Goal: Transaction & Acquisition: Purchase product/service

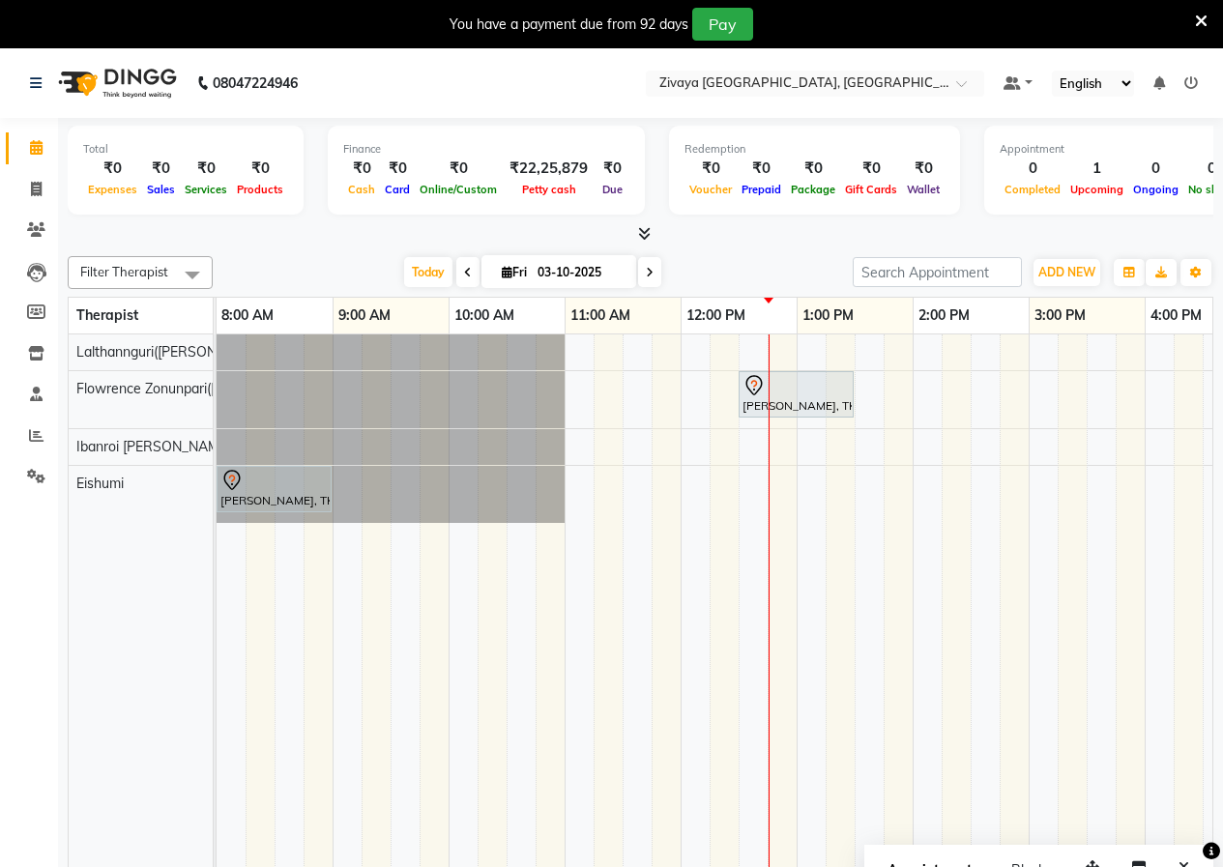
click at [1205, 21] on icon at bounding box center [1201, 21] width 13 height 17
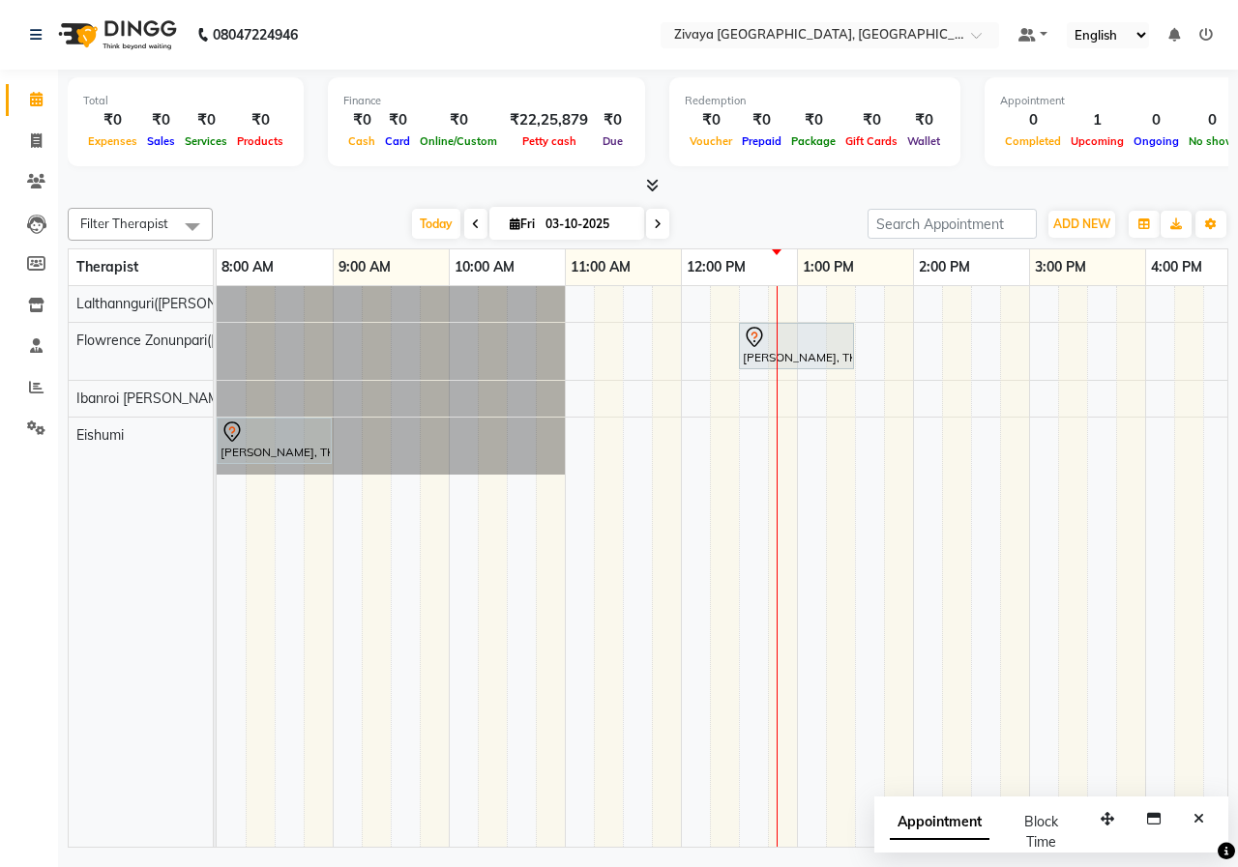
click at [946, 836] on span "Appointment" at bounding box center [940, 822] width 100 height 35
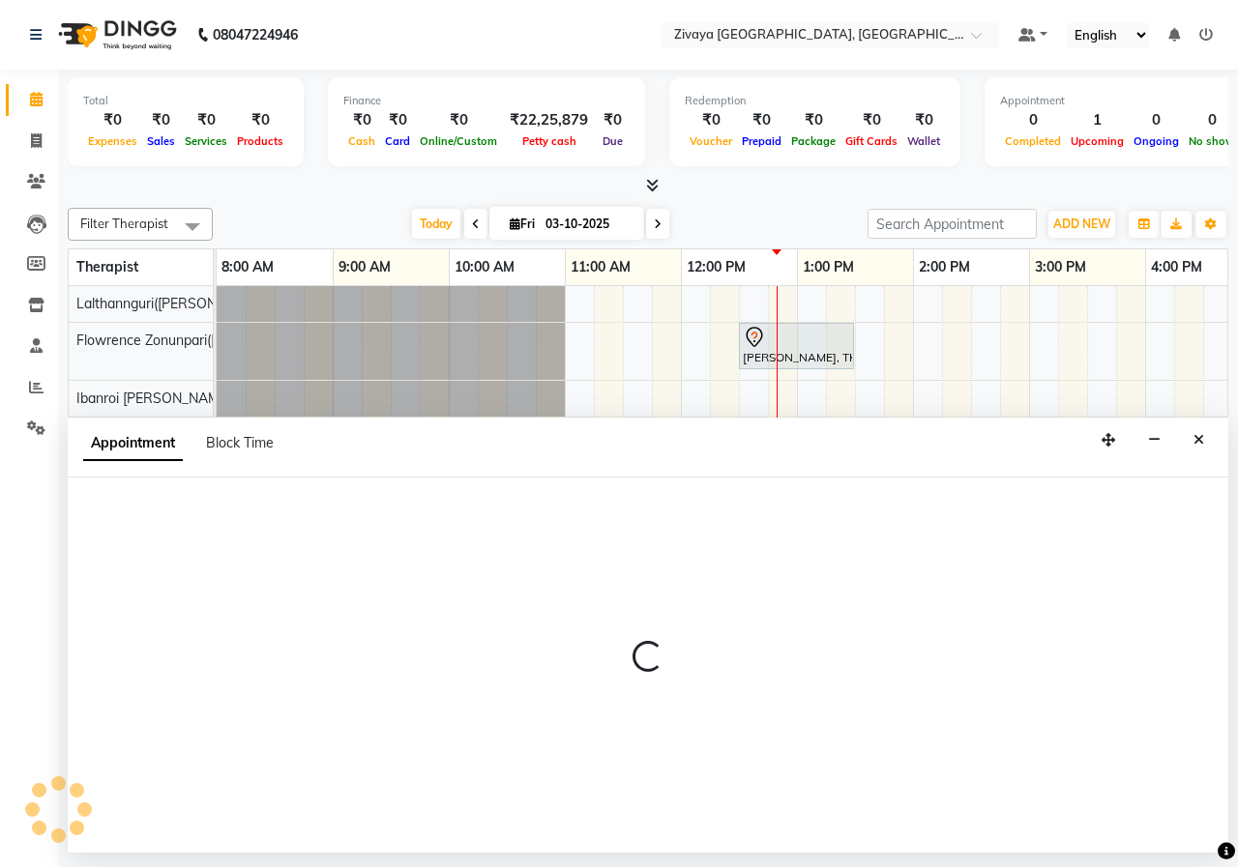
select select "tentative"
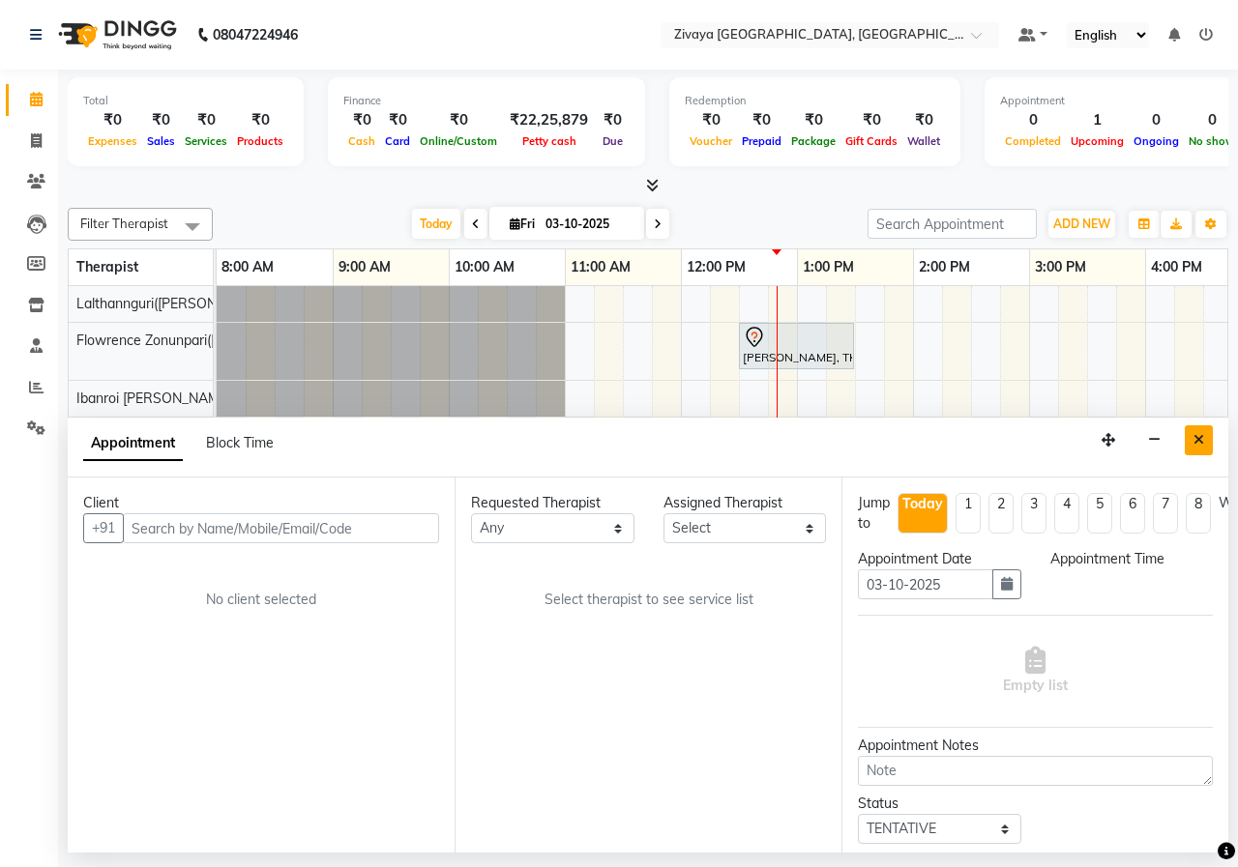
click at [1200, 446] on icon "Close" at bounding box center [1198, 440] width 11 height 14
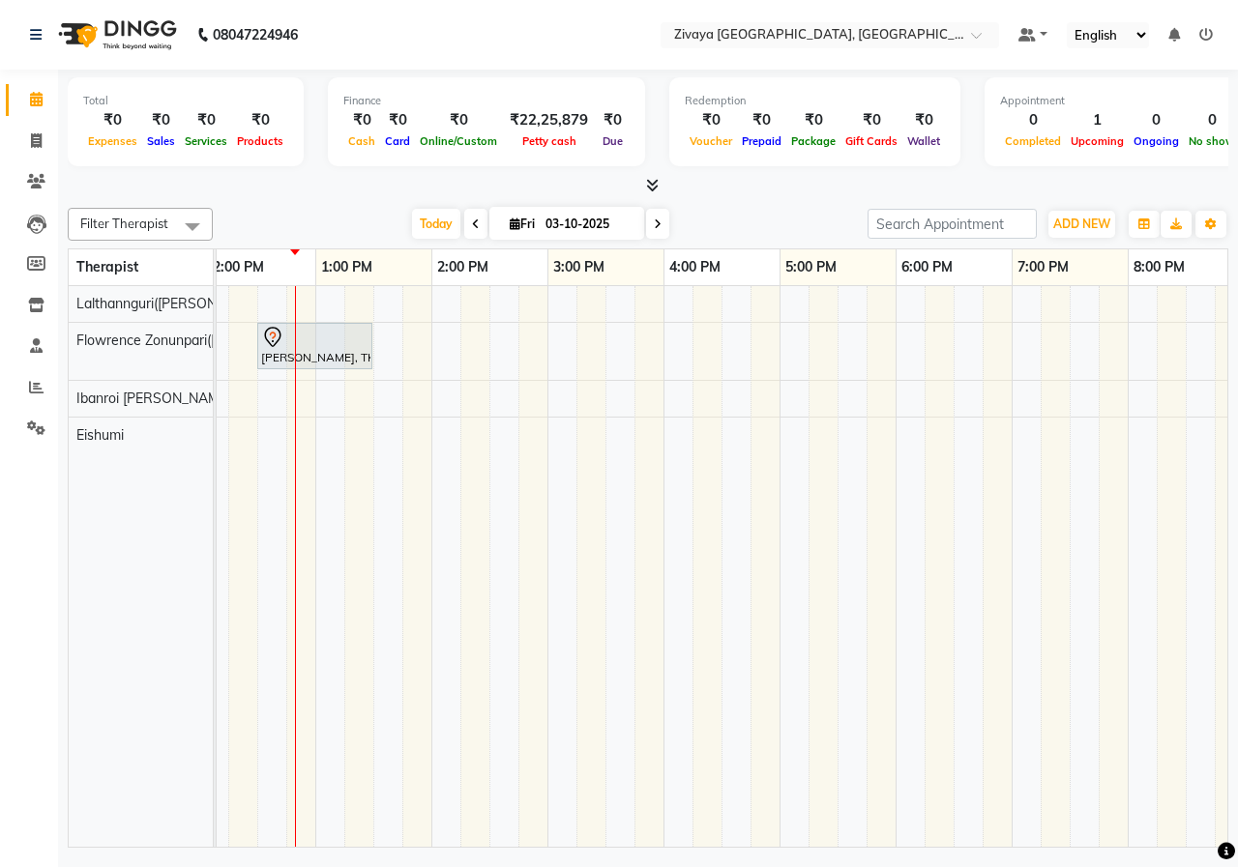
click at [457, 227] on div "Today Fri 03-10-2025" at bounding box center [540, 224] width 261 height 29
click at [466, 225] on span at bounding box center [475, 224] width 23 height 30
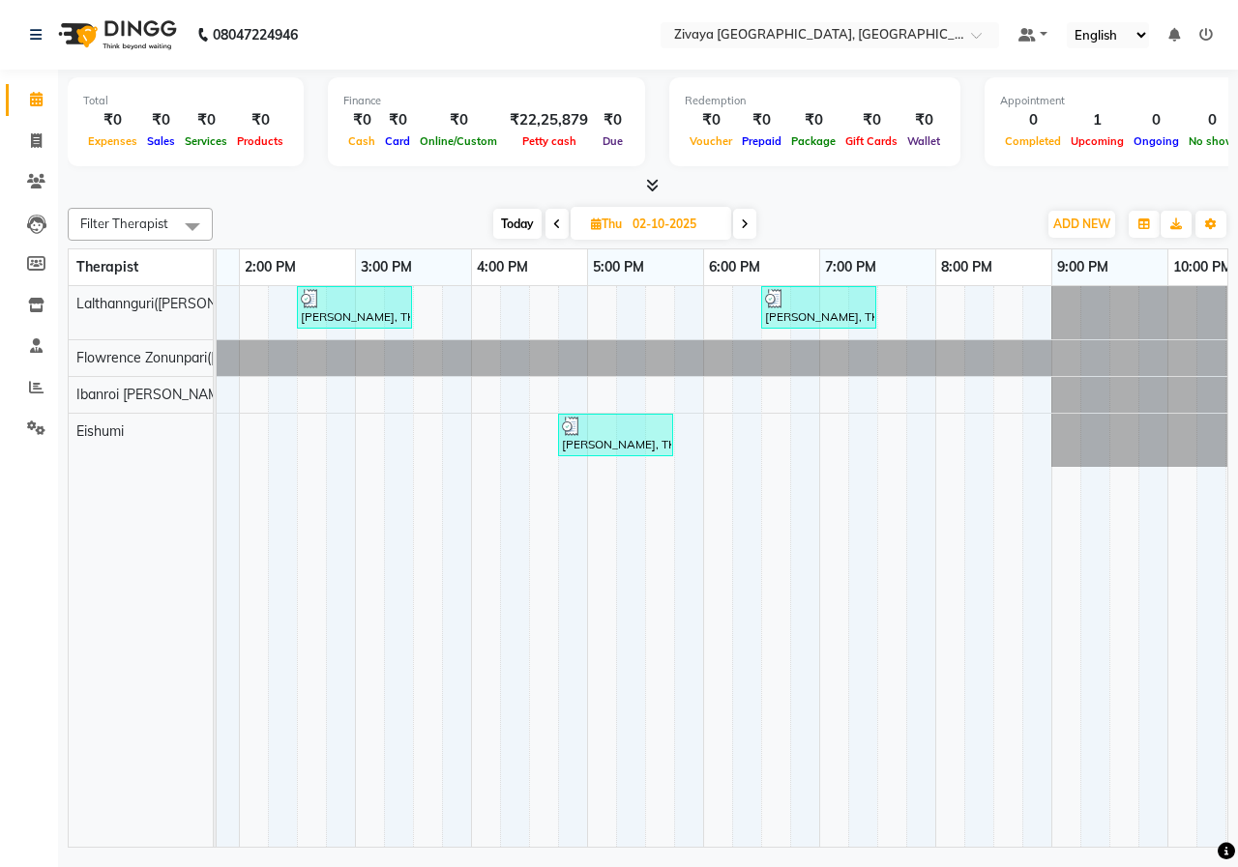
scroll to position [0, 716]
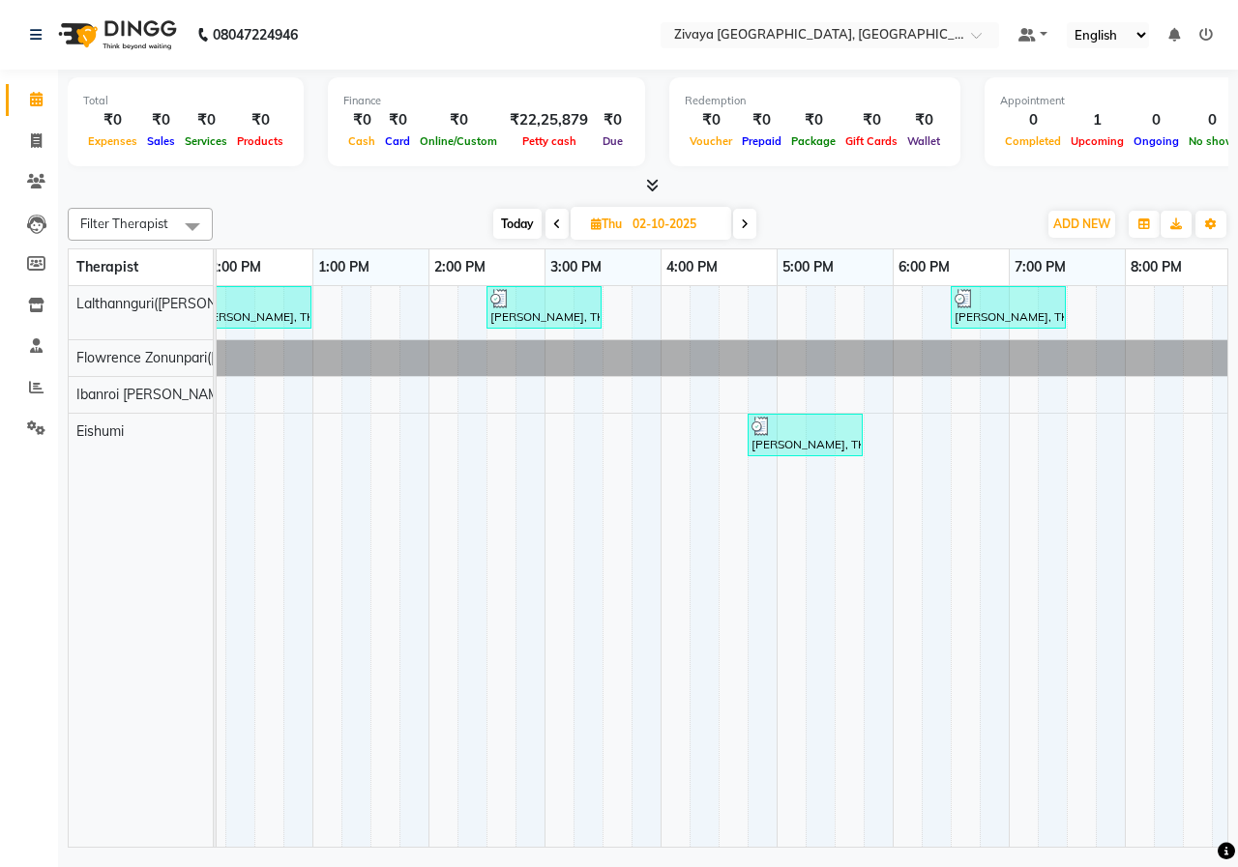
click at [555, 222] on icon at bounding box center [557, 225] width 8 height 12
type input "01-10-2025"
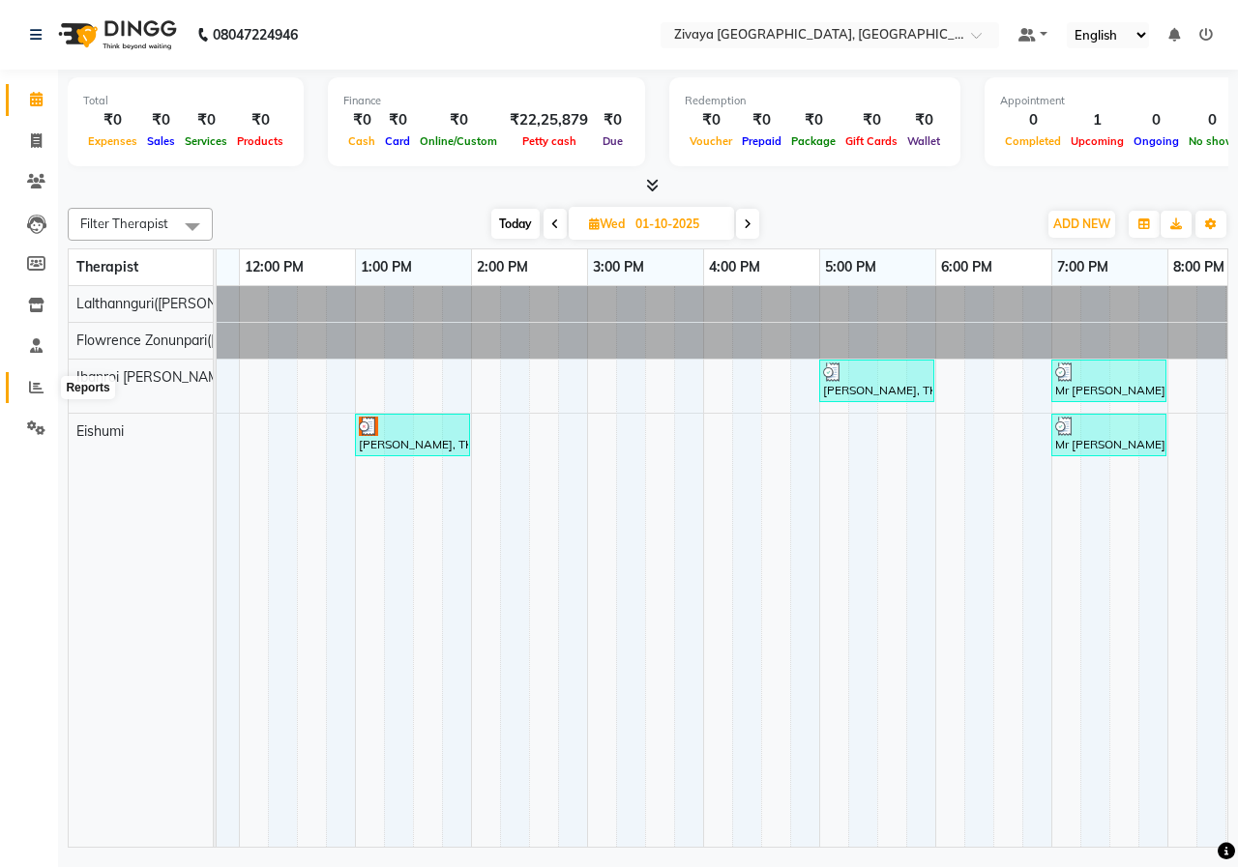
click at [44, 381] on span at bounding box center [36, 388] width 34 height 22
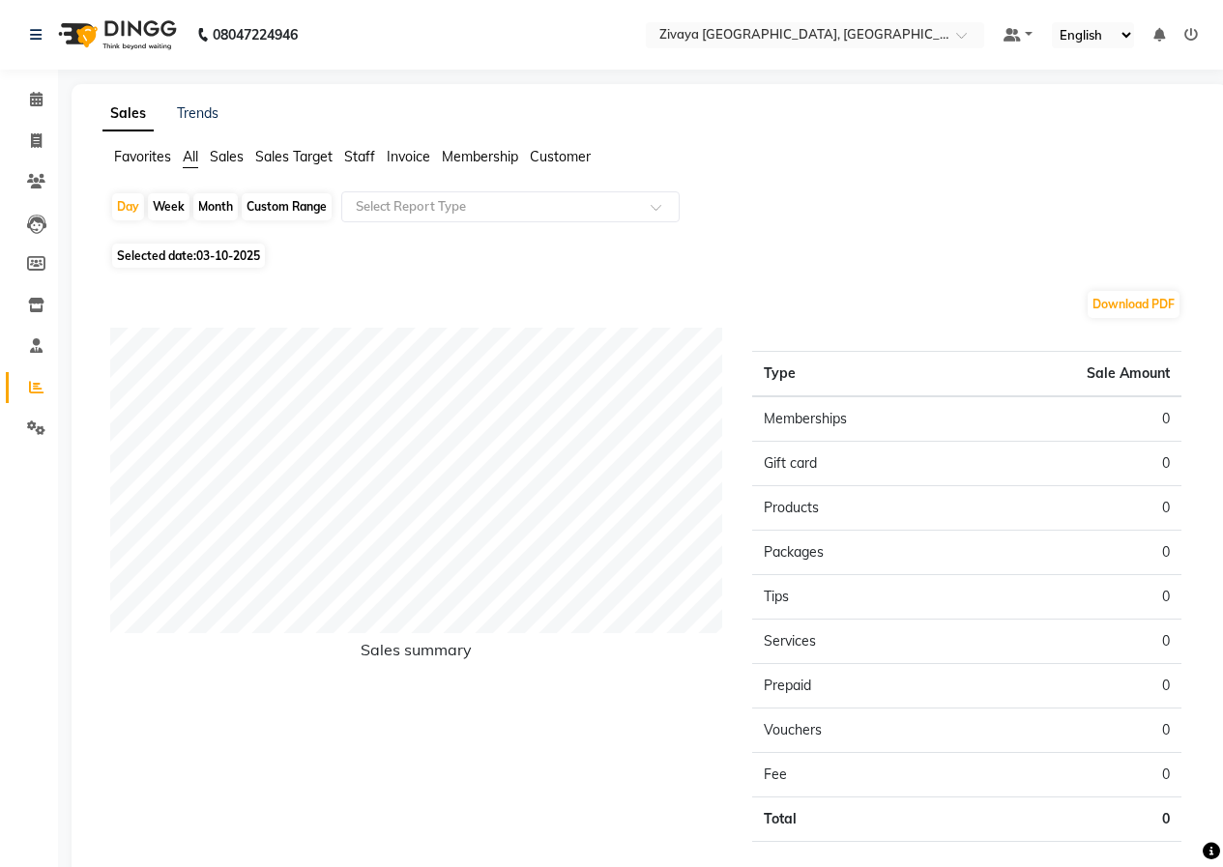
click at [220, 206] on div "Month" at bounding box center [215, 206] width 44 height 27
select select "10"
select select "2025"
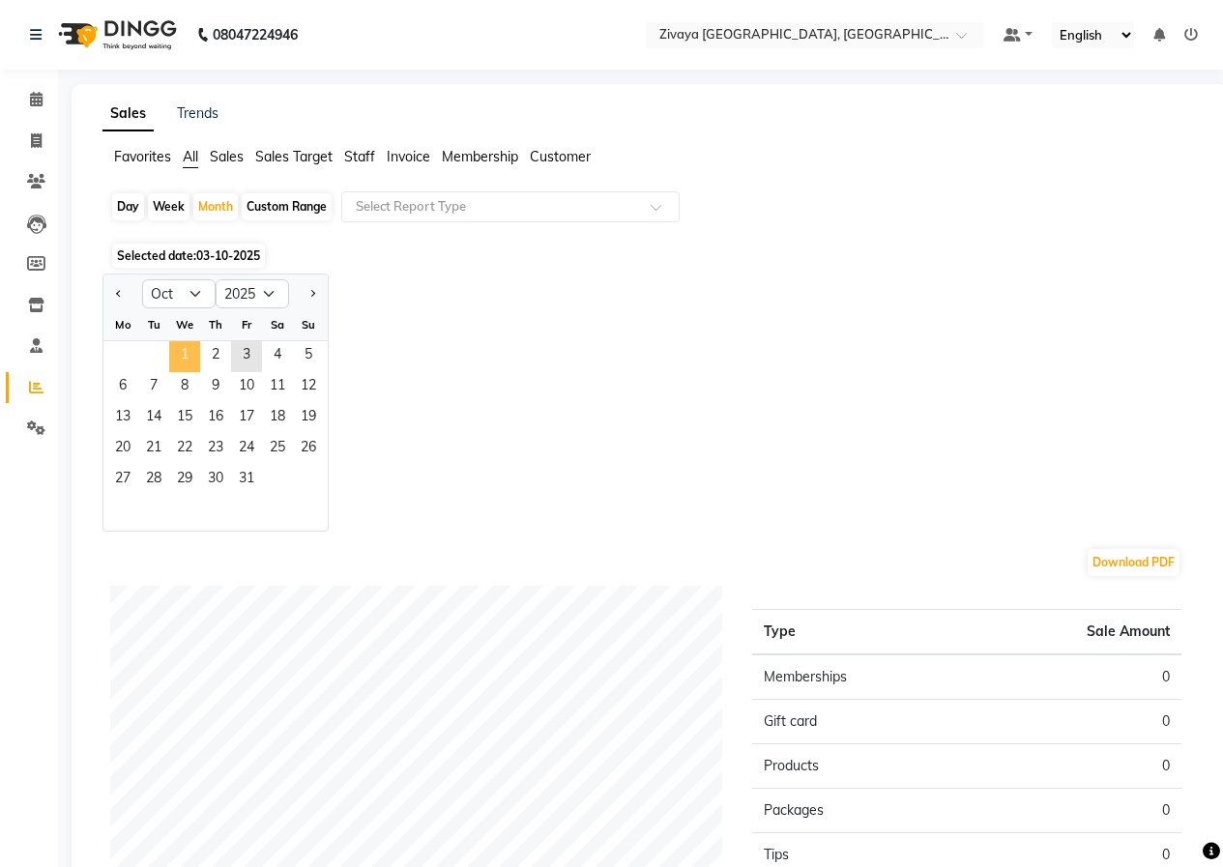
click at [188, 354] on span "1" at bounding box center [184, 356] width 31 height 31
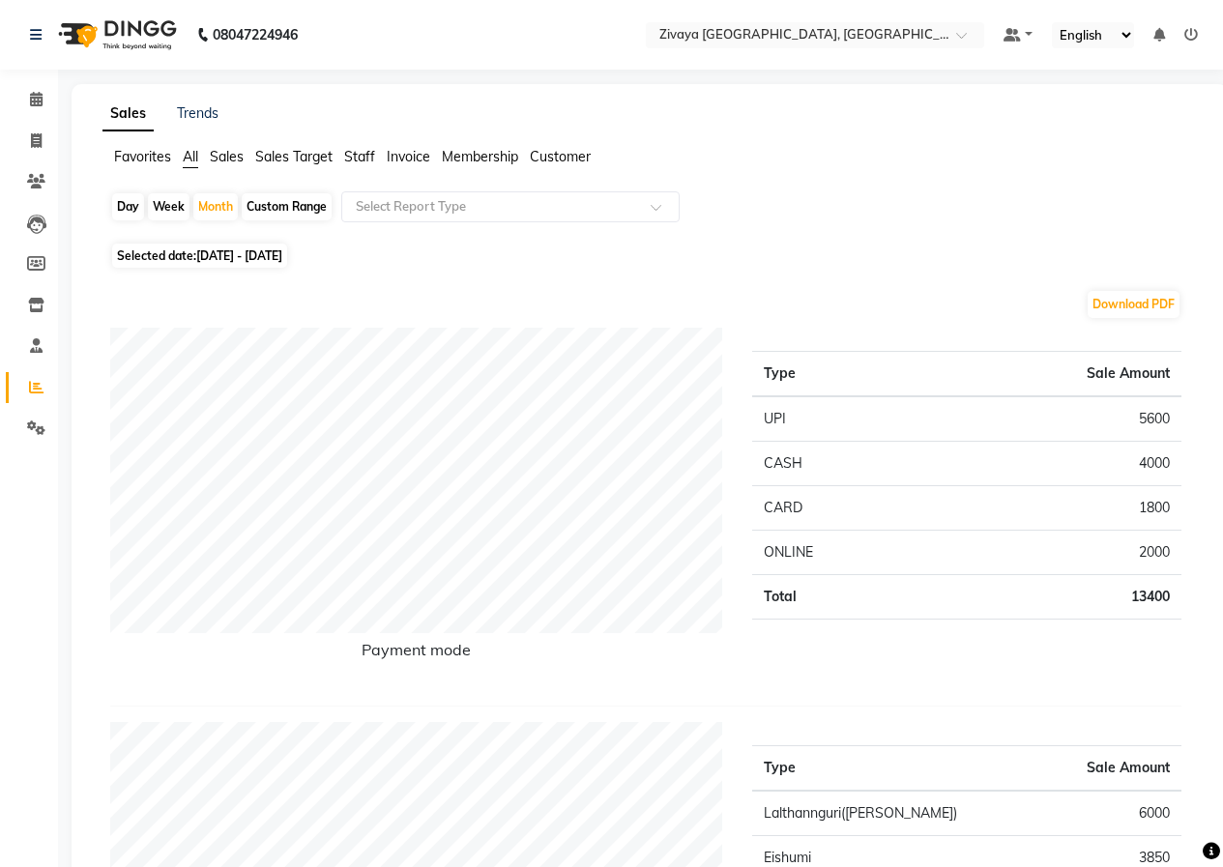
click at [121, 23] on img at bounding box center [115, 35] width 132 height 54
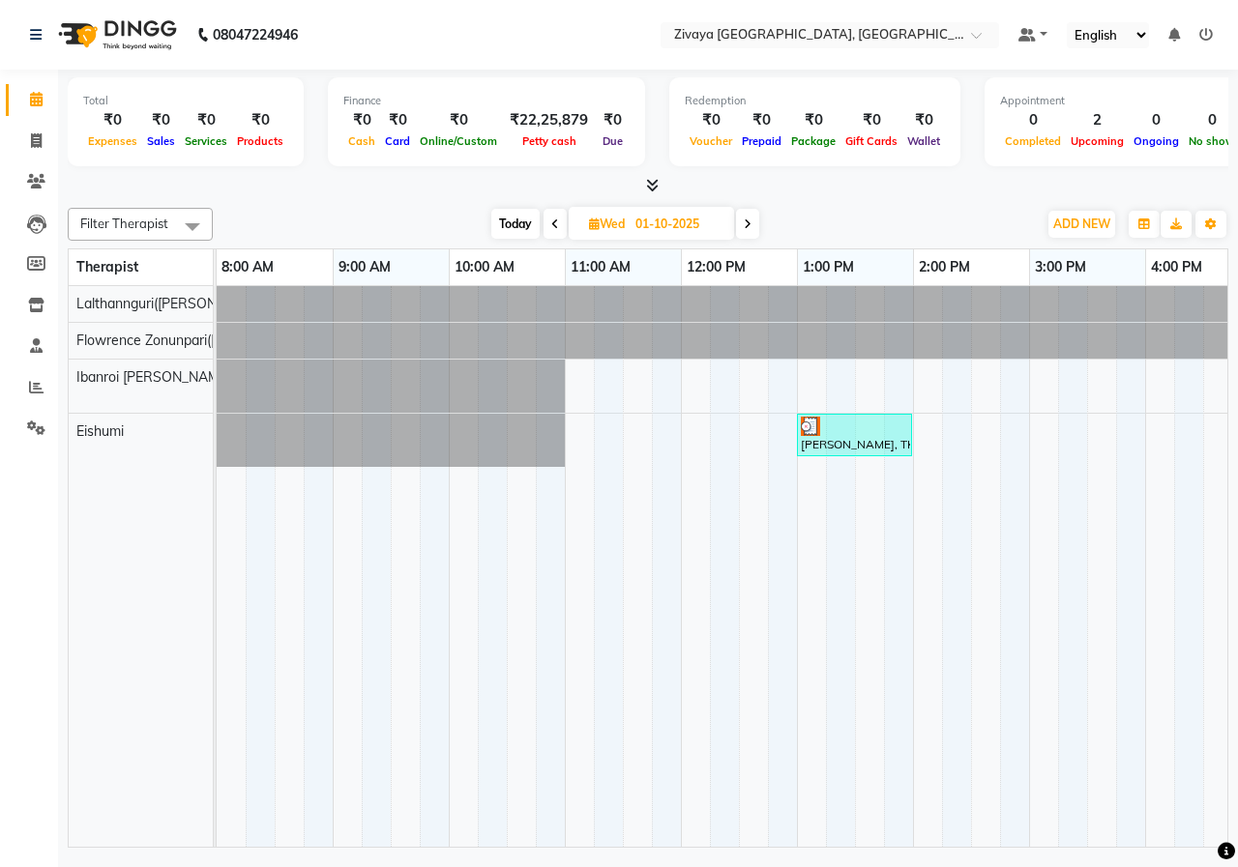
click at [740, 232] on span at bounding box center [747, 224] width 23 height 30
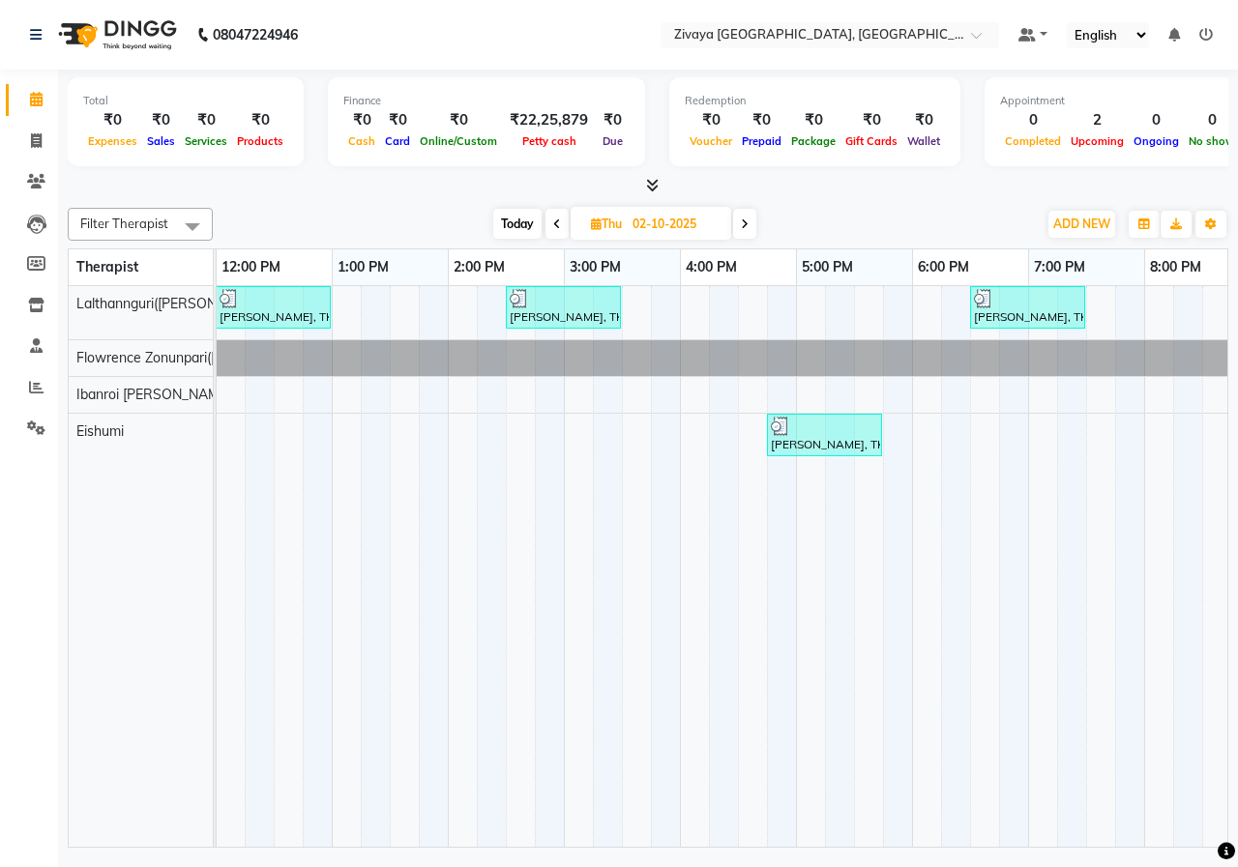
click at [742, 231] on span at bounding box center [744, 224] width 23 height 30
type input "03-10-2025"
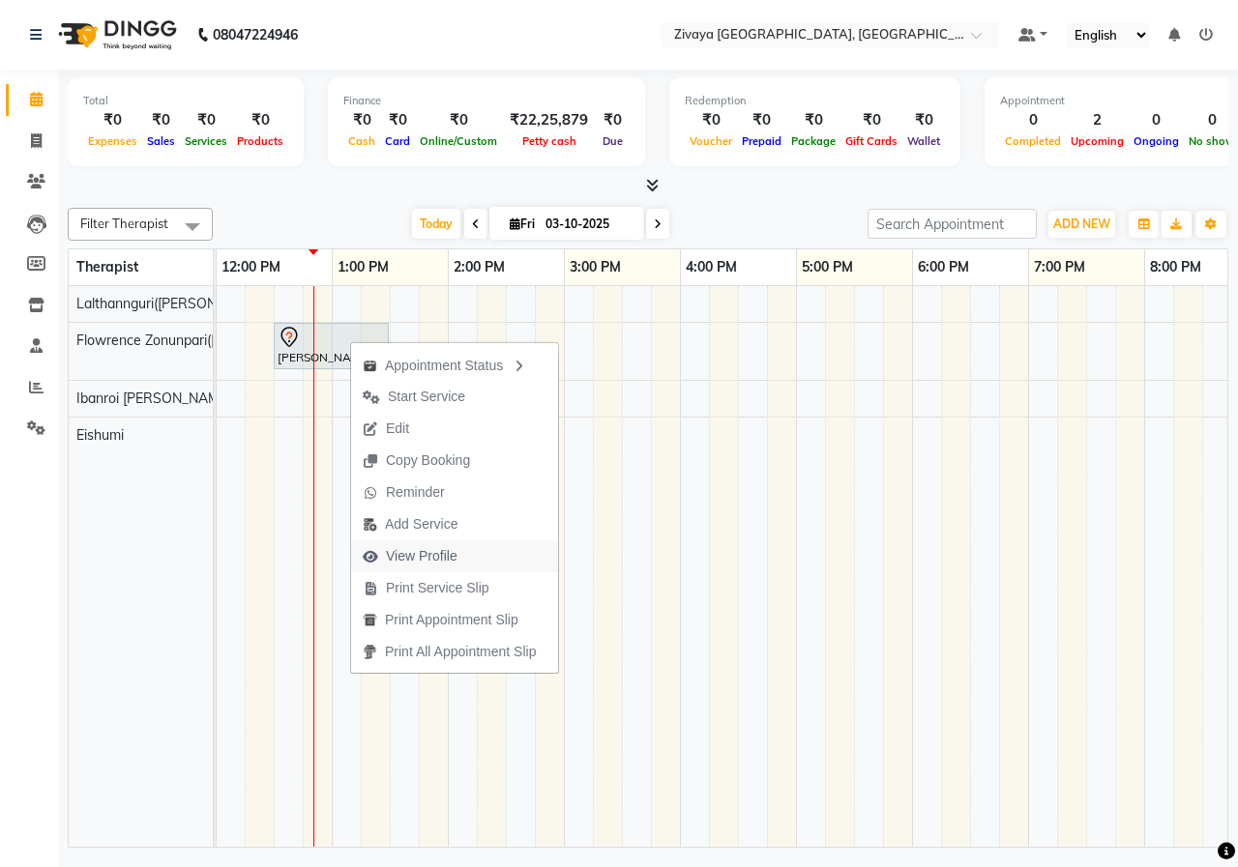
click at [429, 547] on span "View Profile" at bounding box center [422, 556] width 72 height 20
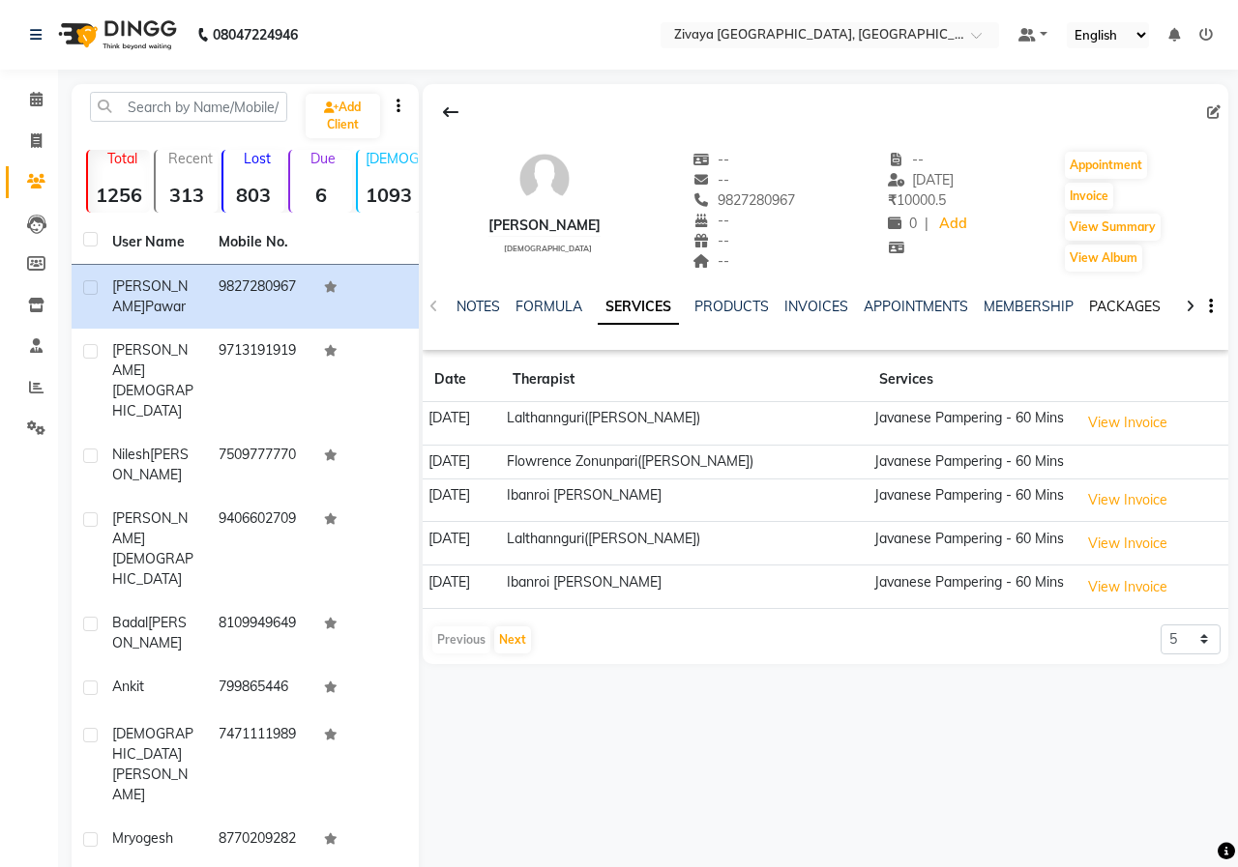
click at [1118, 302] on link "PACKAGES" at bounding box center [1125, 306] width 72 height 17
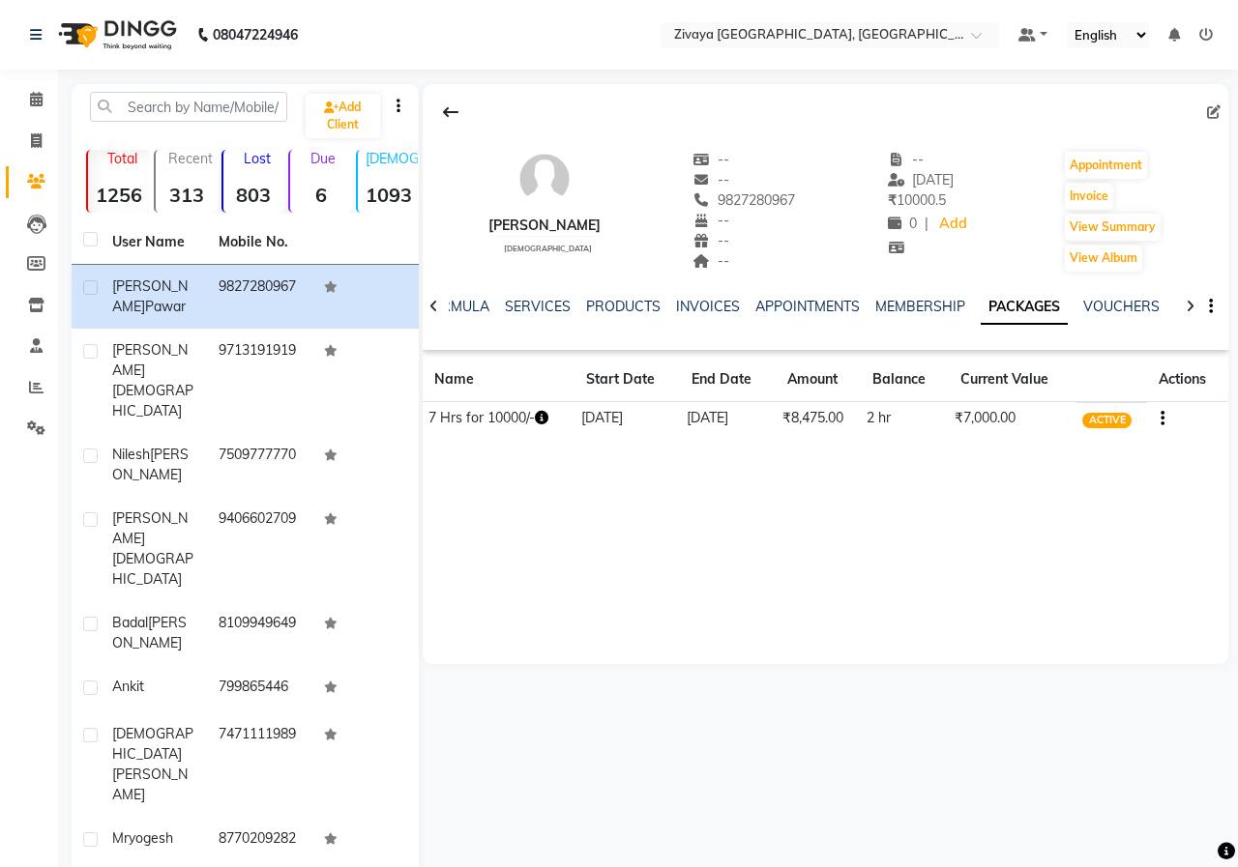
click at [108, 36] on img at bounding box center [115, 35] width 132 height 54
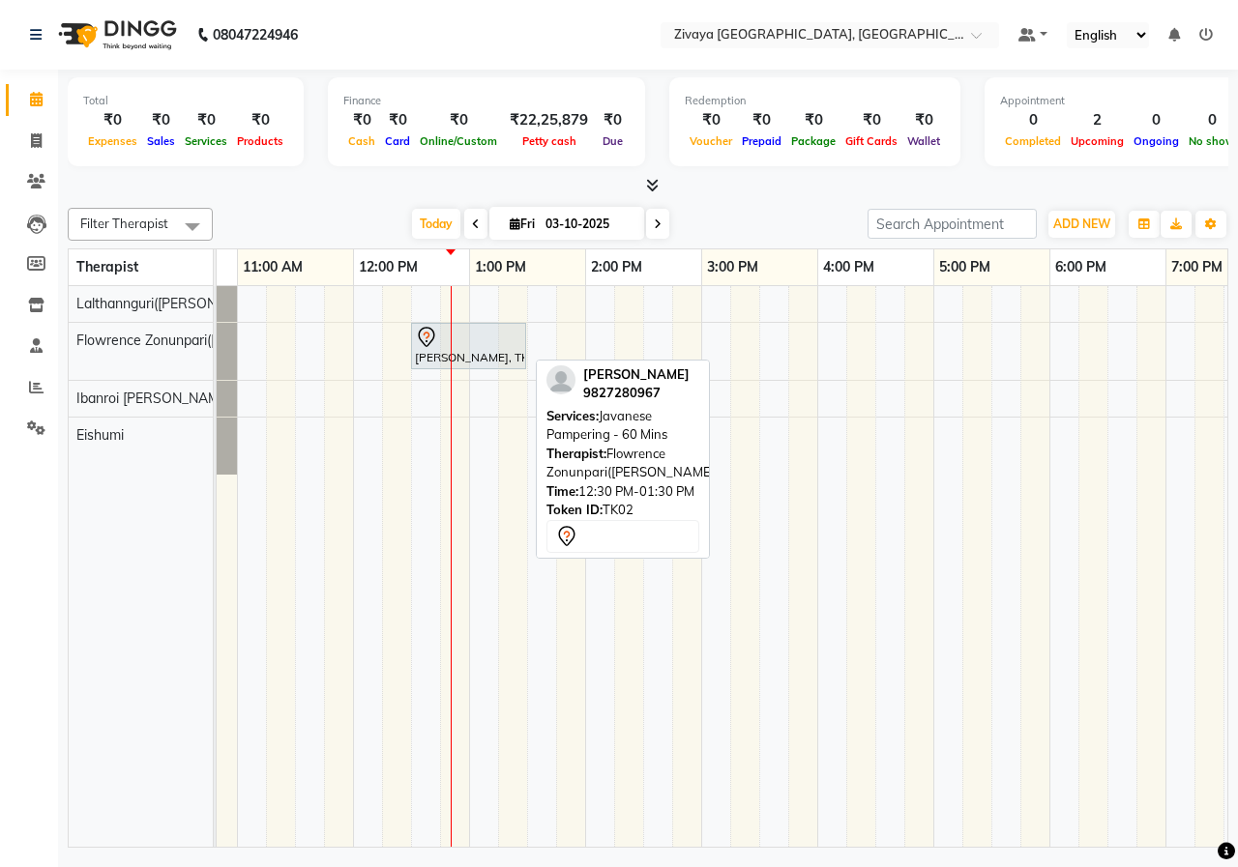
click at [492, 348] on div "[PERSON_NAME], TK02, 12:30 PM-01:30 PM, Javanese Pampering - 60 Mins" at bounding box center [468, 346] width 111 height 41
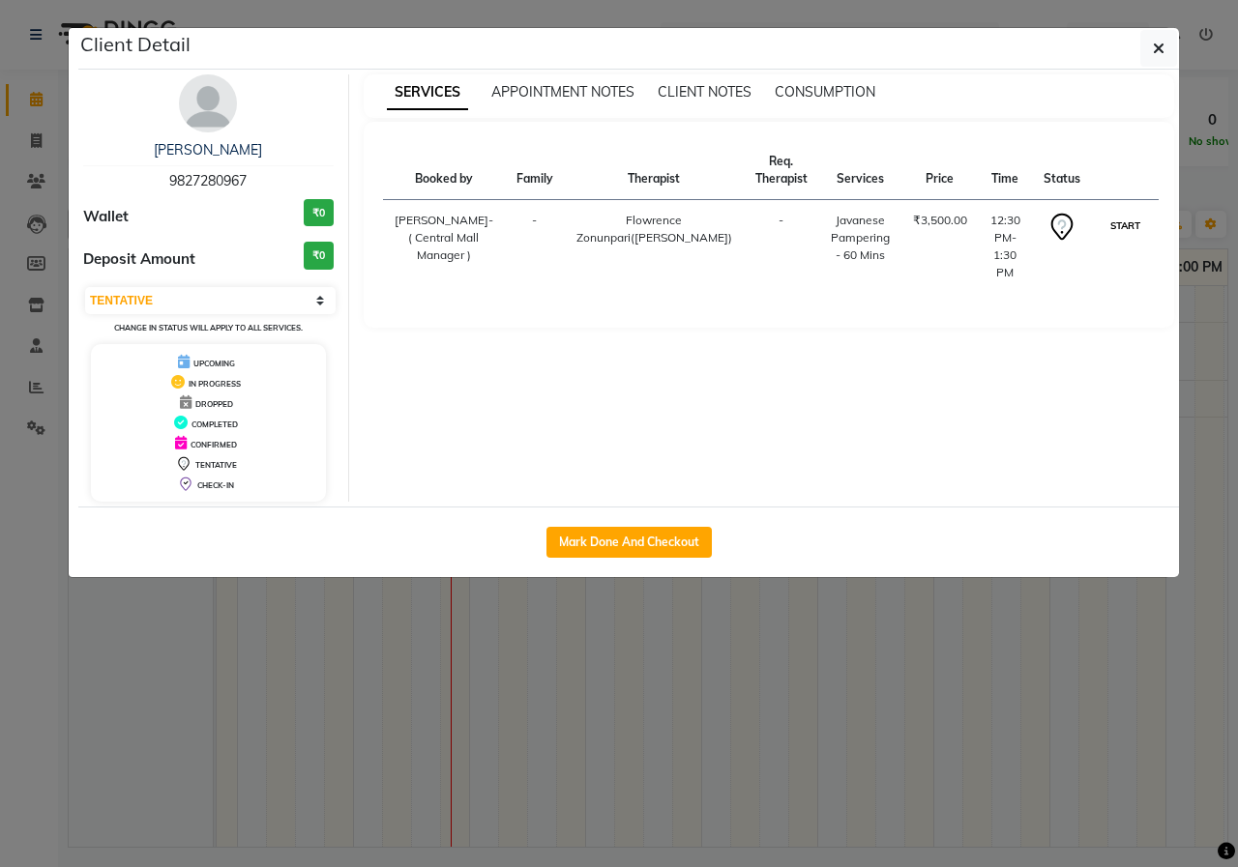
click at [1117, 225] on button "START" at bounding box center [1125, 226] width 40 height 24
click at [758, 21] on ngb-modal-window "Client Detail Ayush pawar 9827280967 Wallet ₹0 Deposit Amount ₹0 Select IN SERV…" at bounding box center [619, 433] width 1238 height 867
select select "1"
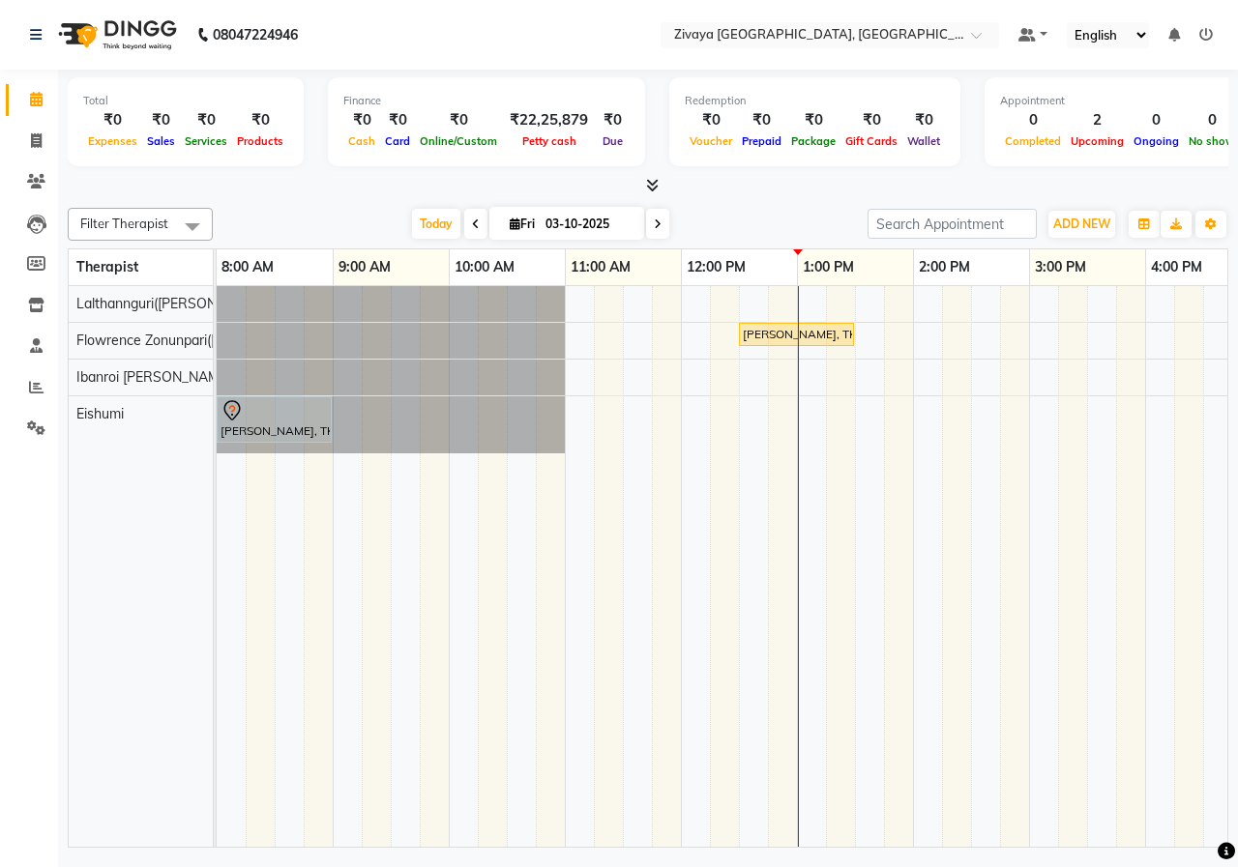
click at [475, 219] on span at bounding box center [475, 224] width 23 height 30
type input "02-10-2025"
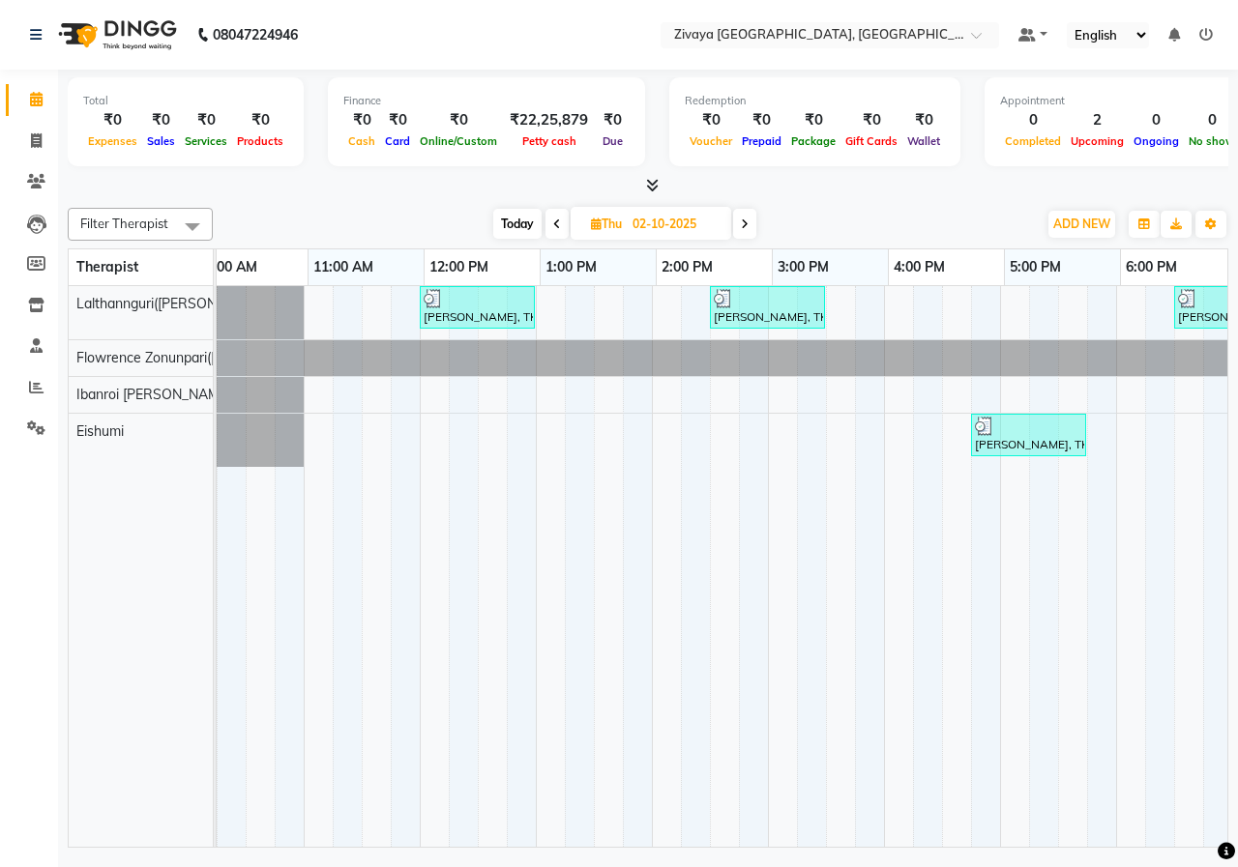
scroll to position [0, 261]
click at [40, 385] on icon at bounding box center [36, 387] width 15 height 15
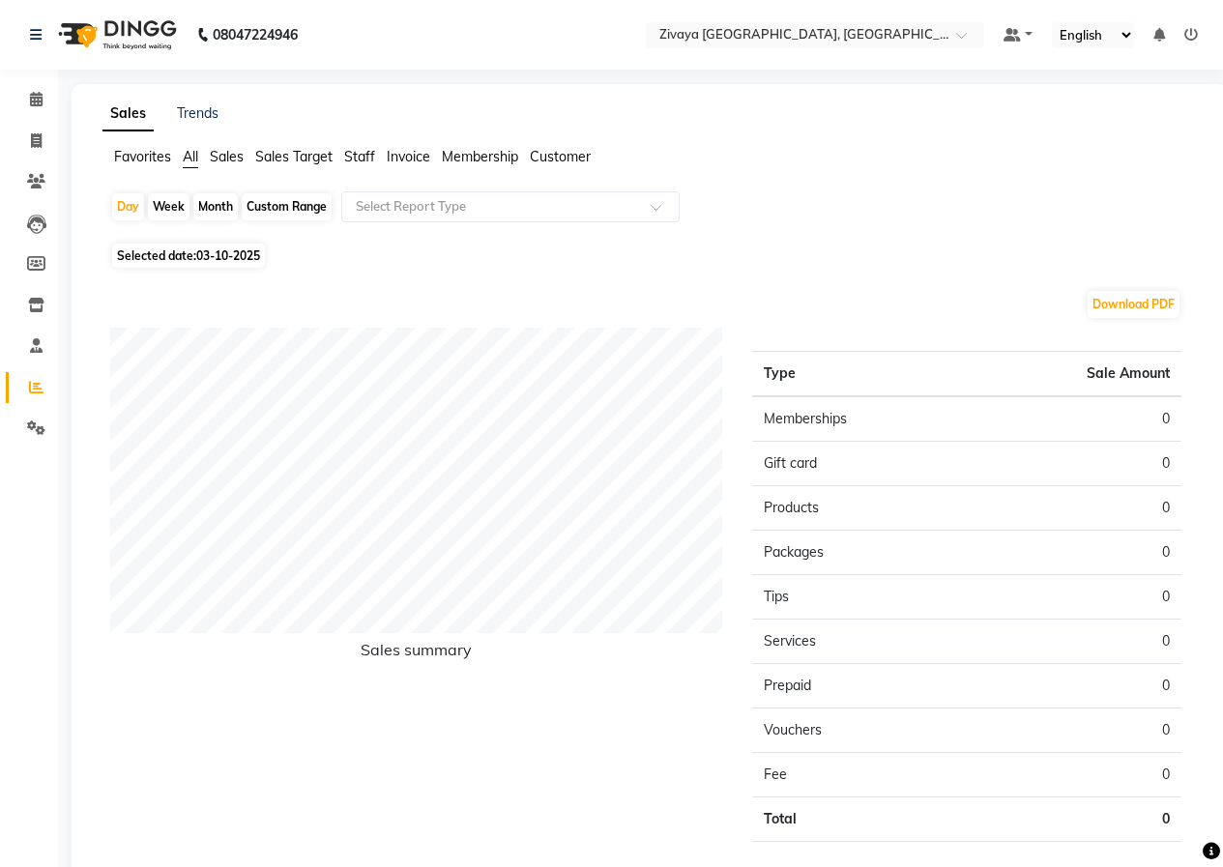
click at [217, 203] on div "Month" at bounding box center [215, 206] width 44 height 27
select select "10"
select select "2025"
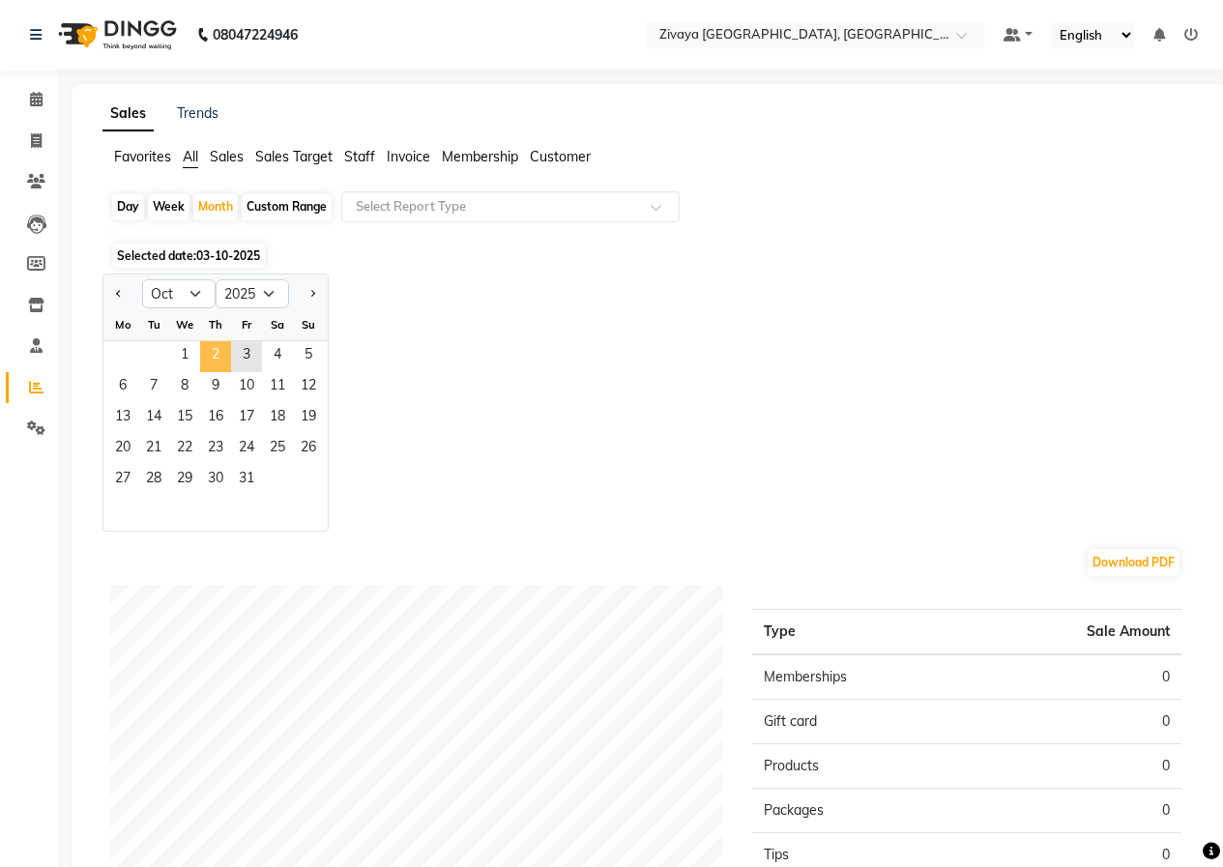
click at [225, 360] on span "2" at bounding box center [215, 356] width 31 height 31
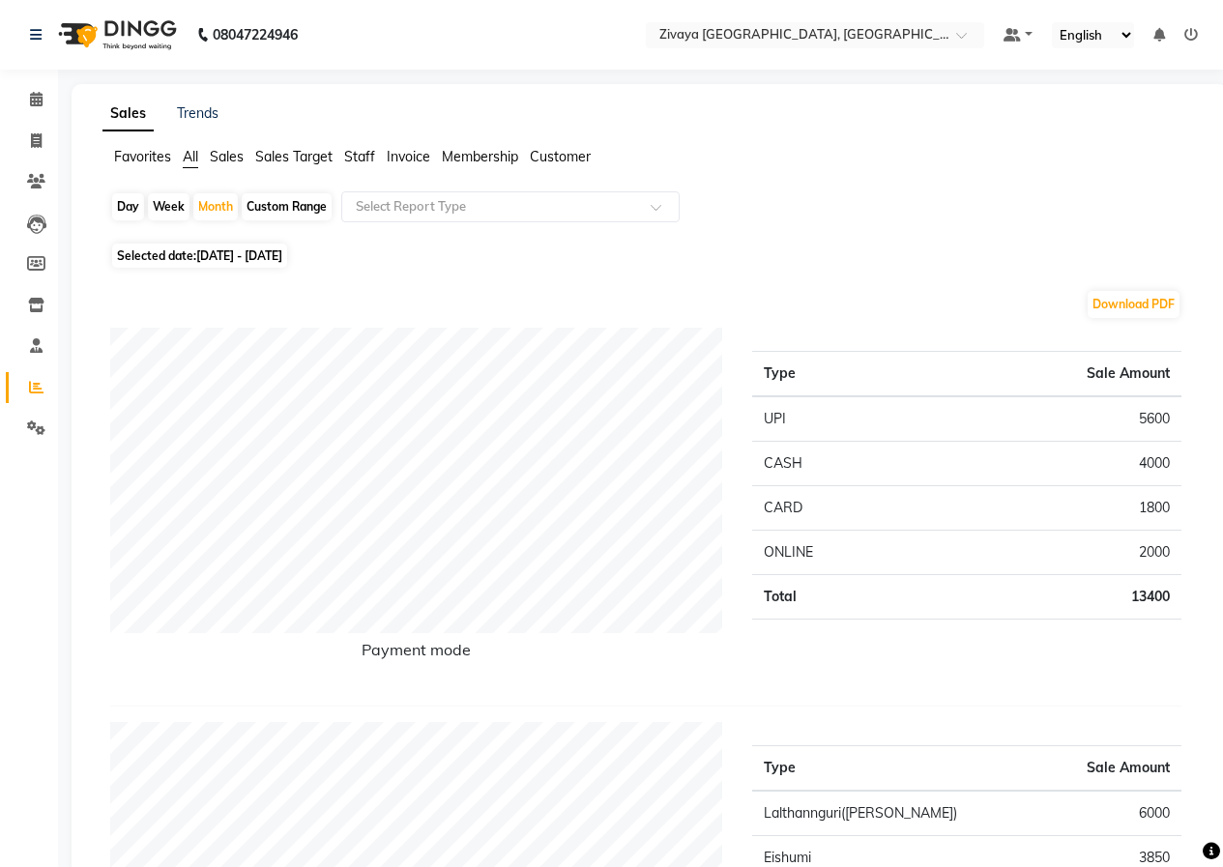
click at [237, 248] on span "Selected date: 01-10-2025 - 31-10-2025" at bounding box center [199, 256] width 175 height 24
select select "10"
select select "2025"
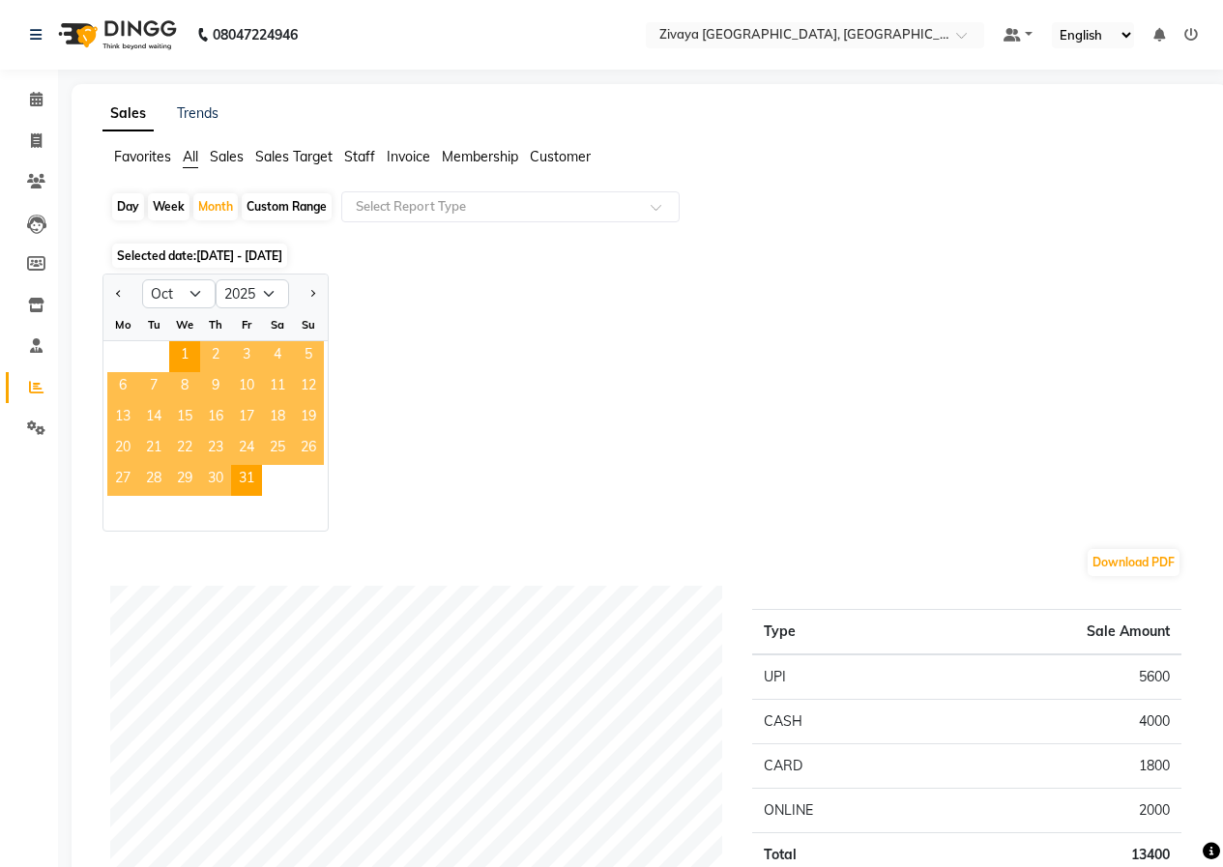
drag, startPoint x: 609, startPoint y: 317, endPoint x: 516, endPoint y: 334, distance: 94.3
click at [607, 318] on div "Jan Feb Mar Apr May Jun Jul Aug Sep Oct Nov Dec 2015 2016 2017 2018 2019 2020 2…" at bounding box center [649, 403] width 1095 height 258
click at [134, 199] on div "Day" at bounding box center [128, 206] width 32 height 27
select select "10"
select select "2025"
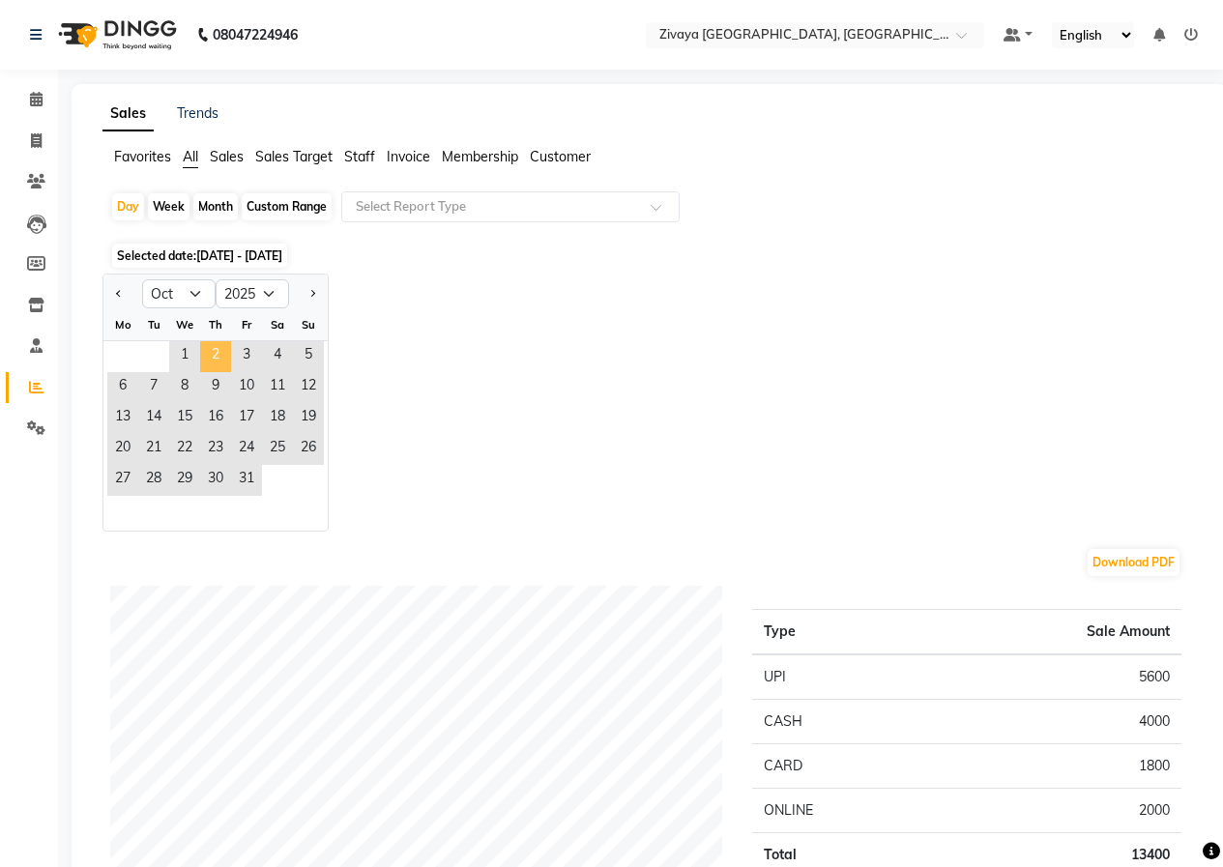
click at [208, 356] on span "2" at bounding box center [215, 356] width 31 height 31
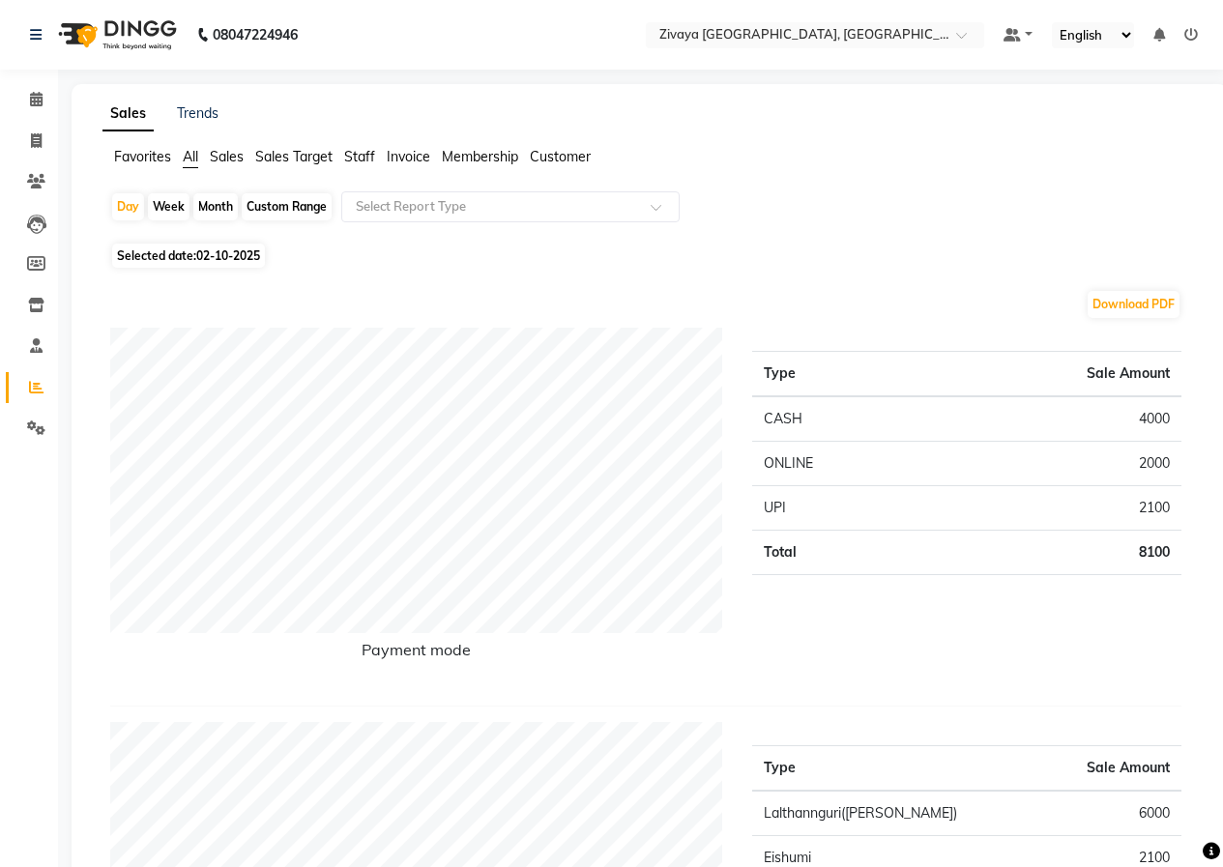
click at [138, 34] on img at bounding box center [115, 35] width 132 height 54
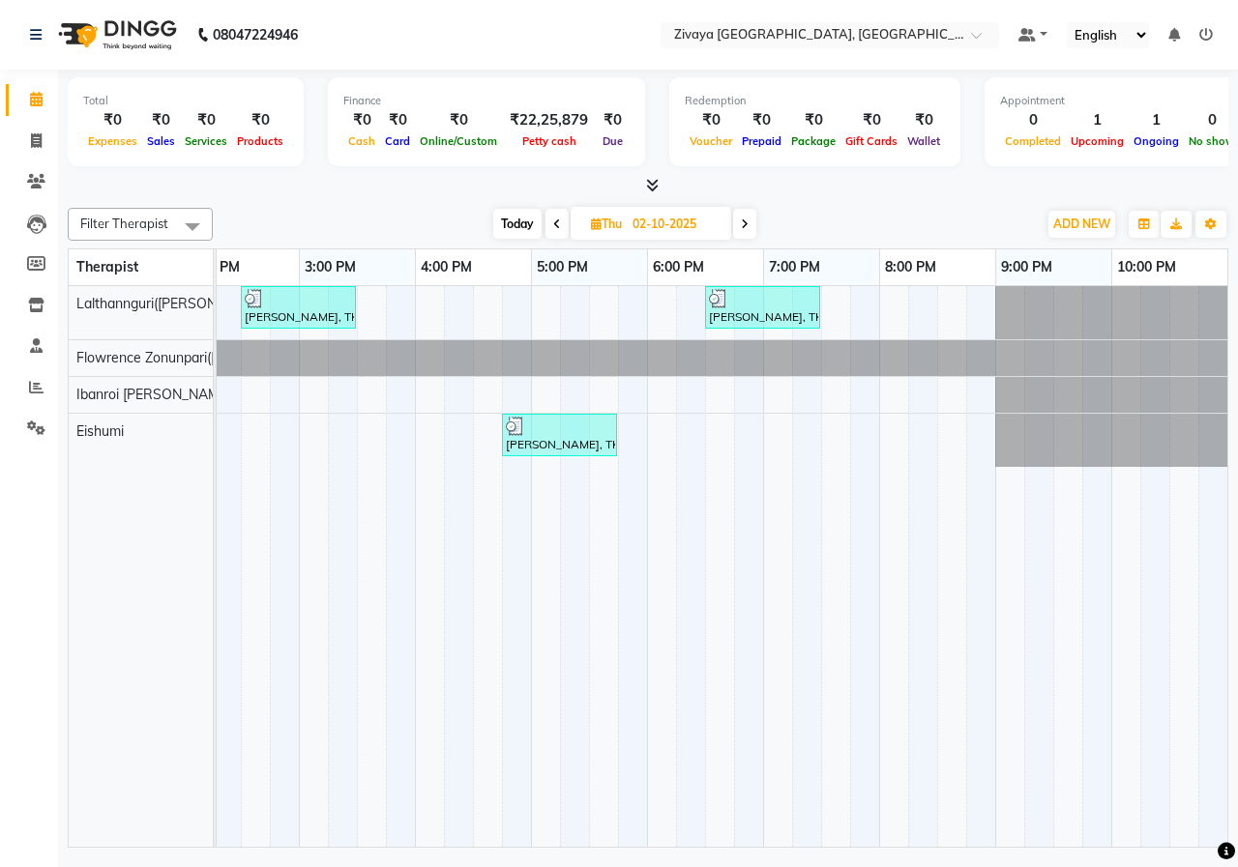
scroll to position [0, 846]
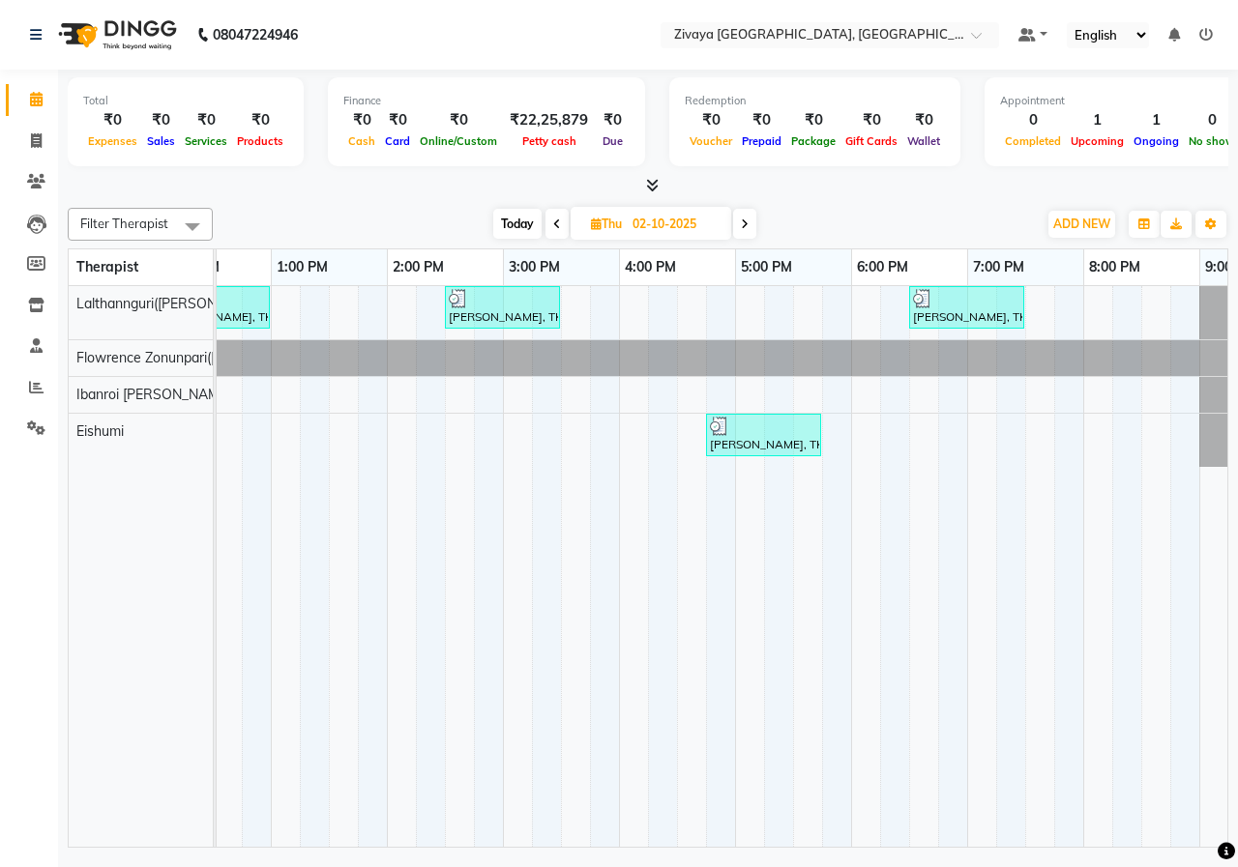
click at [739, 229] on span at bounding box center [744, 224] width 23 height 30
type input "03-10-2025"
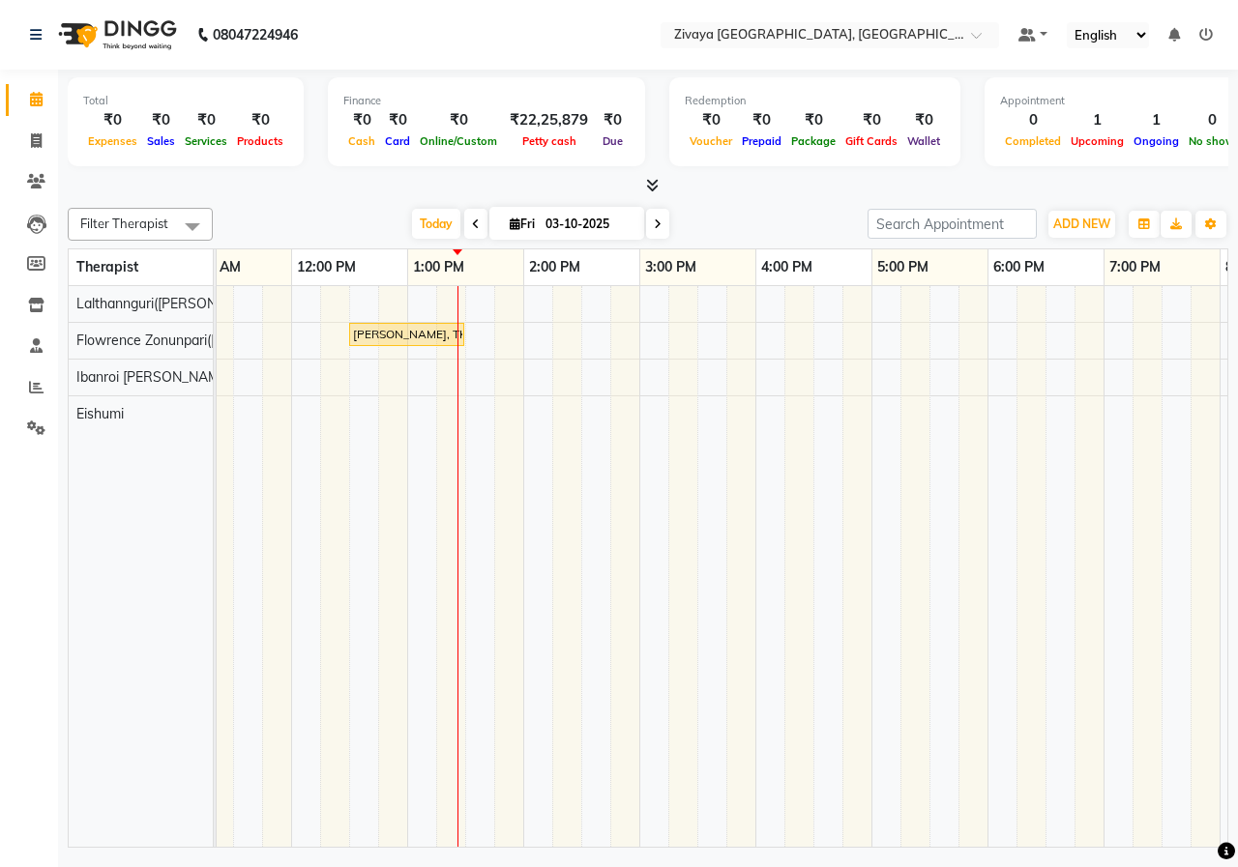
click at [487, 344] on div "Ayush pawar, TK02, 12:30 PM-01:30 PM, Javanese Pampering - 60 Mins Madhur jain,…" at bounding box center [755, 566] width 1857 height 561
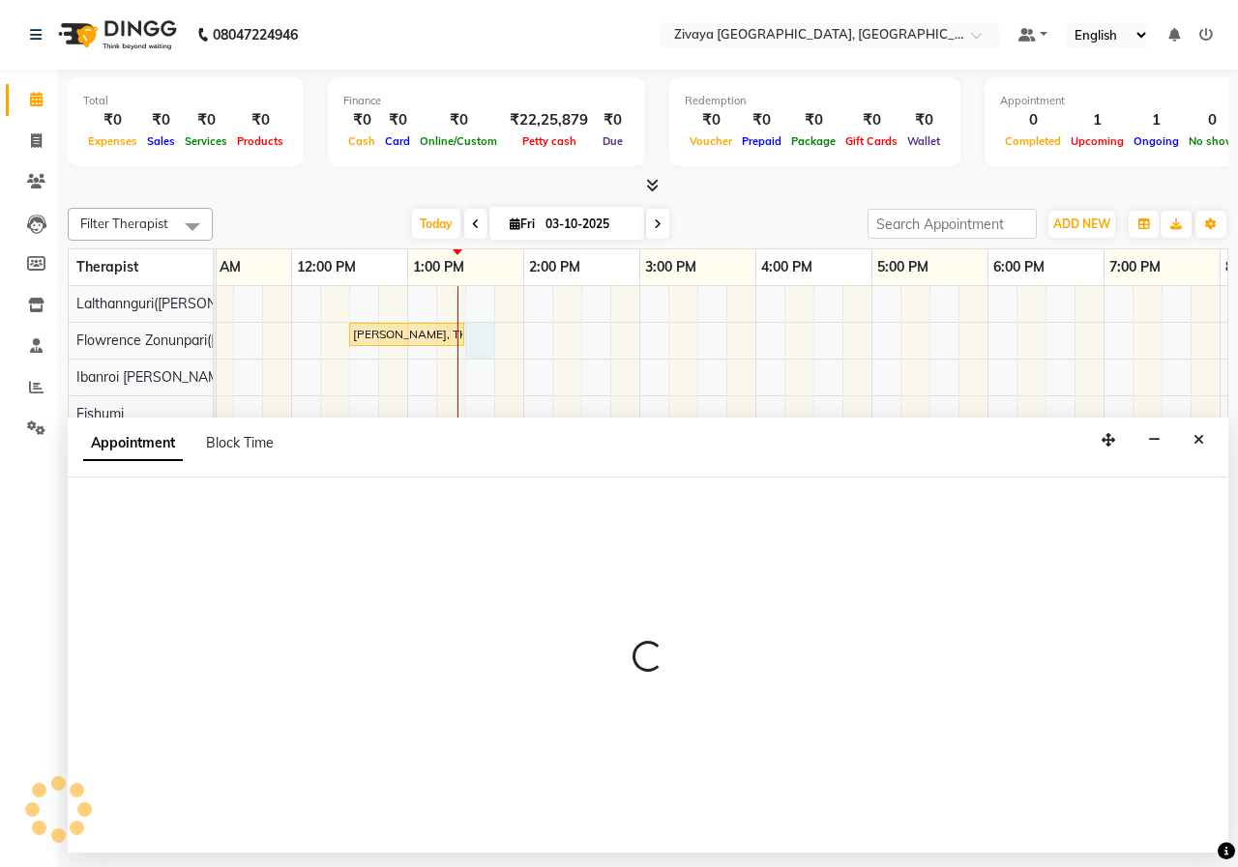
select select "49517"
select select "810"
select select "tentative"
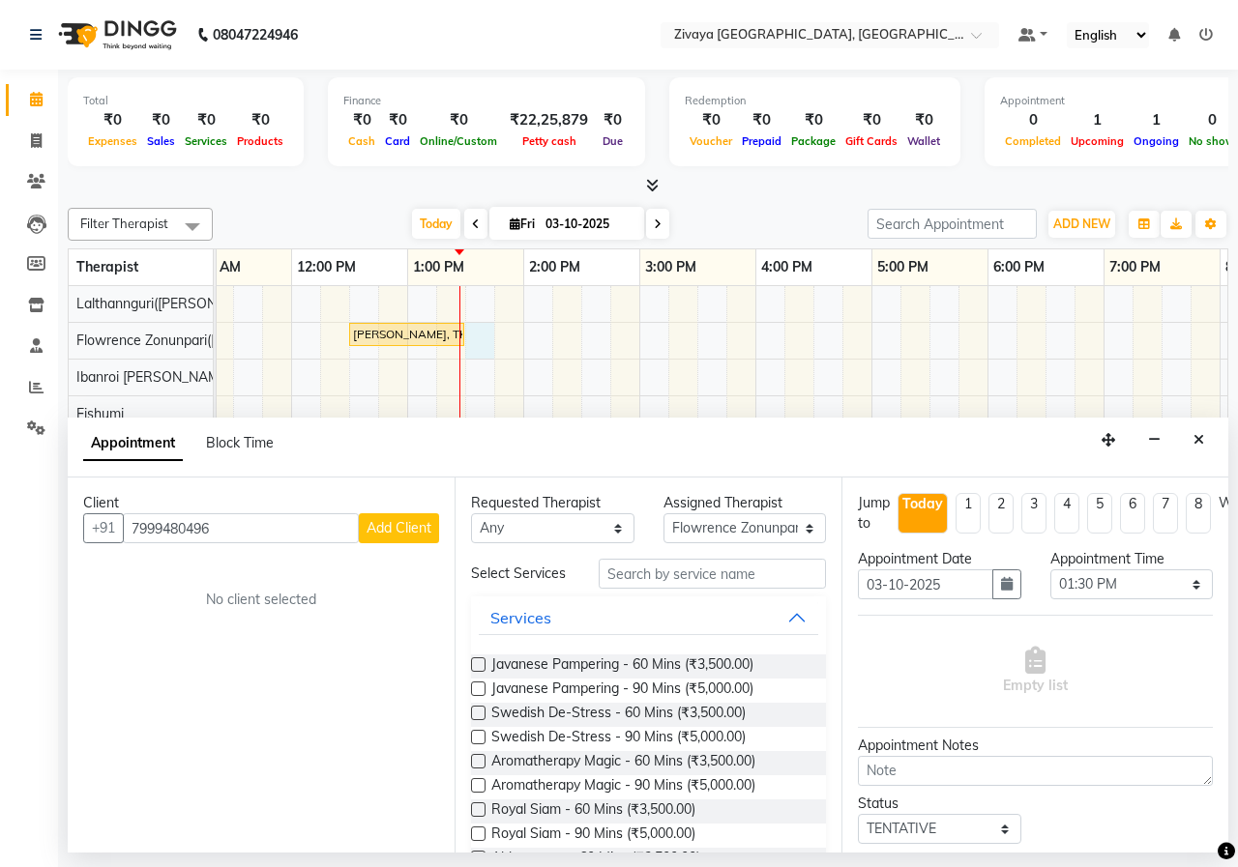
type input "7999480496"
click at [419, 521] on span "Add Client" at bounding box center [398, 527] width 65 height 17
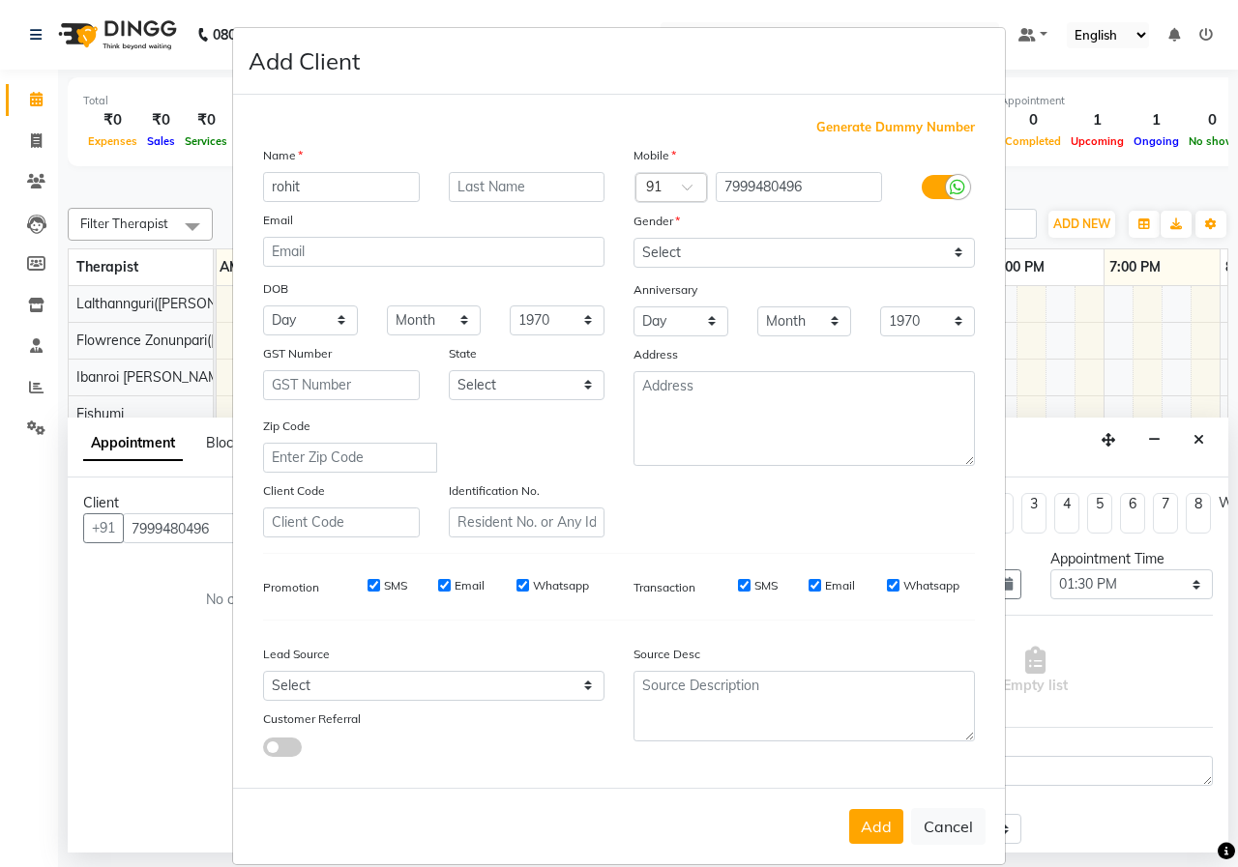
type input "rohit"
click at [849, 809] on button "Add" at bounding box center [876, 826] width 54 height 35
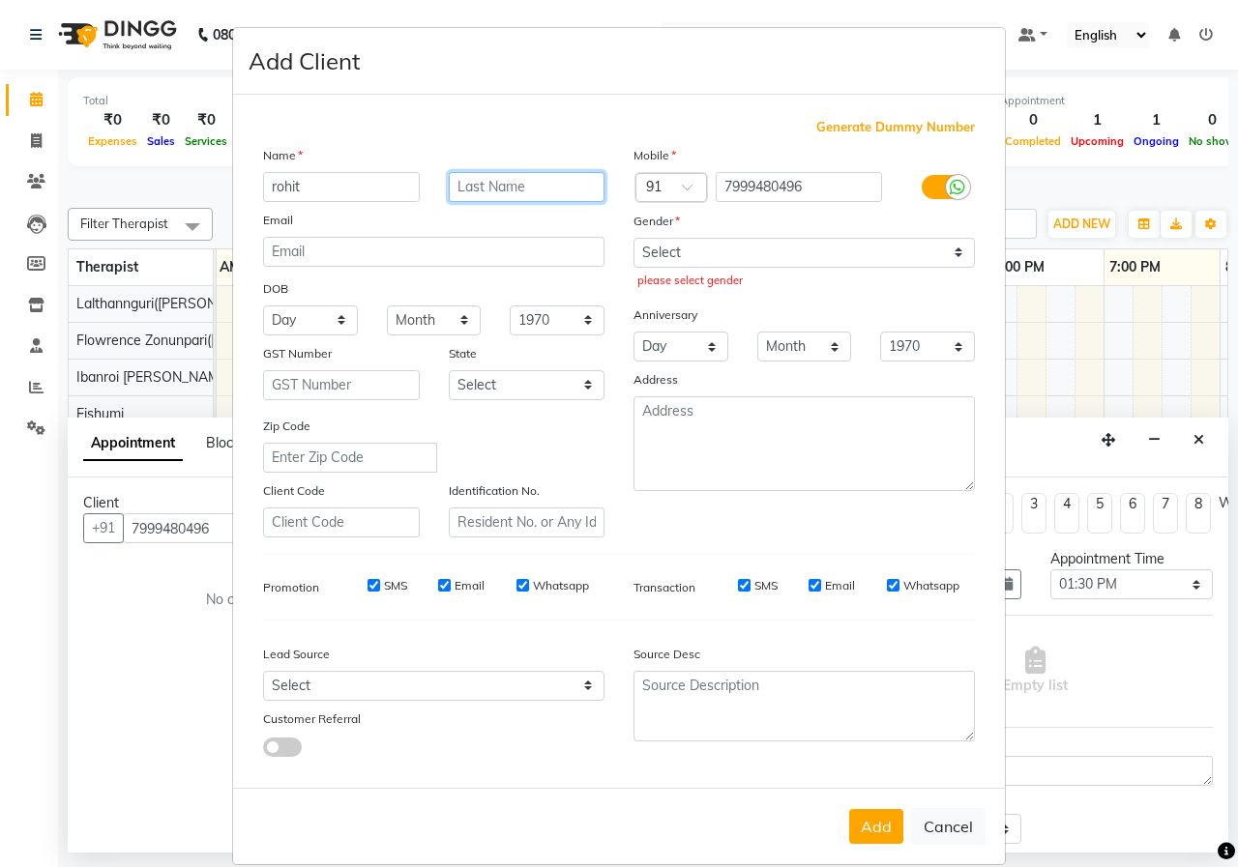
click at [537, 182] on input "text" at bounding box center [527, 187] width 157 height 30
type input "[PERSON_NAME]"
click at [827, 250] on select "Select Male Female Other Prefer Not To Say" at bounding box center [803, 253] width 341 height 30
select select "[DEMOGRAPHIC_DATA]"
click at [633, 238] on select "Select Male Female Other Prefer Not To Say" at bounding box center [803, 253] width 341 height 30
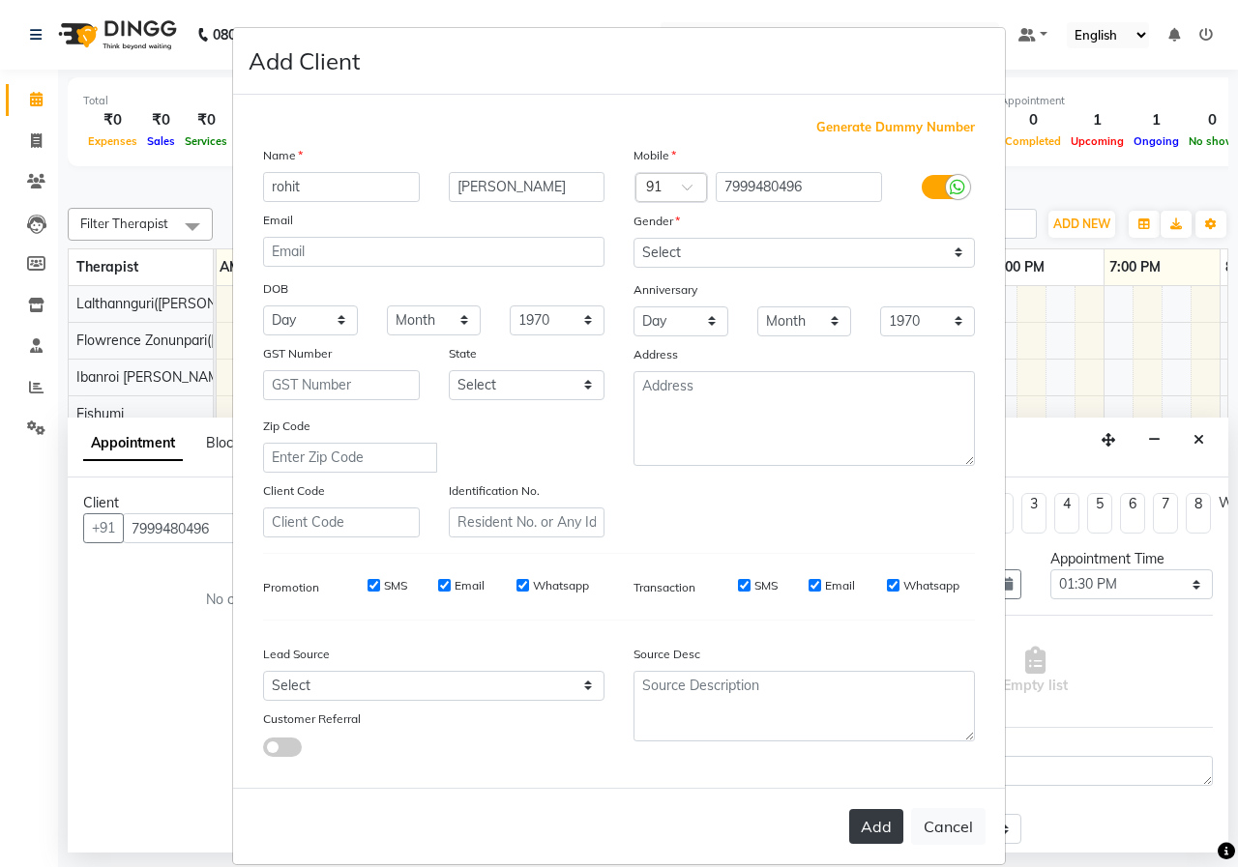
click at [876, 831] on button "Add" at bounding box center [876, 826] width 54 height 35
select select
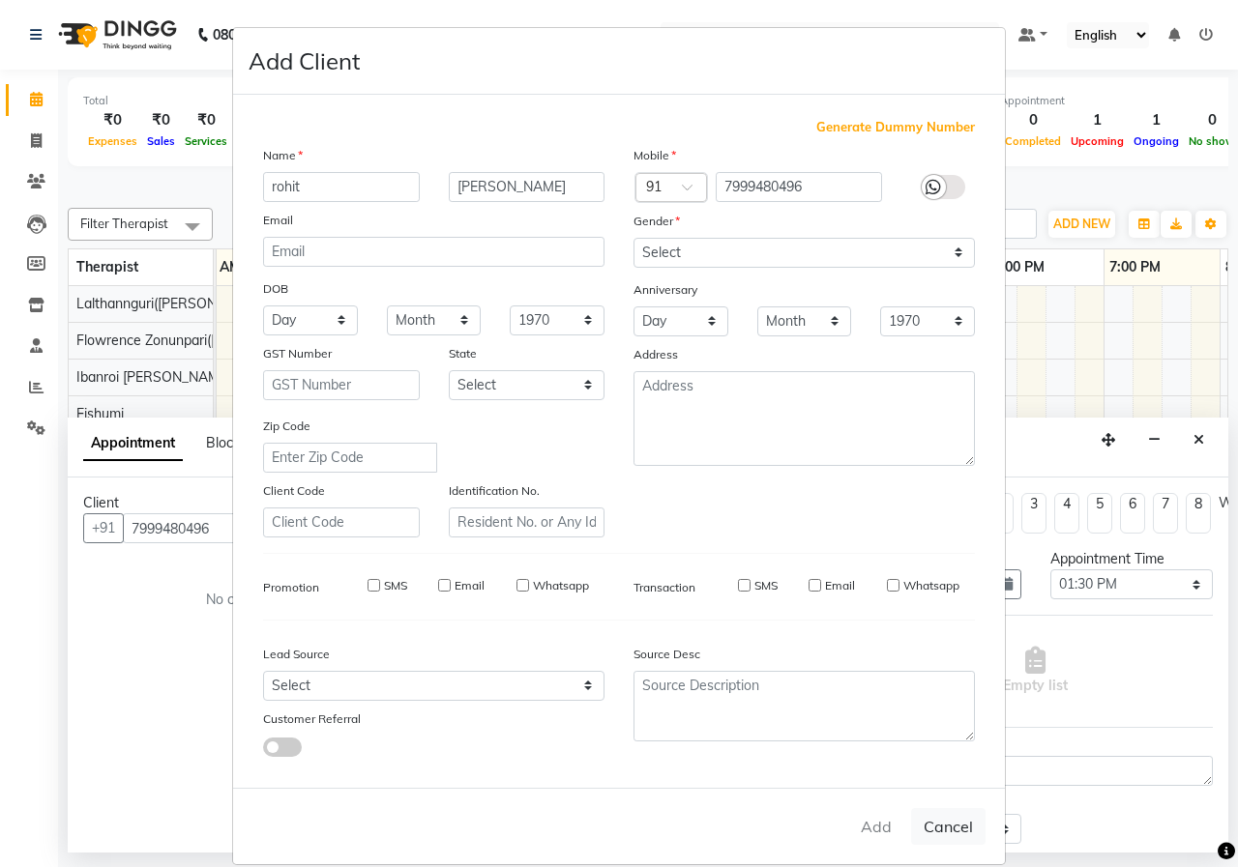
select select
checkbox input "false"
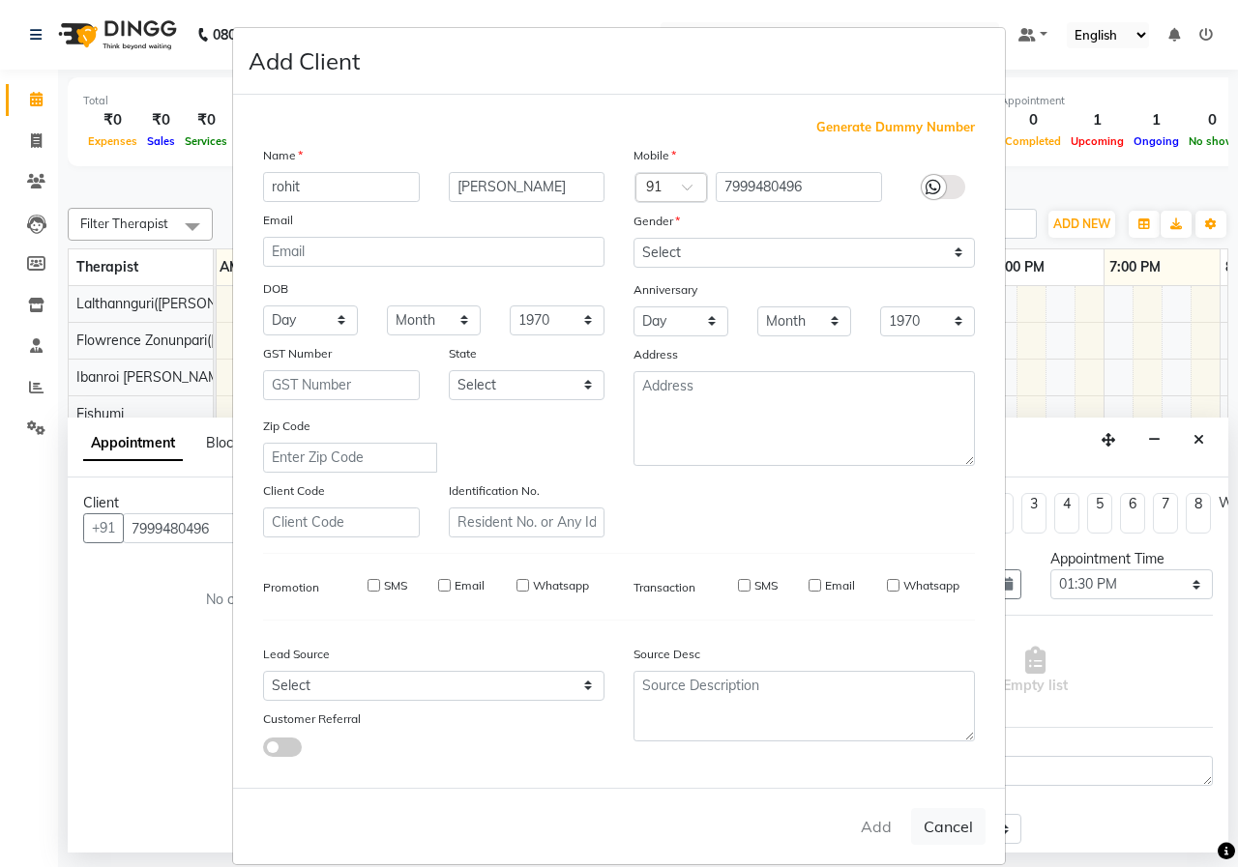
checkbox input "false"
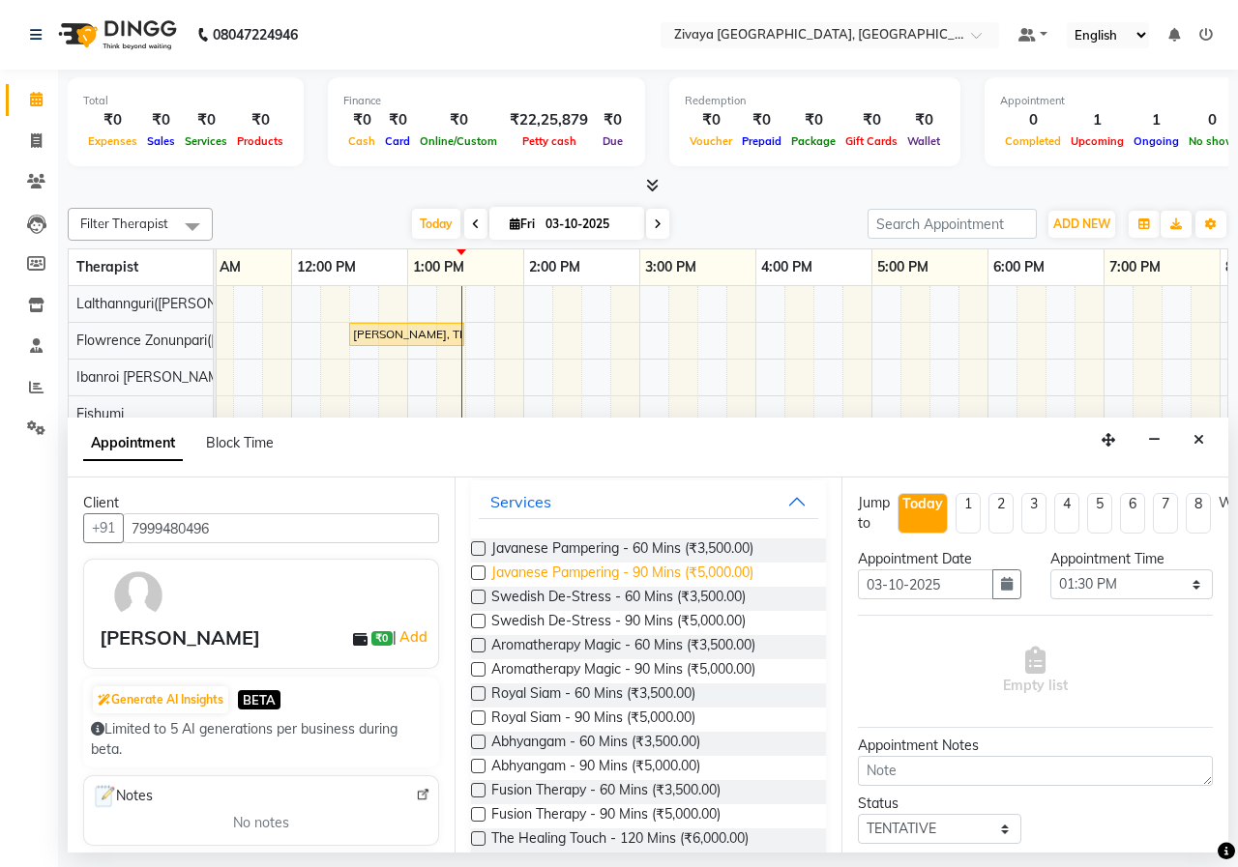
scroll to position [0, 0]
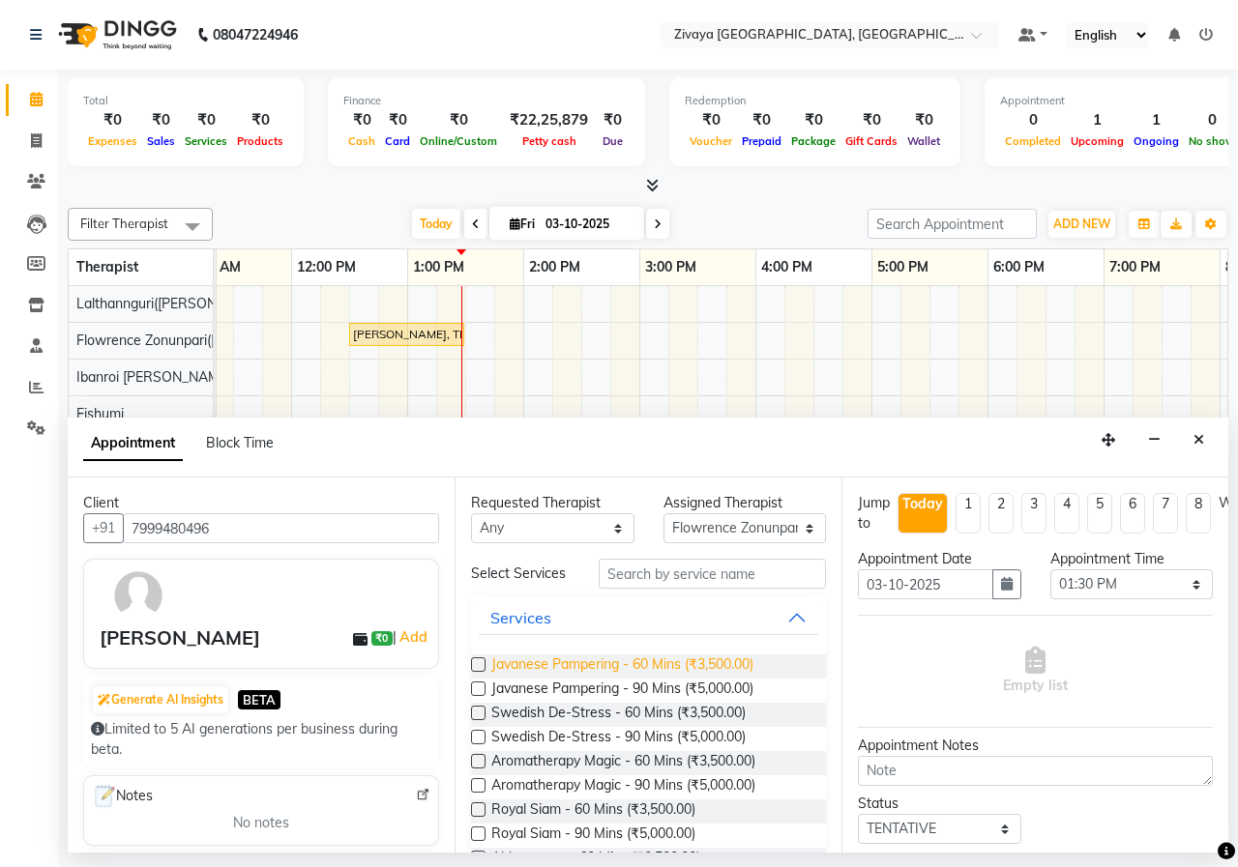
click at [553, 676] on span "Javanese Pampering - 60 Mins (₹3,500.00)" at bounding box center [622, 667] width 262 height 24
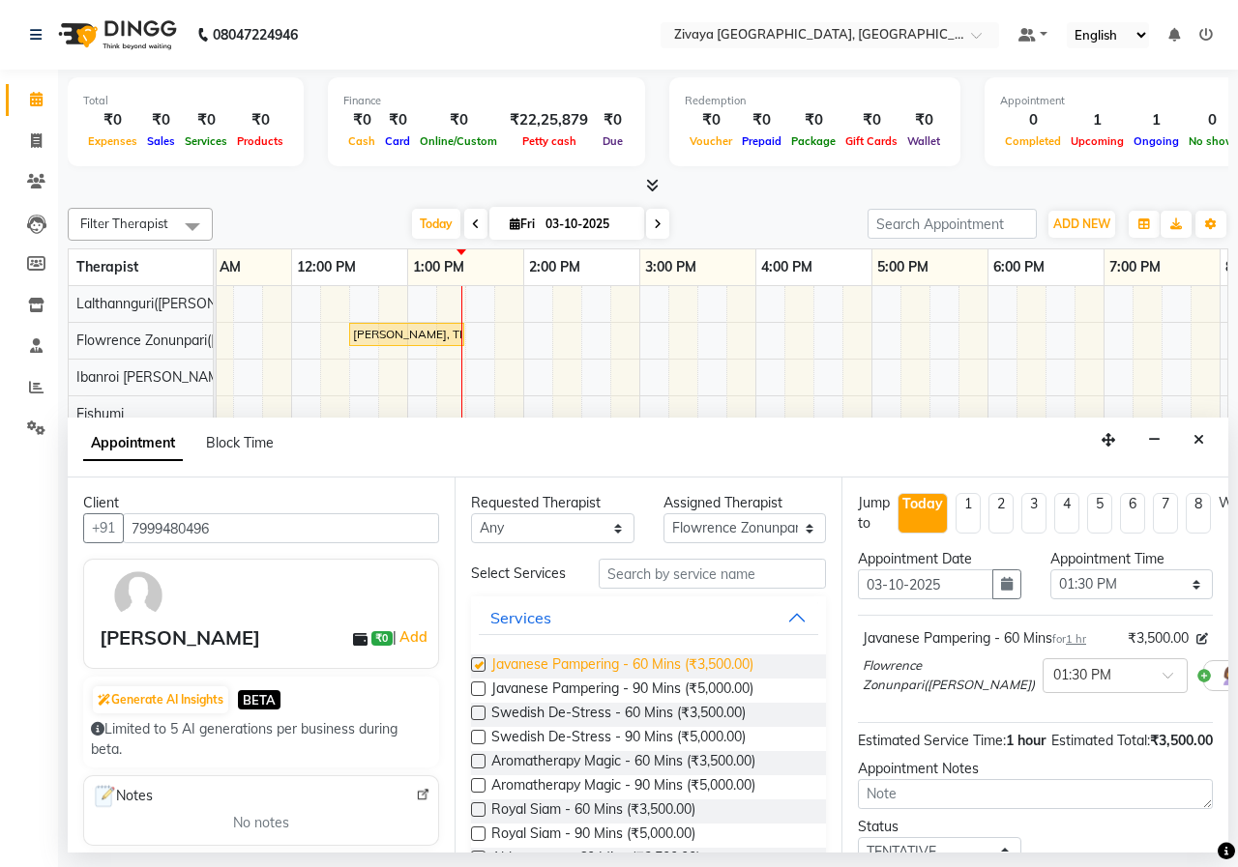
checkbox input "false"
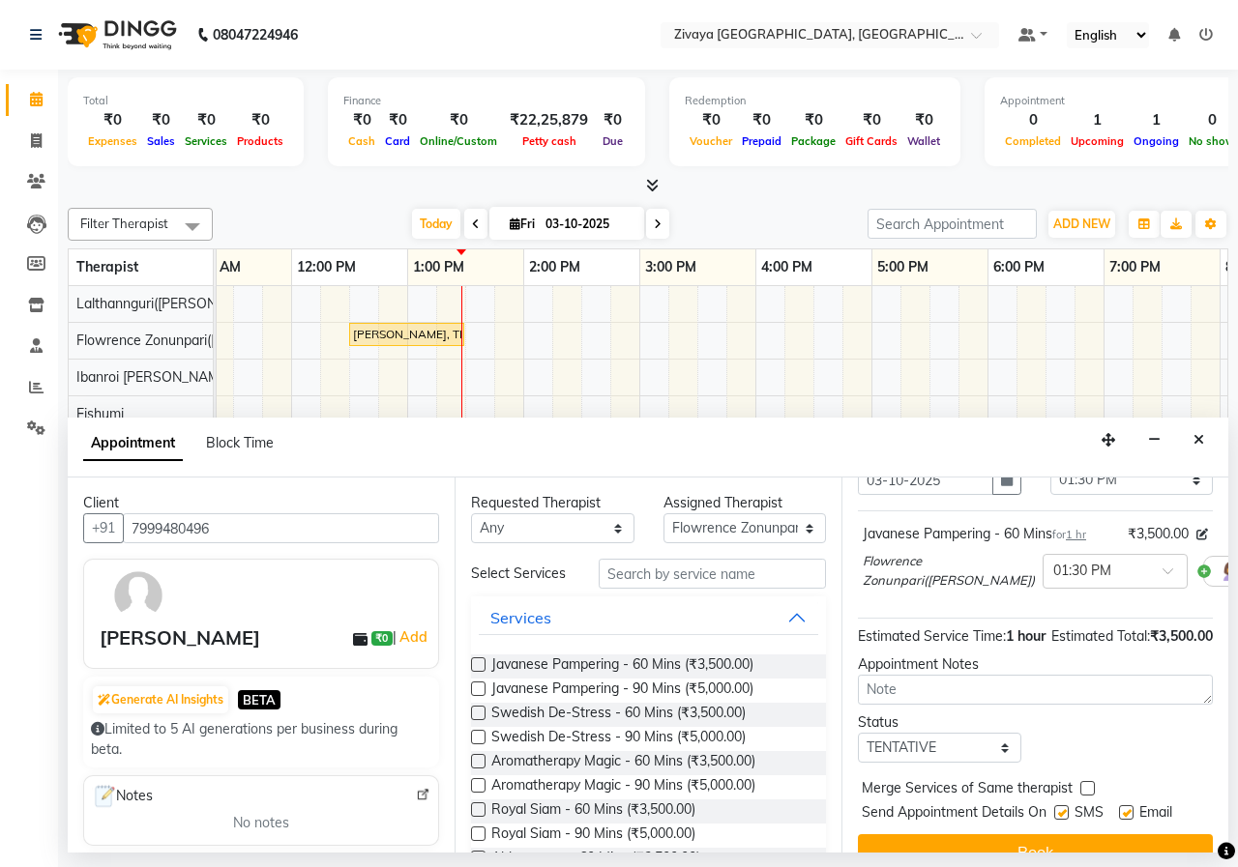
scroll to position [171, 0]
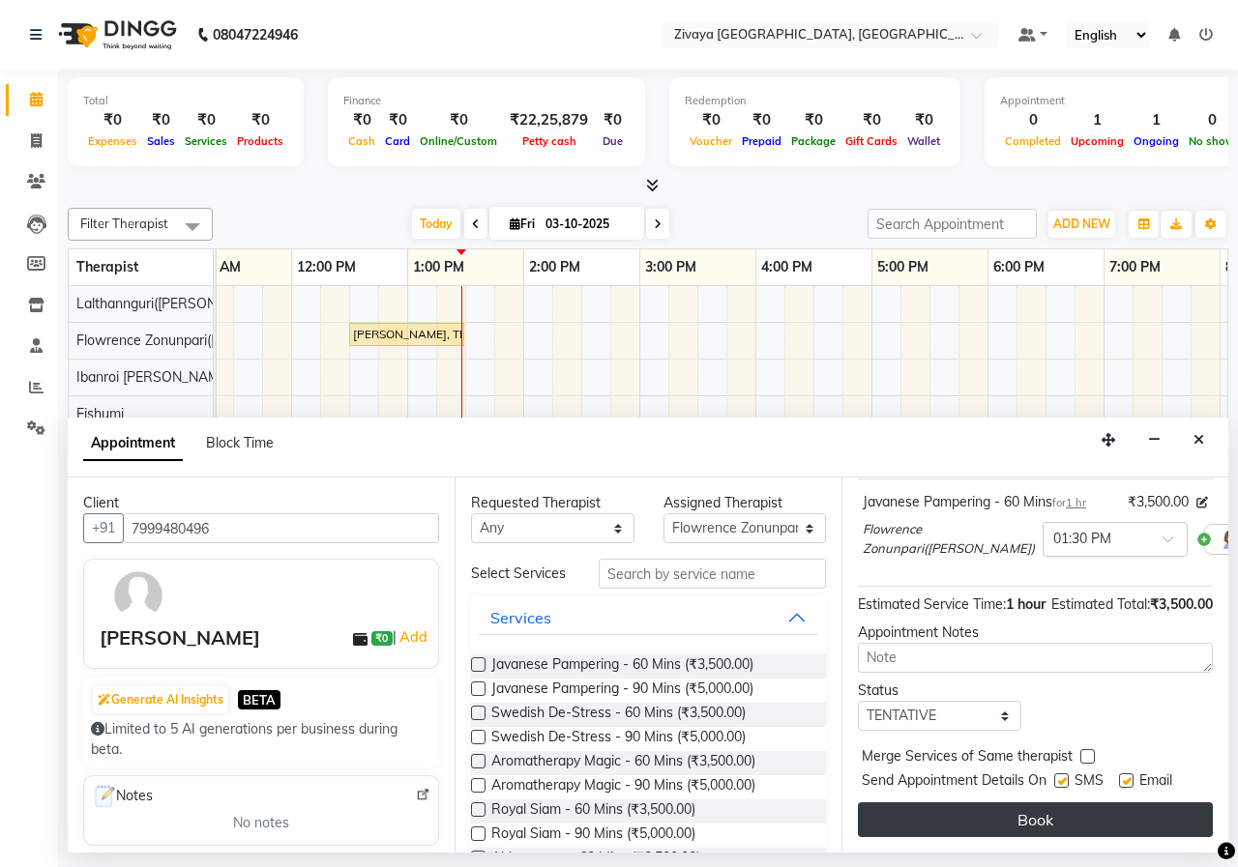
click at [962, 803] on button "Book" at bounding box center [1035, 820] width 355 height 35
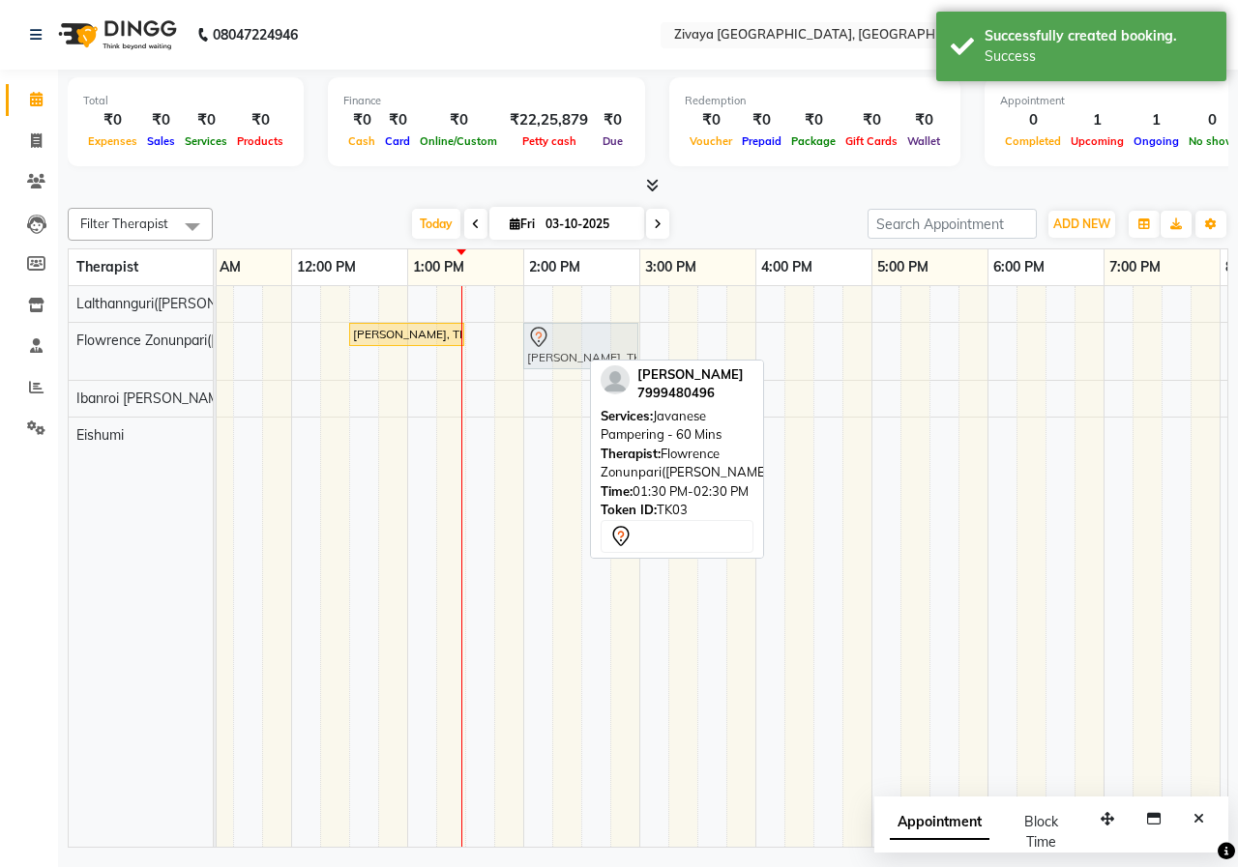
drag, startPoint x: 523, startPoint y: 343, endPoint x: 577, endPoint y: 345, distance: 54.2
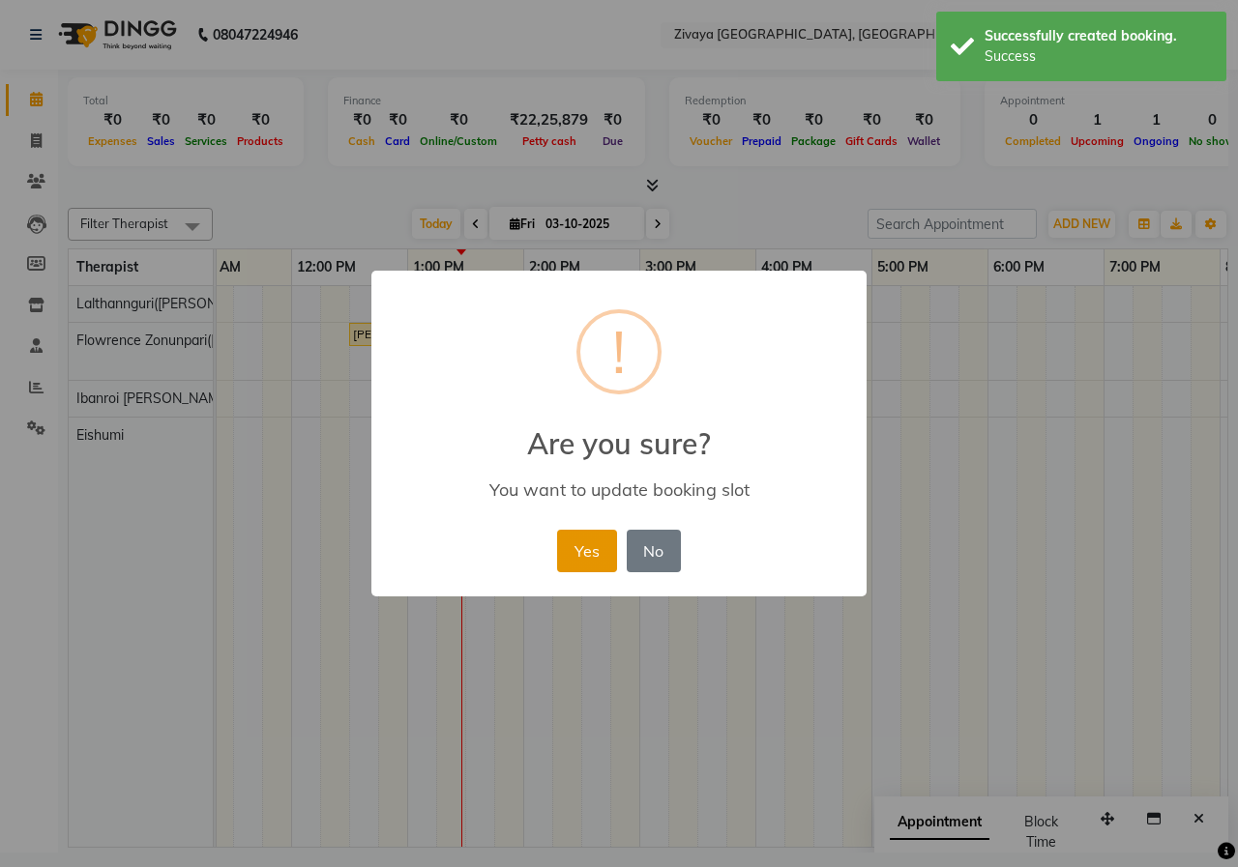
click at [584, 558] on button "Yes" at bounding box center [586, 551] width 59 height 43
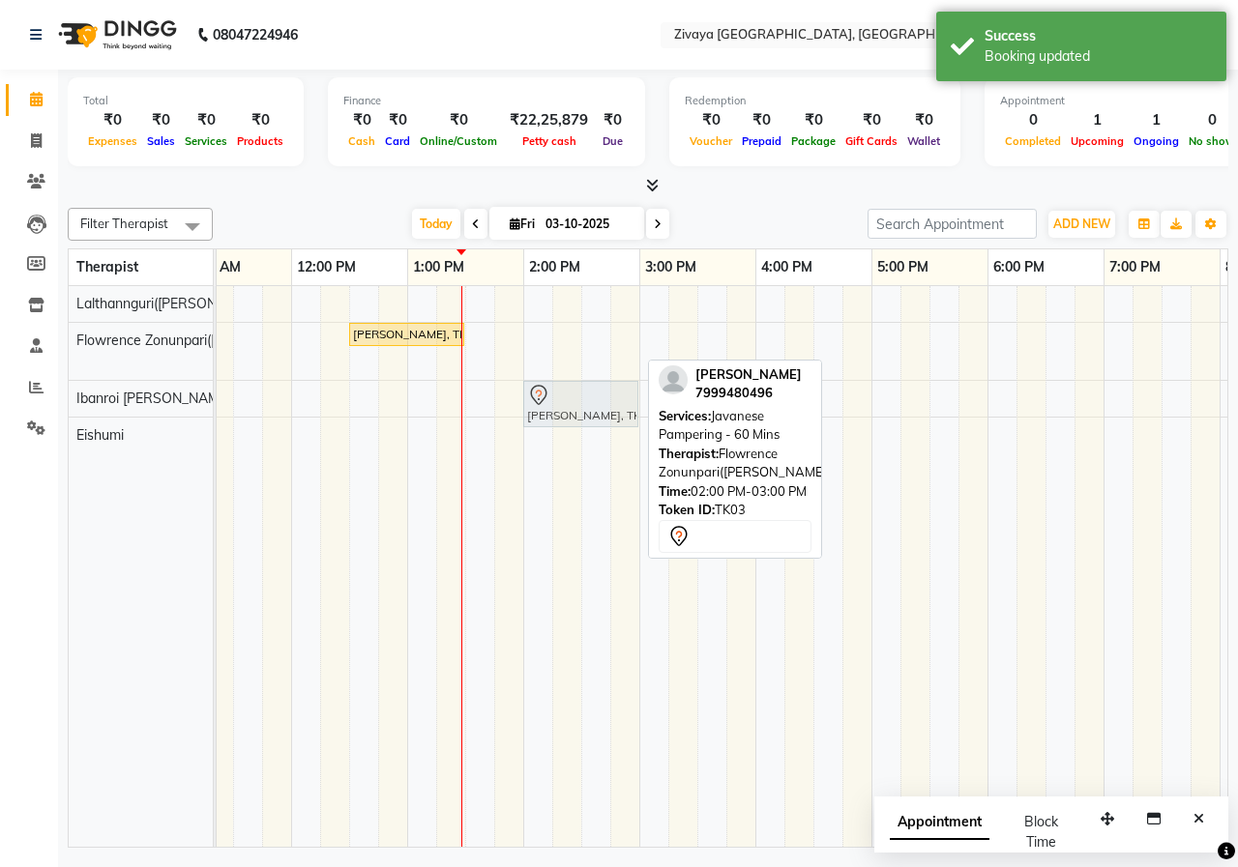
drag, startPoint x: 571, startPoint y: 344, endPoint x: 561, endPoint y: 386, distance: 42.9
click at [561, 386] on tbody "Ayush pawar, TK02, 12:30 PM-01:30 PM, Javanese Pampering - 60 Mins rohit paliwa…" at bounding box center [755, 380] width 1857 height 189
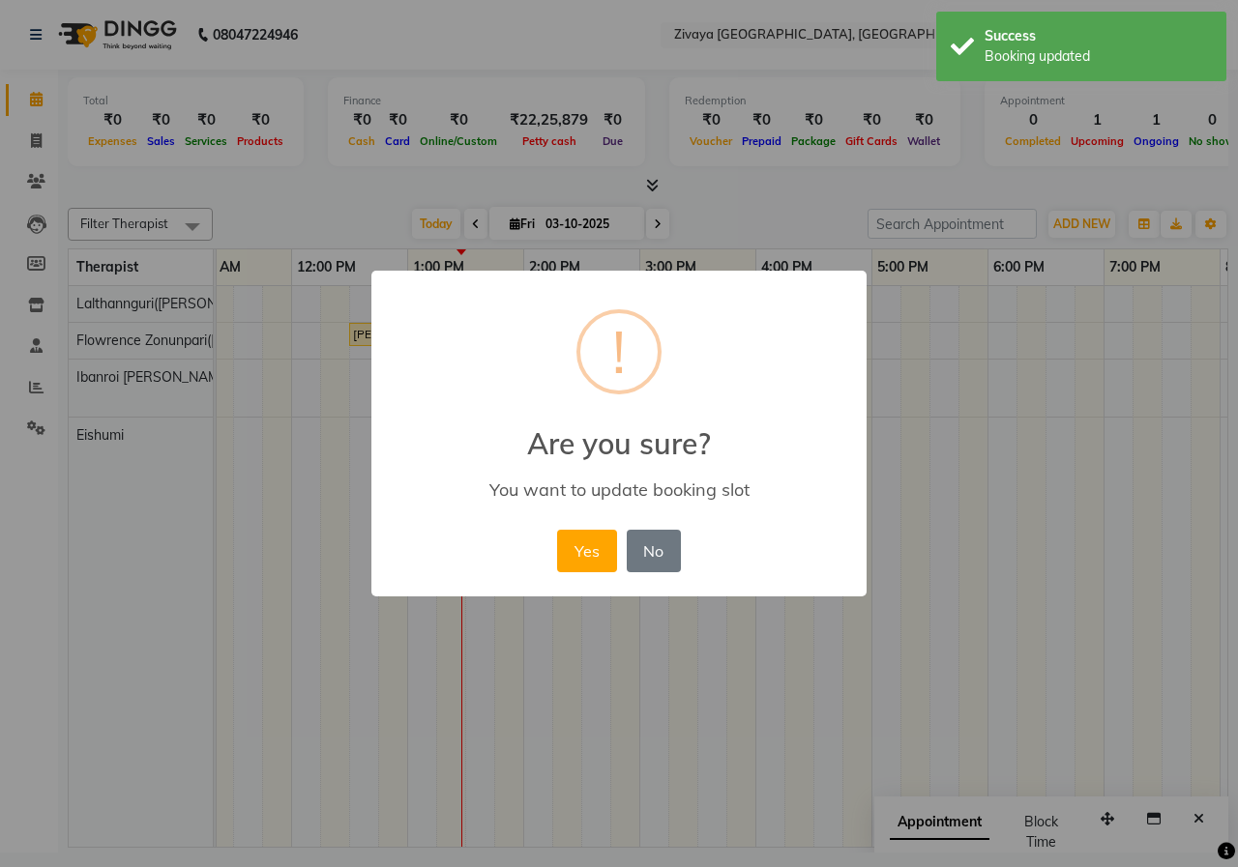
click at [592, 576] on div "Yes No No" at bounding box center [618, 551] width 132 height 52
click at [591, 566] on button "Yes" at bounding box center [586, 551] width 59 height 43
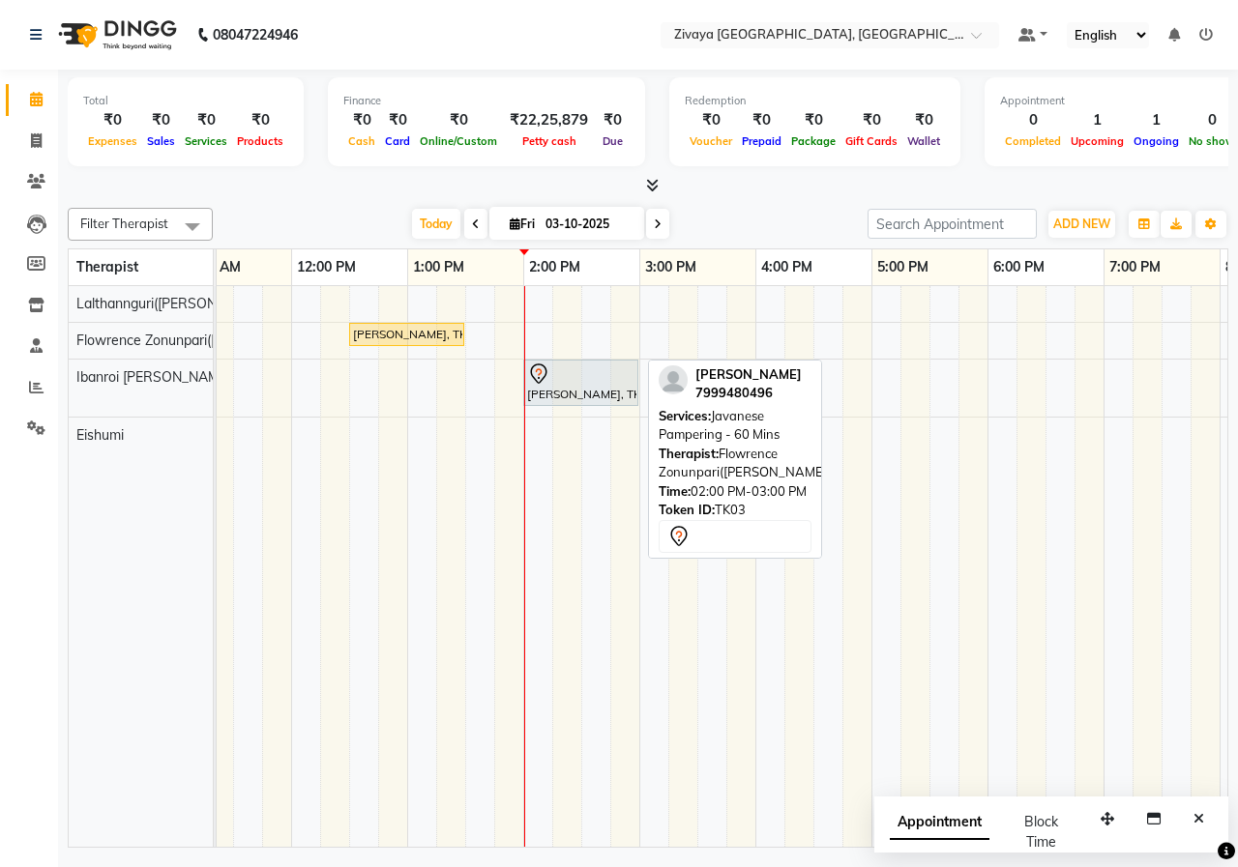
click at [767, 223] on div "Today Fri 03-10-2025" at bounding box center [539, 224] width 635 height 29
drag, startPoint x: 766, startPoint y: 221, endPoint x: 715, endPoint y: 338, distance: 127.7
click at [766, 221] on div "Today Fri 03-10-2025" at bounding box center [539, 224] width 635 height 29
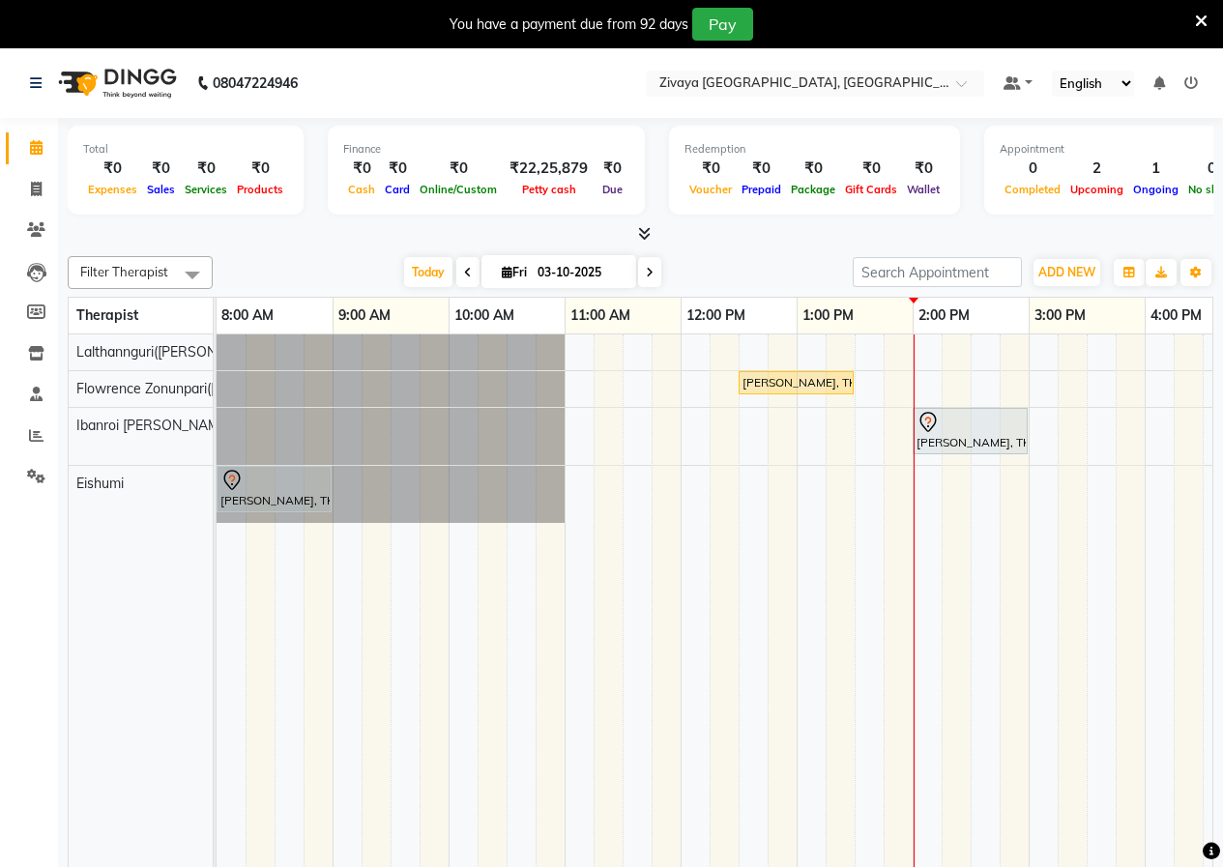
click at [1193, 19] on div "You have a payment due from 92 days Pay" at bounding box center [601, 24] width 1187 height 33
click at [1210, 16] on div "You have a payment due from 92 days Pay" at bounding box center [611, 24] width 1223 height 48
click at [1205, 16] on icon at bounding box center [1201, 21] width 13 height 17
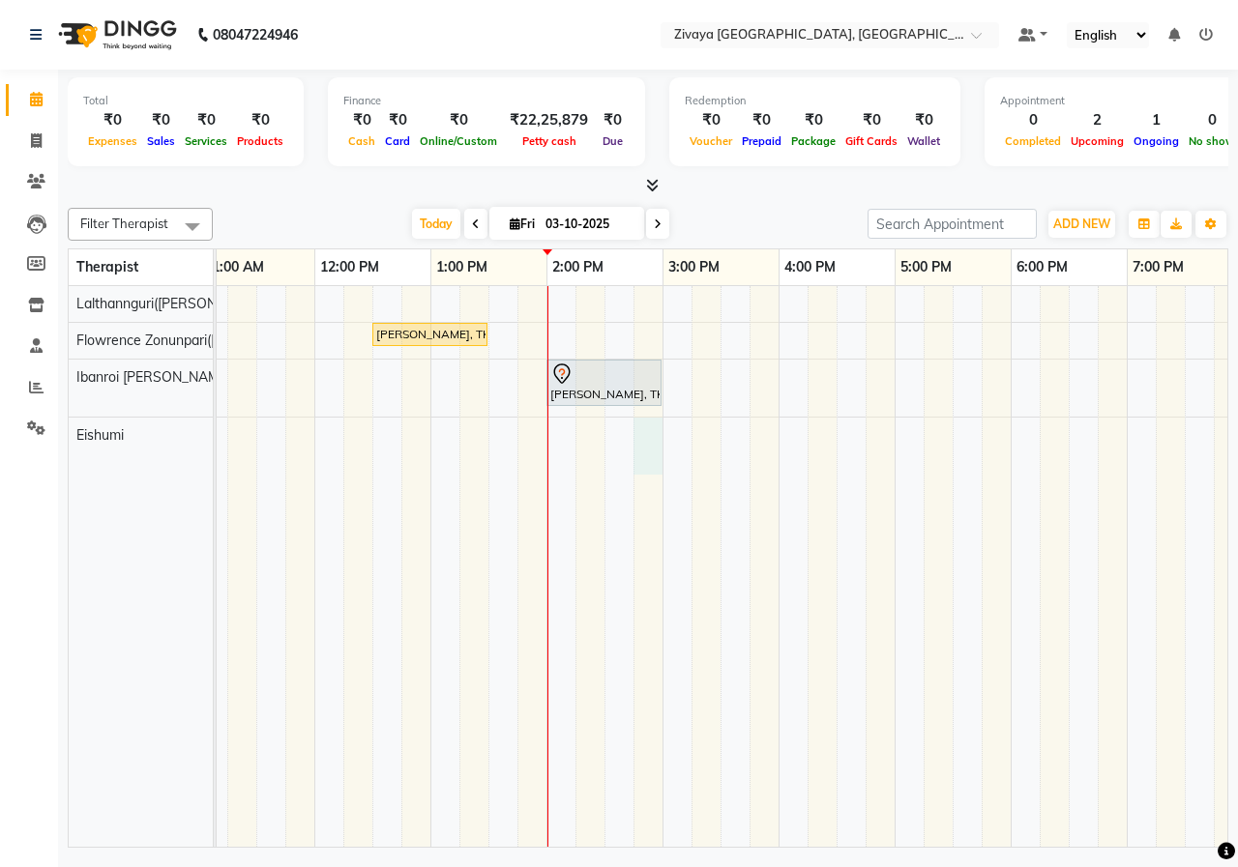
click at [642, 439] on div "Ayush pawar, TK02, 12:30 PM-01:30 PM, Javanese Pampering - 60 Mins rohit paliwa…" at bounding box center [778, 566] width 1857 height 561
select select "79832"
select select "885"
select select "tentative"
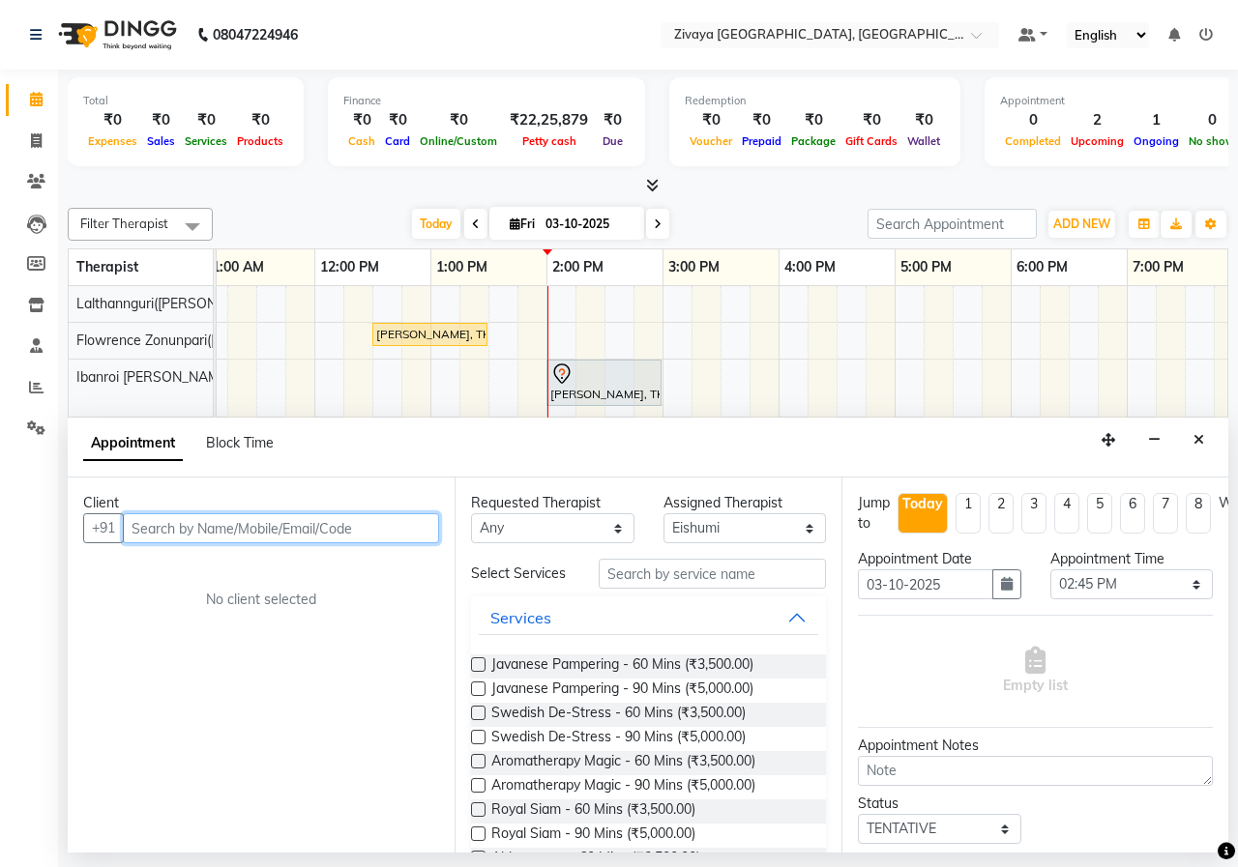
click at [344, 534] on input "text" at bounding box center [281, 528] width 316 height 30
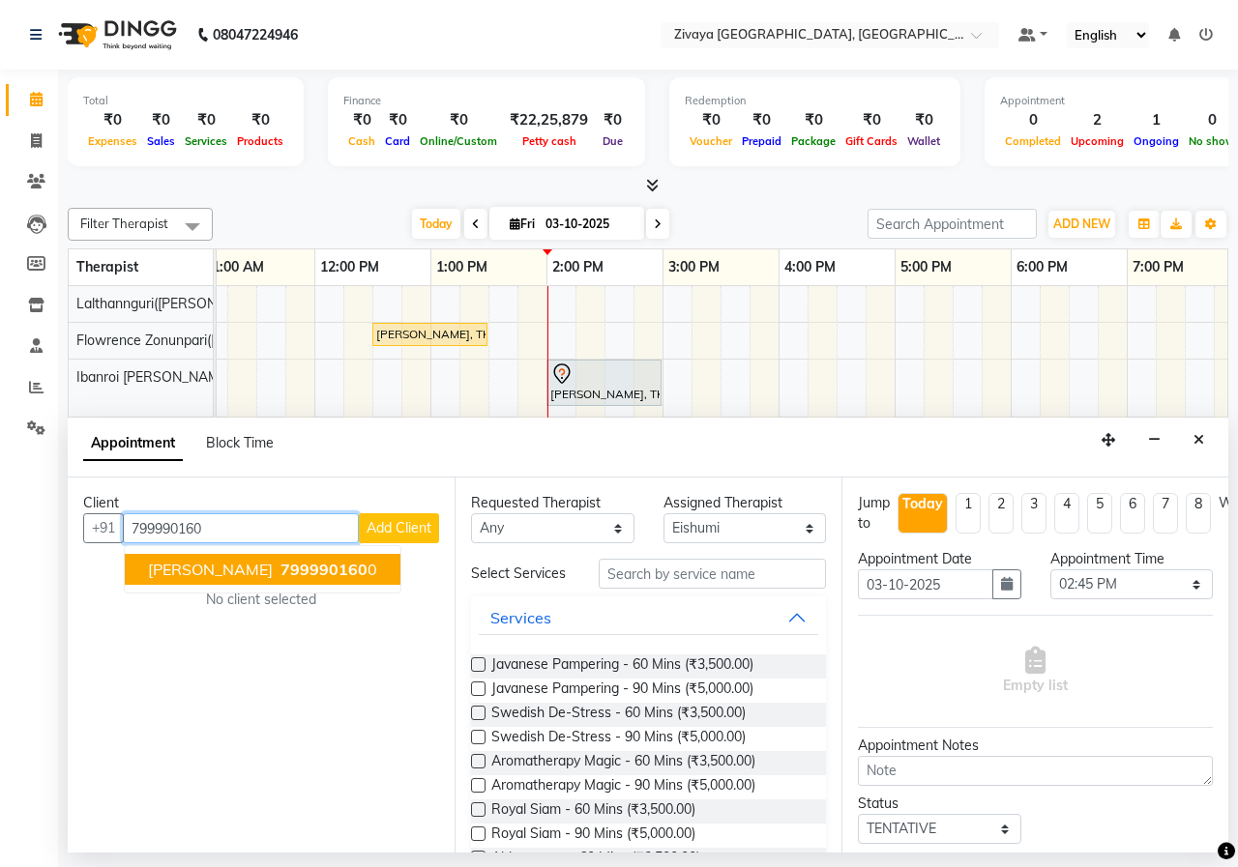
click at [334, 558] on button "Abhisek Jain 799990160 0" at bounding box center [263, 569] width 276 height 31
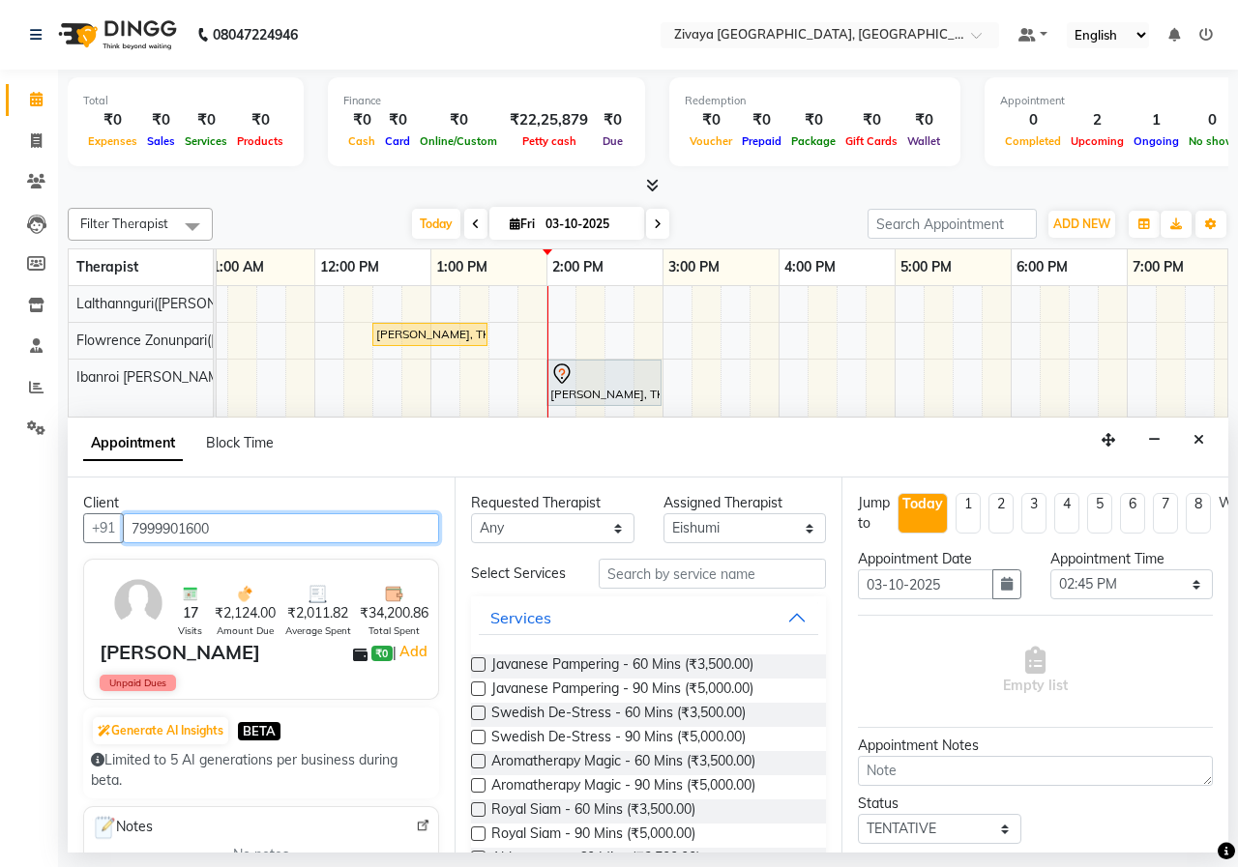
type input "7999901600"
click at [480, 668] on label at bounding box center [478, 665] width 15 height 15
click at [480, 668] on input "checkbox" at bounding box center [477, 666] width 13 height 13
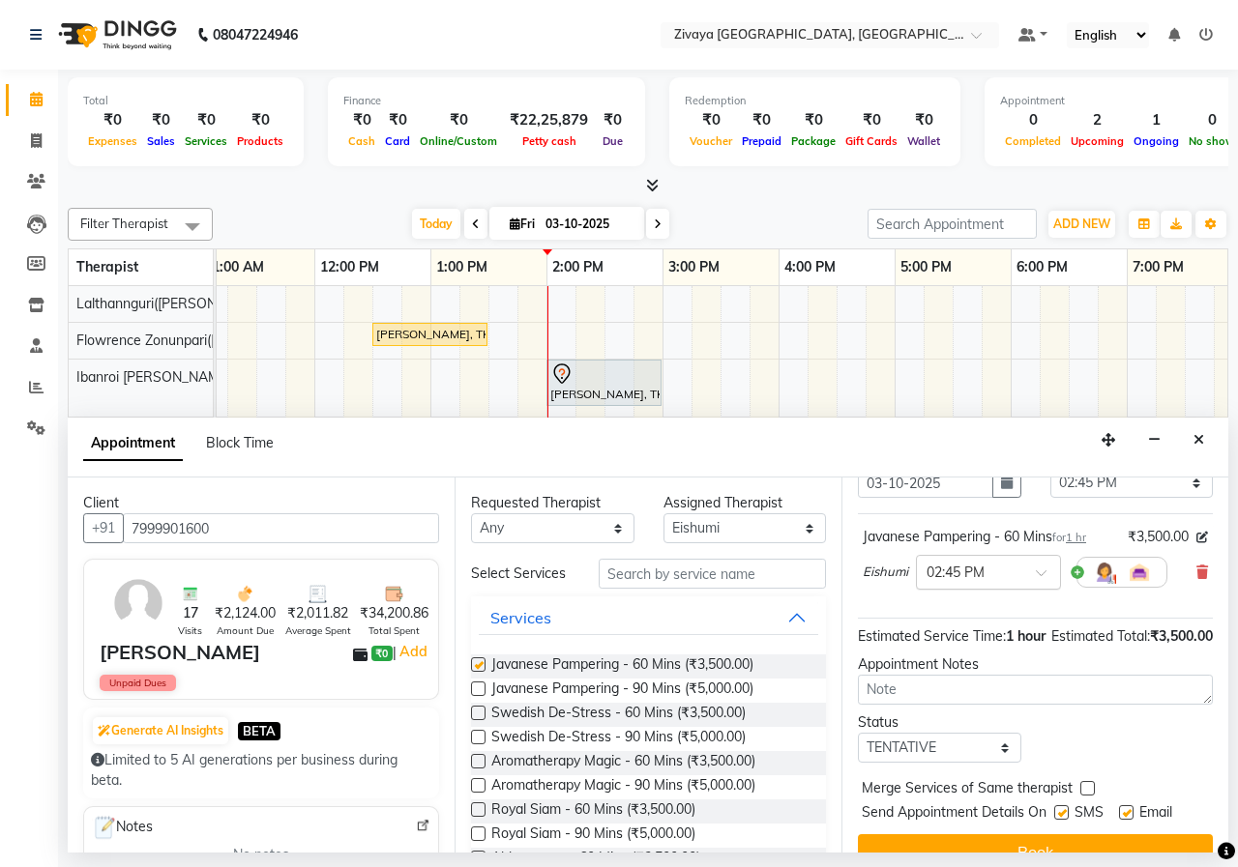
checkbox input "false"
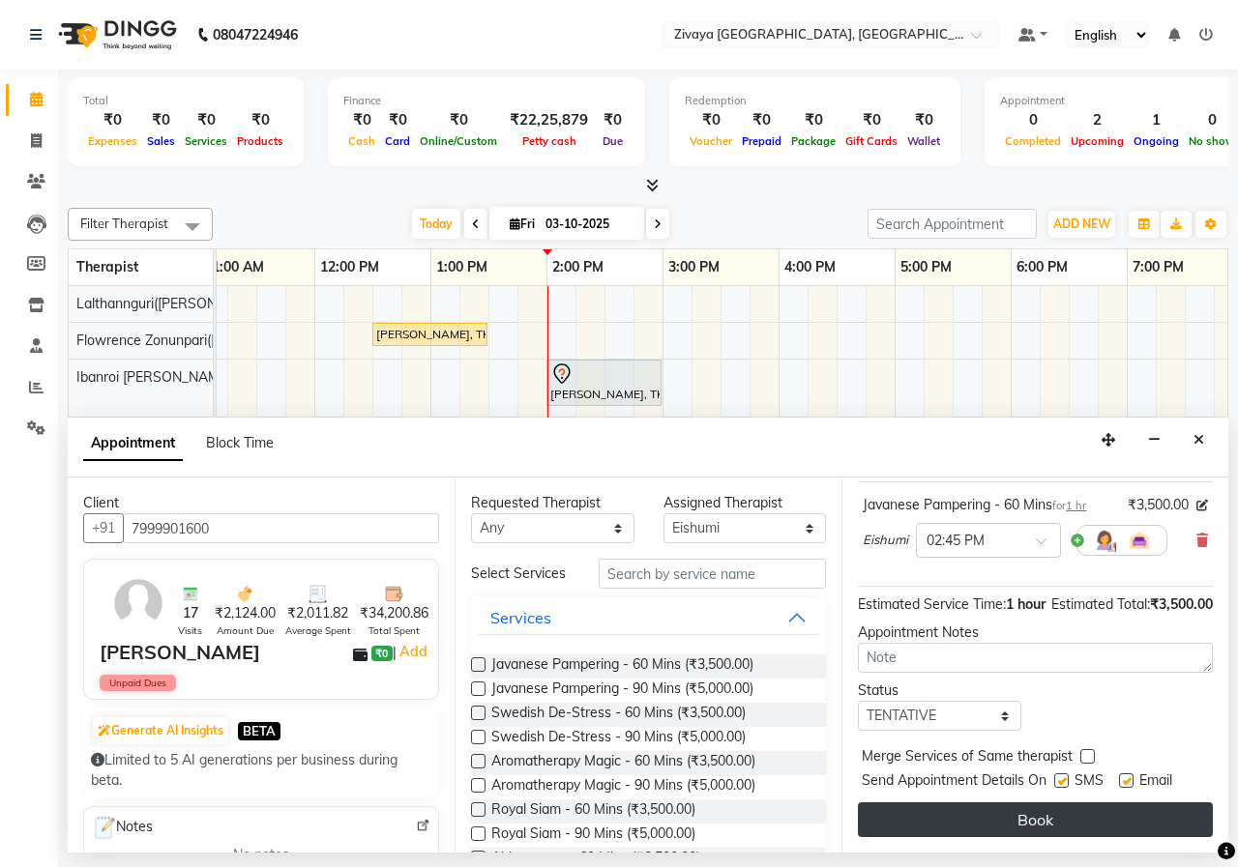
click at [1090, 803] on button "Book" at bounding box center [1035, 820] width 355 height 35
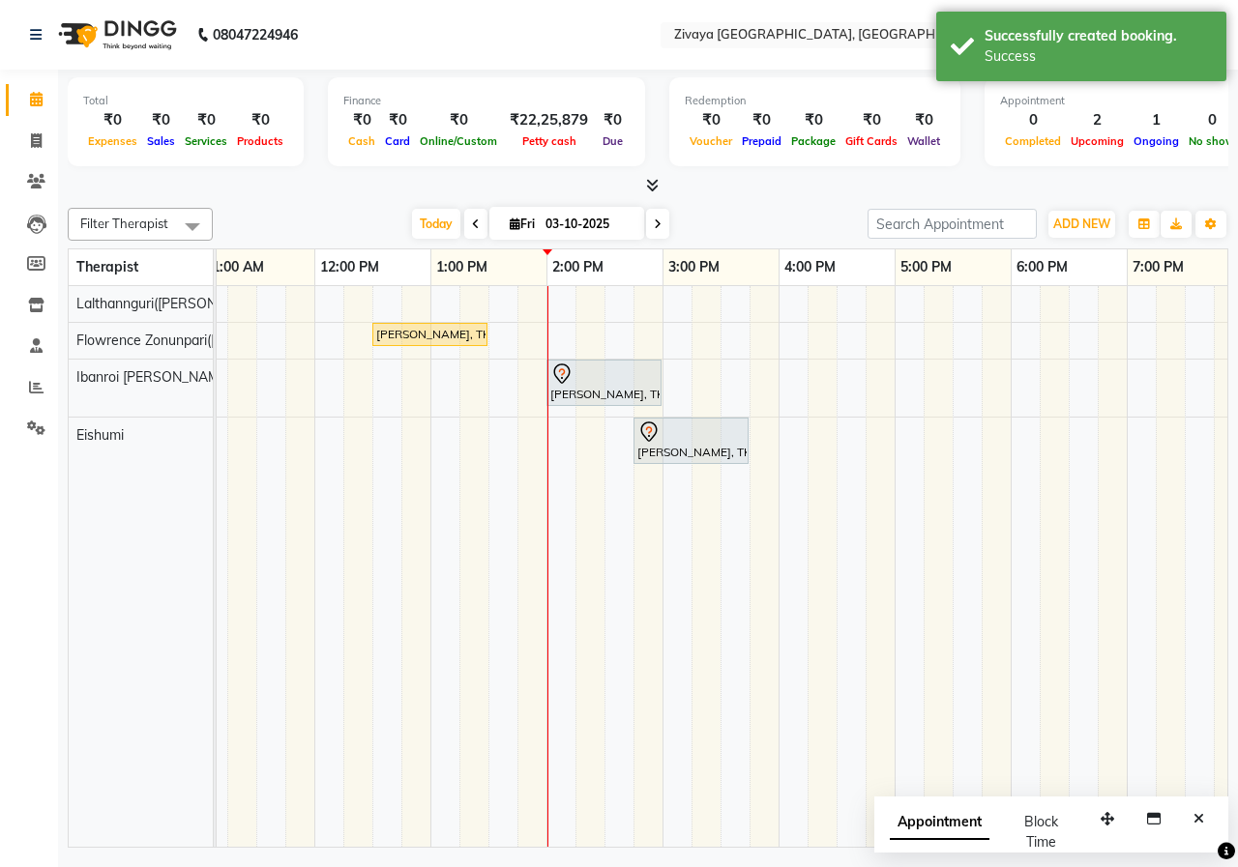
click at [465, 223] on span at bounding box center [475, 224] width 23 height 30
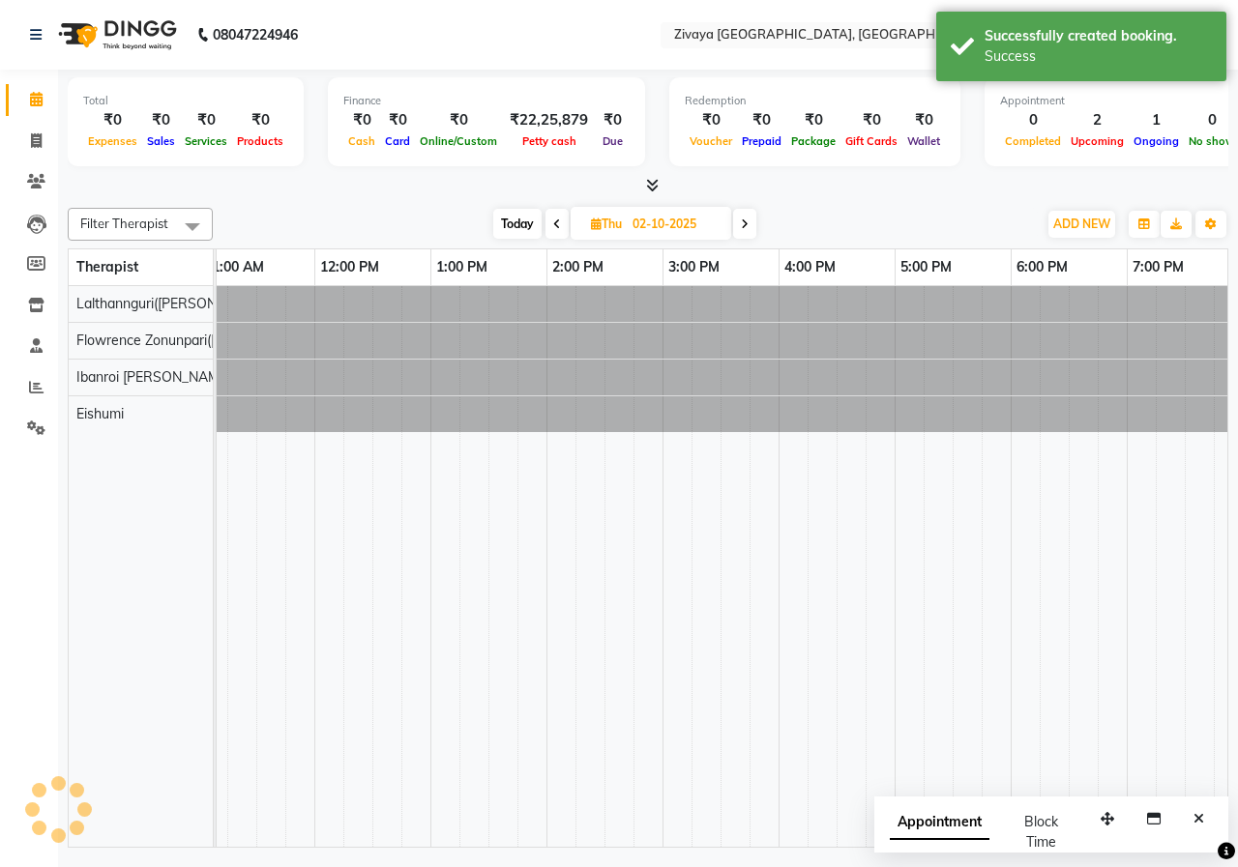
scroll to position [0, 697]
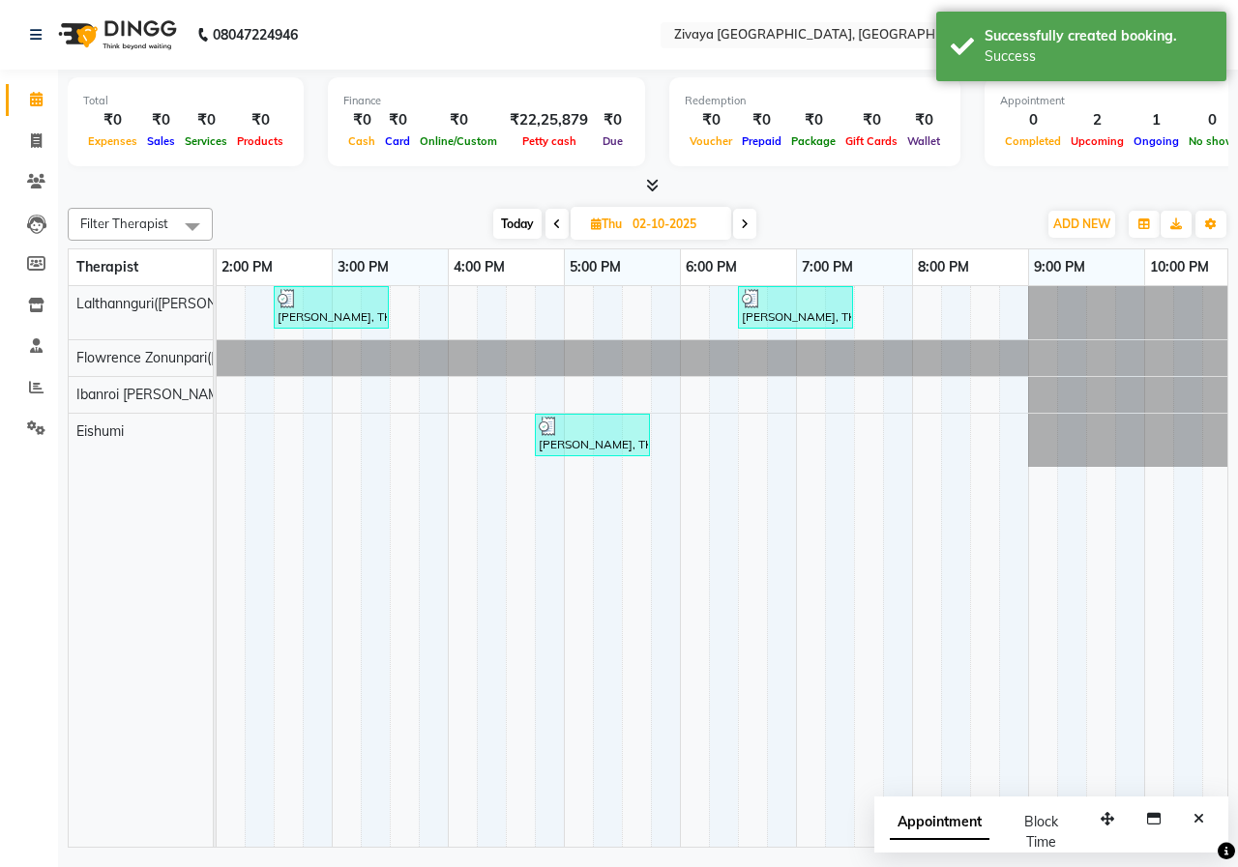
click at [748, 219] on icon at bounding box center [745, 225] width 8 height 12
type input "03-10-2025"
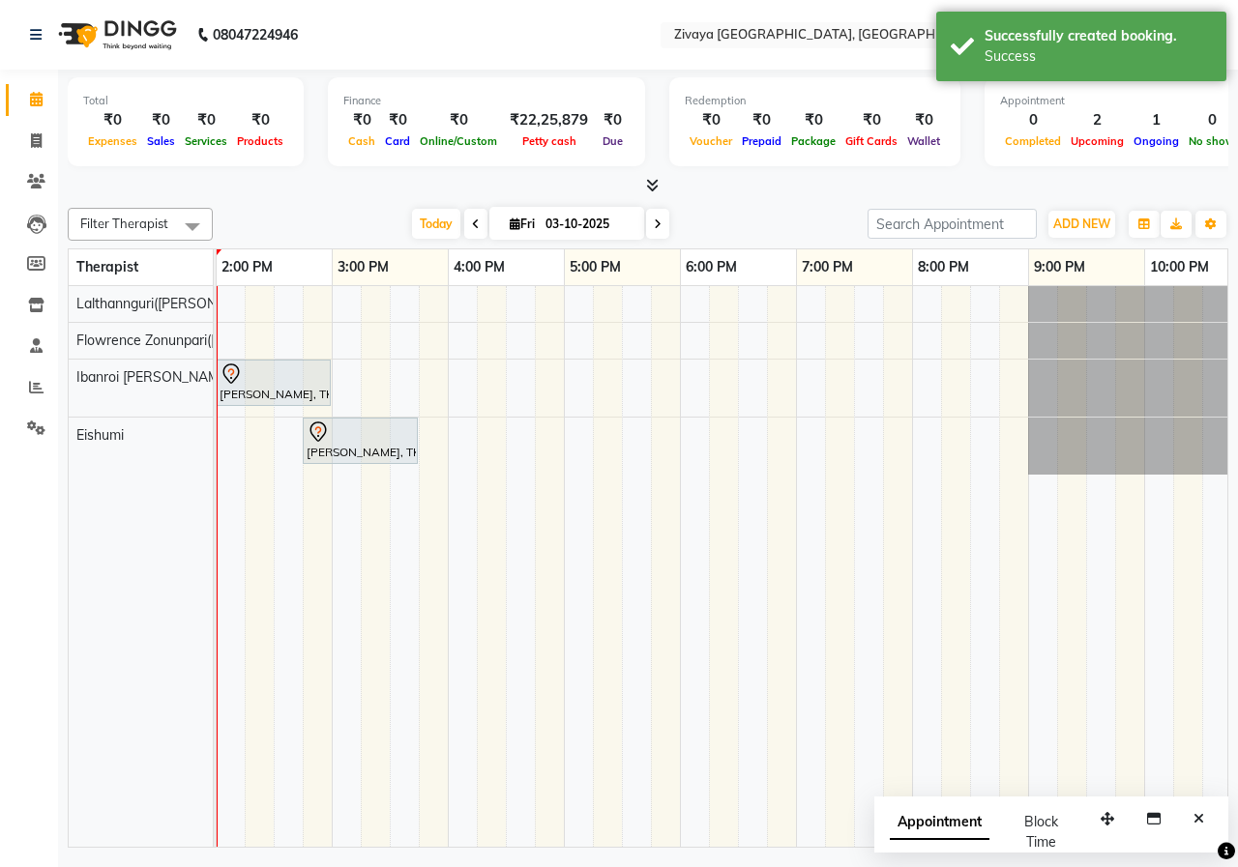
click at [963, 828] on span "Appointment" at bounding box center [940, 822] width 100 height 35
select select "tentative"
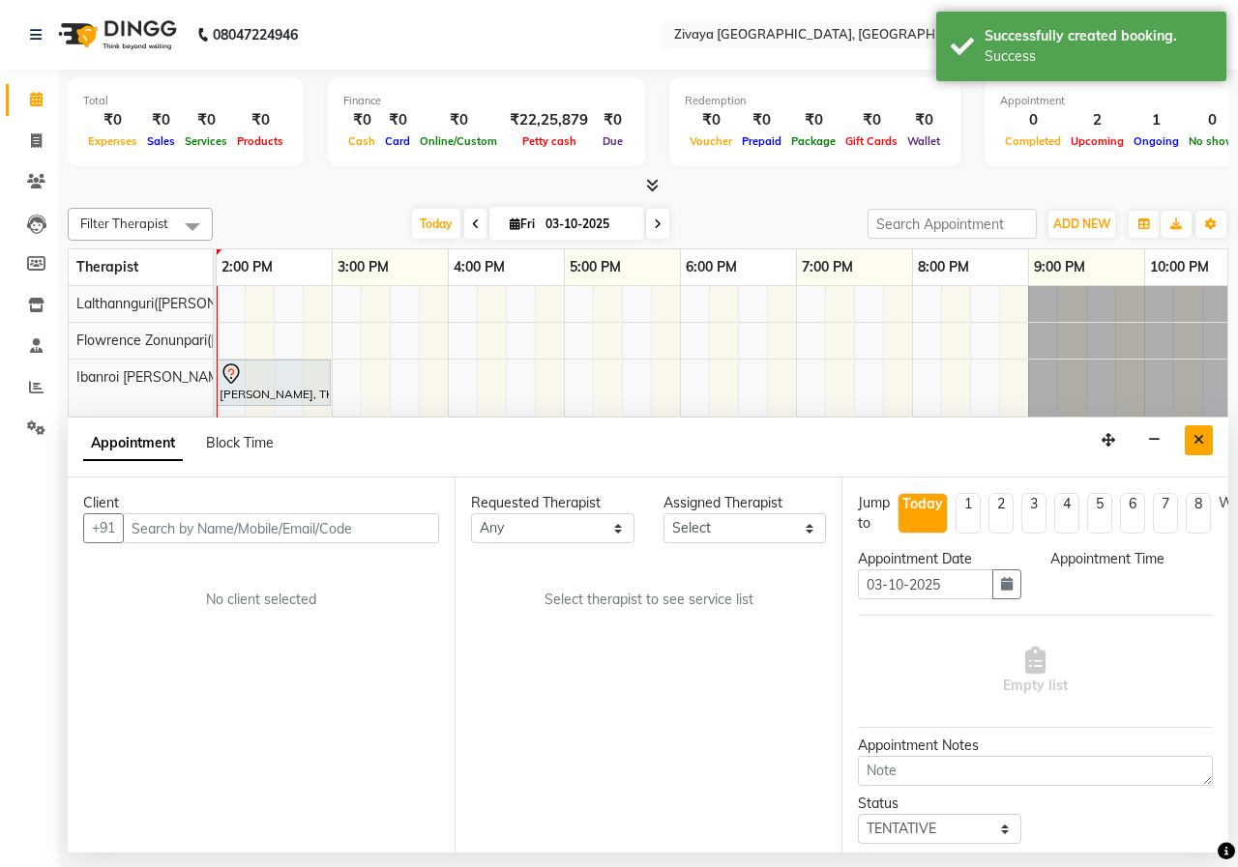
click at [1200, 442] on icon "Close" at bounding box center [1198, 440] width 11 height 14
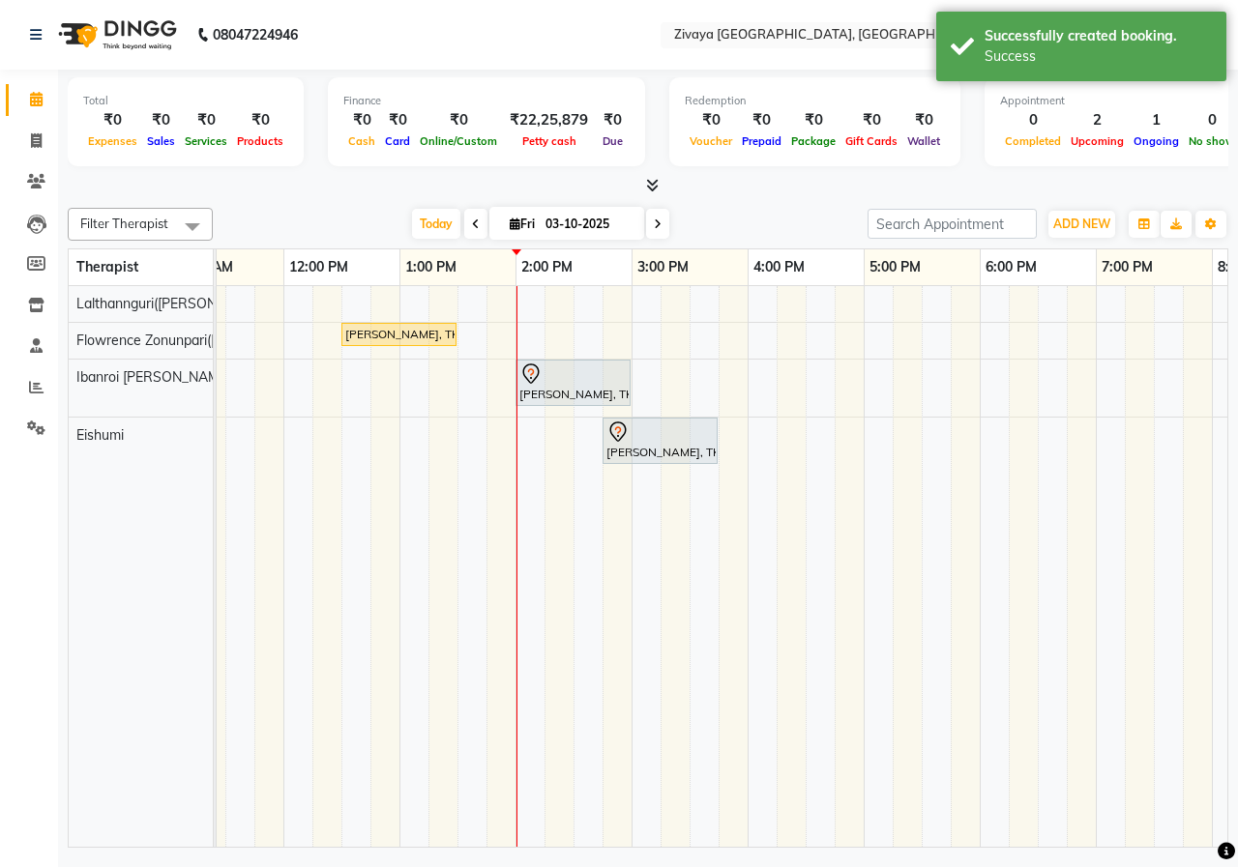
scroll to position [0, 381]
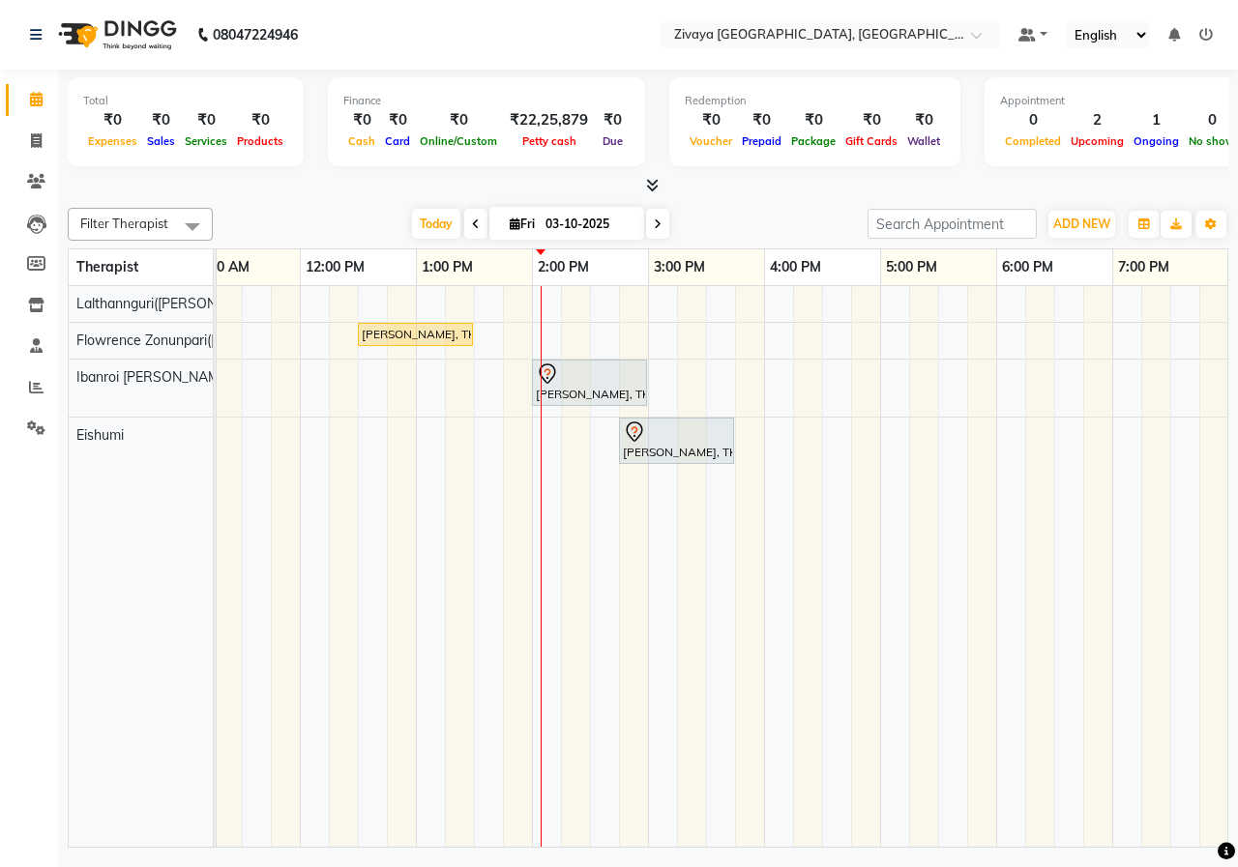
click at [465, 212] on span at bounding box center [475, 224] width 23 height 30
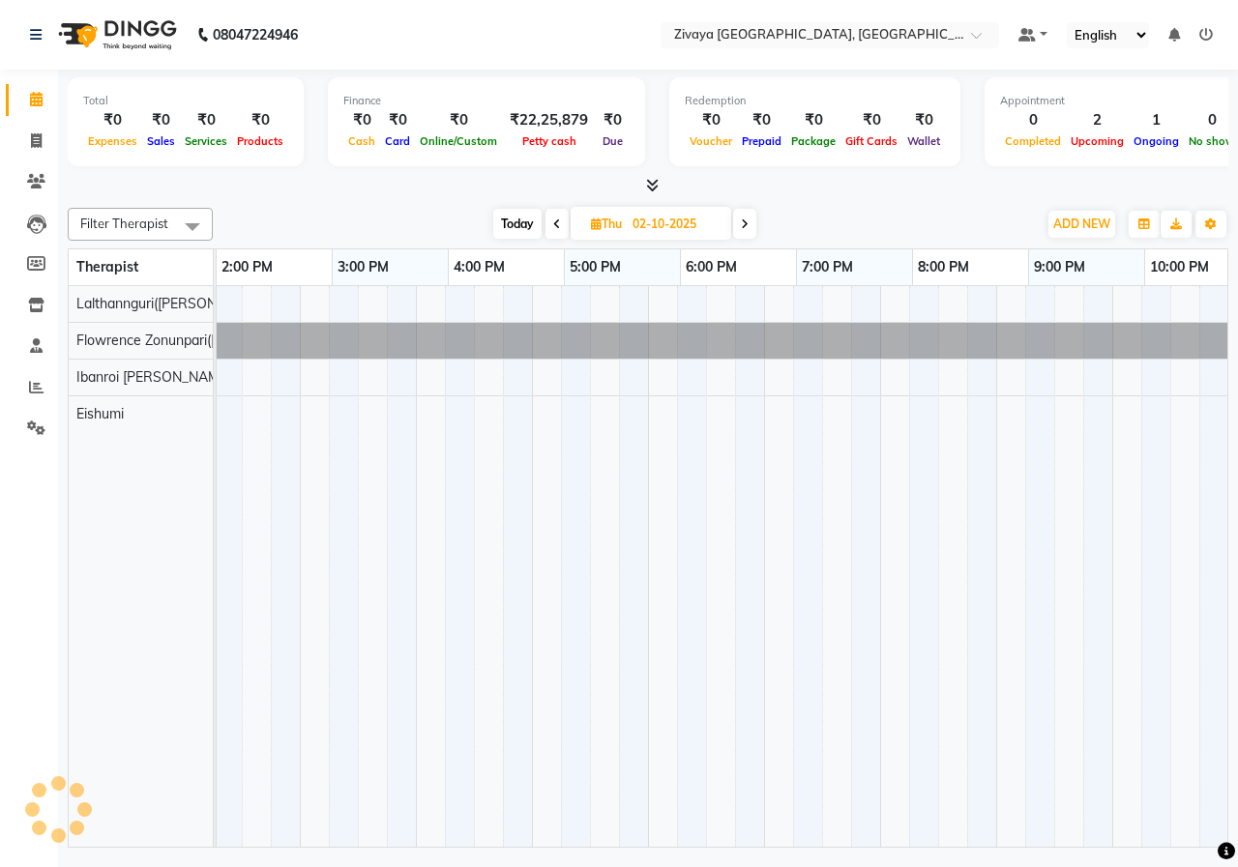
scroll to position [0, 697]
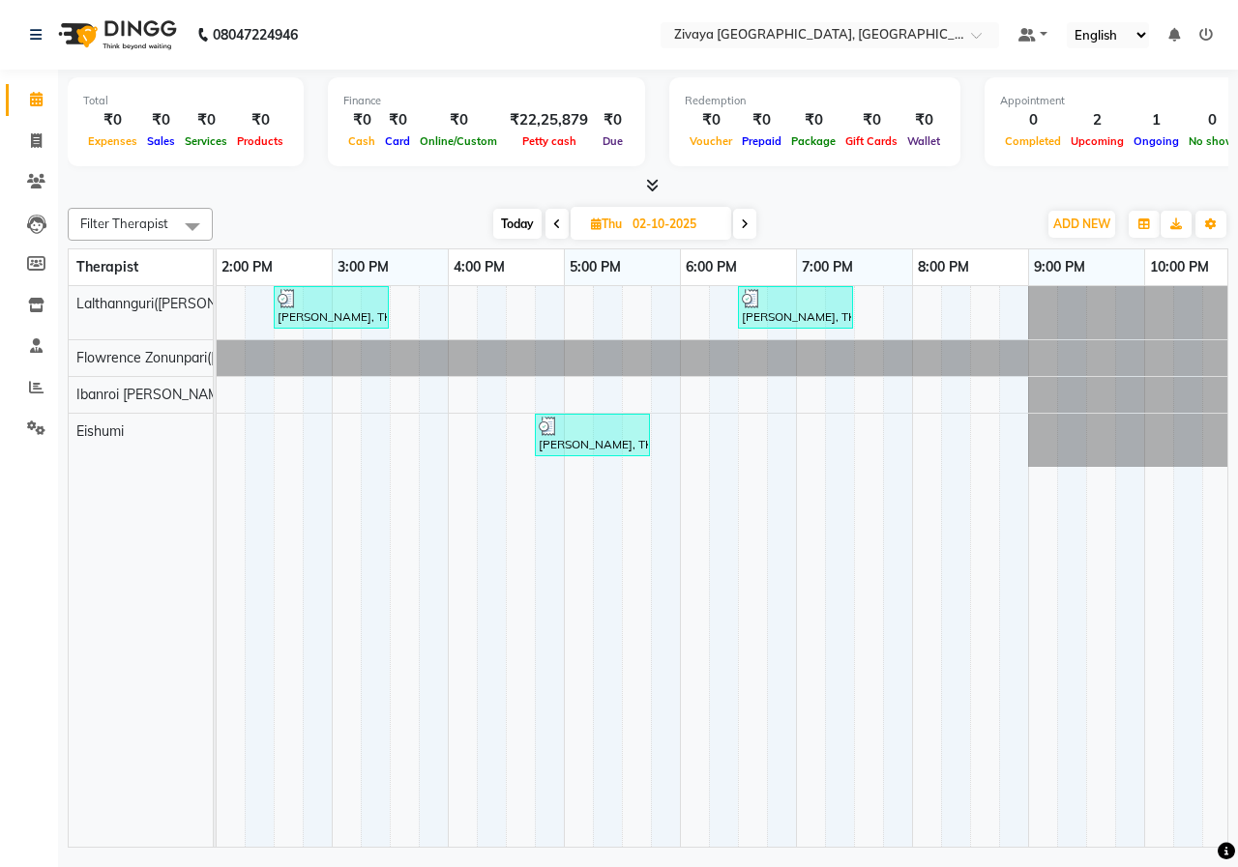
click at [555, 228] on icon at bounding box center [557, 225] width 8 height 12
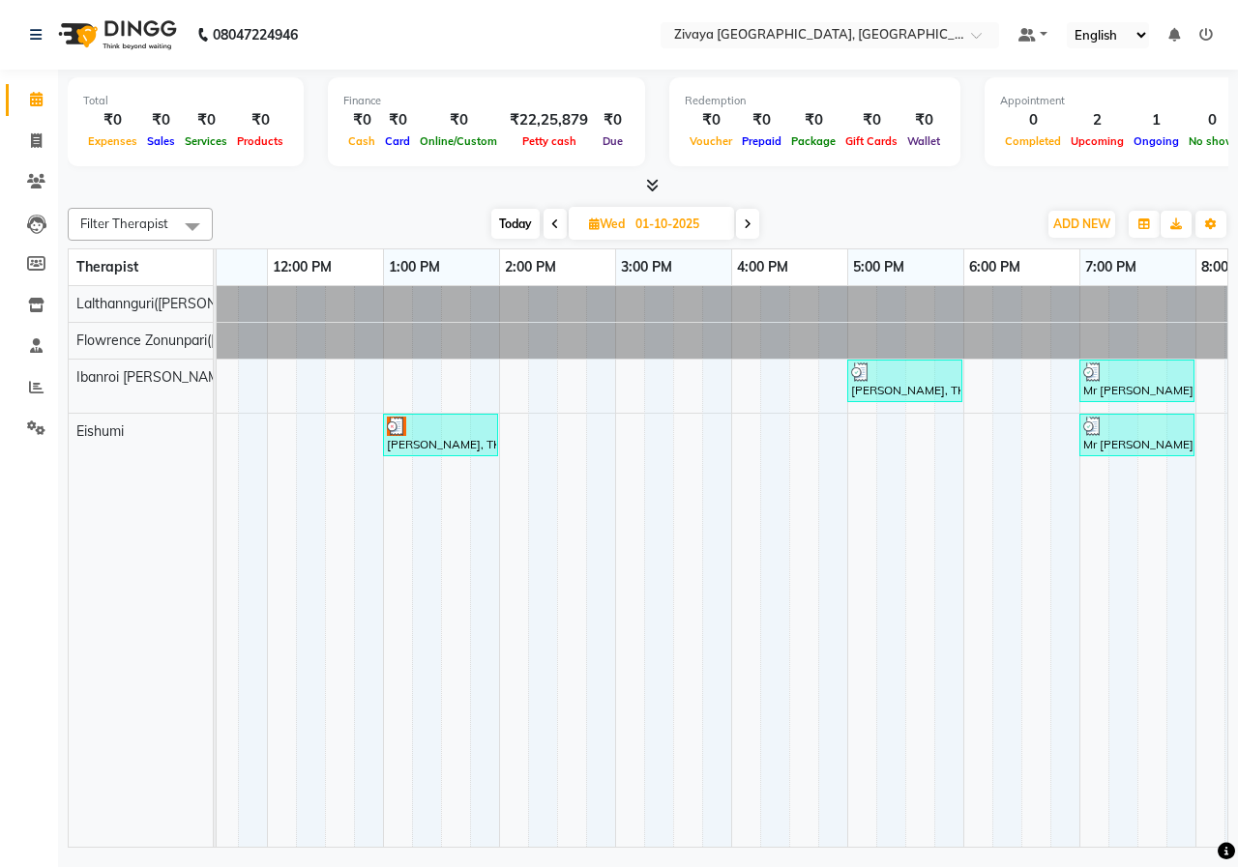
scroll to position [0, 478]
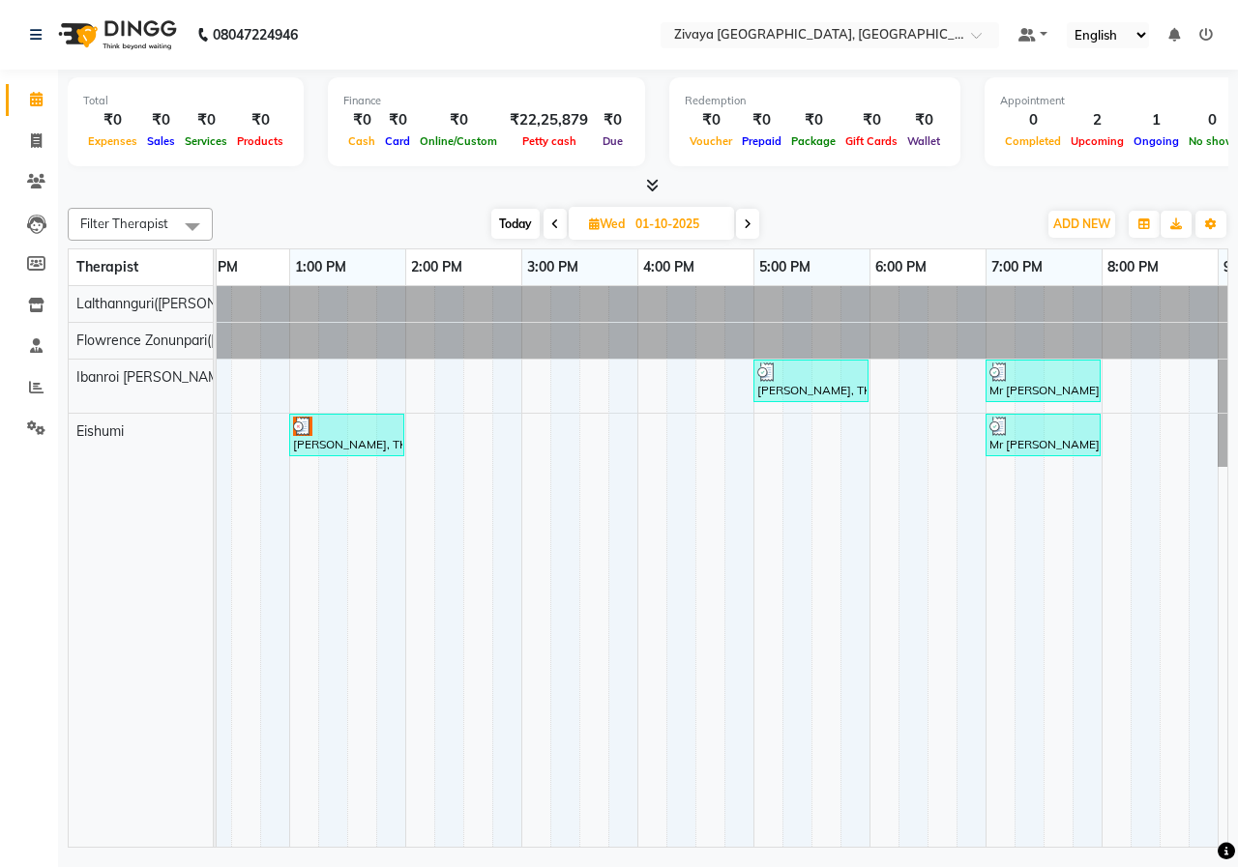
click at [749, 219] on icon at bounding box center [748, 225] width 8 height 12
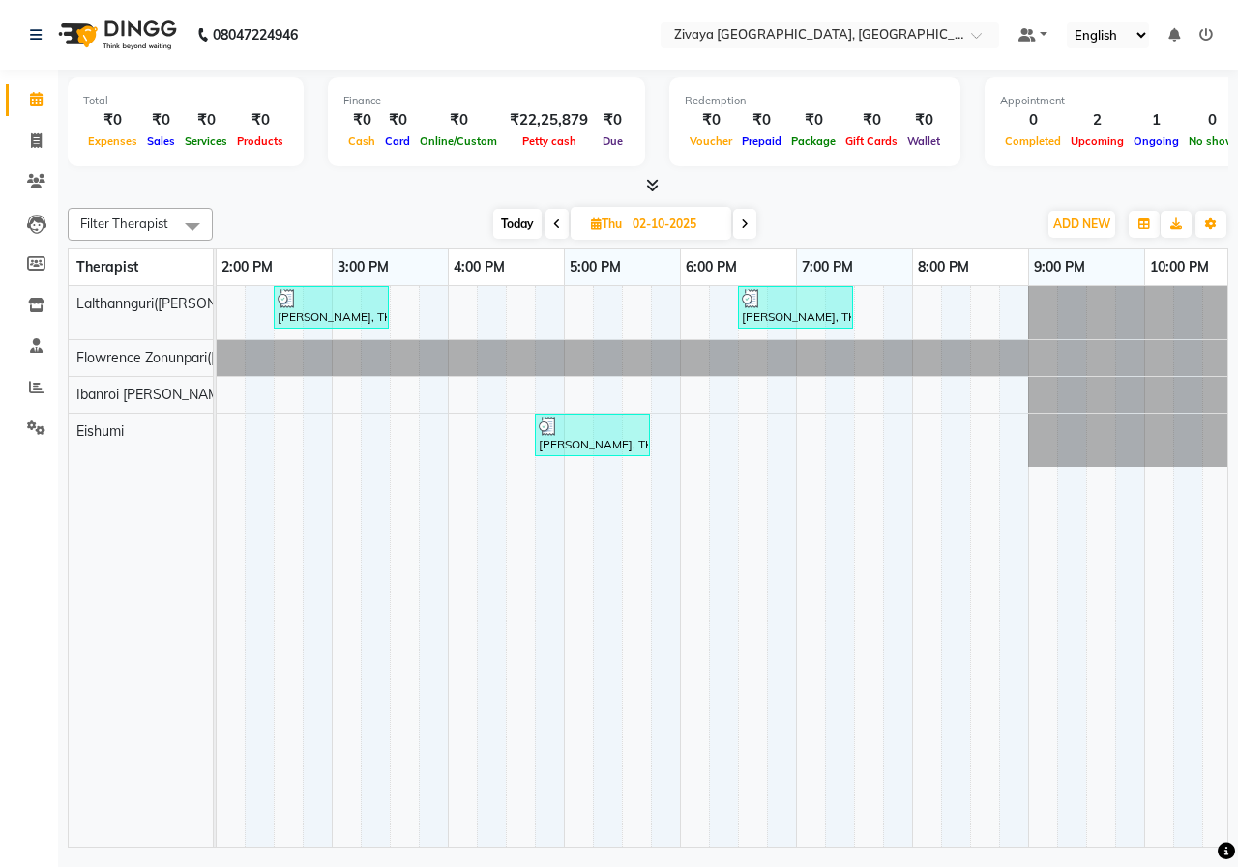
click at [748, 219] on icon at bounding box center [745, 225] width 8 height 12
type input "03-10-2025"
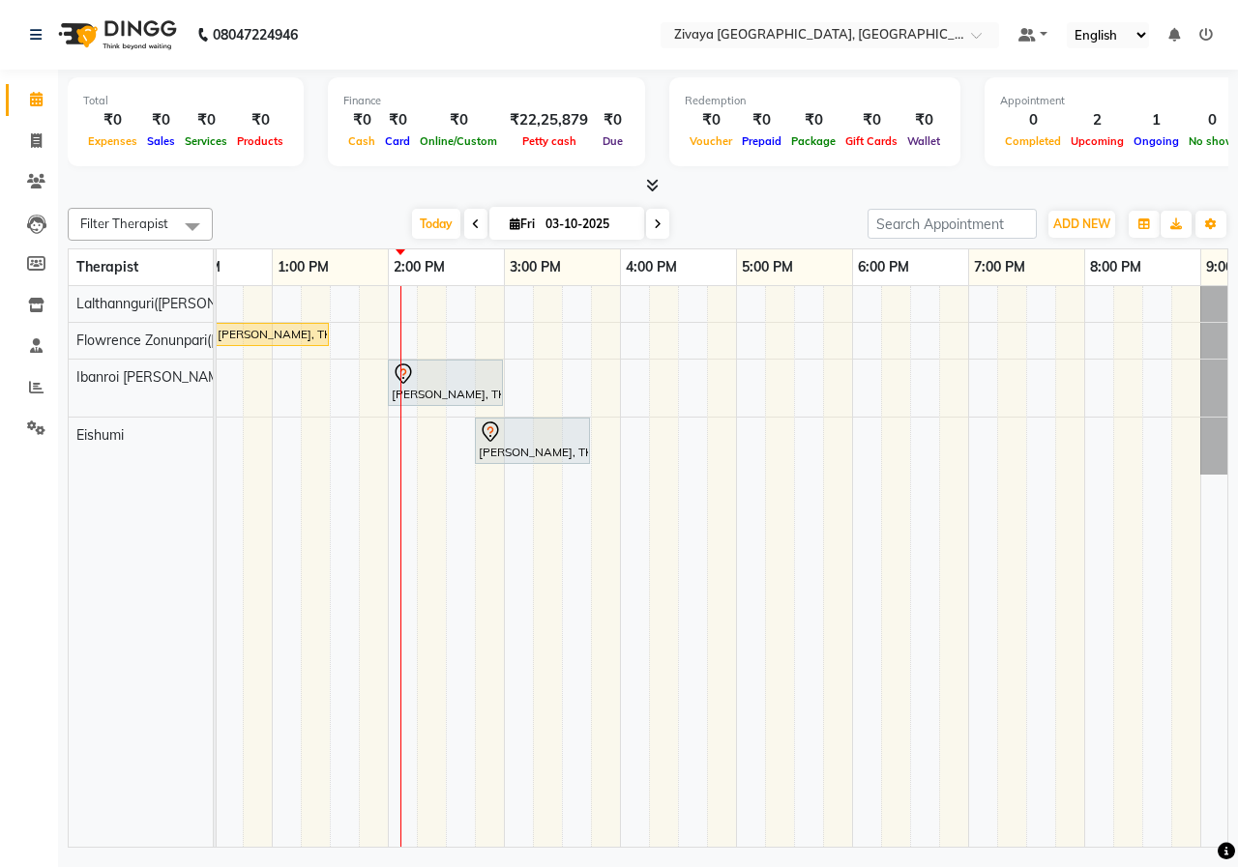
scroll to position [0, 520]
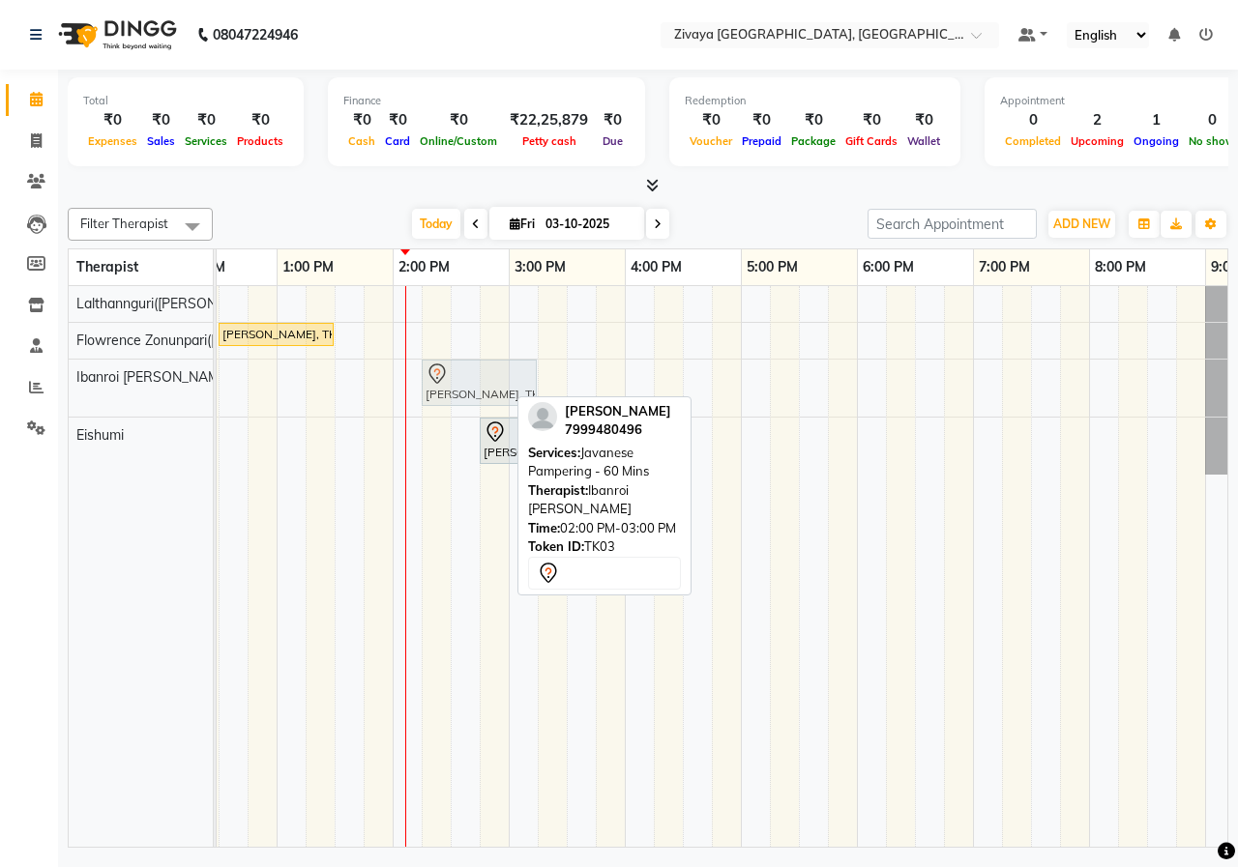
drag, startPoint x: 409, startPoint y: 386, endPoint x: 437, endPoint y: 389, distance: 28.2
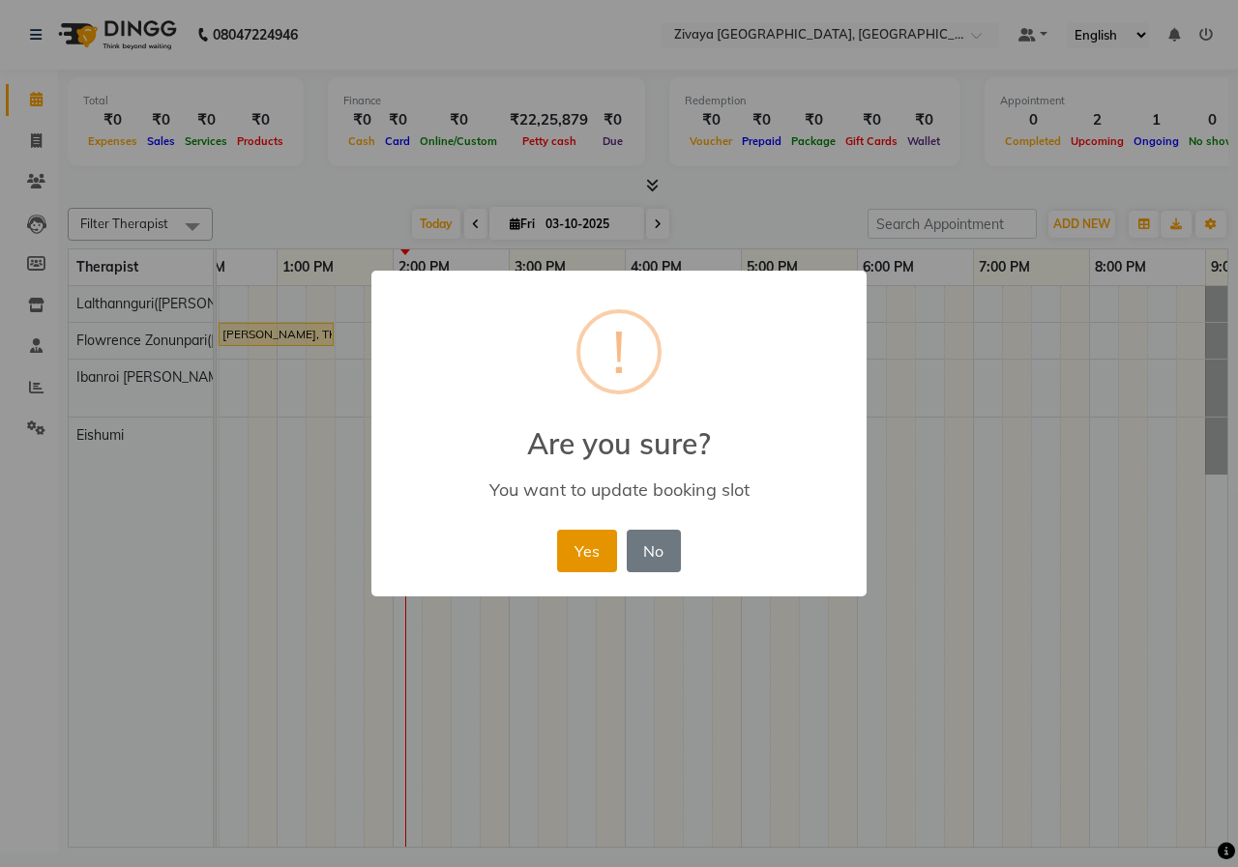
click at [576, 564] on button "Yes" at bounding box center [586, 551] width 59 height 43
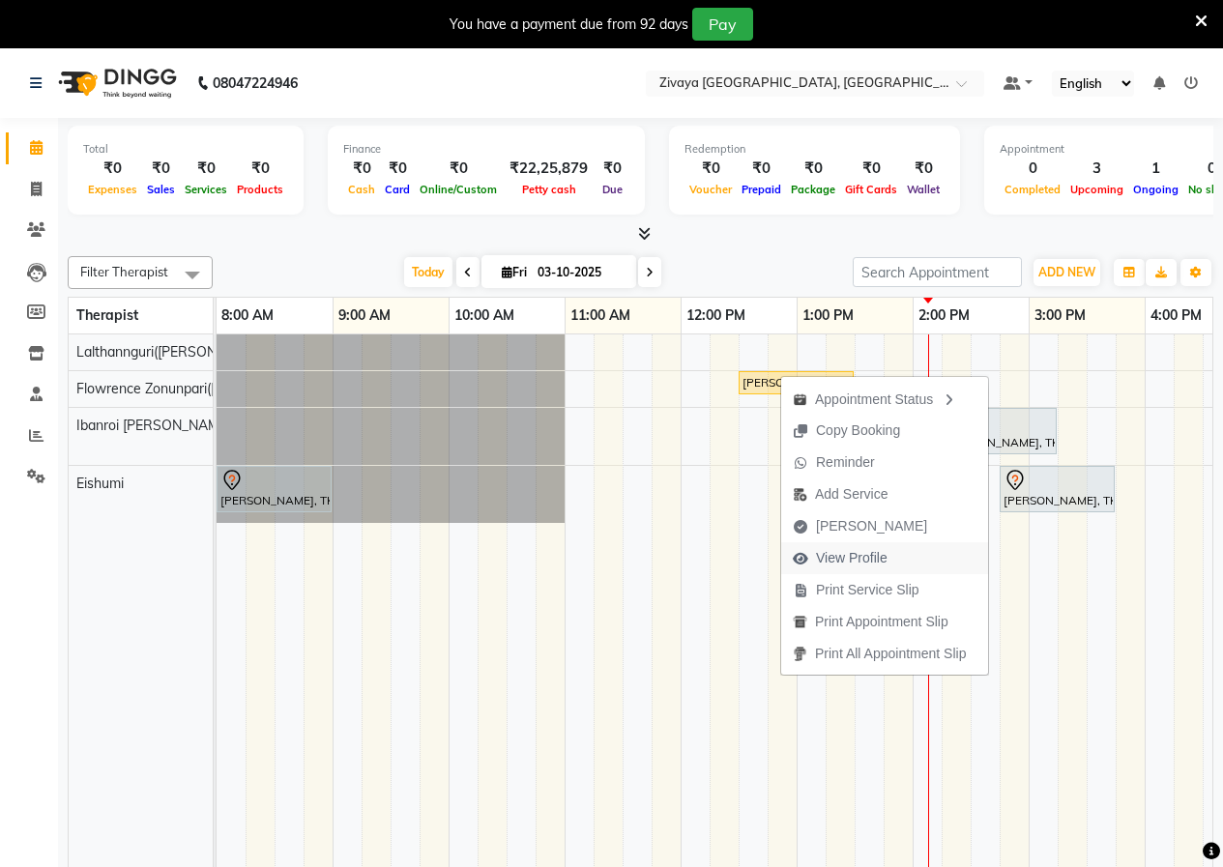
click at [865, 555] on span "View Profile" at bounding box center [852, 558] width 72 height 20
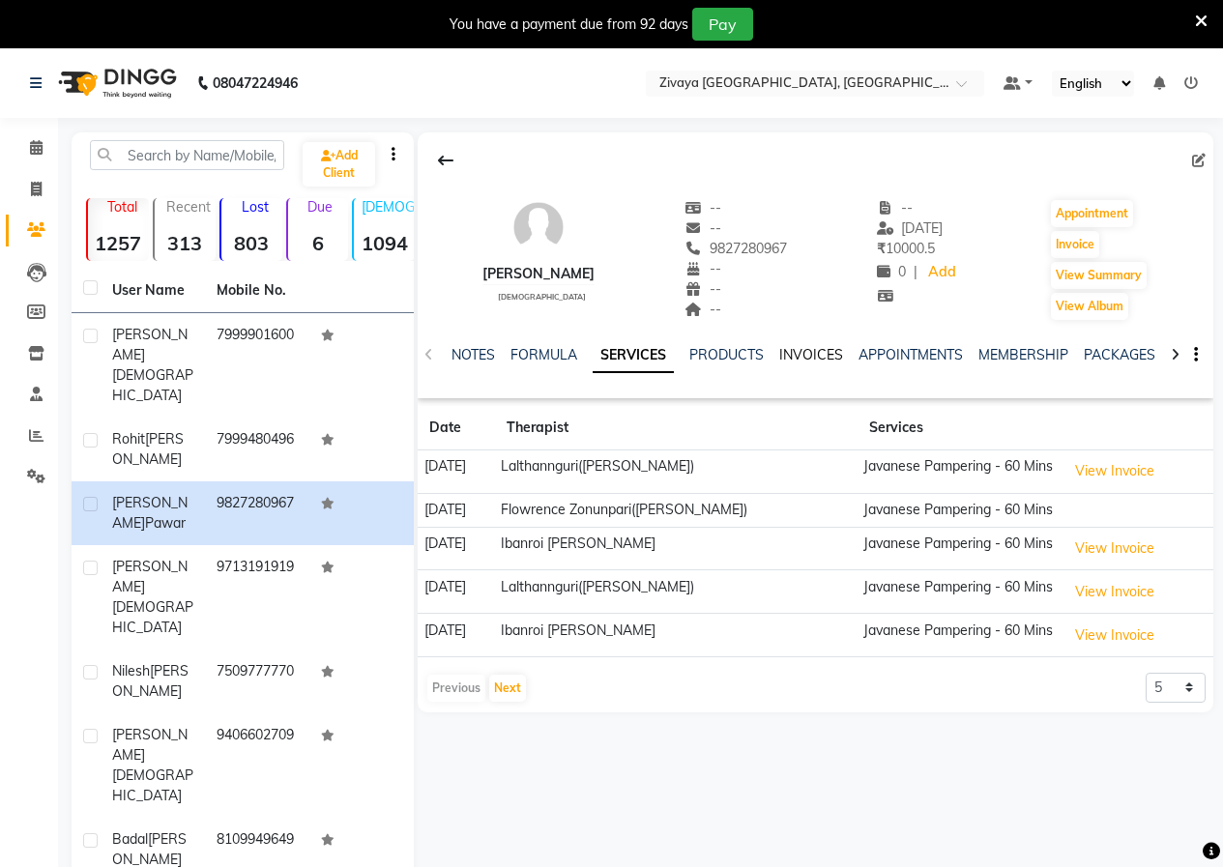
click at [837, 356] on link "INVOICES" at bounding box center [811, 354] width 64 height 17
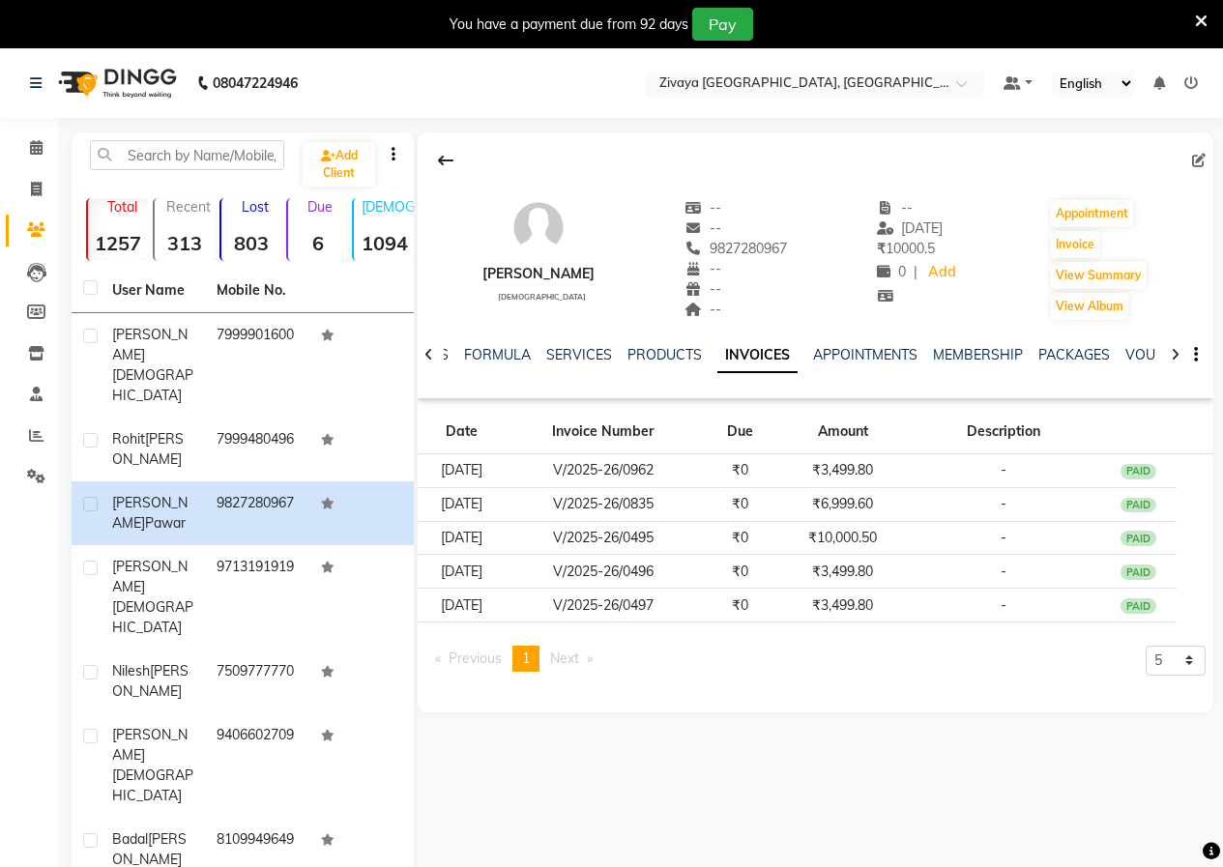
click at [132, 86] on img at bounding box center [115, 83] width 132 height 54
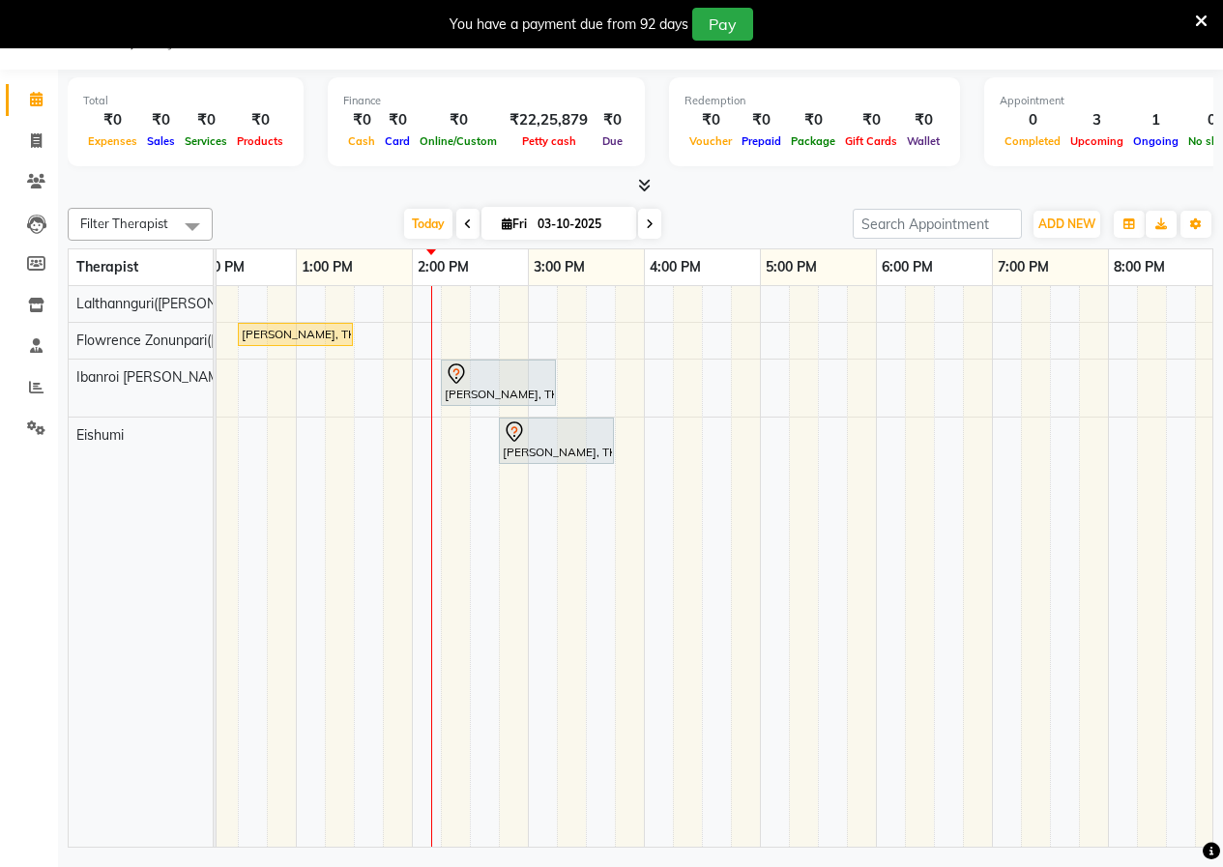
click at [456, 234] on span at bounding box center [467, 224] width 23 height 30
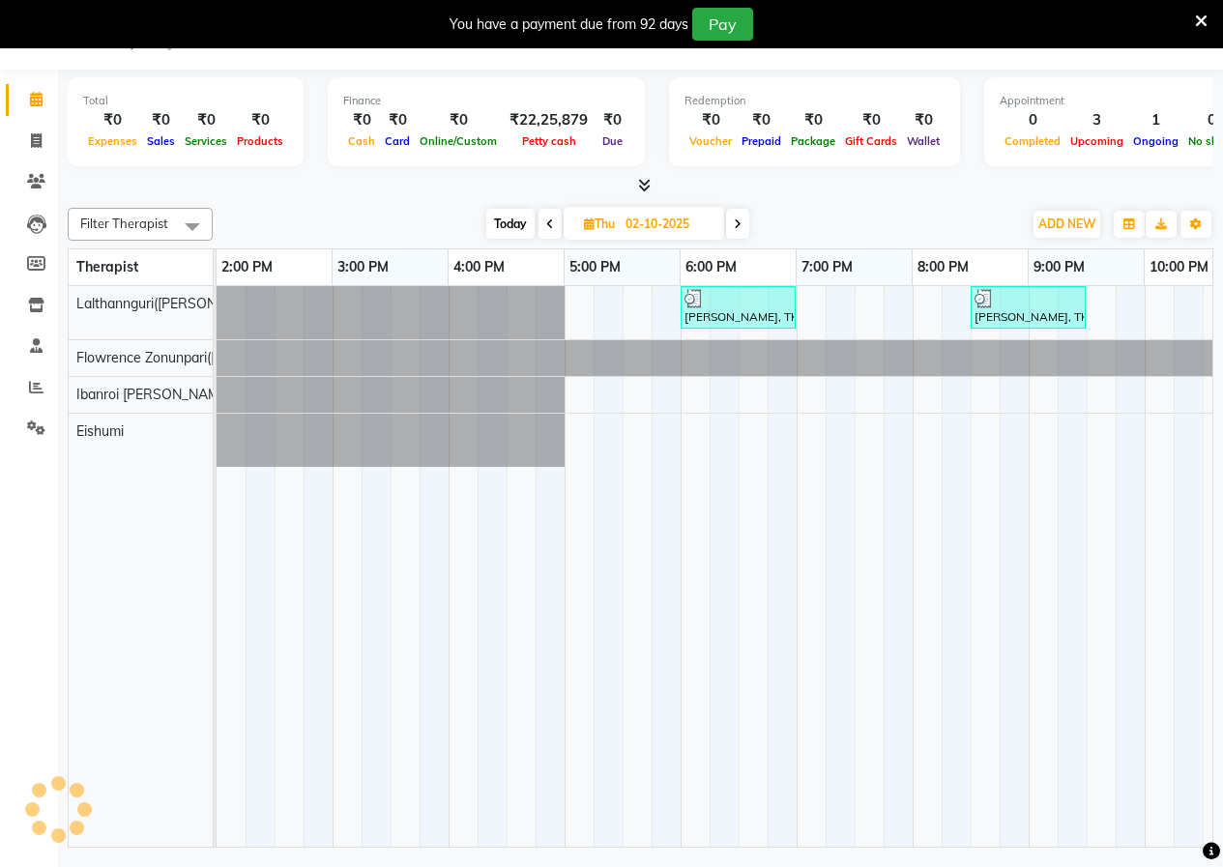
scroll to position [0, 697]
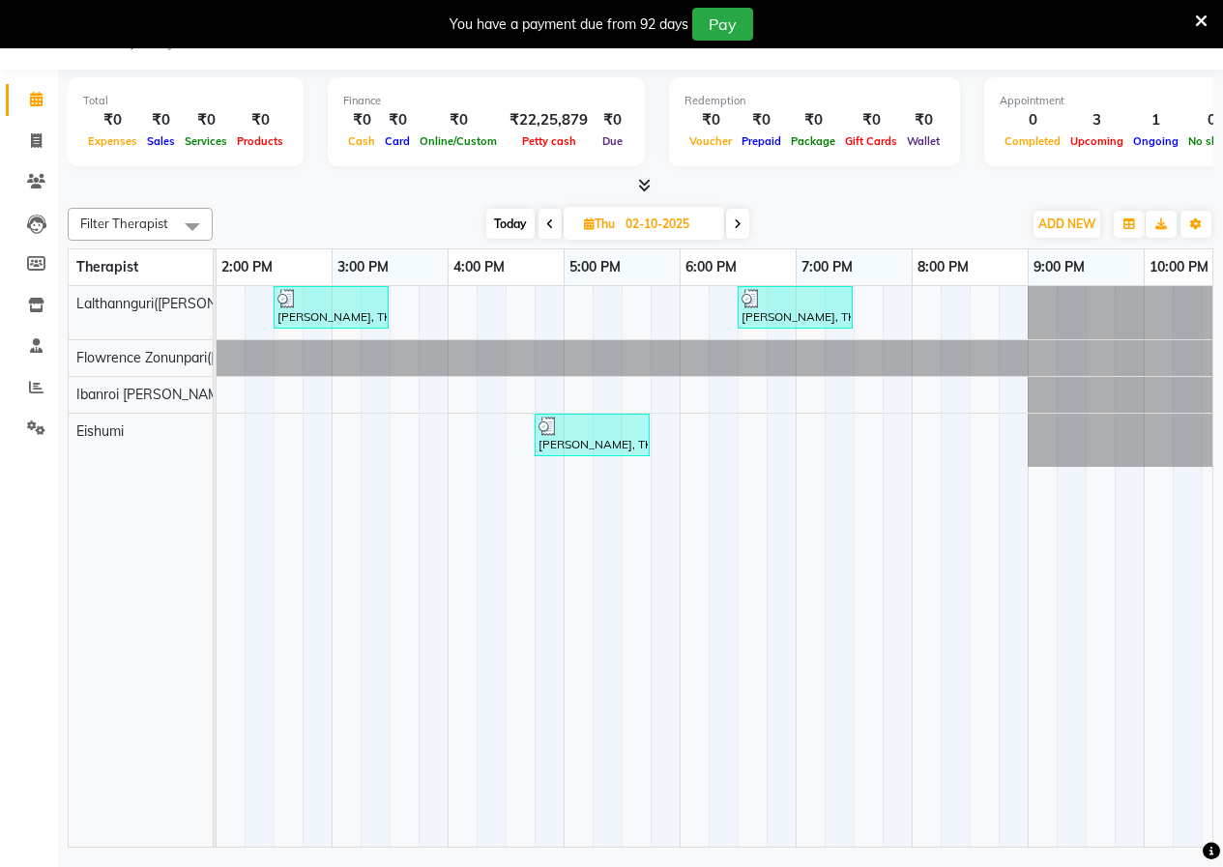
click at [549, 231] on span at bounding box center [550, 224] width 23 height 30
type input "01-10-2025"
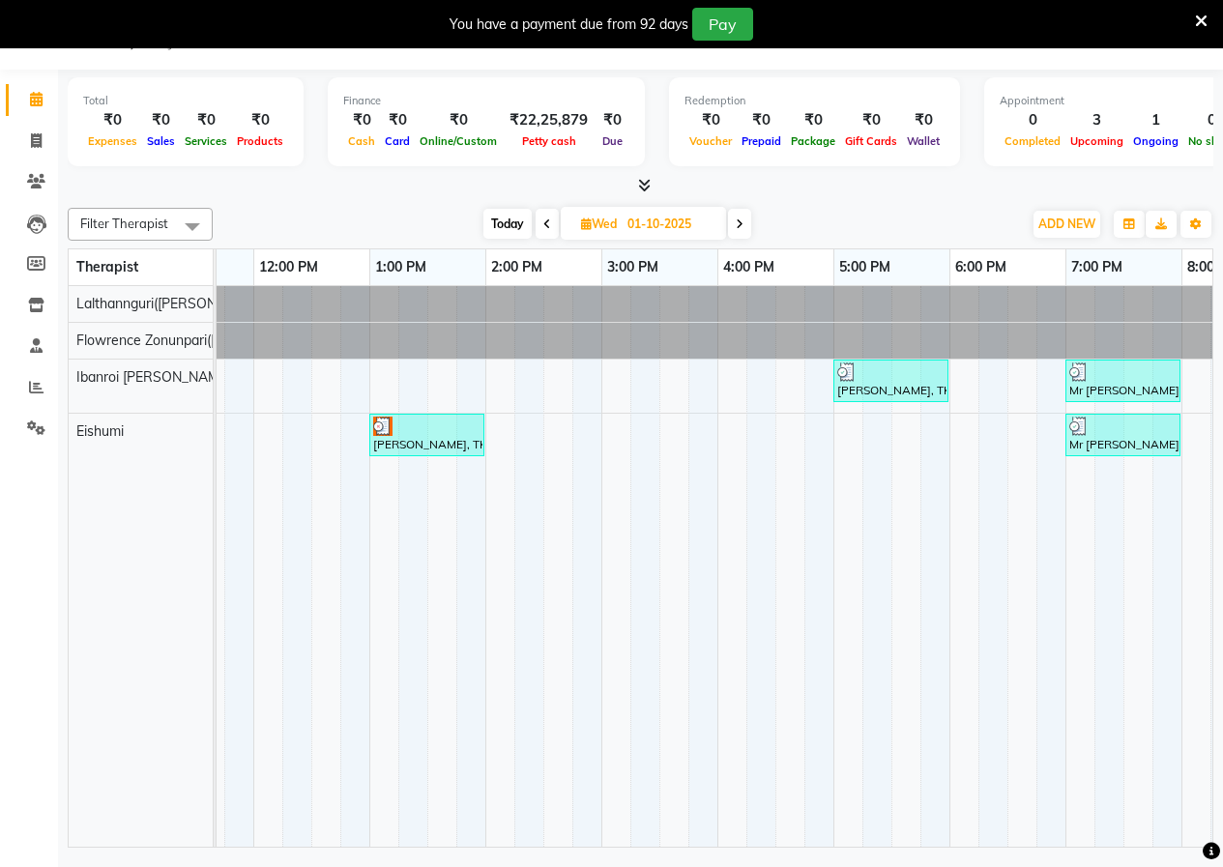
scroll to position [0, 418]
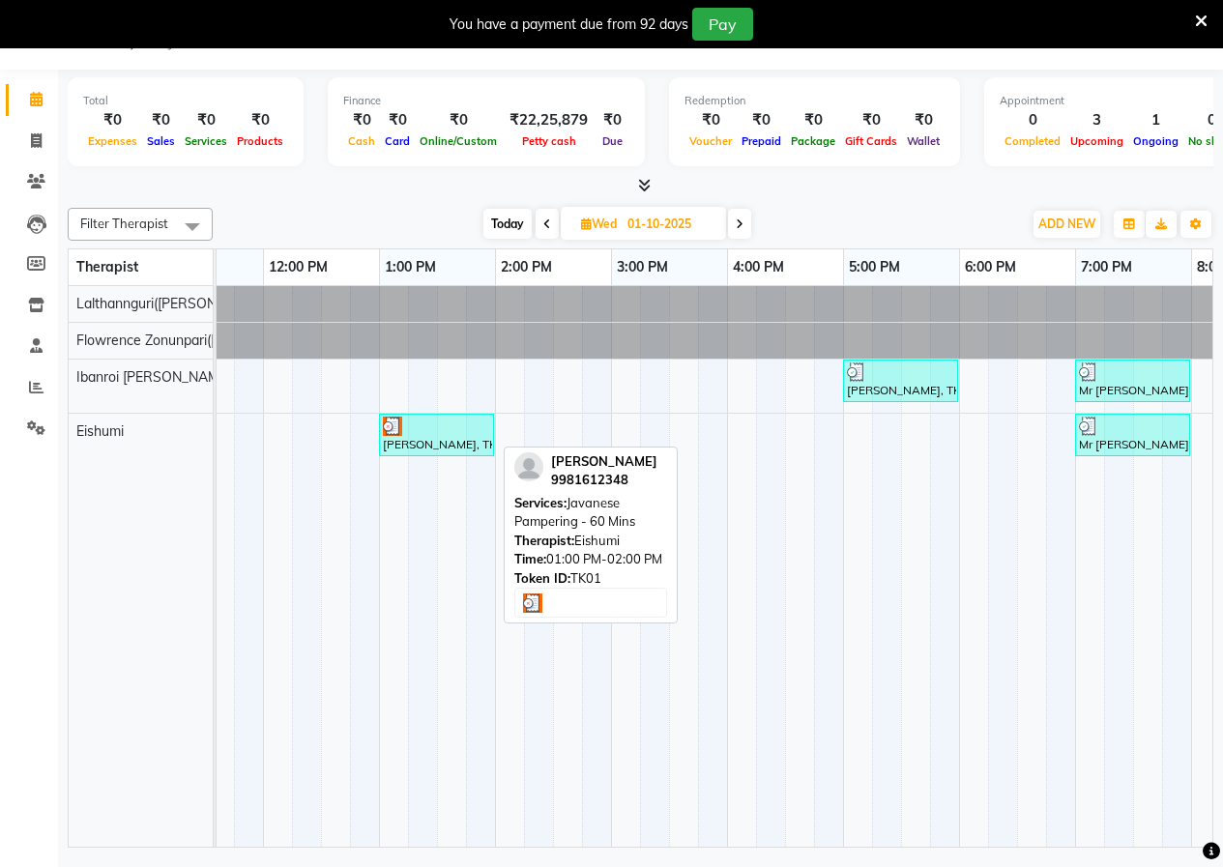
click at [407, 428] on div at bounding box center [436, 426] width 107 height 19
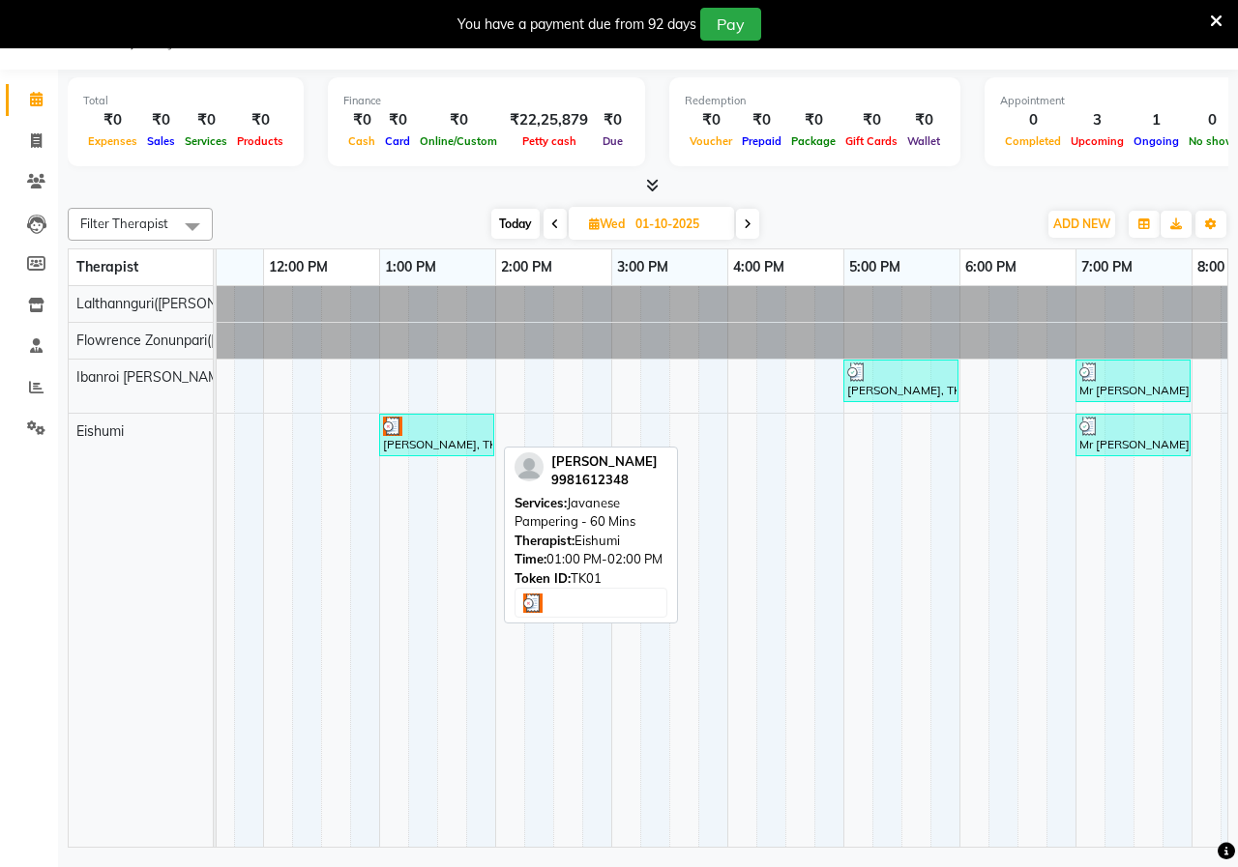
select select "3"
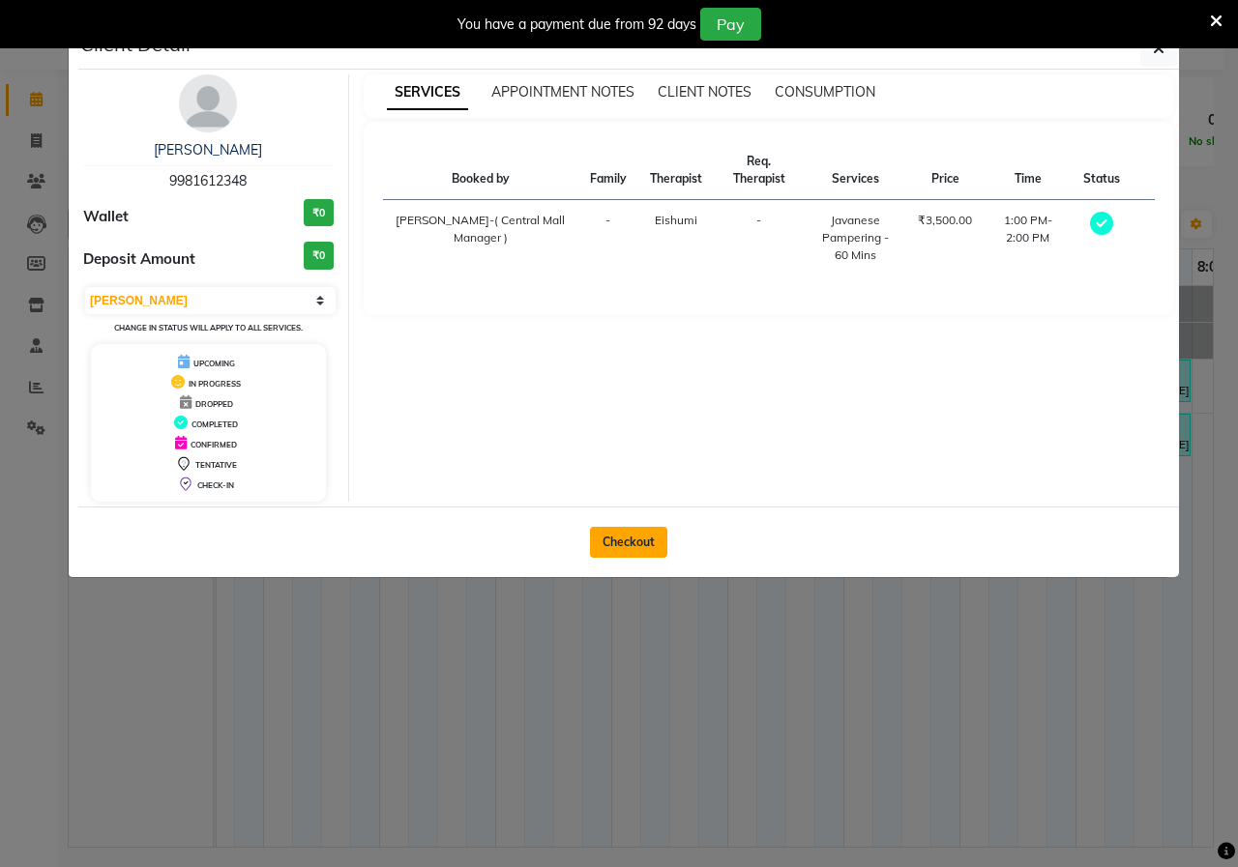
click at [638, 541] on button "Checkout" at bounding box center [628, 542] width 77 height 31
select select "6509"
select select "service"
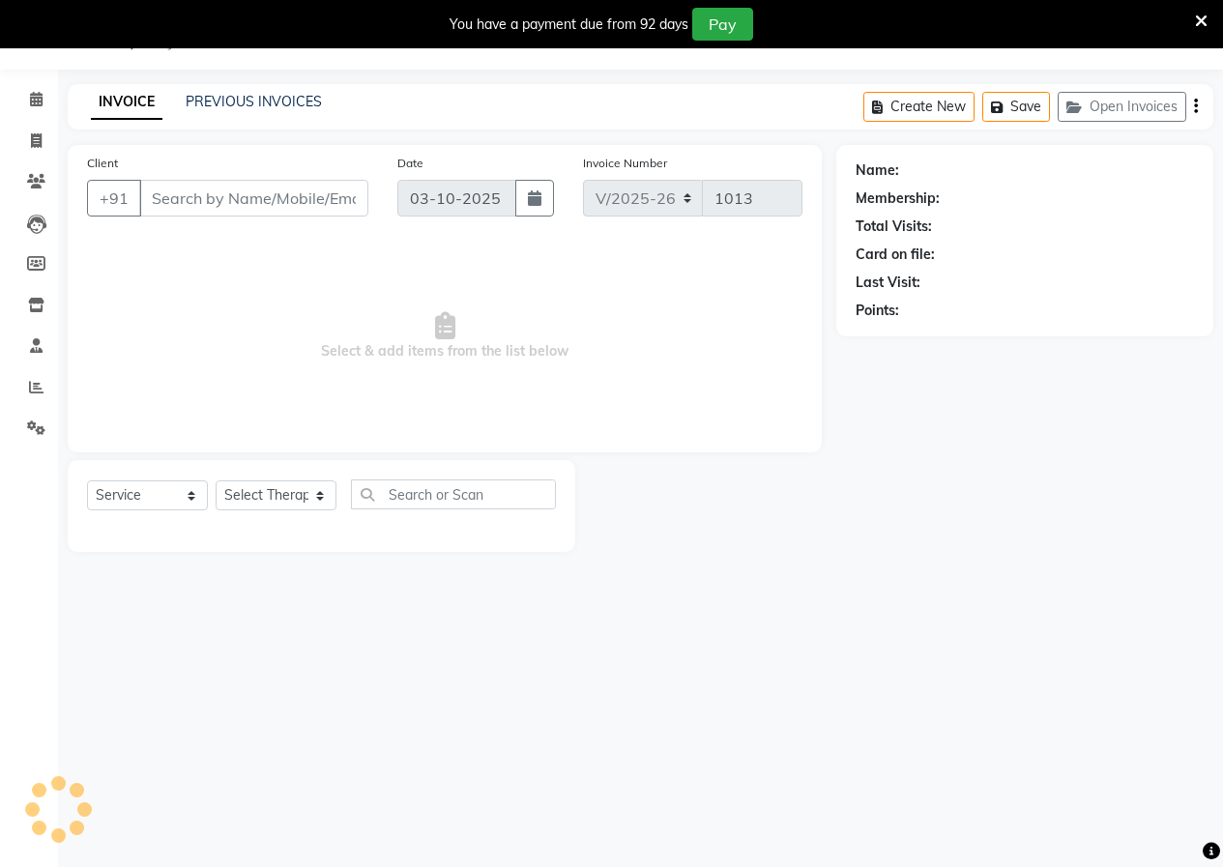
type input "9981612348"
type input "01-10-2025"
select select "79832"
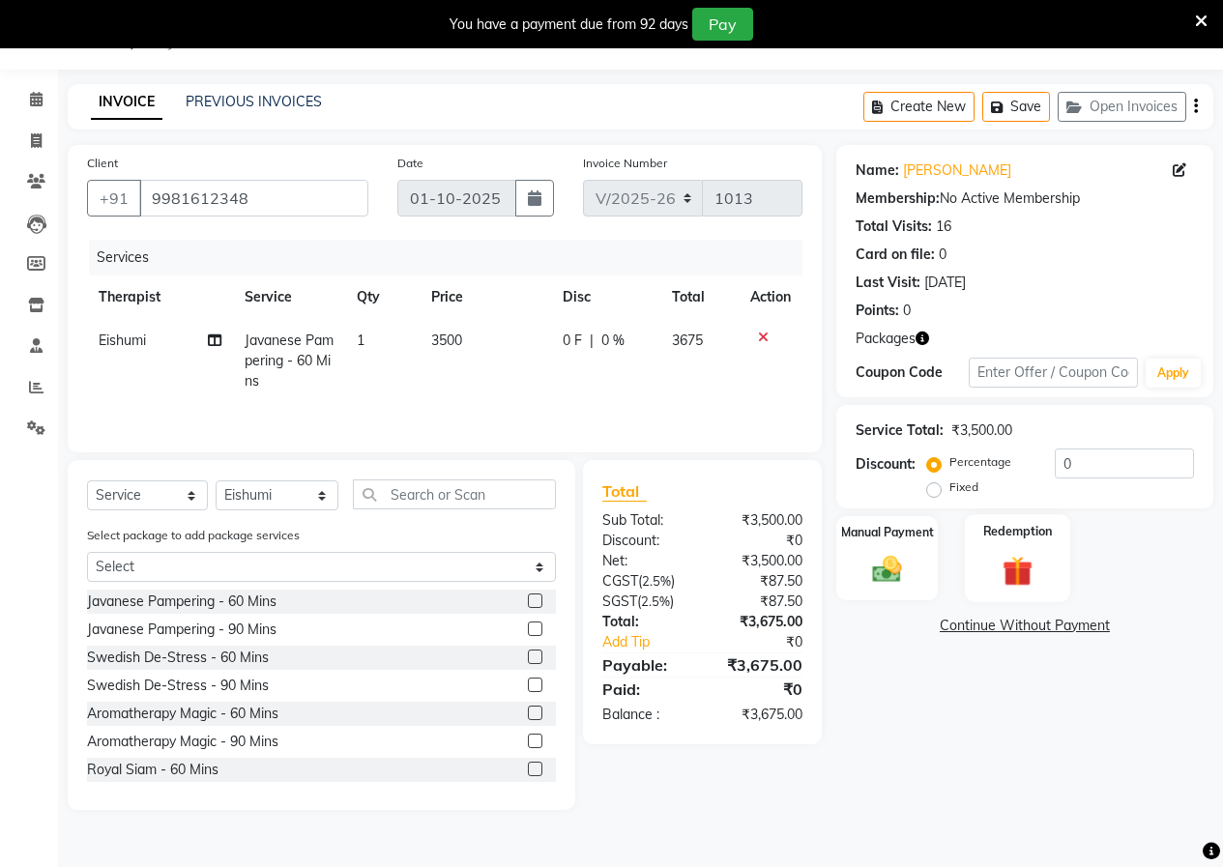
click at [1022, 556] on img at bounding box center [1017, 571] width 49 height 38
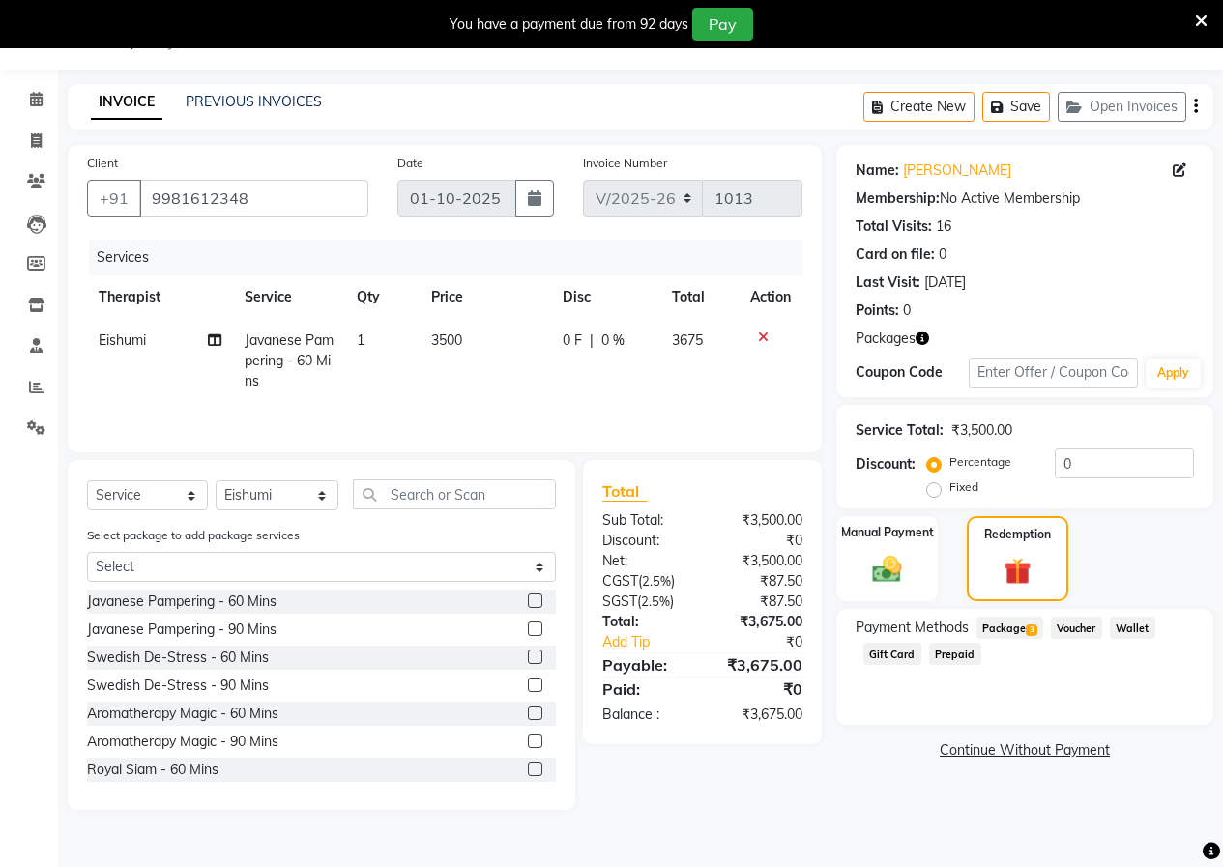
click at [1012, 625] on span "Package 3" at bounding box center [1010, 628] width 67 height 22
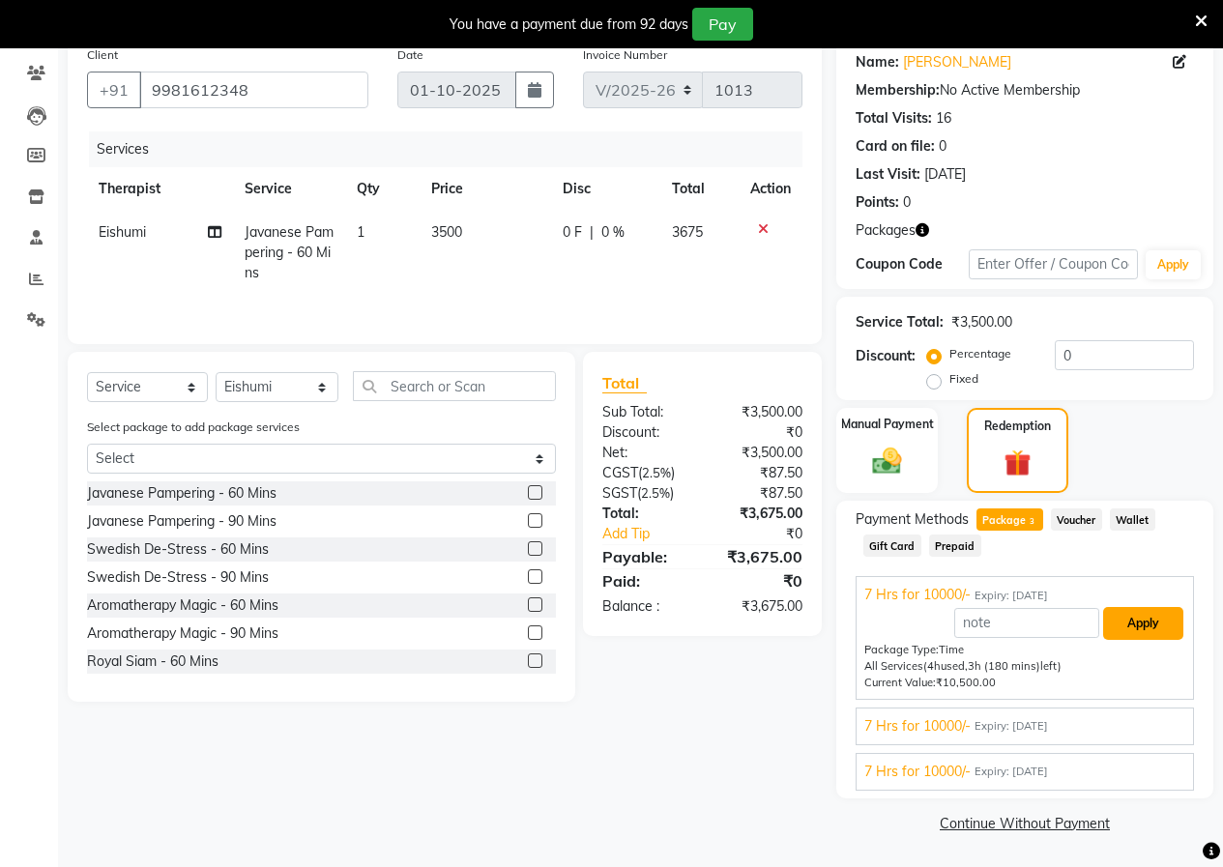
click at [1145, 618] on button "Apply" at bounding box center [1143, 623] width 80 height 33
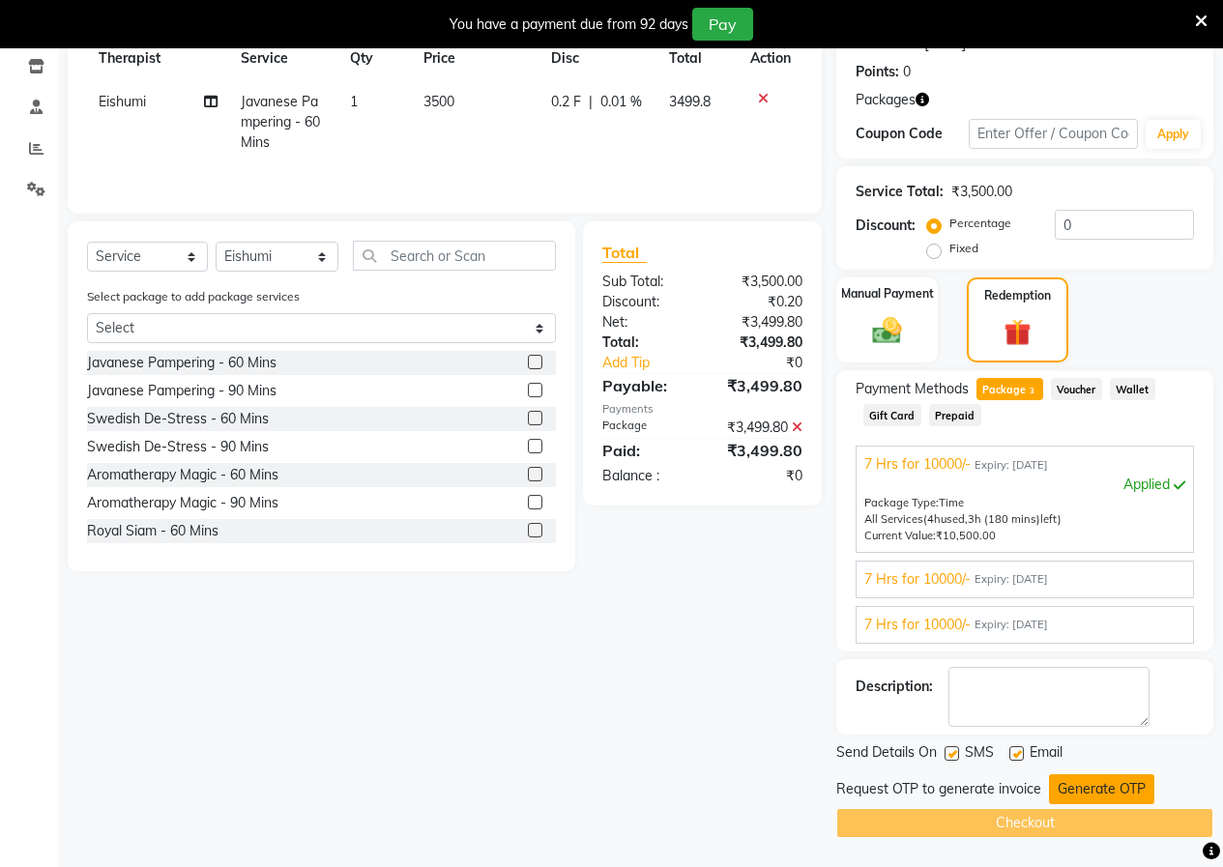
click at [1122, 785] on button "Generate OTP" at bounding box center [1101, 790] width 105 height 30
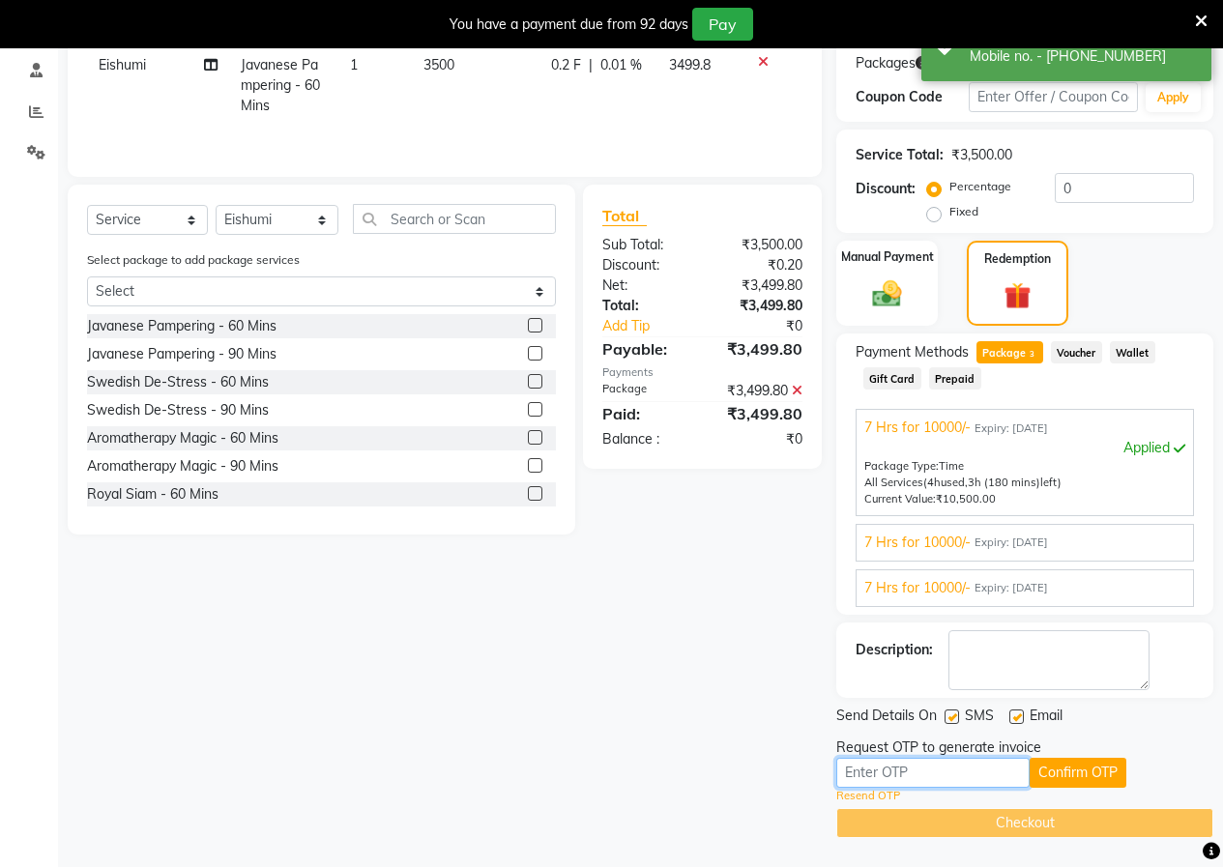
click at [1001, 785] on input "text" at bounding box center [932, 773] width 193 height 30
type input "5481"
click at [1059, 778] on button "Confirm OTP" at bounding box center [1078, 773] width 97 height 30
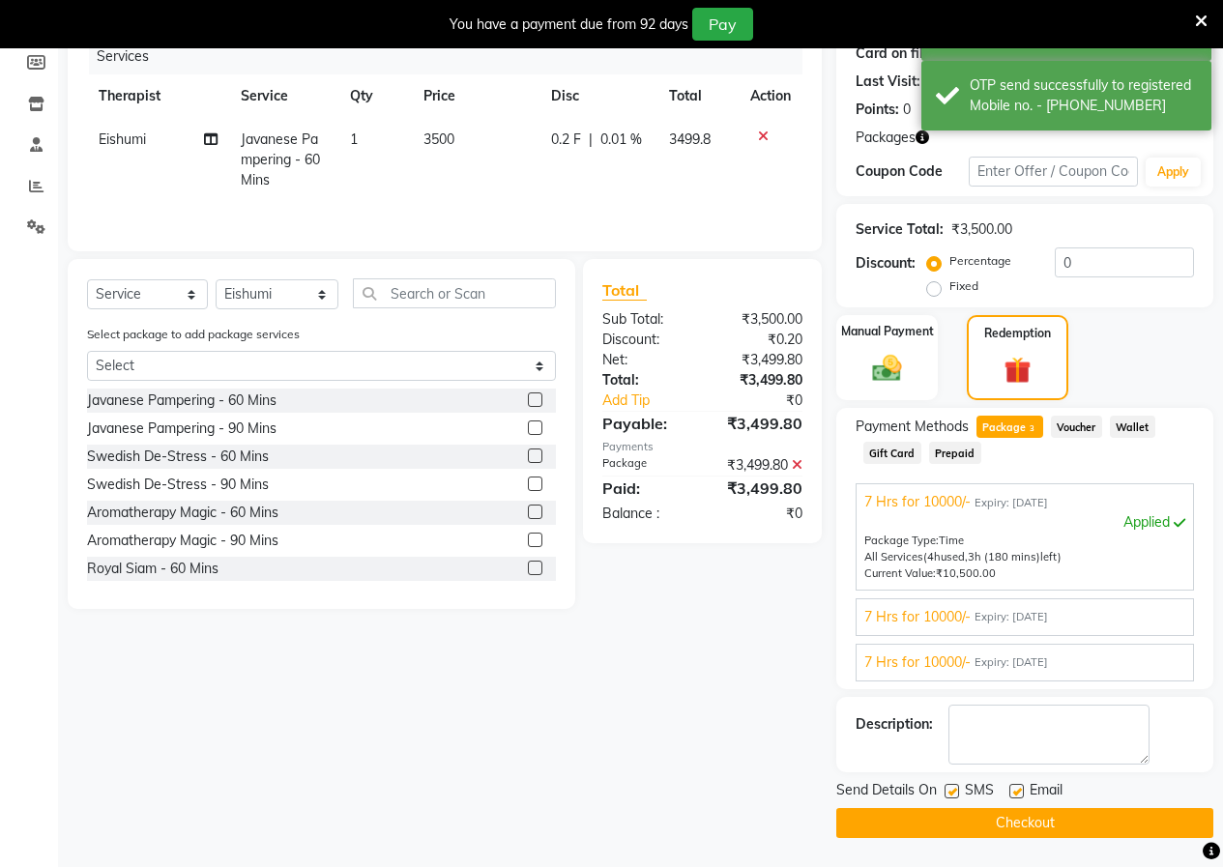
click at [1067, 821] on button "Checkout" at bounding box center [1024, 823] width 377 height 30
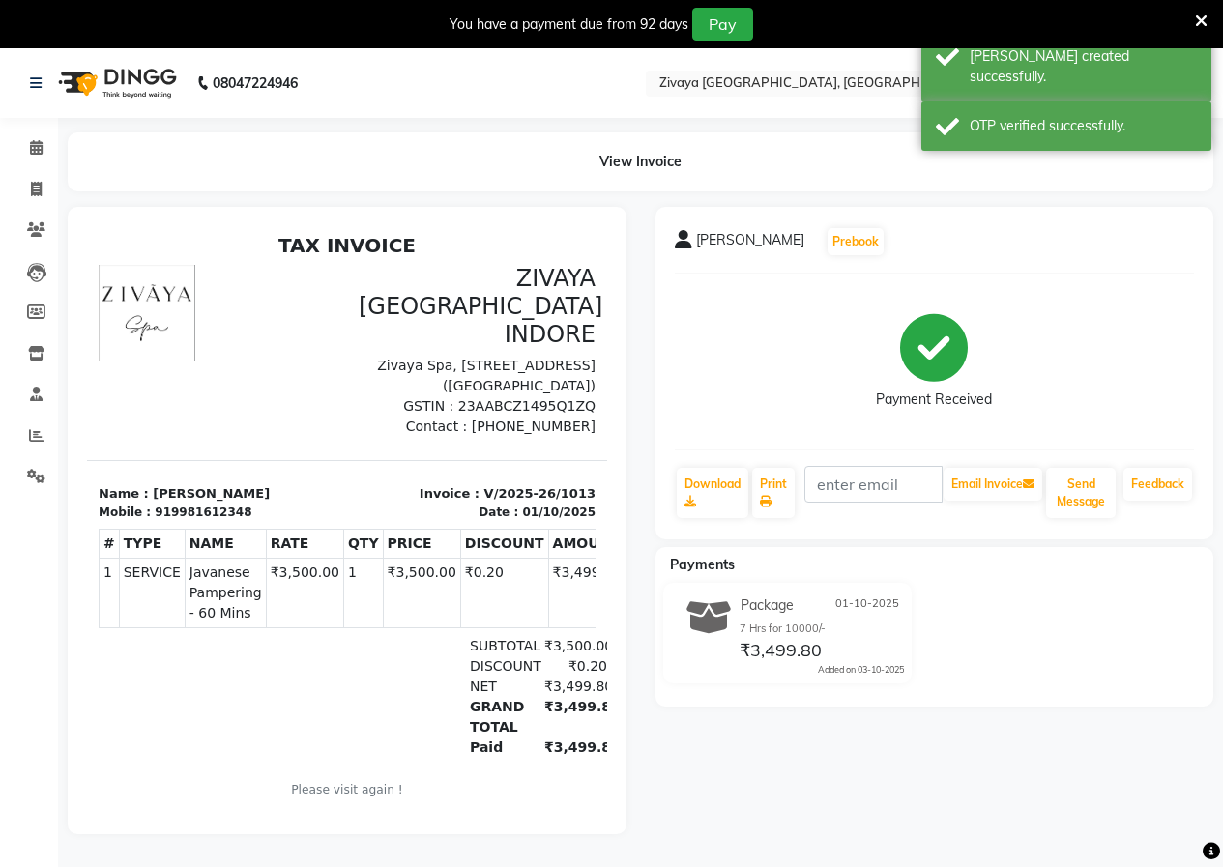
click at [1207, 15] on icon at bounding box center [1201, 21] width 13 height 17
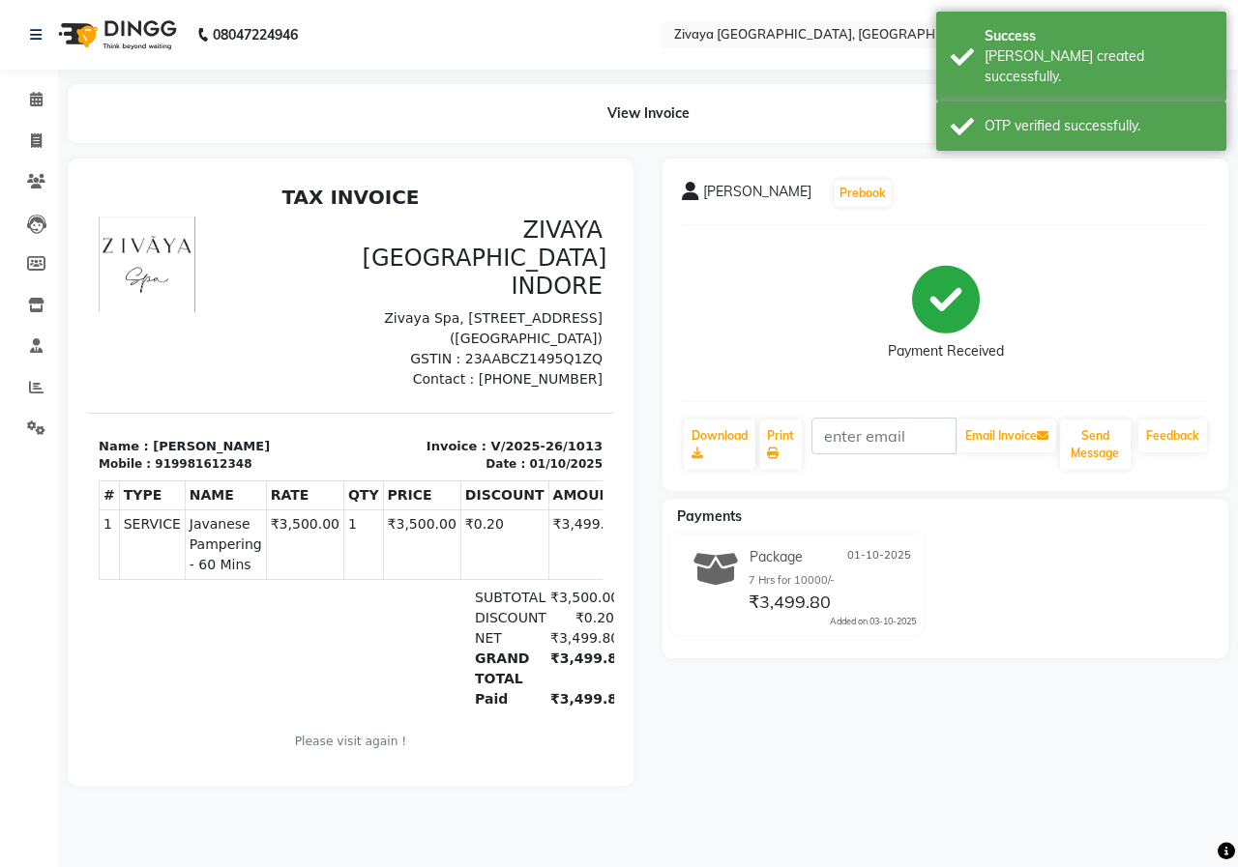
click at [103, 35] on img at bounding box center [115, 35] width 132 height 54
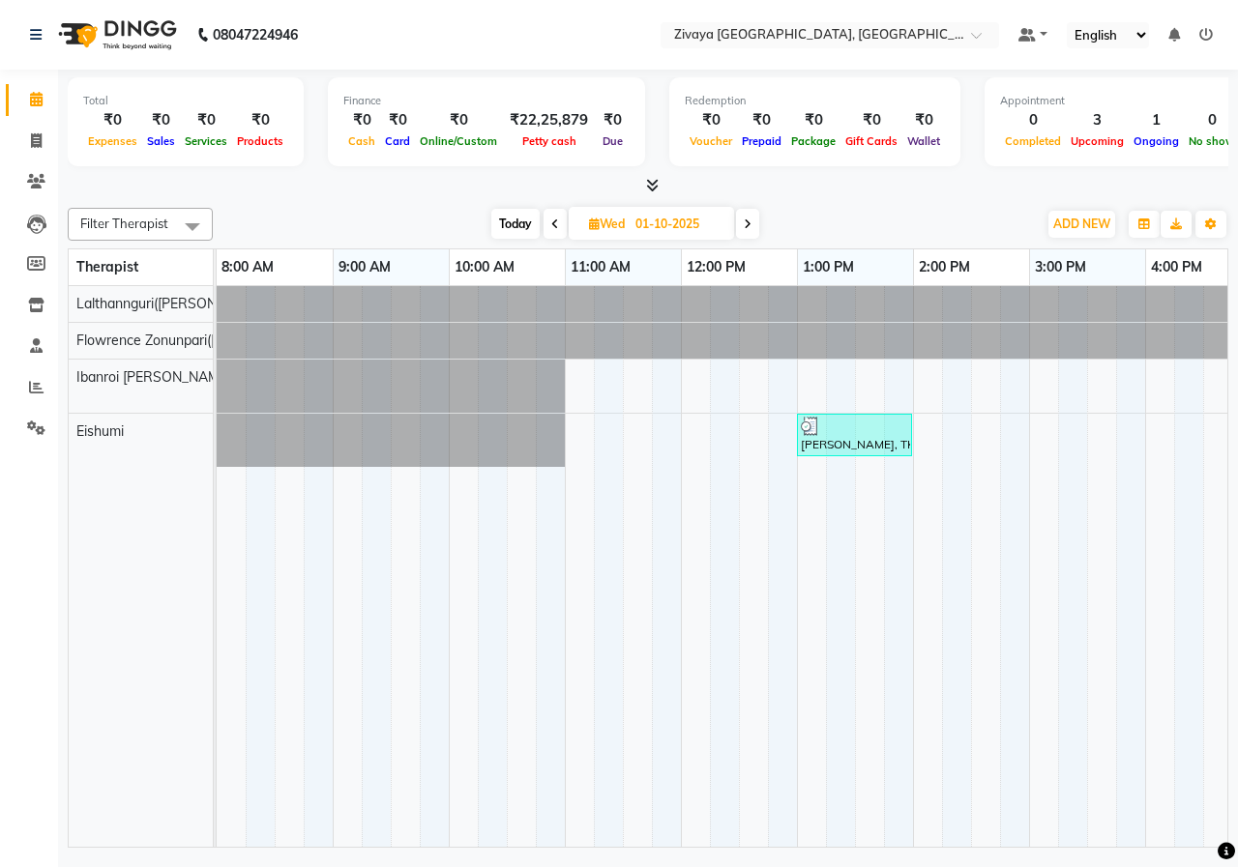
drag, startPoint x: 670, startPoint y: 832, endPoint x: 919, endPoint y: 819, distance: 248.8
click at [955, 815] on tr at bounding box center [1145, 566] width 1857 height 561
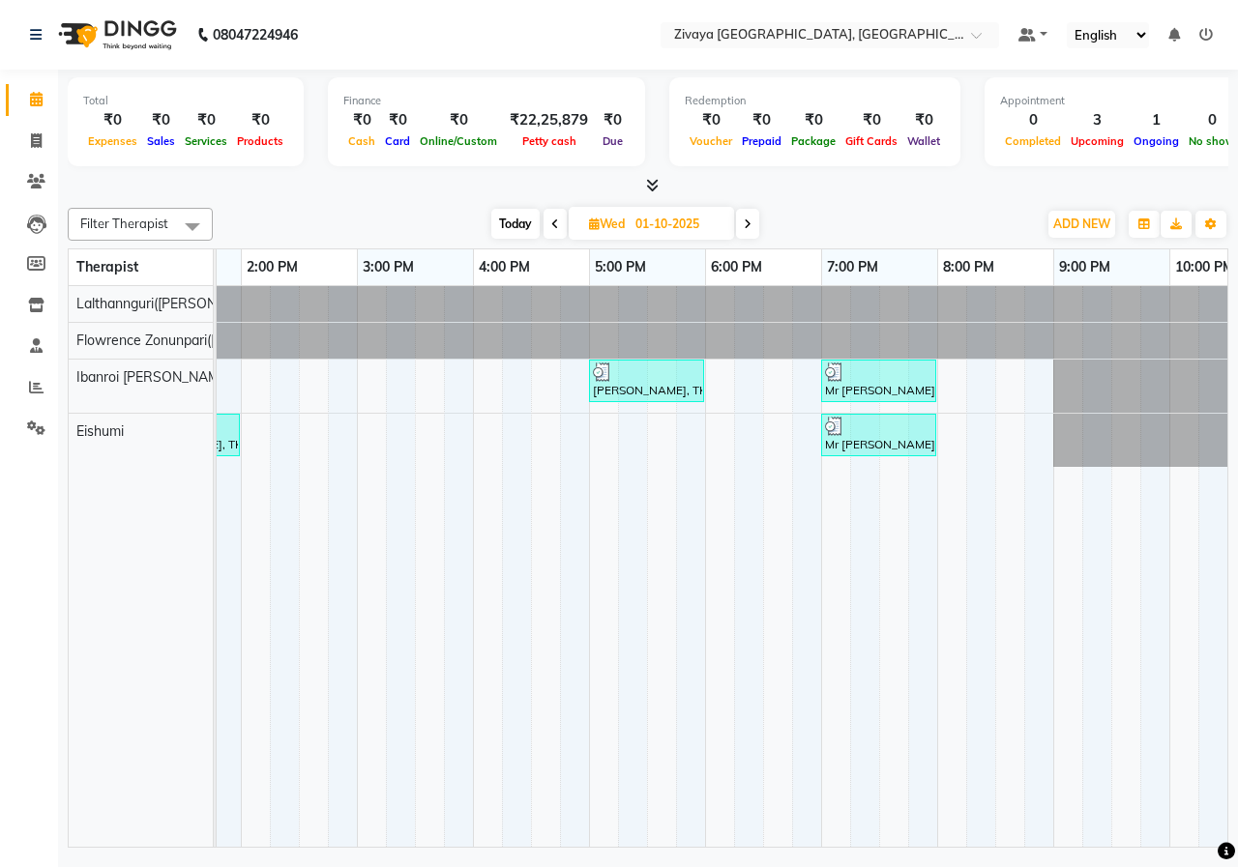
click at [754, 228] on span at bounding box center [747, 224] width 23 height 30
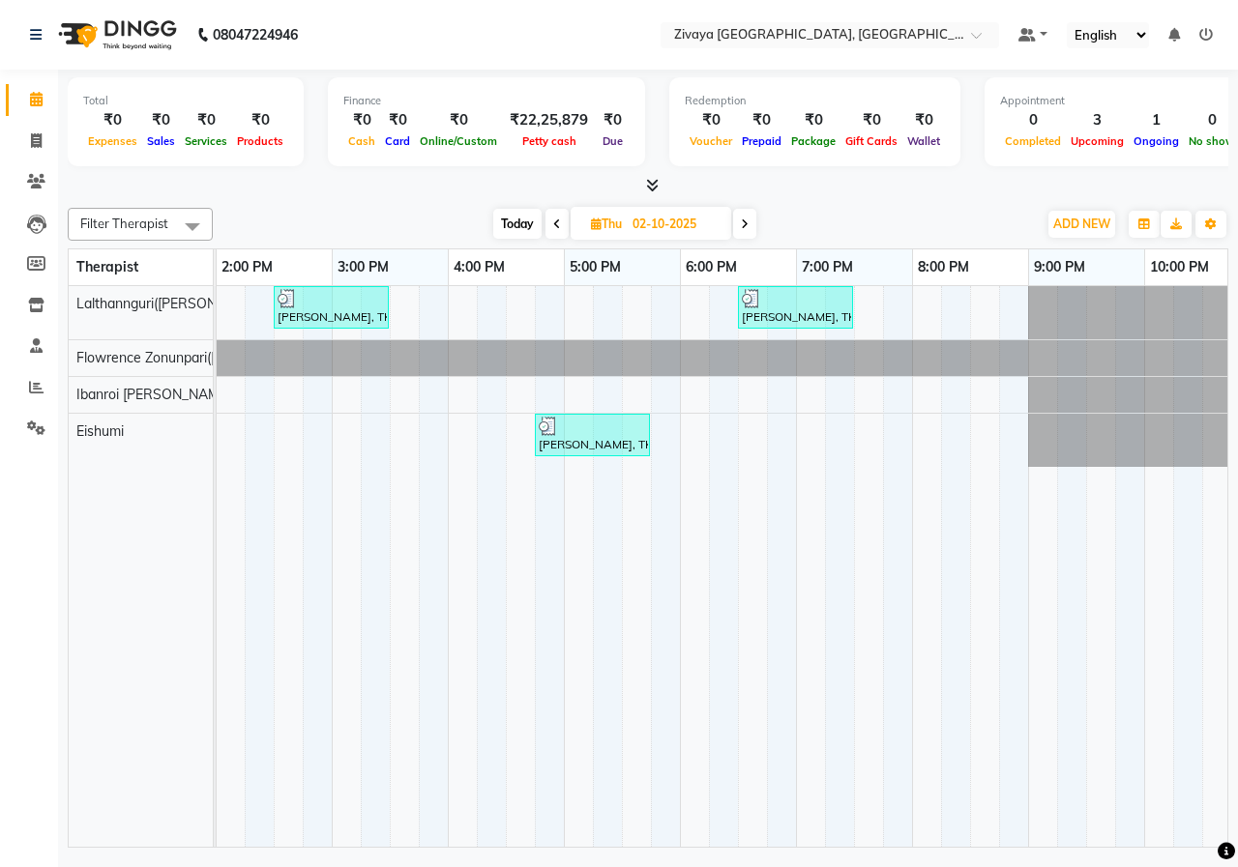
click at [743, 223] on icon at bounding box center [745, 225] width 8 height 12
type input "03-10-2025"
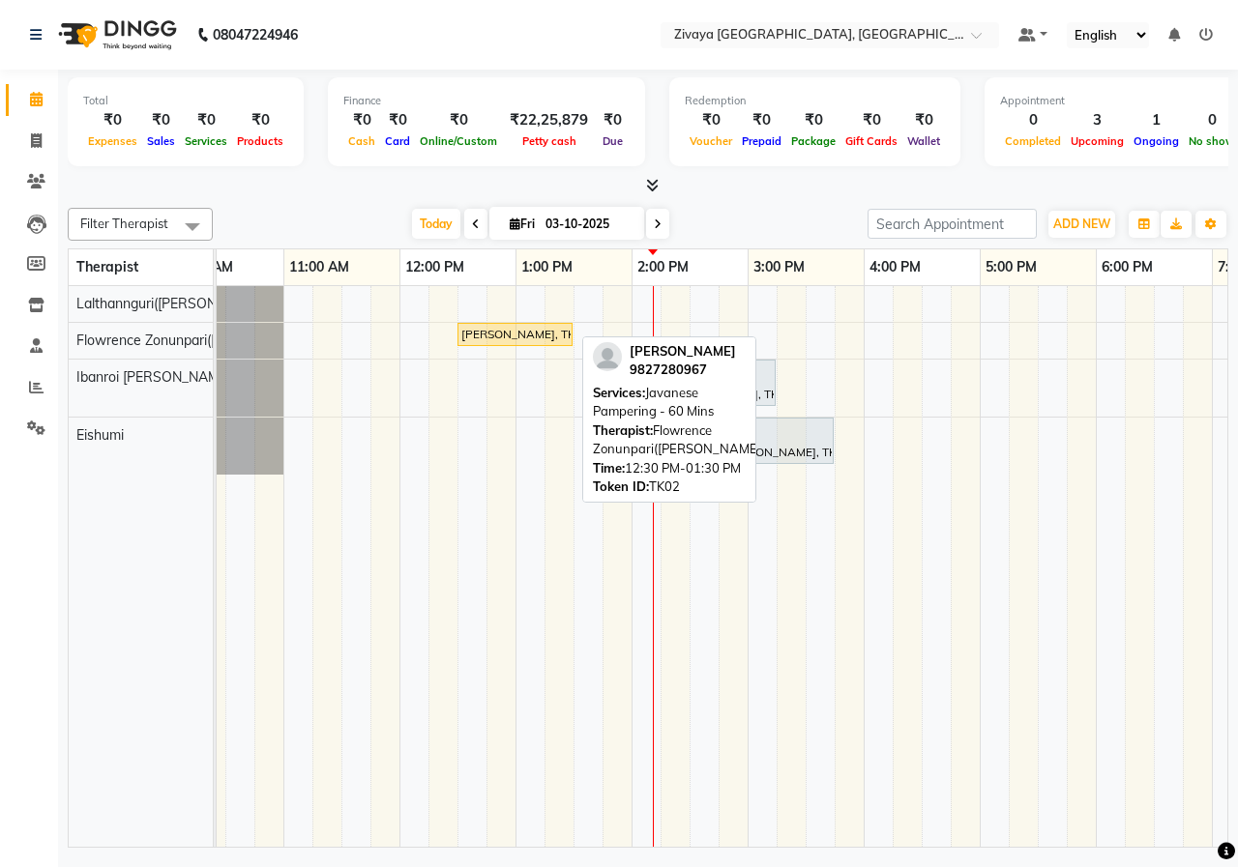
click at [506, 336] on div "[PERSON_NAME], TK02, 12:30 PM-01:30 PM, Javanese Pampering - 60 Mins" at bounding box center [514, 334] width 111 height 17
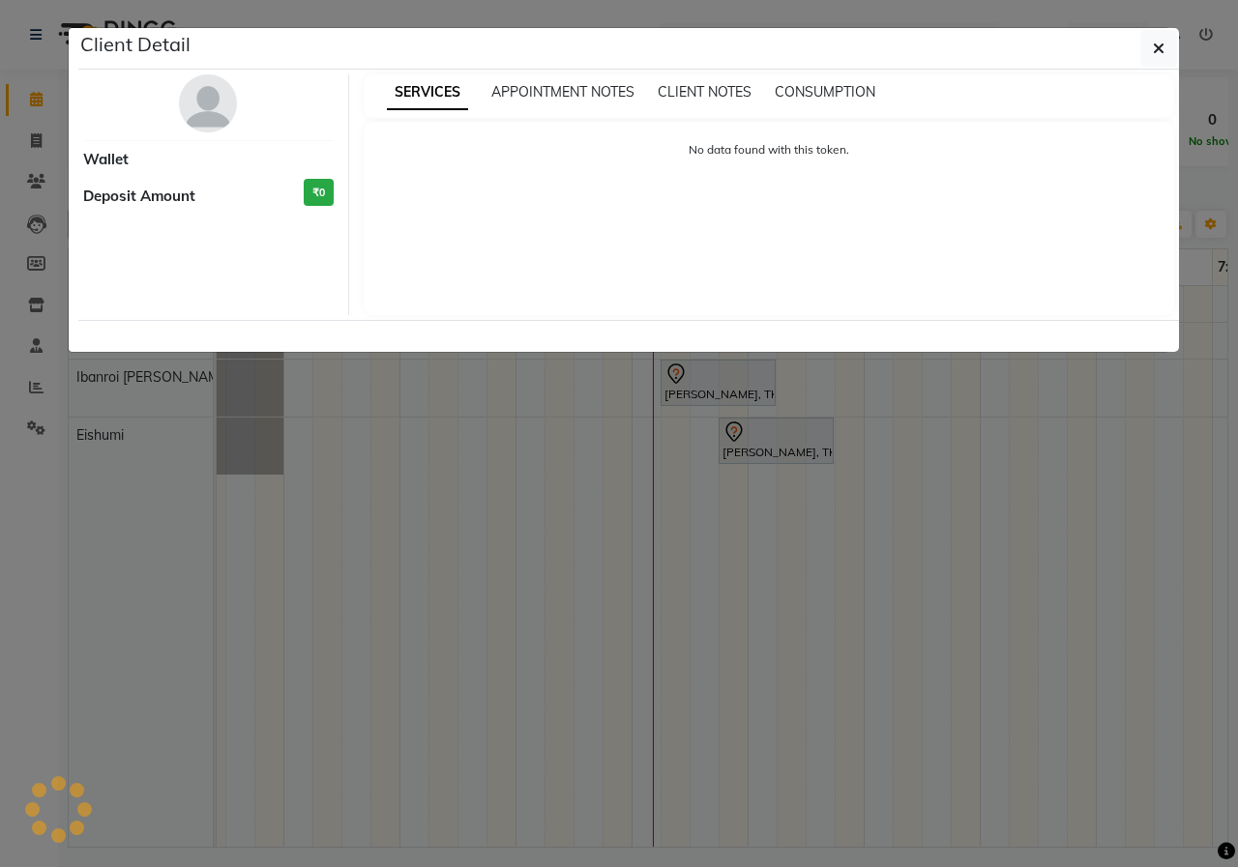
select select "1"
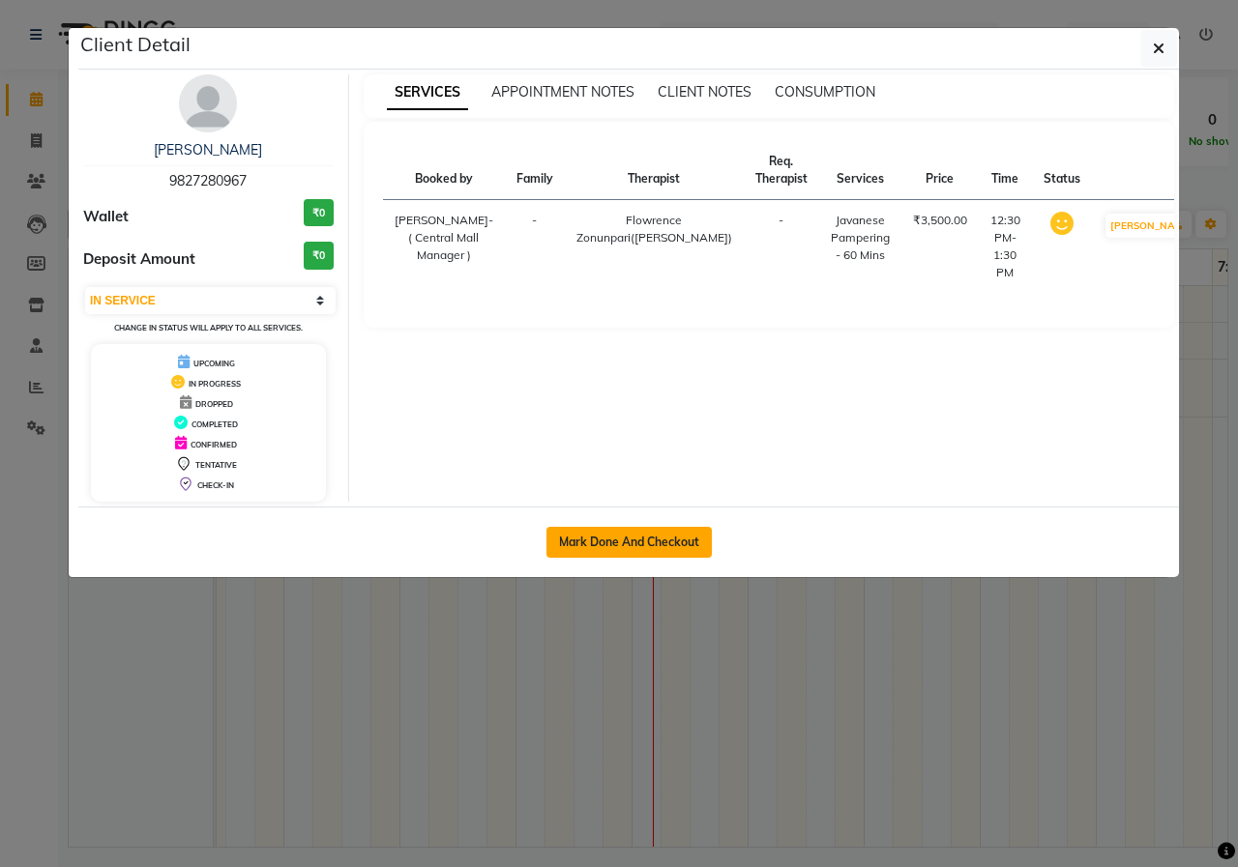
click at [594, 531] on button "Mark Done And Checkout" at bounding box center [628, 542] width 165 height 31
select select "6509"
select select "service"
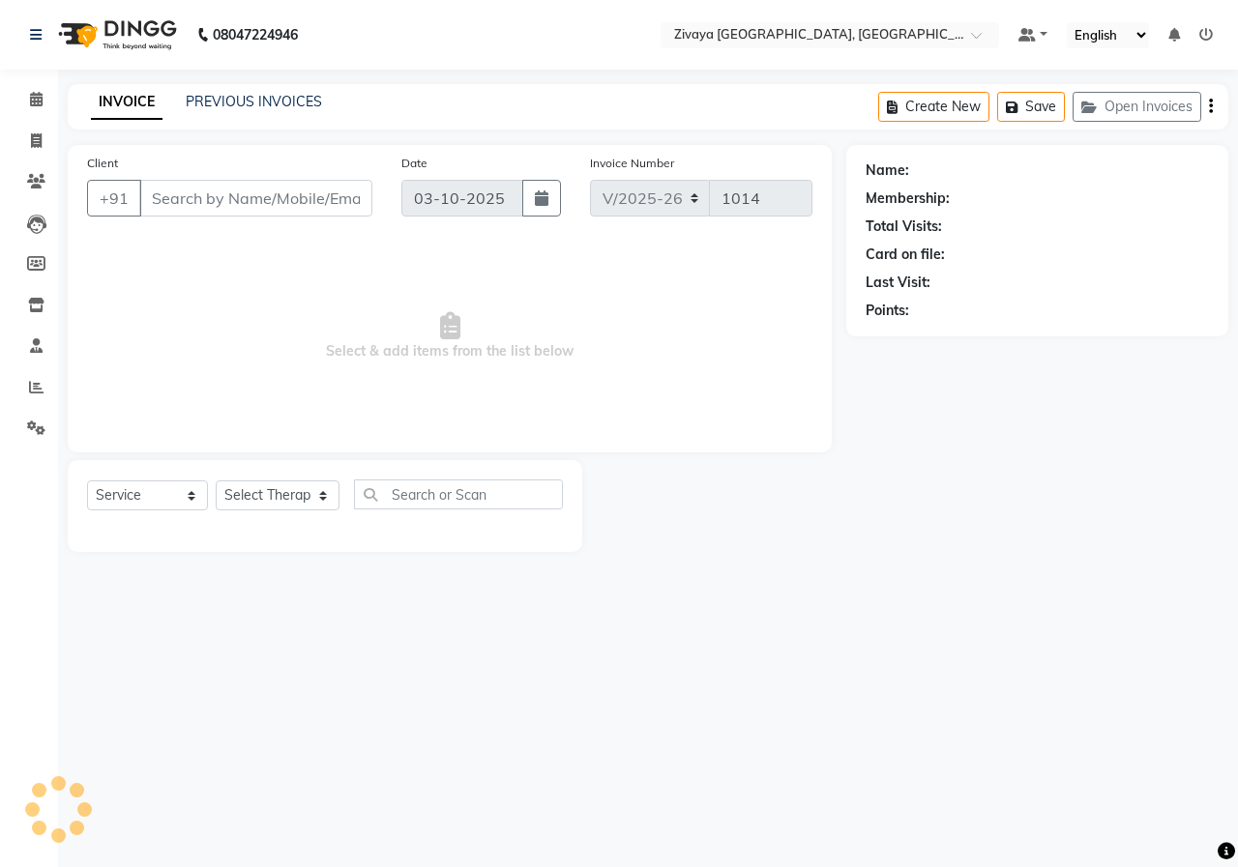
type input "9827280967"
select select "49517"
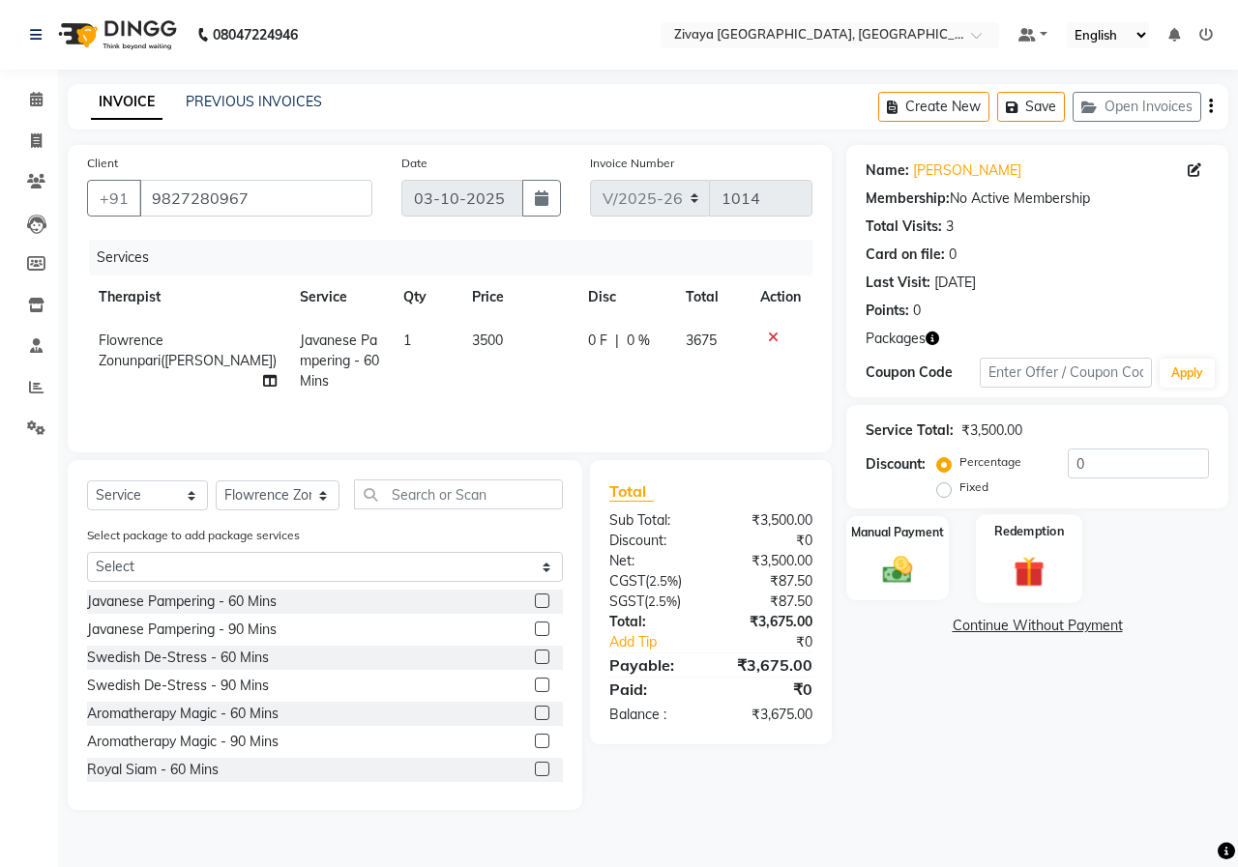
click at [999, 559] on div "Redemption" at bounding box center [1029, 558] width 107 height 89
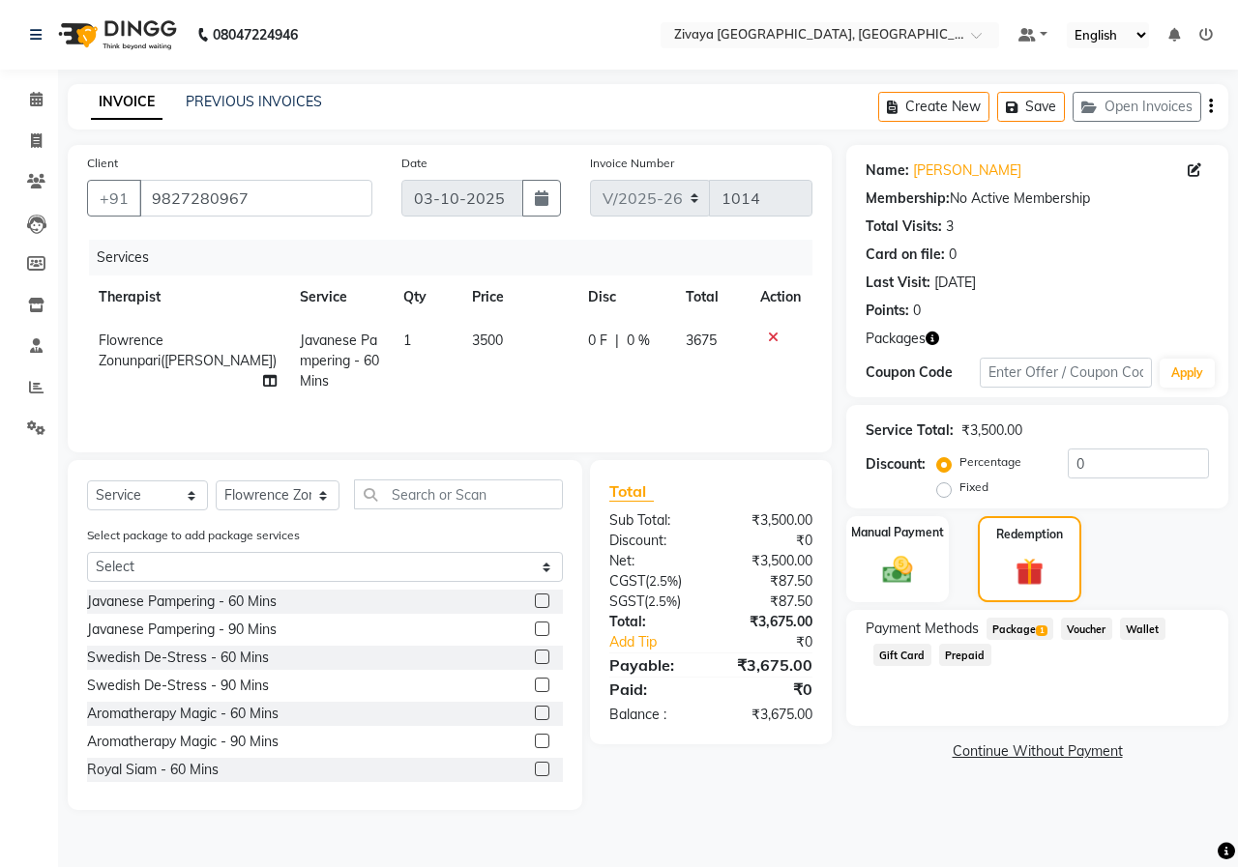
click at [1026, 636] on span "Package 1" at bounding box center [1019, 629] width 67 height 22
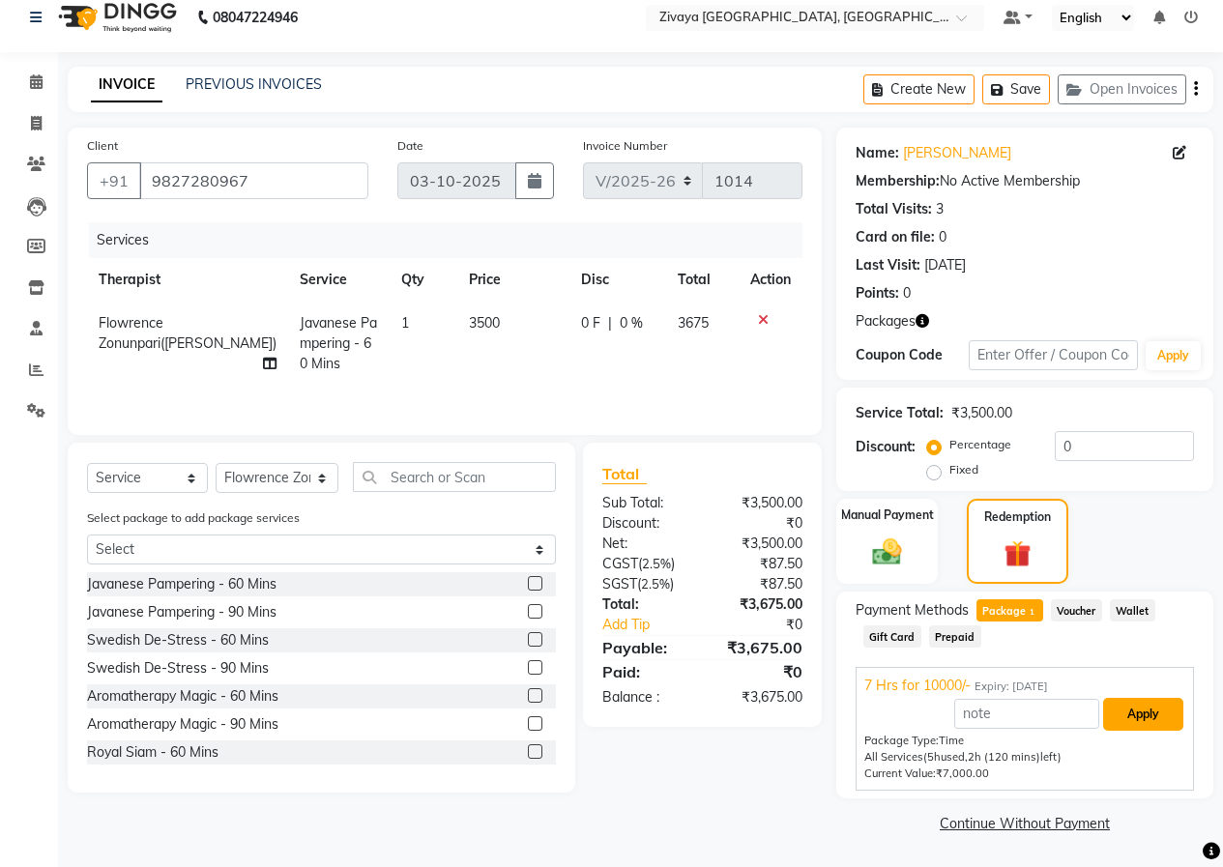
click at [1152, 713] on button "Apply" at bounding box center [1143, 714] width 80 height 33
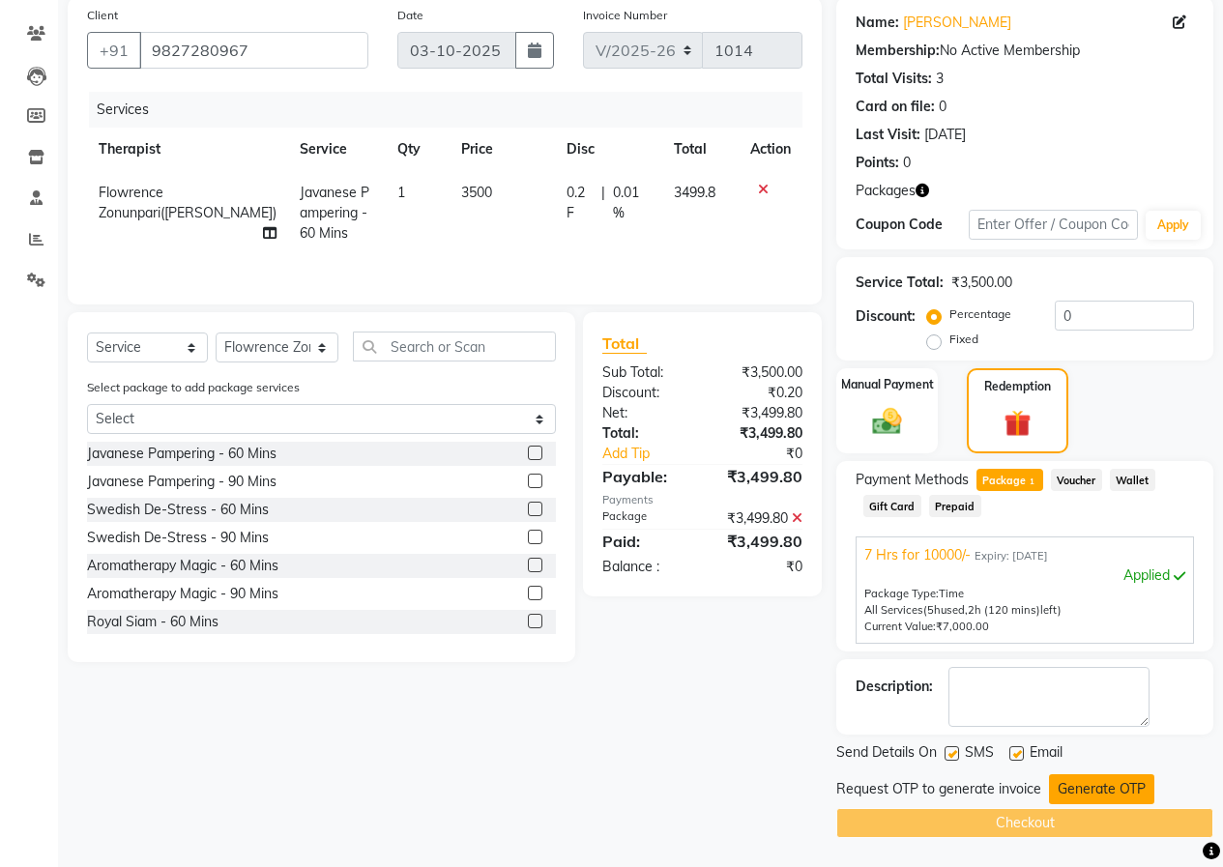
click at [1134, 798] on button "Generate OTP" at bounding box center [1101, 790] width 105 height 30
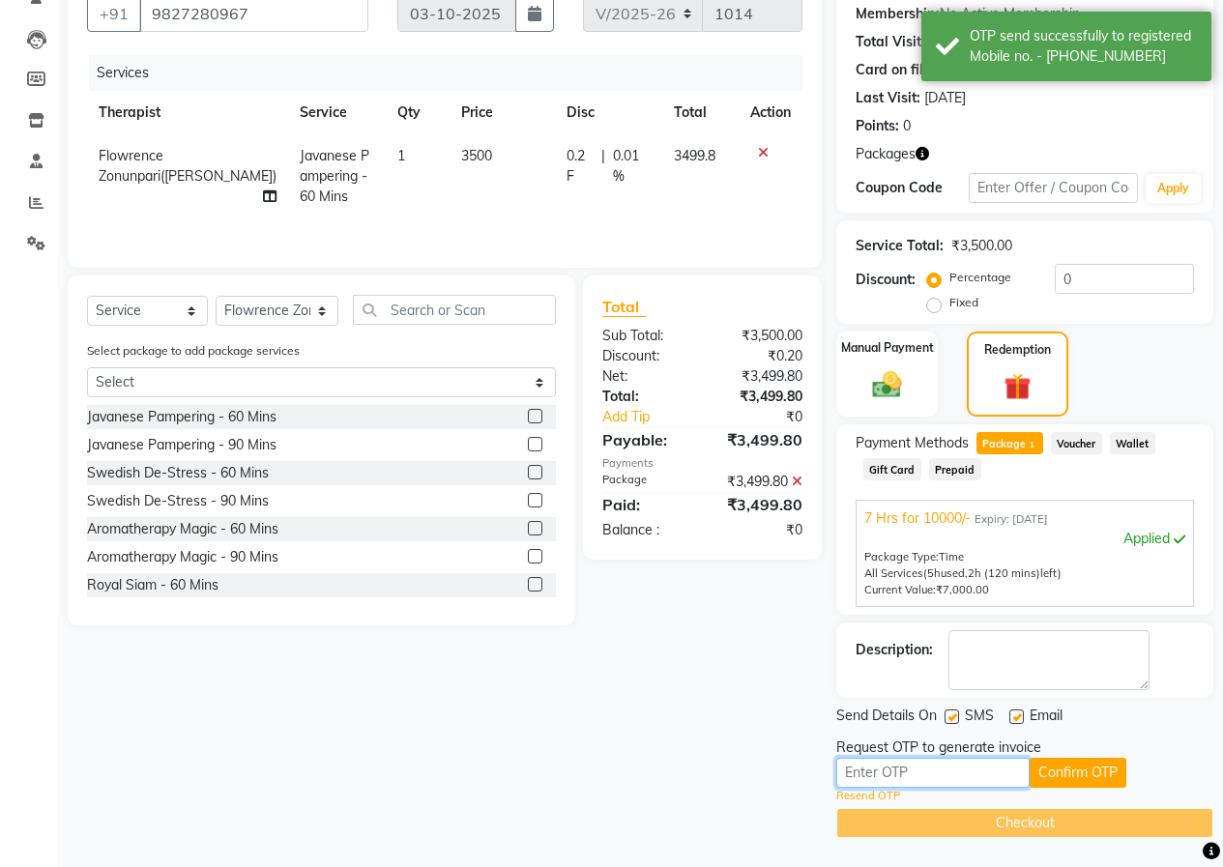
click at [951, 786] on input "text" at bounding box center [932, 773] width 193 height 30
type input "5481"
click at [1056, 769] on button "Confirm OTP" at bounding box center [1078, 773] width 97 height 30
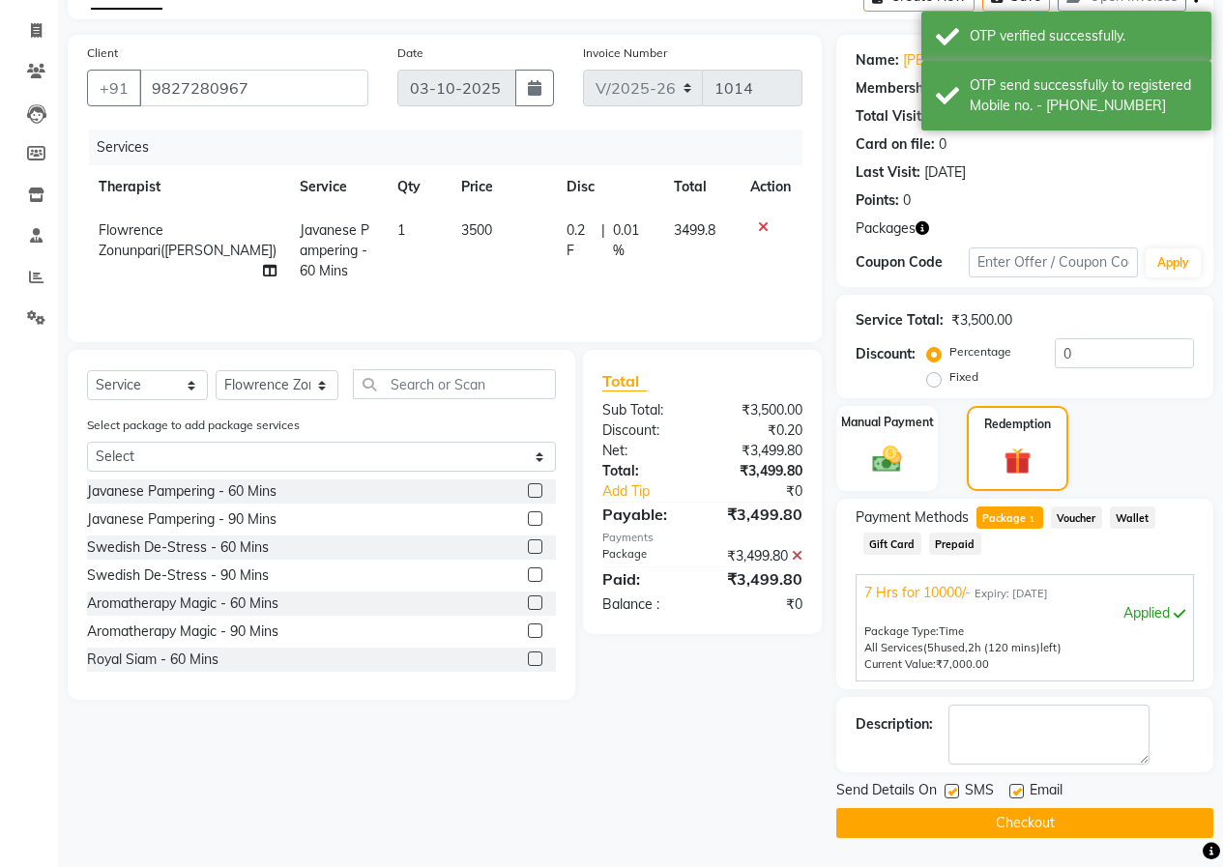
click at [1054, 834] on button "Checkout" at bounding box center [1024, 823] width 377 height 30
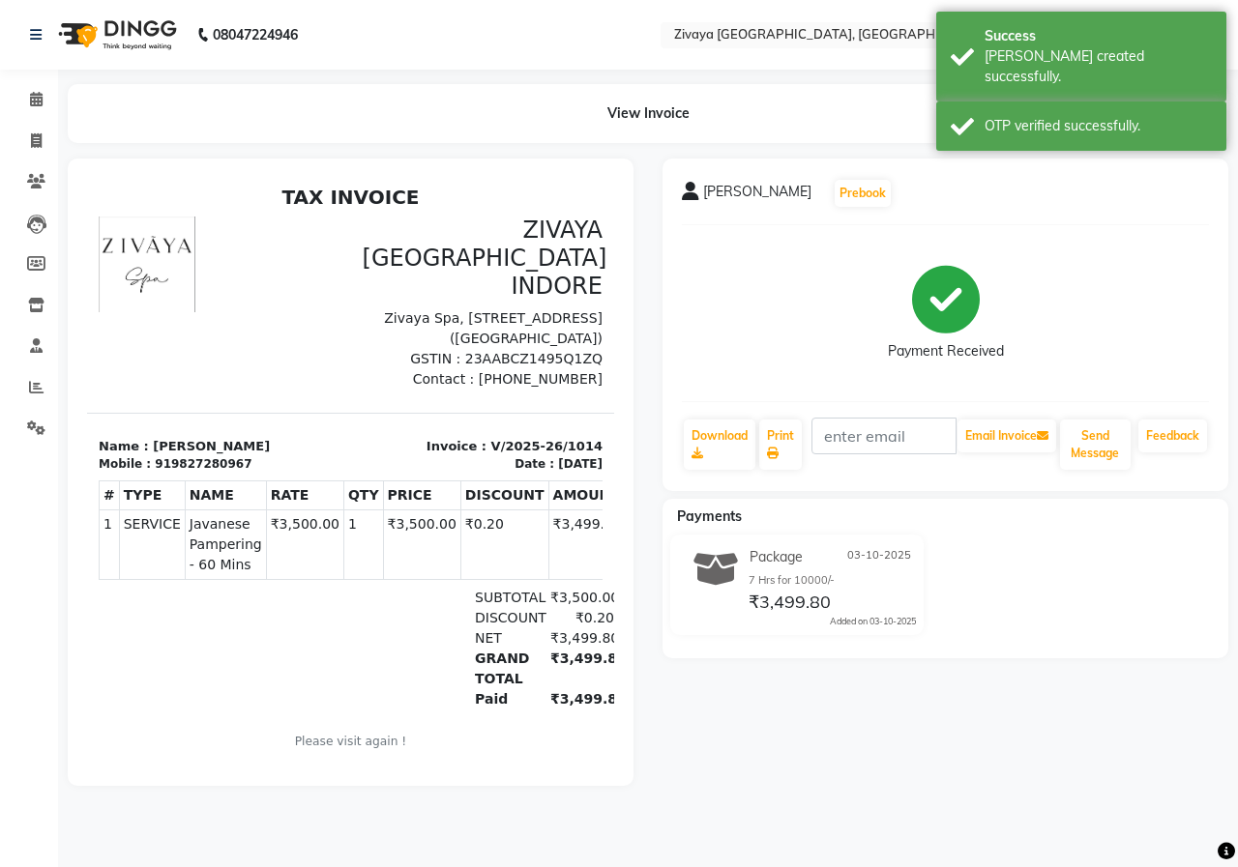
click at [128, 40] on img at bounding box center [115, 35] width 132 height 54
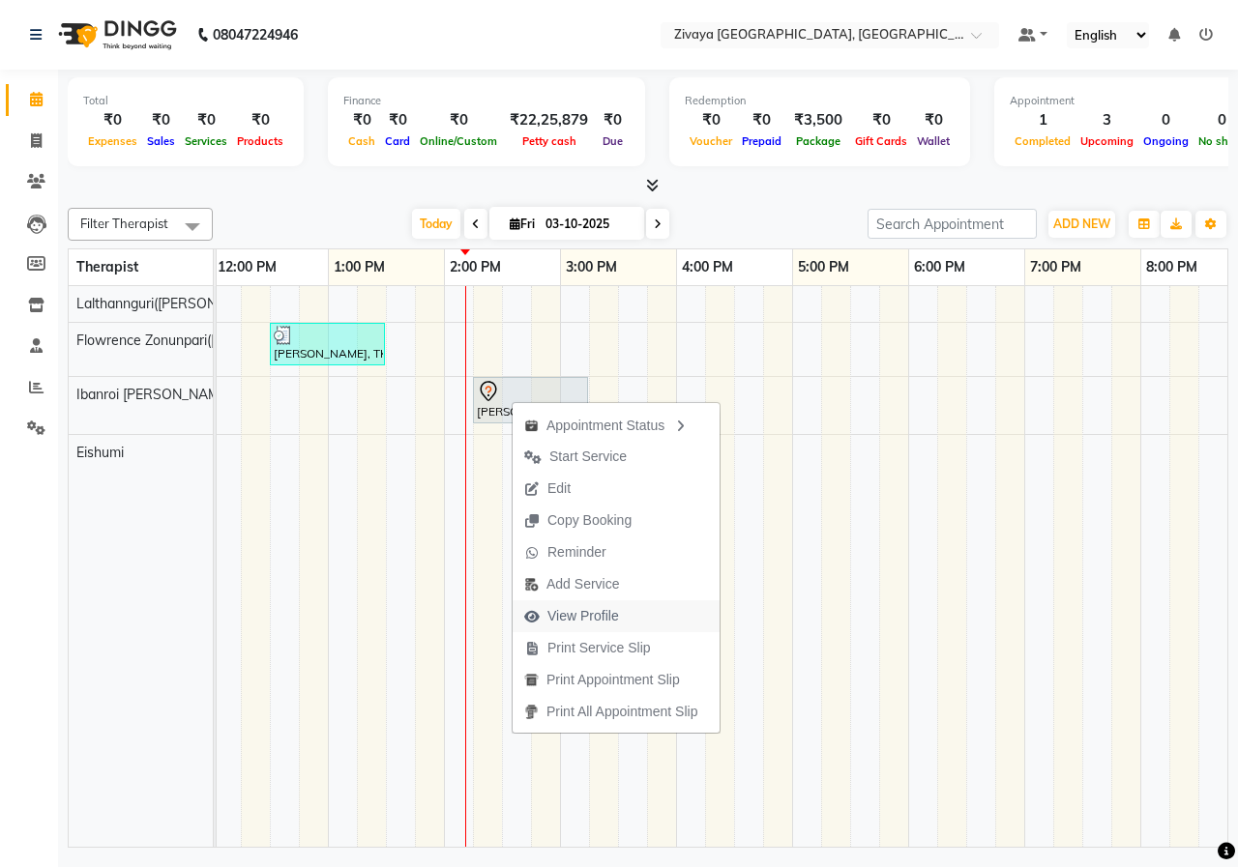
click at [586, 611] on span "View Profile" at bounding box center [583, 616] width 72 height 20
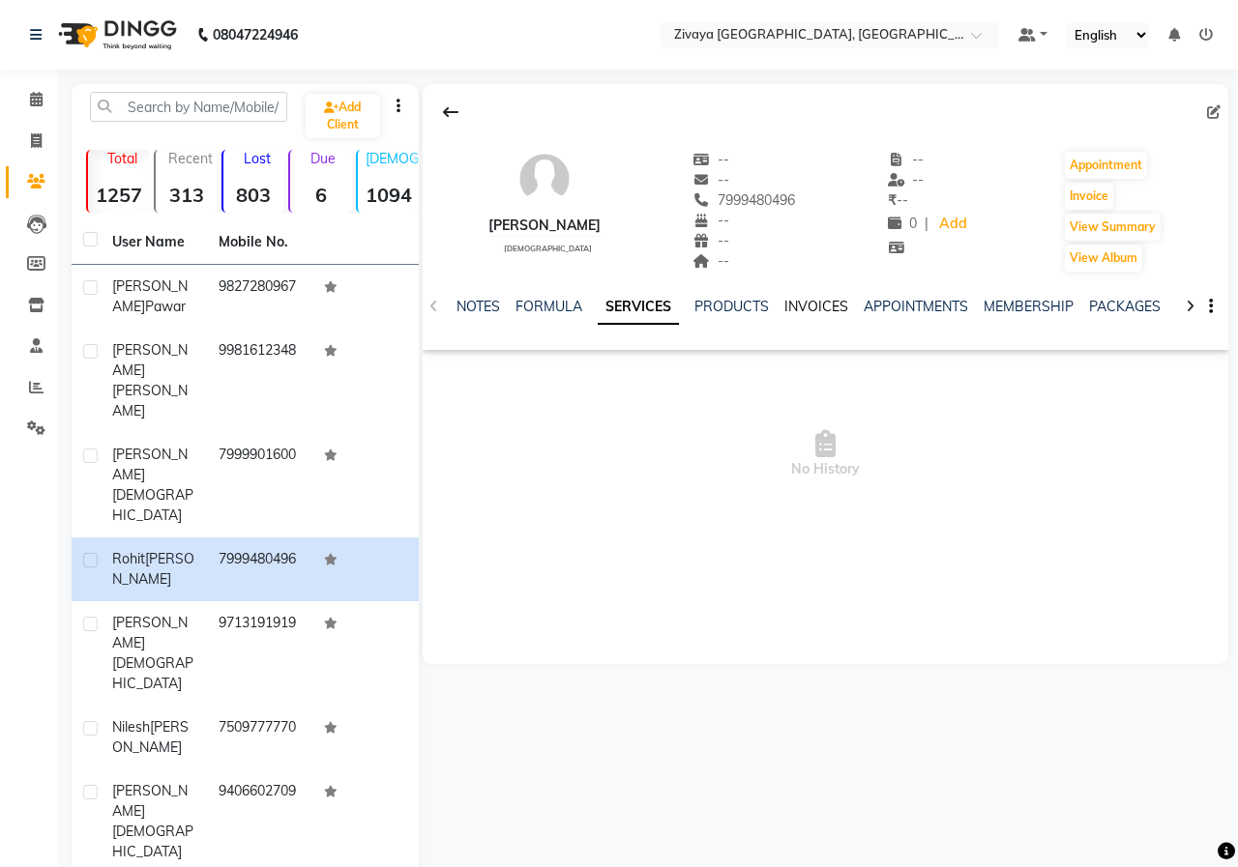
click at [827, 306] on link "INVOICES" at bounding box center [816, 306] width 64 height 17
click at [1047, 307] on link "PACKAGES" at bounding box center [1079, 306] width 72 height 17
click at [689, 307] on link "INVOICES" at bounding box center [708, 306] width 64 height 17
click at [123, 49] on img at bounding box center [115, 35] width 132 height 54
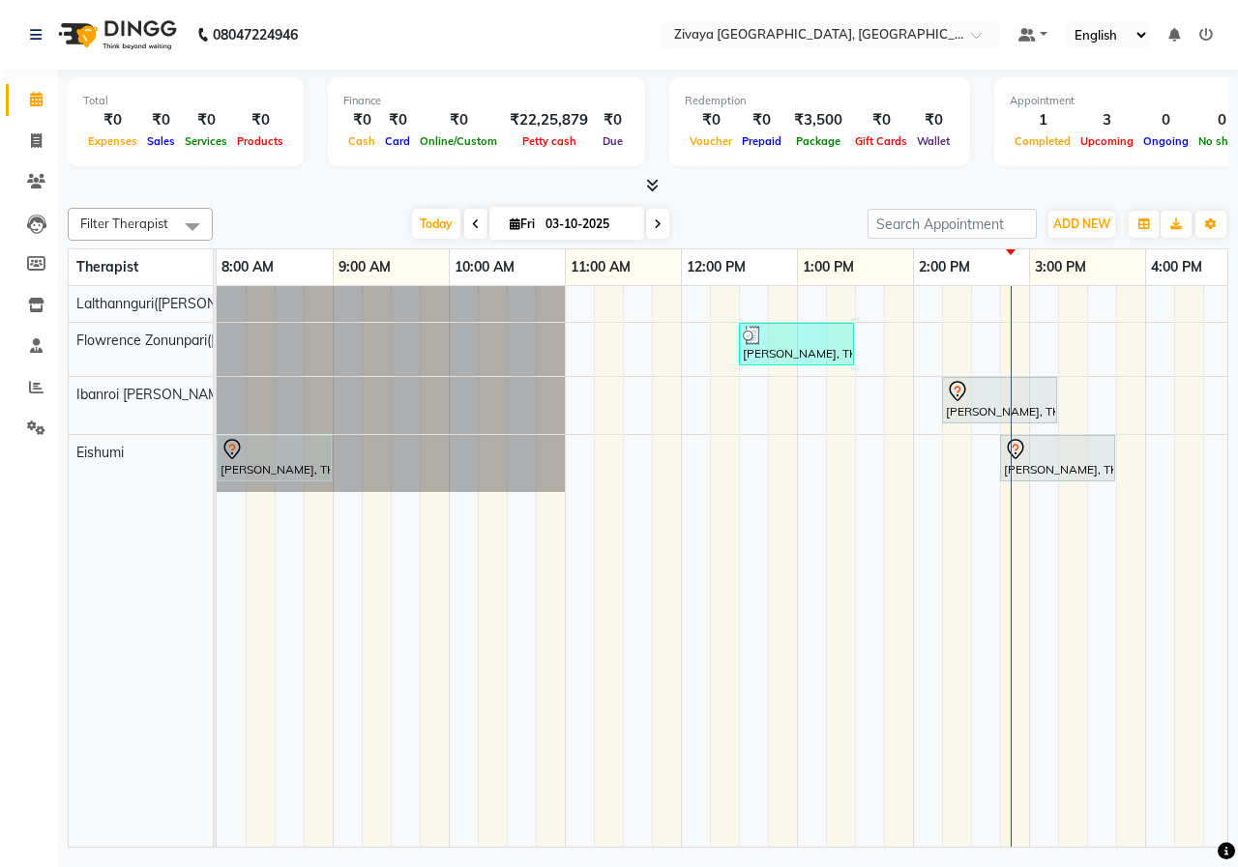
click at [555, 219] on input "03-10-2025" at bounding box center [588, 224] width 97 height 29
select select "10"
select select "2025"
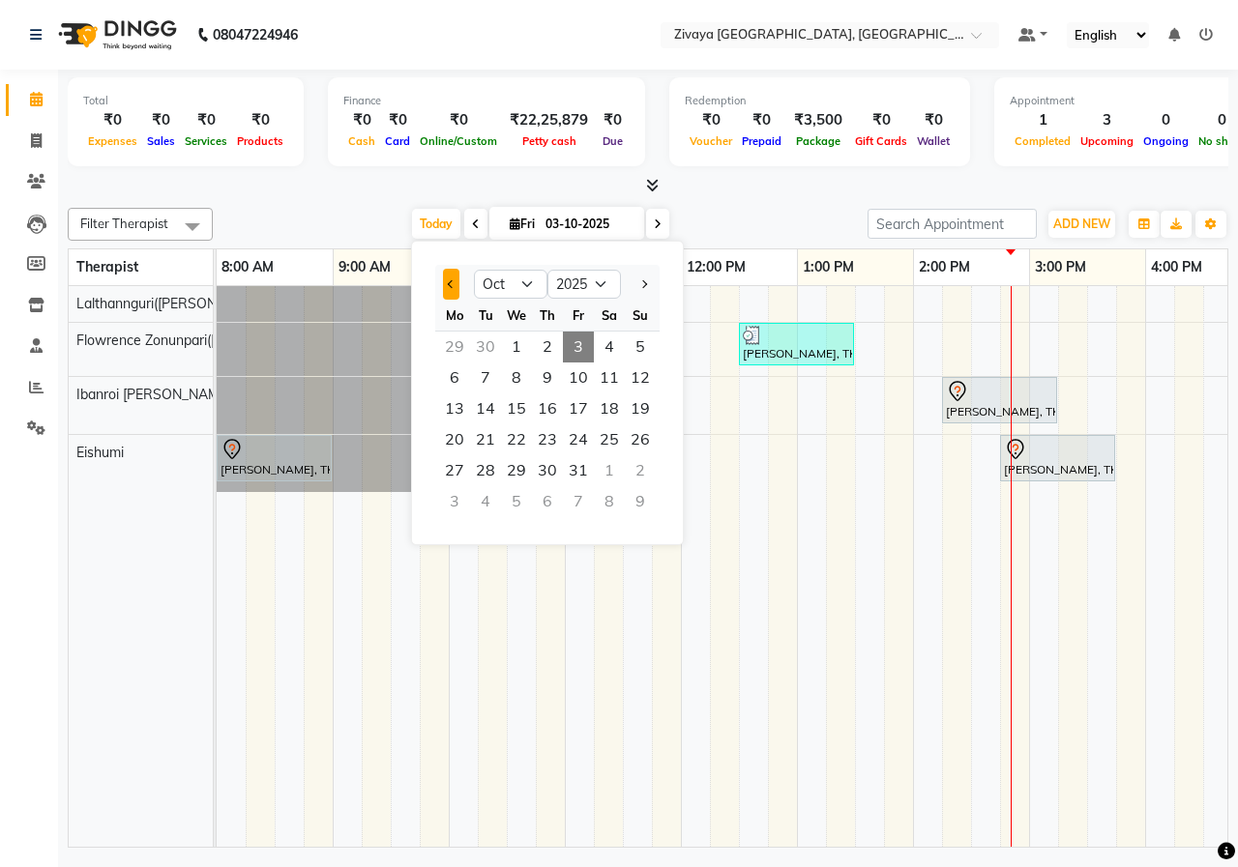
click at [453, 285] on span "Previous month" at bounding box center [452, 284] width 8 height 8
select select "9"
click at [806, 207] on div "Filter Therapist Select All Eishumi Flowrence Zonunpari([PERSON_NAME]) Ibanroi …" at bounding box center [648, 524] width 1160 height 648
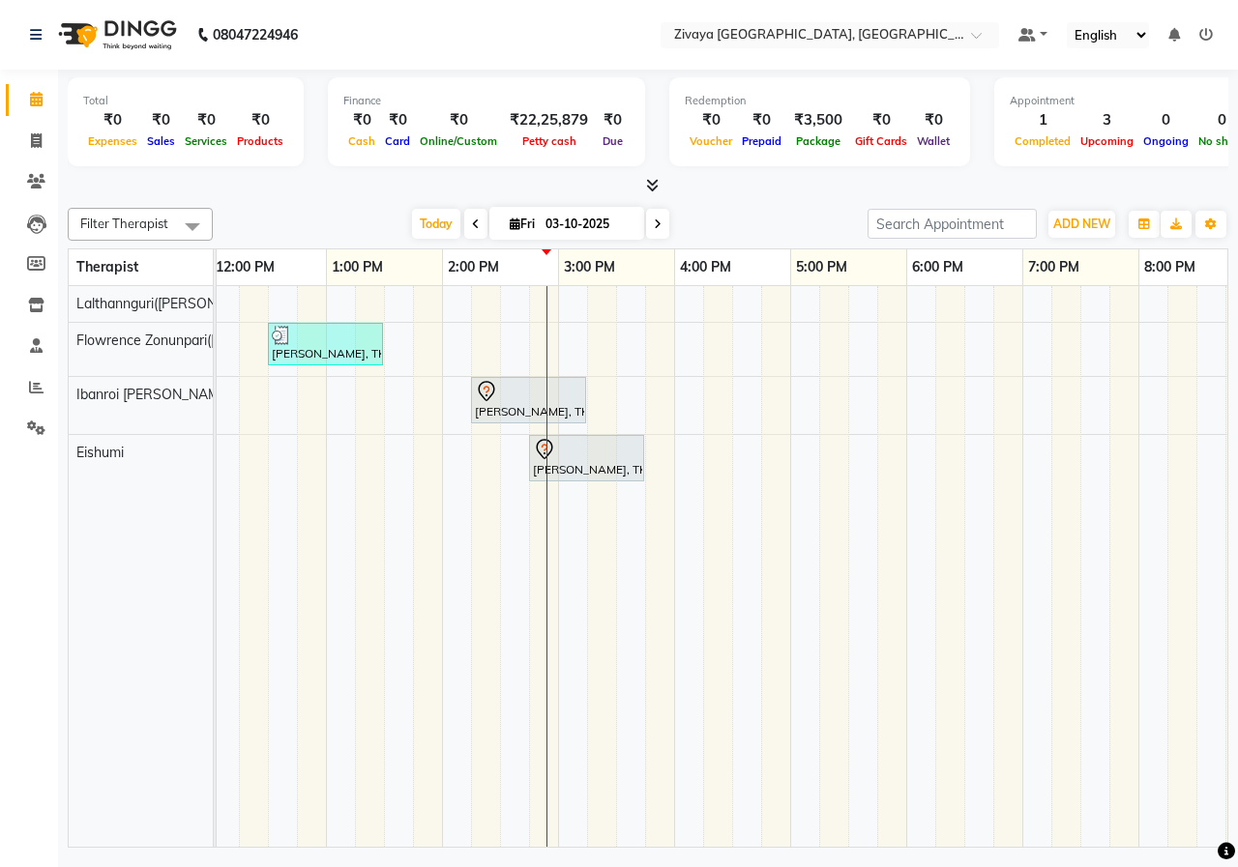
scroll to position [0, 469]
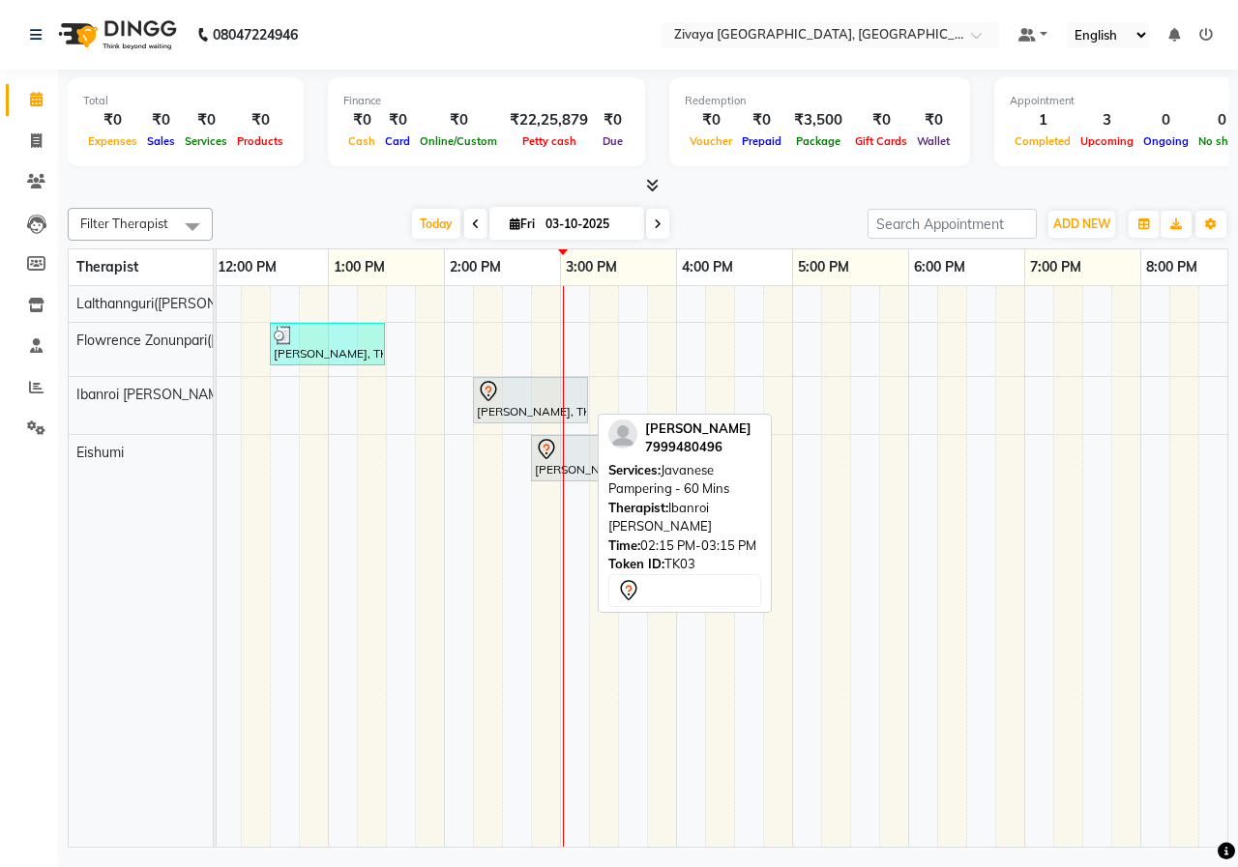
click at [502, 397] on div at bounding box center [530, 391] width 107 height 23
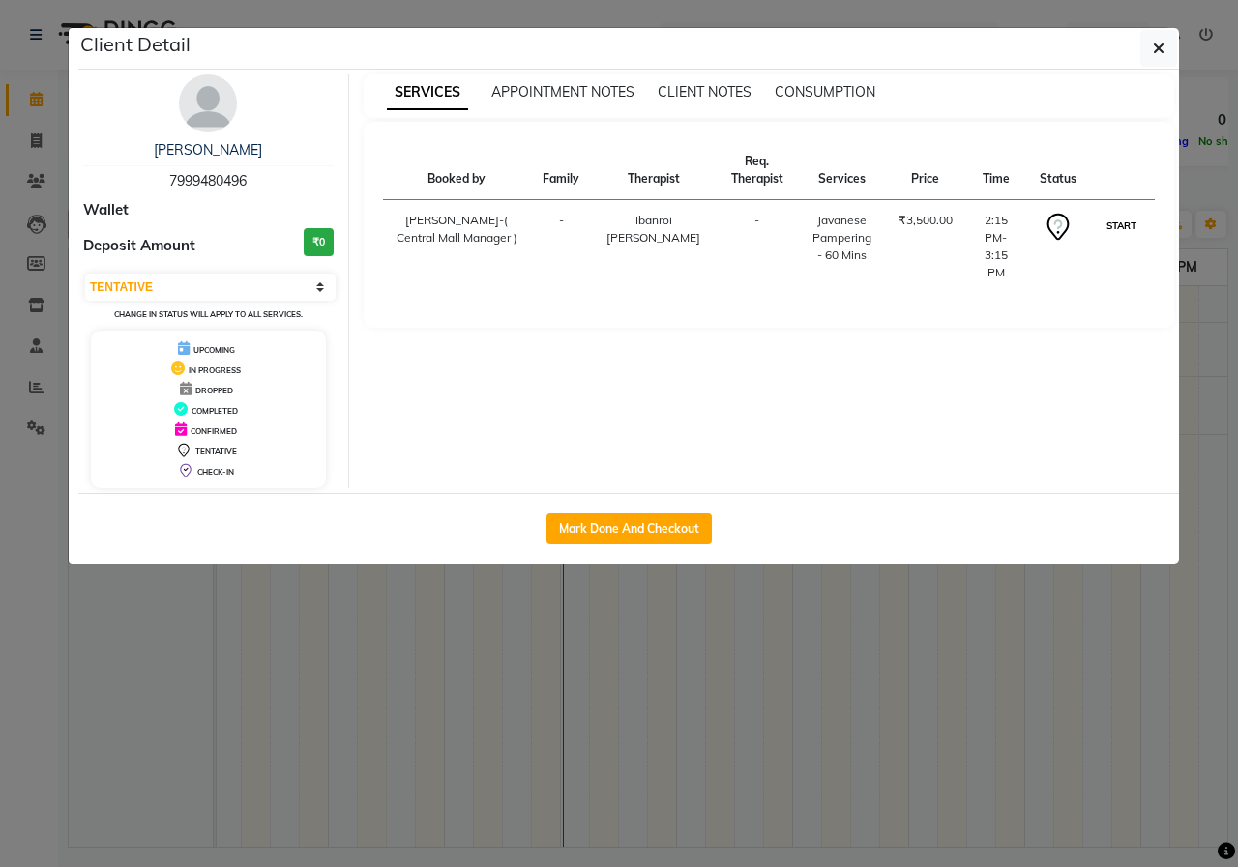
click at [1114, 218] on button "START" at bounding box center [1121, 226] width 40 height 24
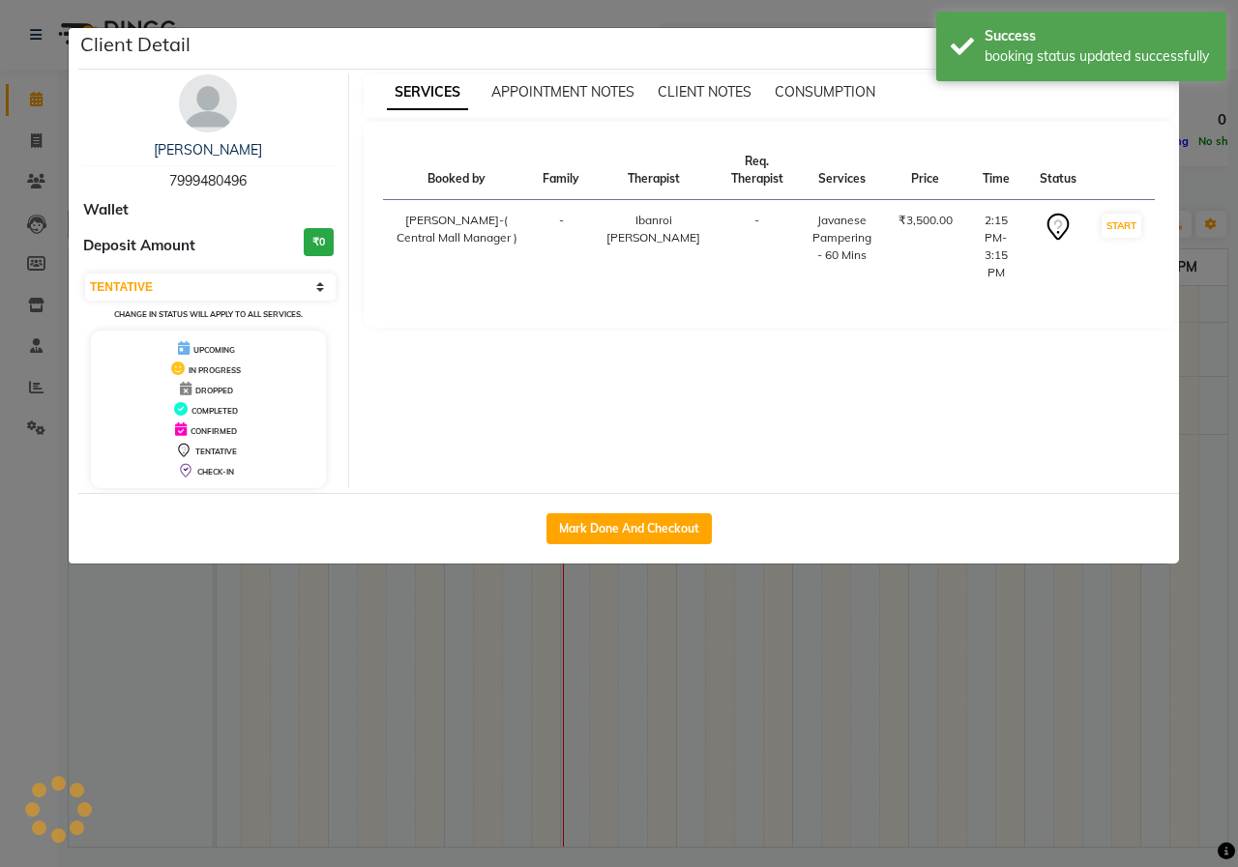
select select "1"
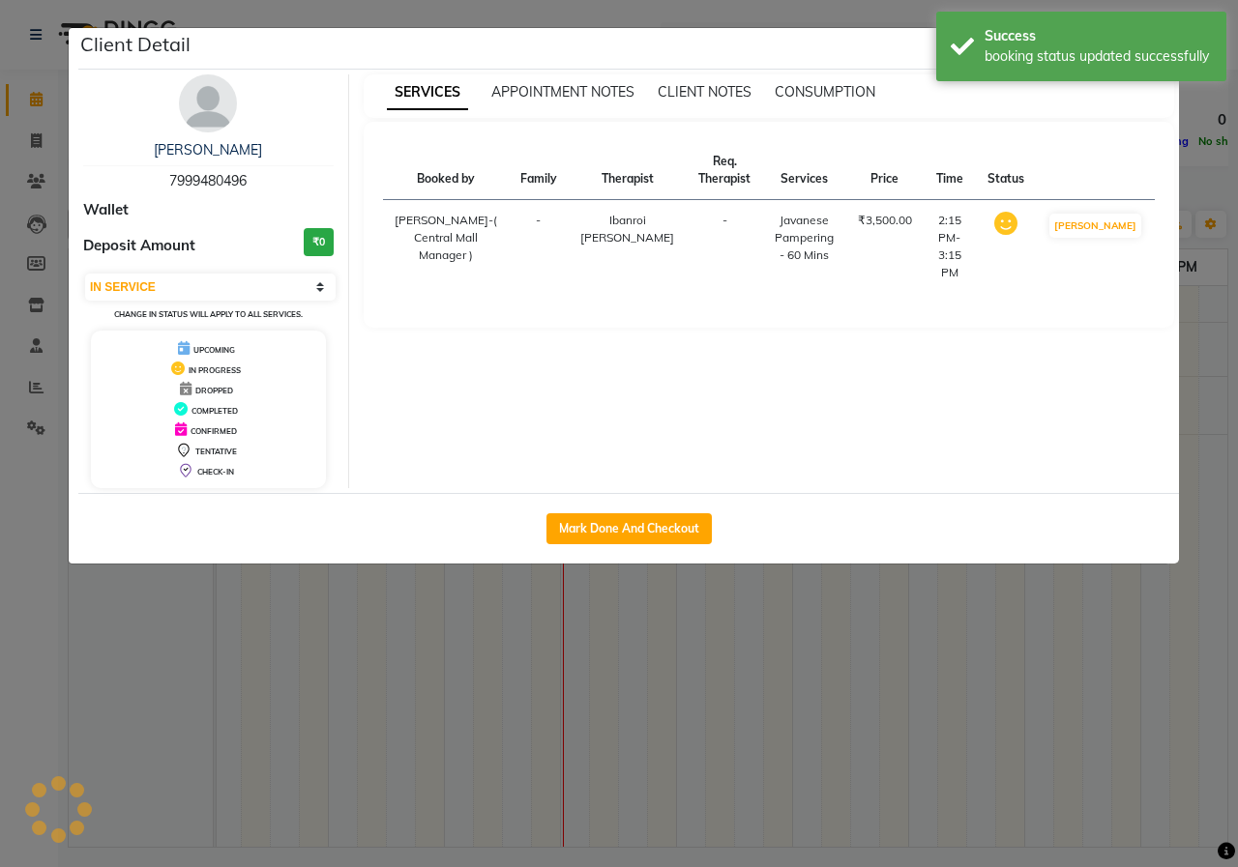
click at [856, 8] on ngb-modal-window "Client Detail [PERSON_NAME] 7999480496 Wallet Deposit Amount ₹0 Select IN SERVI…" at bounding box center [619, 433] width 1238 height 867
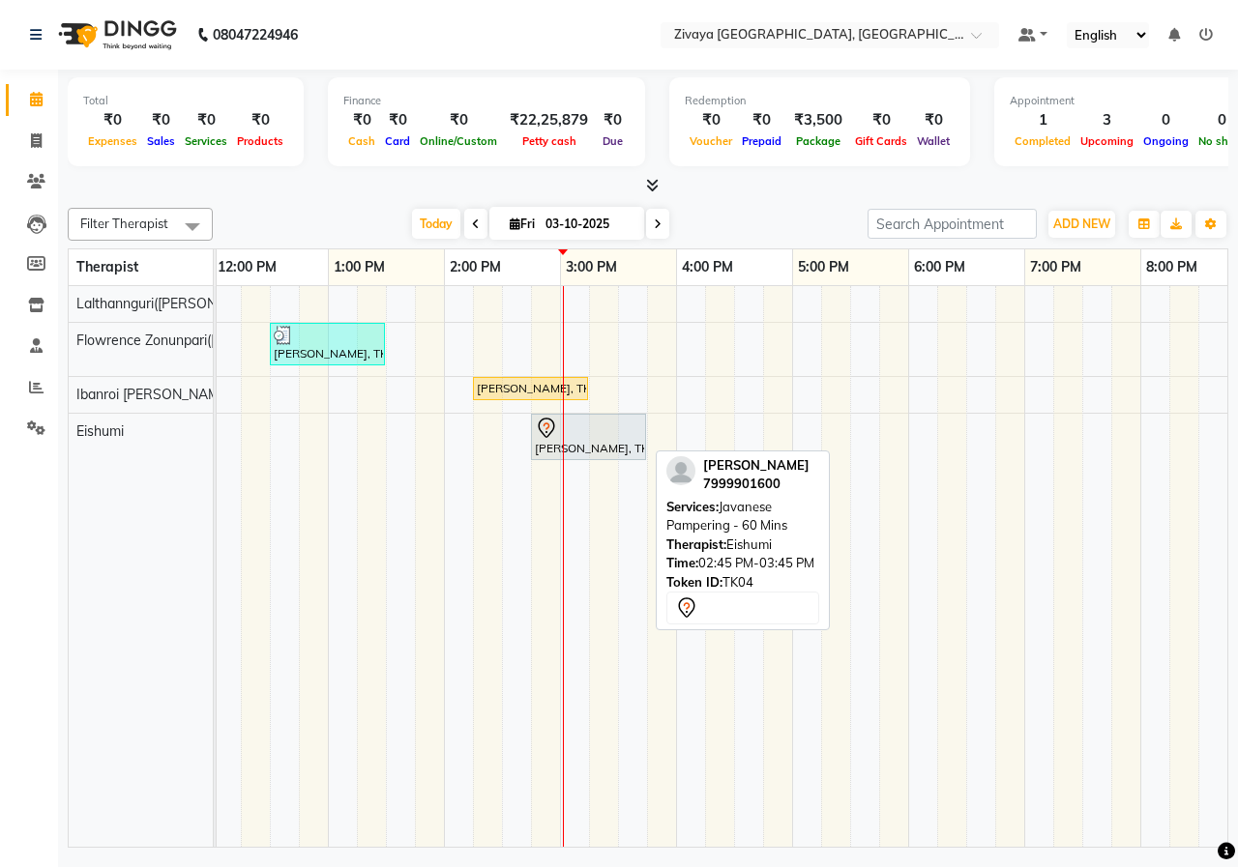
click at [600, 444] on div "[PERSON_NAME], TK04, 02:45 PM-03:45 PM, Javanese Pampering - 60 Mins" at bounding box center [588, 437] width 111 height 41
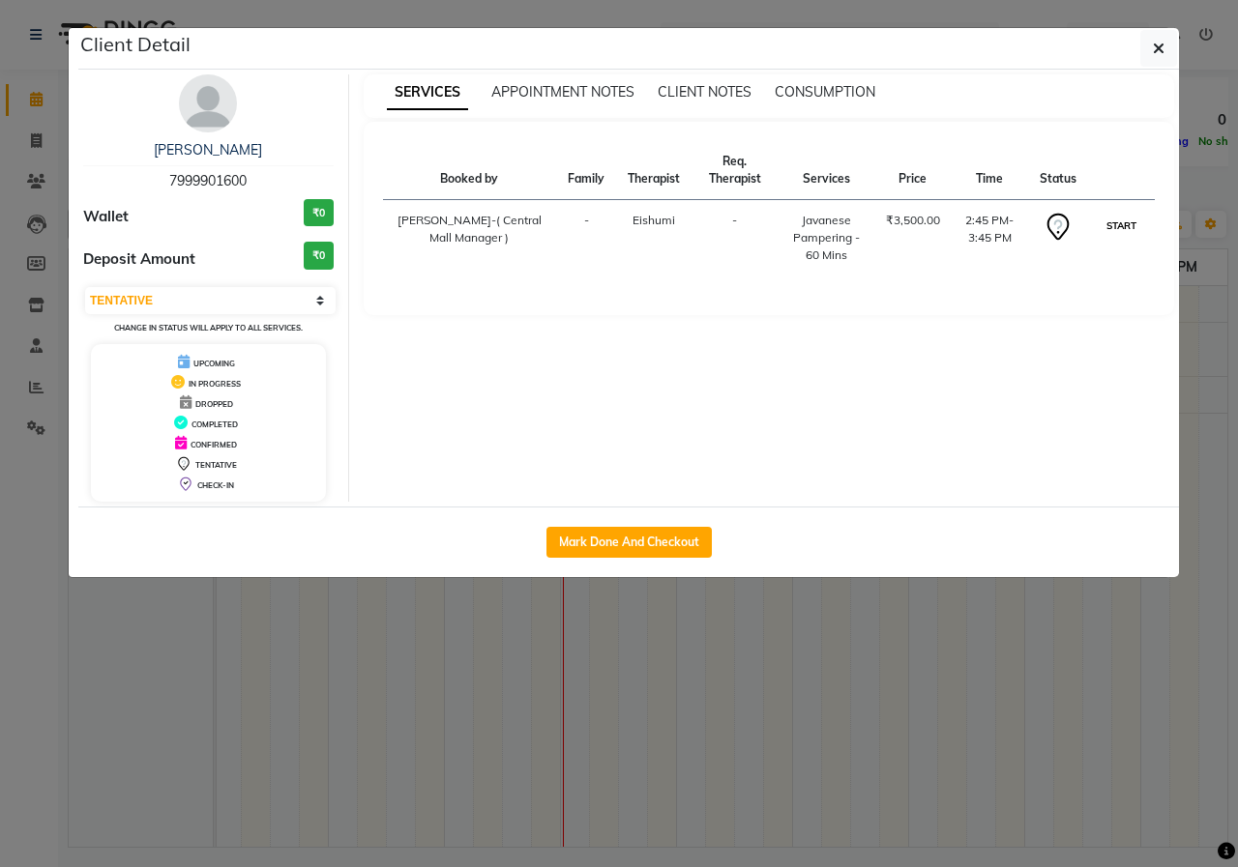
click at [1109, 221] on button "START" at bounding box center [1121, 226] width 40 height 24
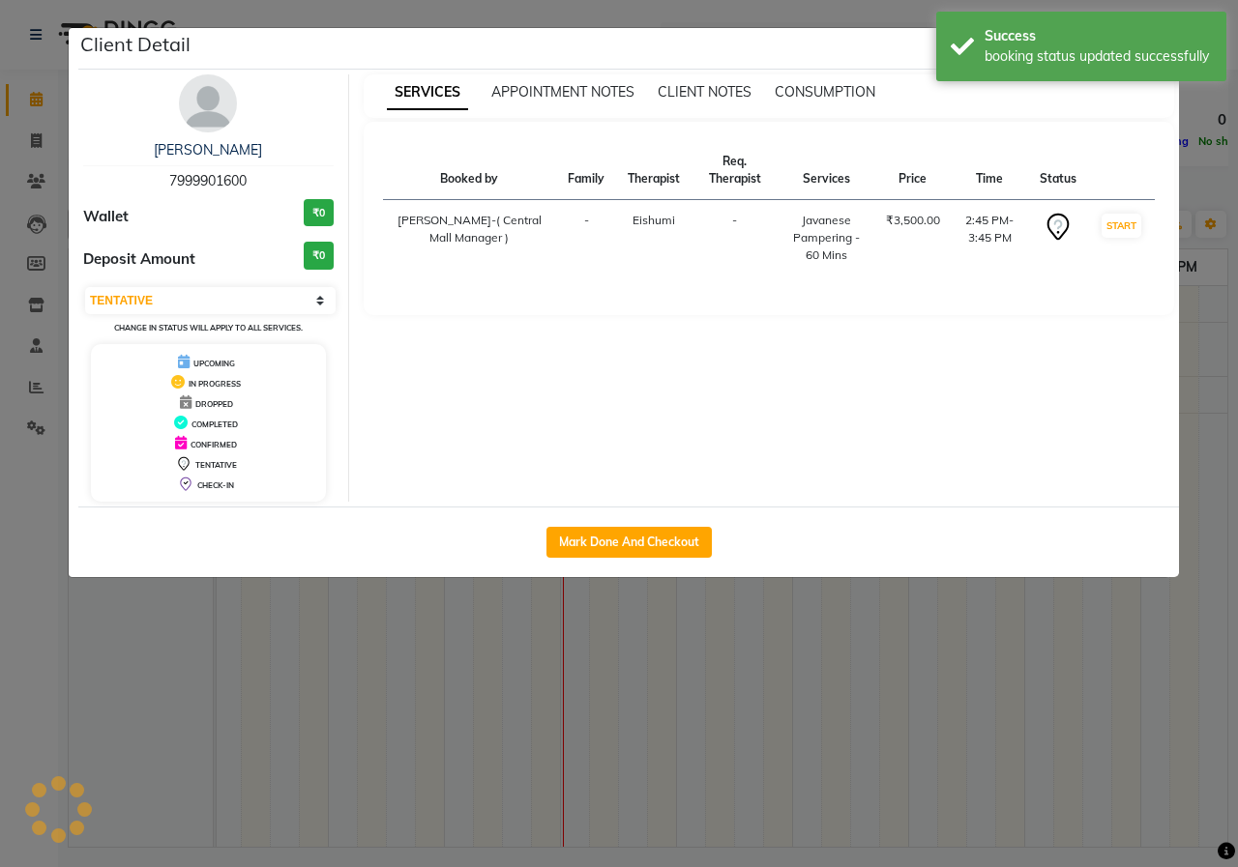
select select "1"
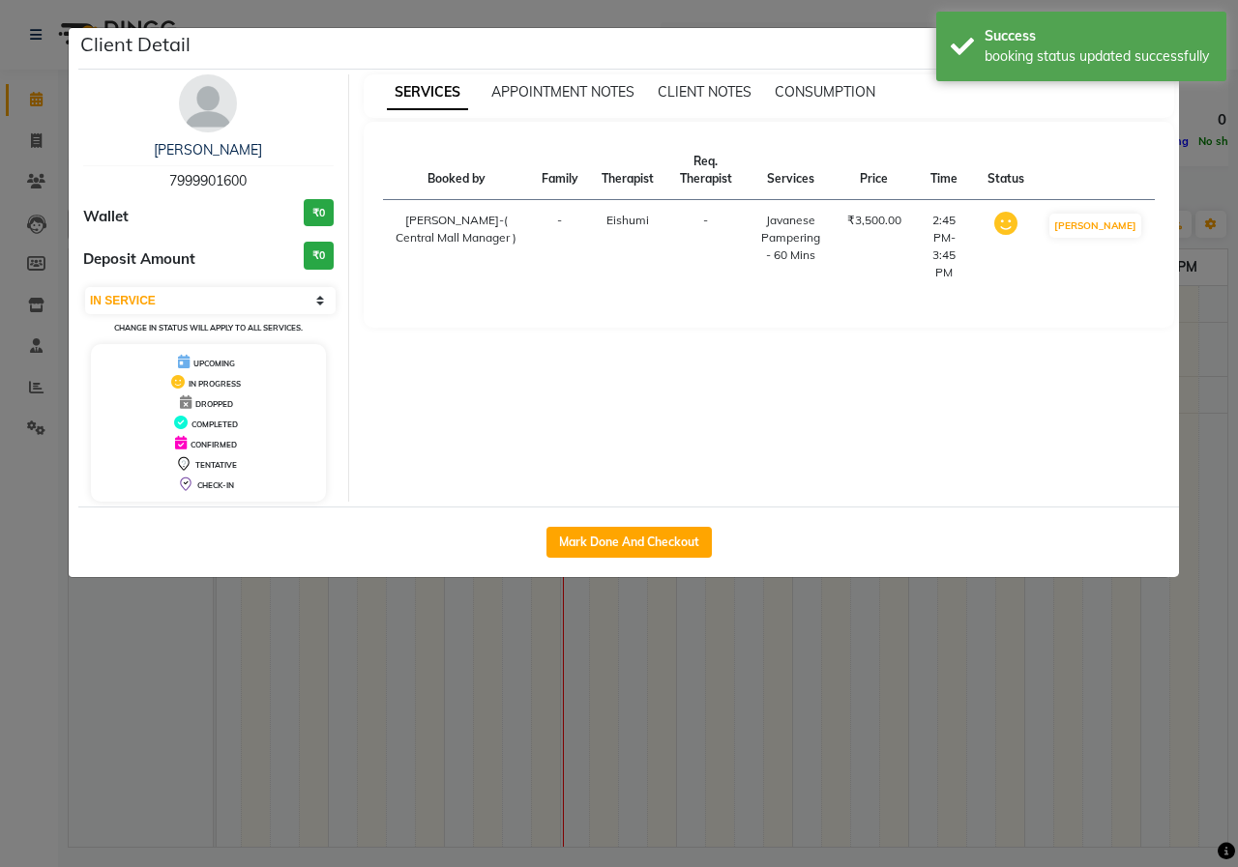
click at [810, 19] on ngb-modal-window "Client Detail [PERSON_NAME] 7999901600 Wallet ₹0 Deposit Amount ₹0 Select IN SE…" at bounding box center [619, 433] width 1238 height 867
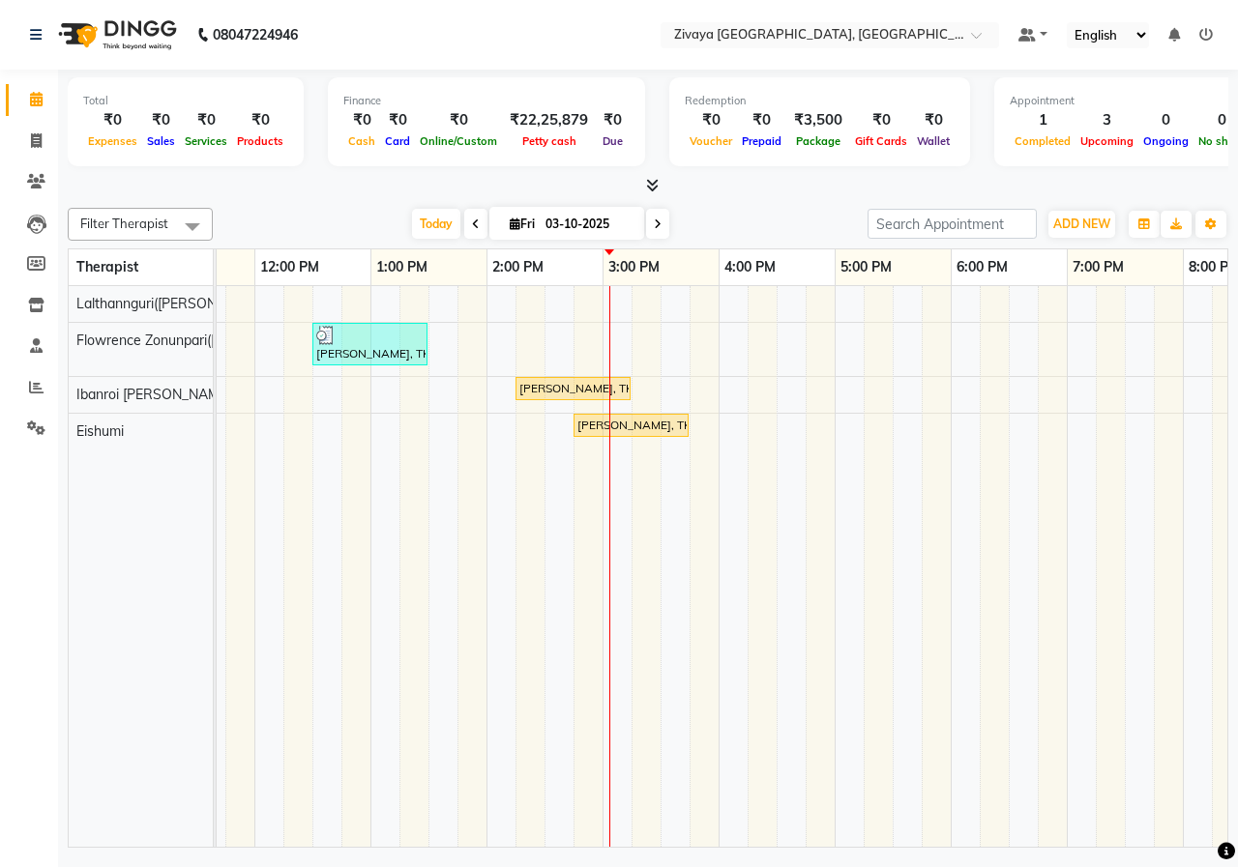
scroll to position [0, 448]
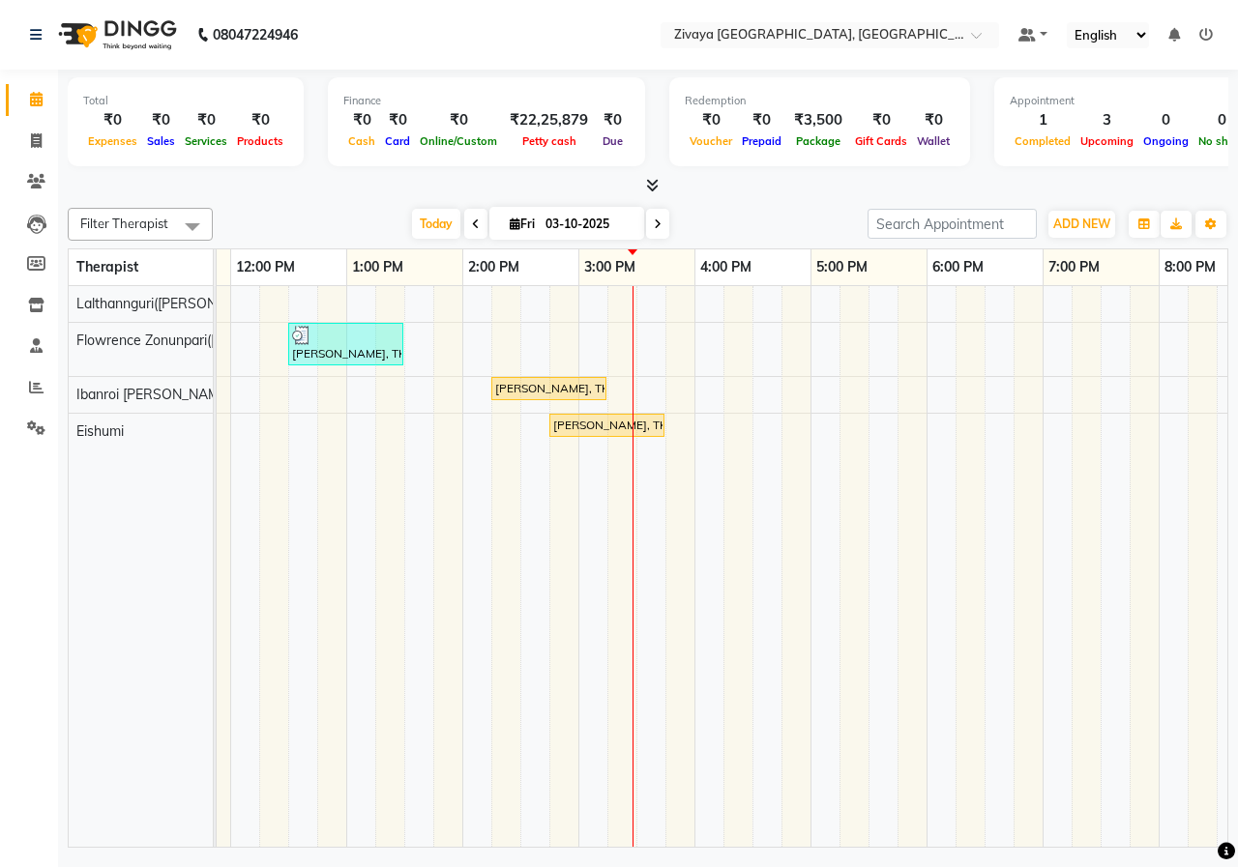
click at [593, 216] on input "03-10-2025" at bounding box center [588, 224] width 97 height 29
select select "10"
select select "2025"
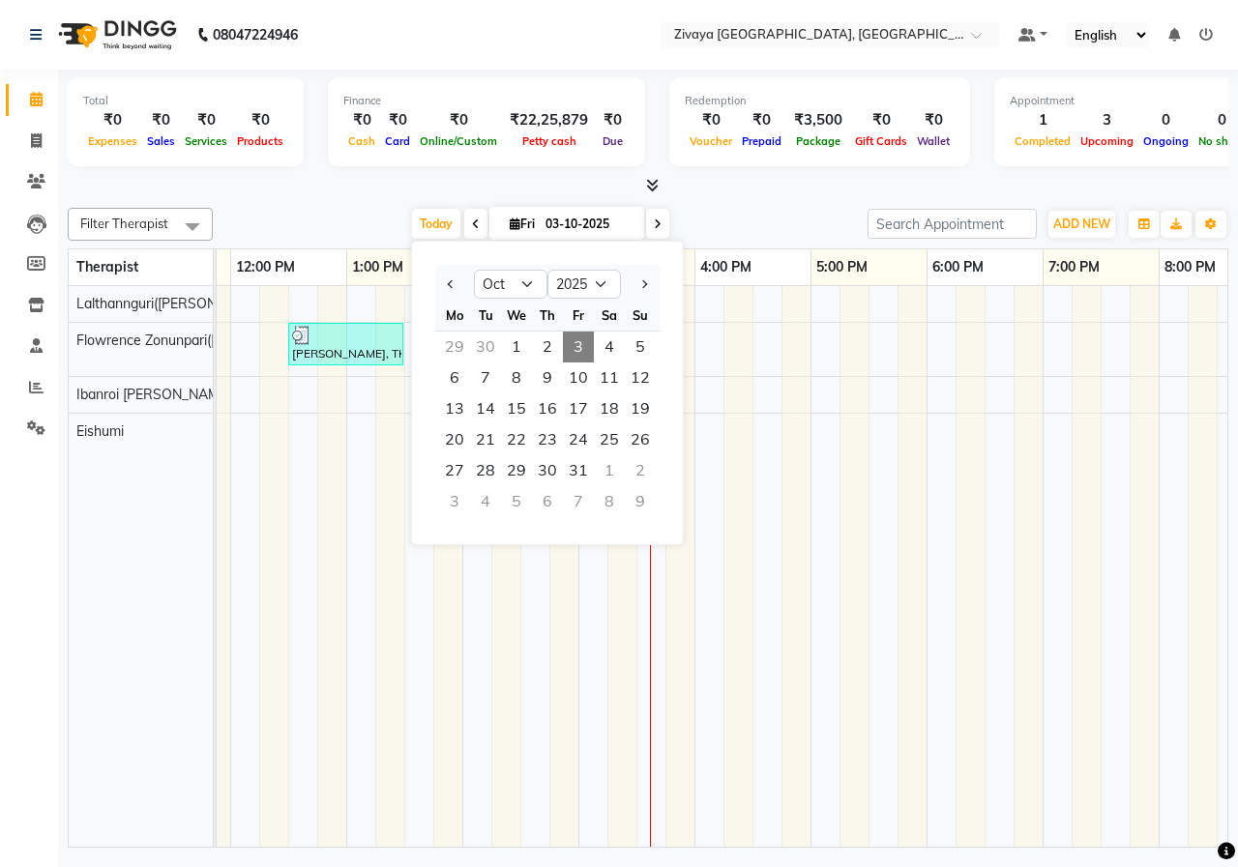
click at [718, 229] on div "[DATE] [DATE] Jan Feb Mar Apr May Jun [DATE] Aug Sep Oct Nov [DATE] 2016 2017 2…" at bounding box center [539, 224] width 635 height 29
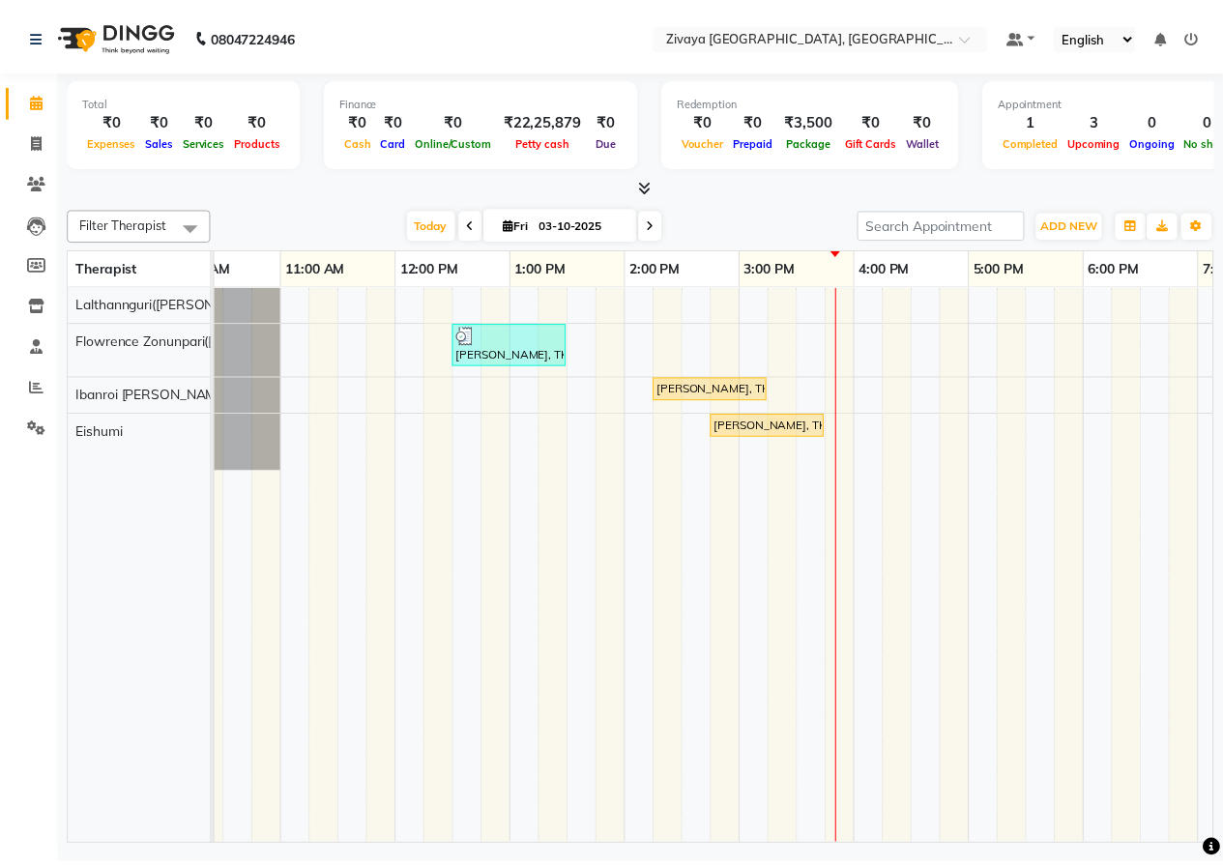
scroll to position [0, 385]
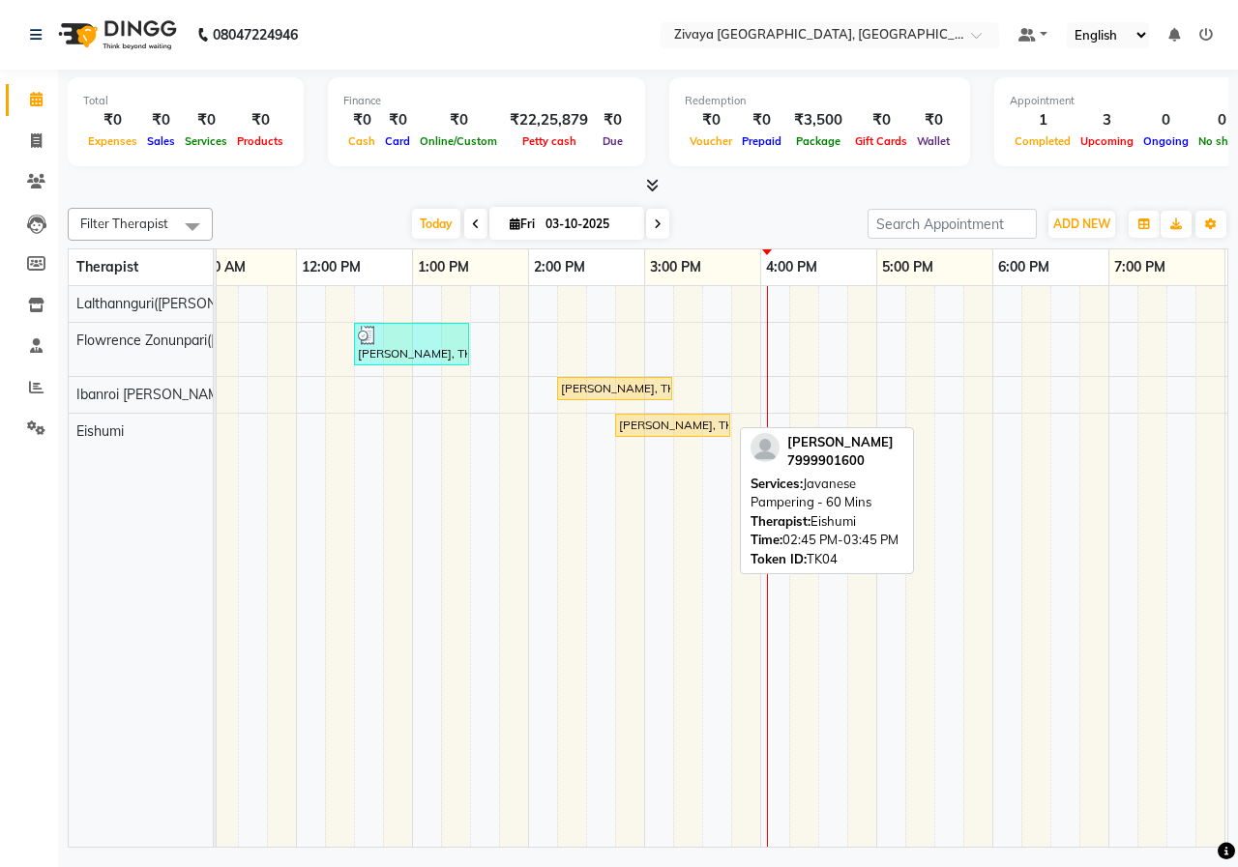
click at [656, 428] on div "[PERSON_NAME], TK04, 02:45 PM-03:45 PM, Javanese Pampering - 60 Mins" at bounding box center [672, 425] width 111 height 17
select select "1"
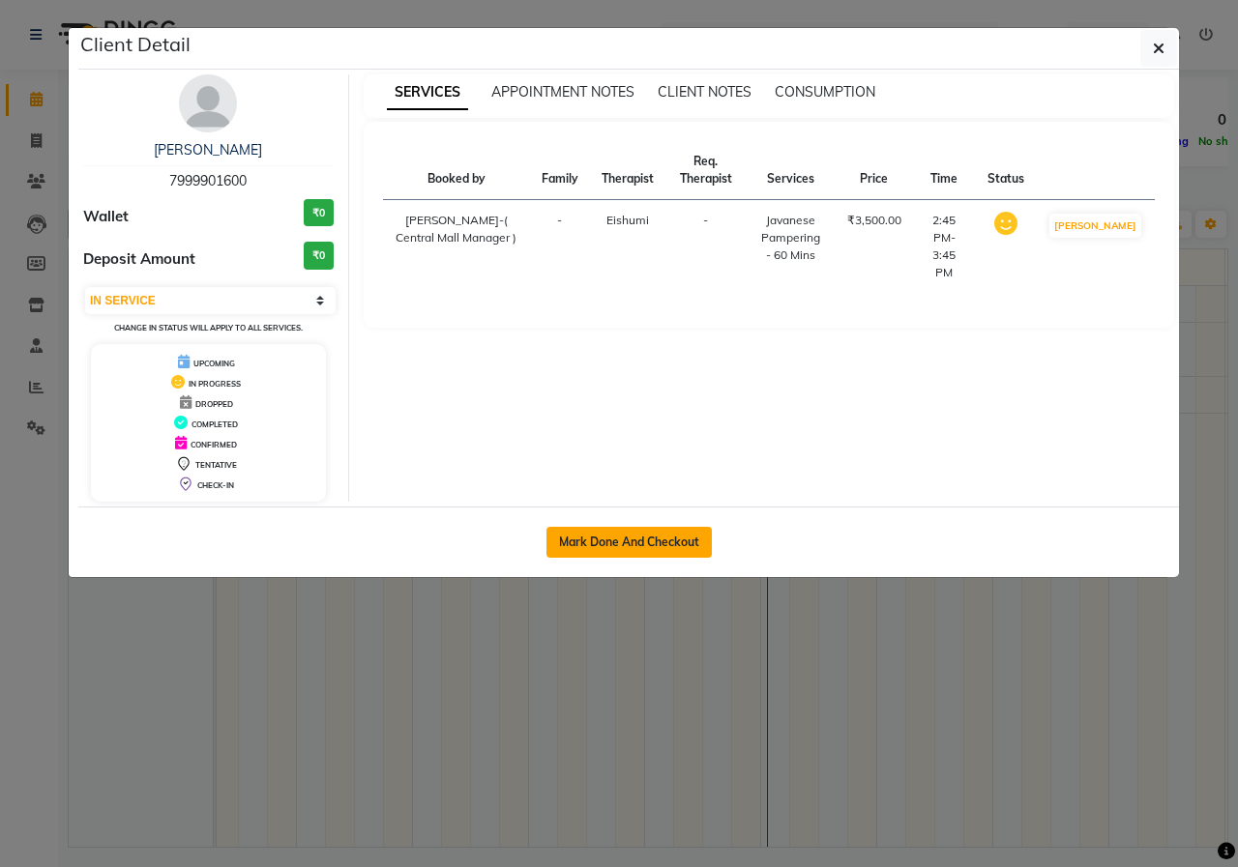
click at [655, 529] on button "Mark Done And Checkout" at bounding box center [628, 542] width 165 height 31
select select "service"
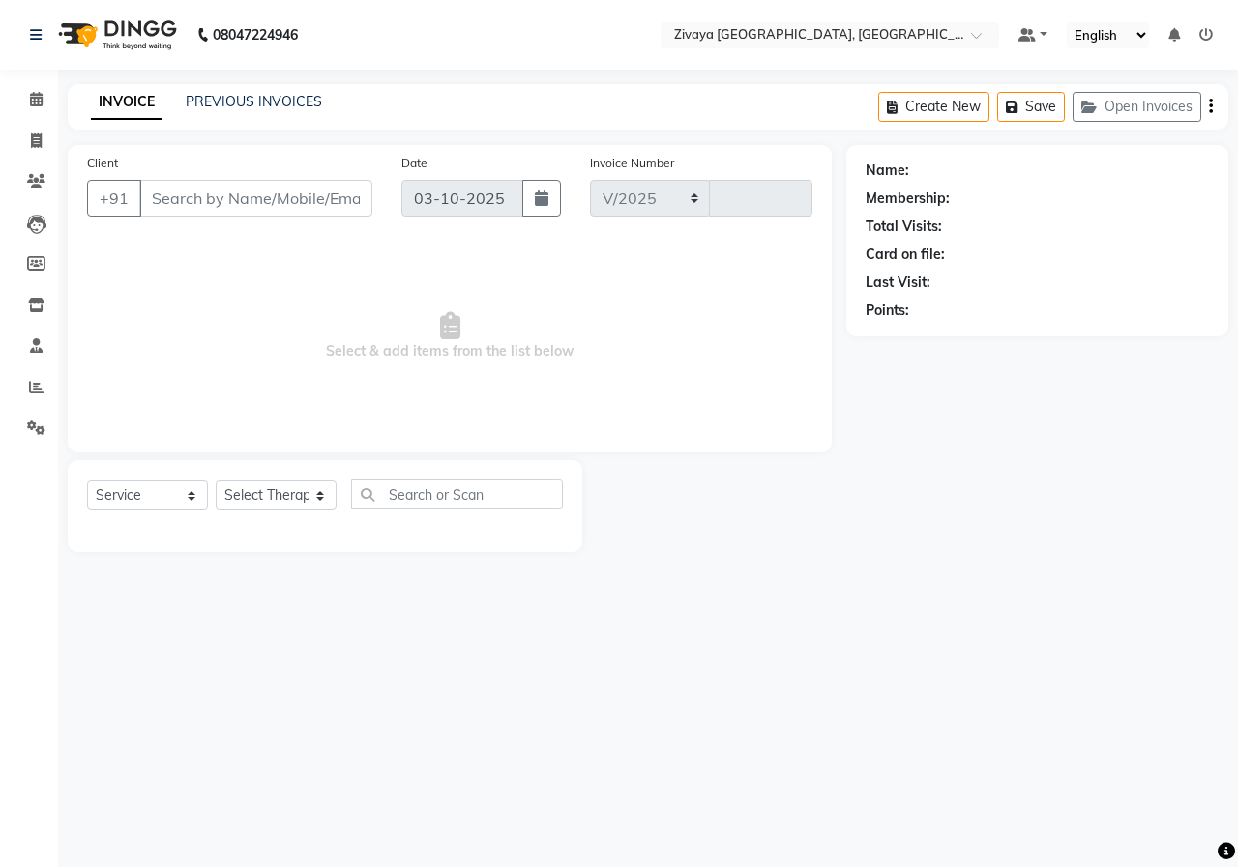
select select "6509"
type input "1015"
type input "7999901600"
select select "79832"
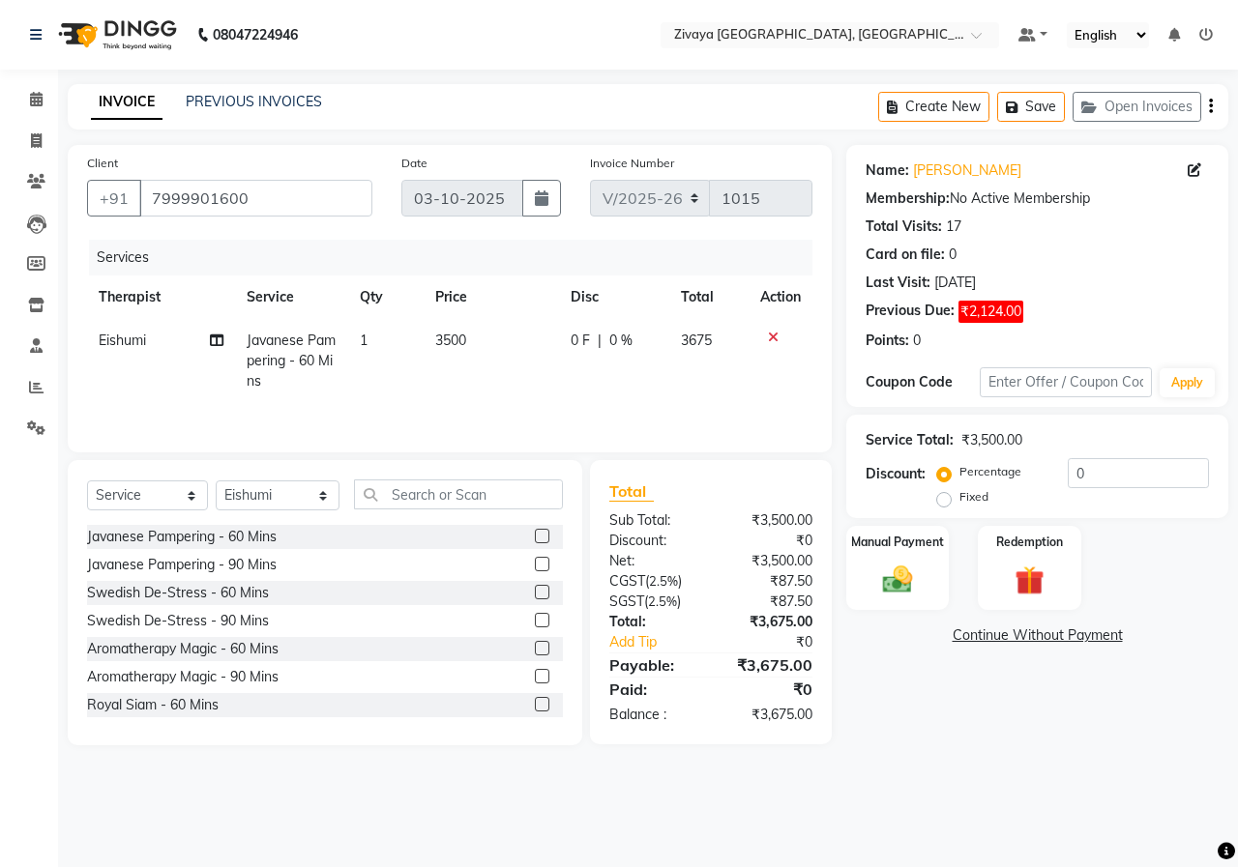
click at [959, 500] on label "Fixed" at bounding box center [973, 496] width 29 height 17
click at [945, 500] on input "Fixed" at bounding box center [948, 497] width 14 height 14
radio input "true"
click at [1109, 489] on div "Percentage Fixed 0" at bounding box center [1075, 484] width 268 height 52
click at [1109, 482] on input "0" at bounding box center [1138, 473] width 141 height 30
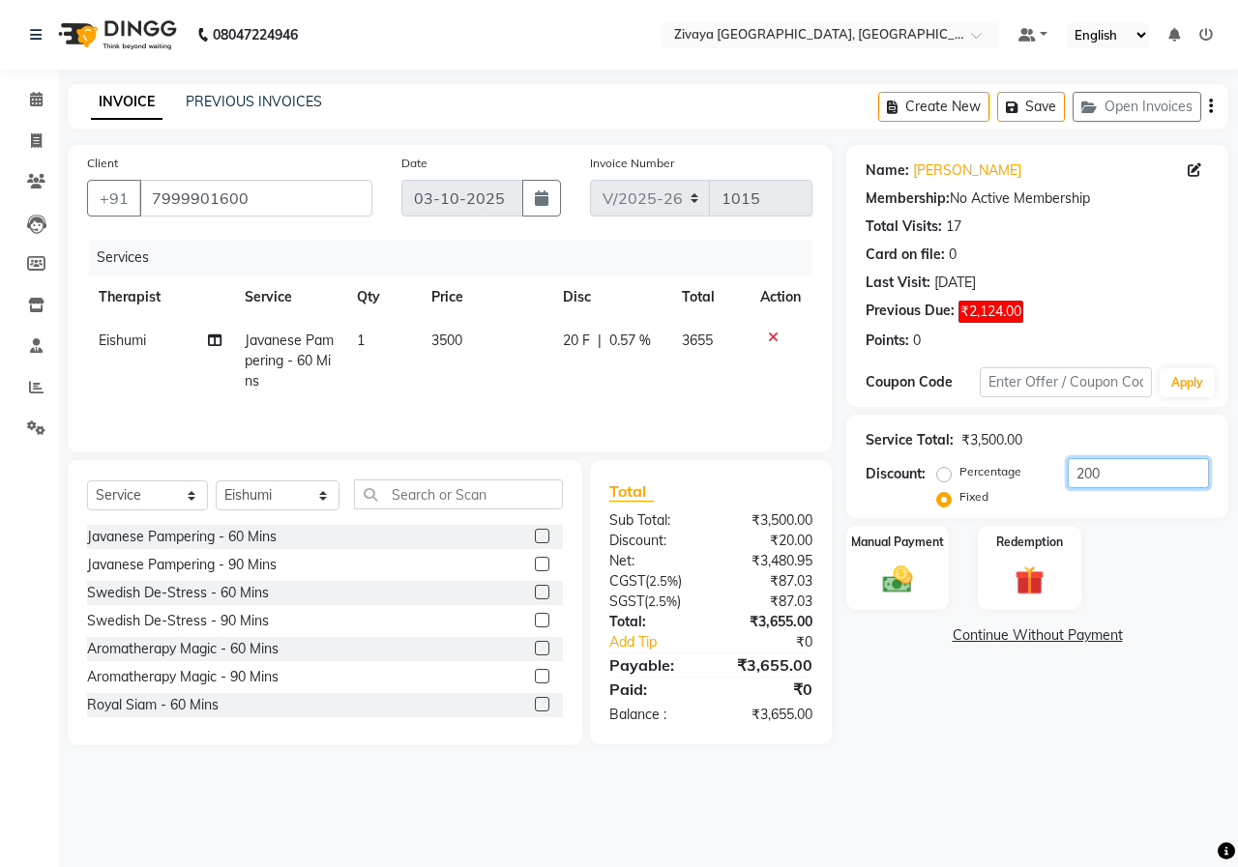
type input "2000"
click at [1108, 481] on input "2000" at bounding box center [1138, 473] width 141 height 30
type input "1675"
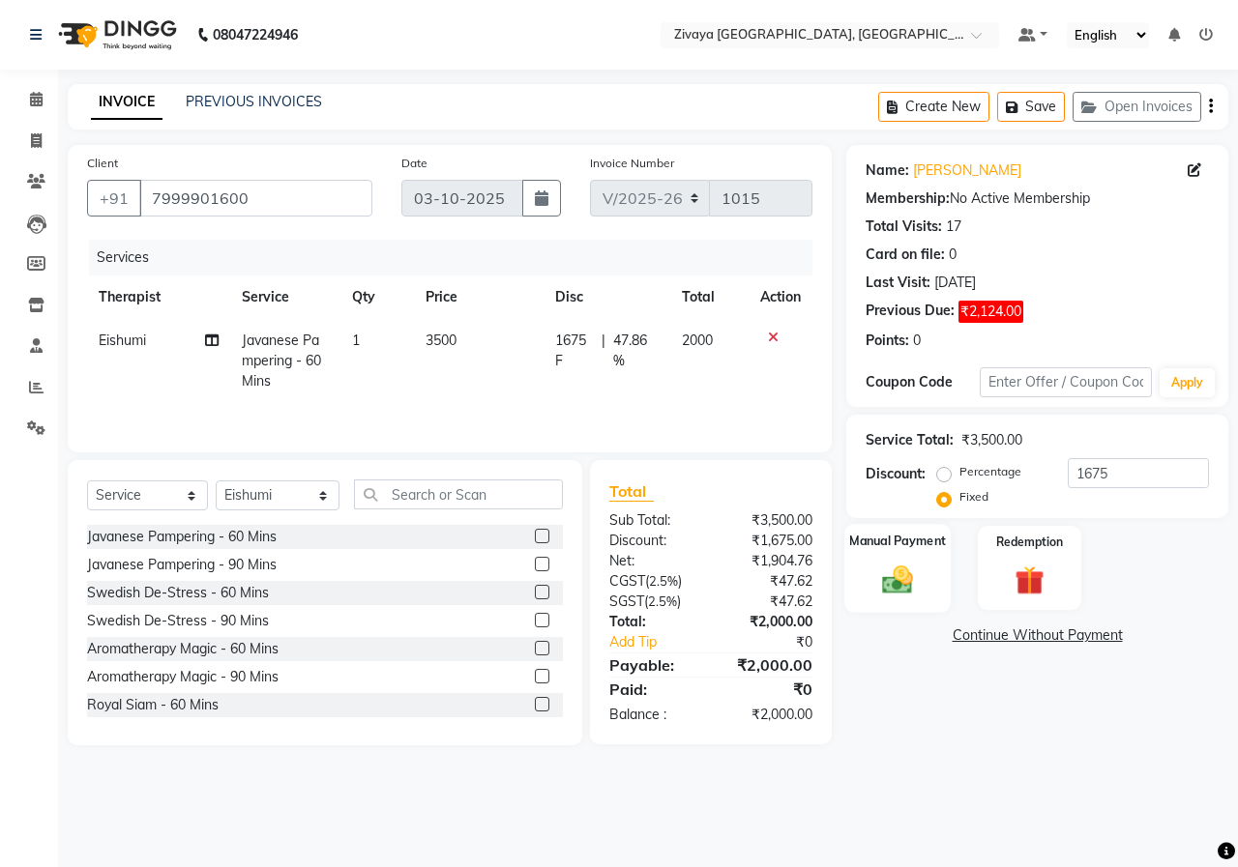
click at [892, 594] on img at bounding box center [897, 580] width 50 height 36
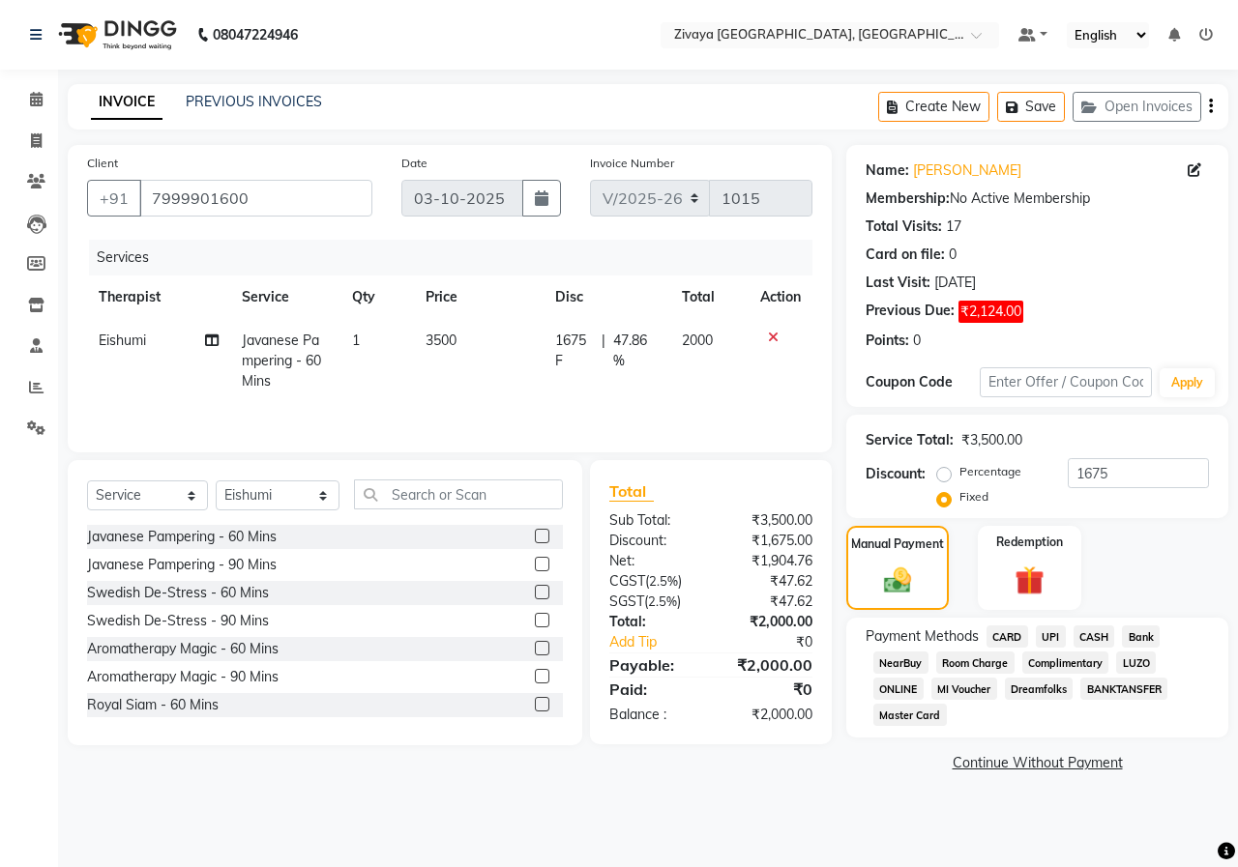
click at [1084, 642] on span "CASH" at bounding box center [1094, 637] width 42 height 22
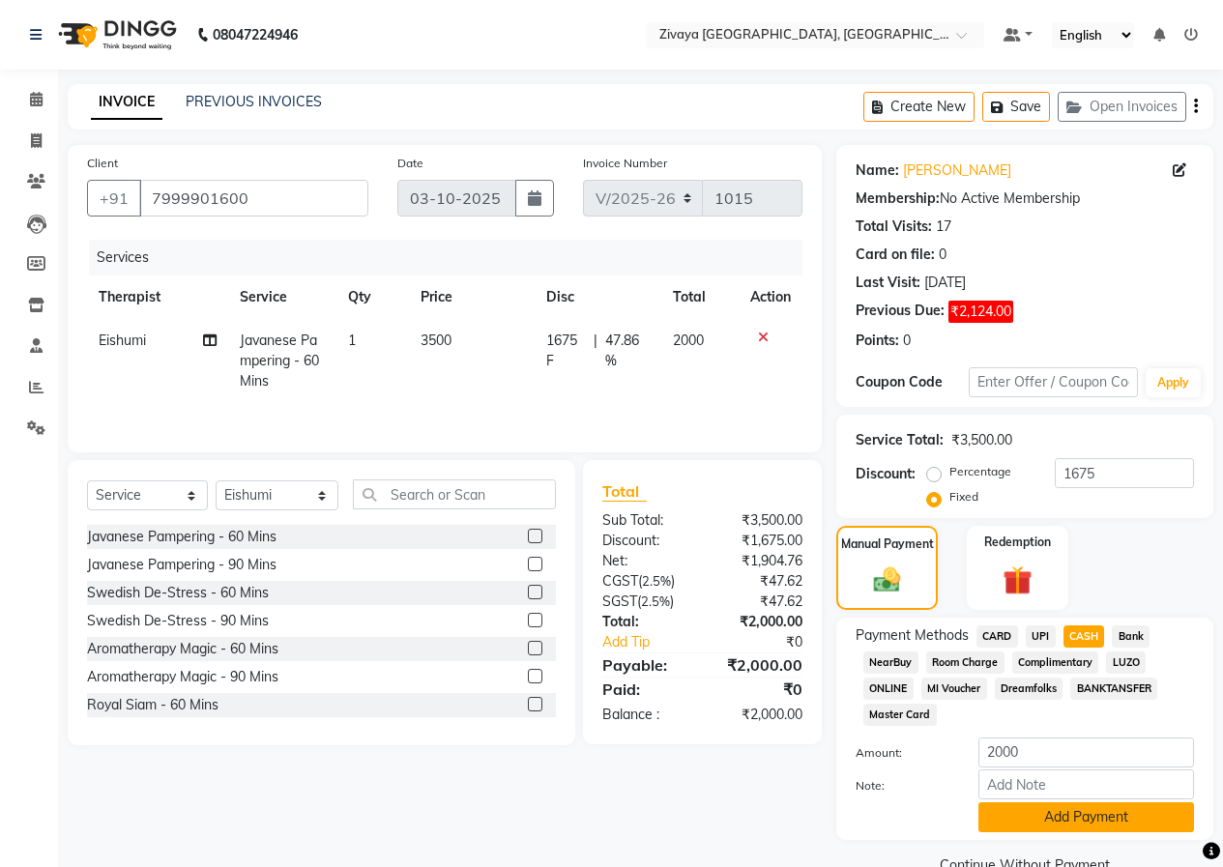
click at [1087, 817] on button "Add Payment" at bounding box center [1087, 818] width 216 height 30
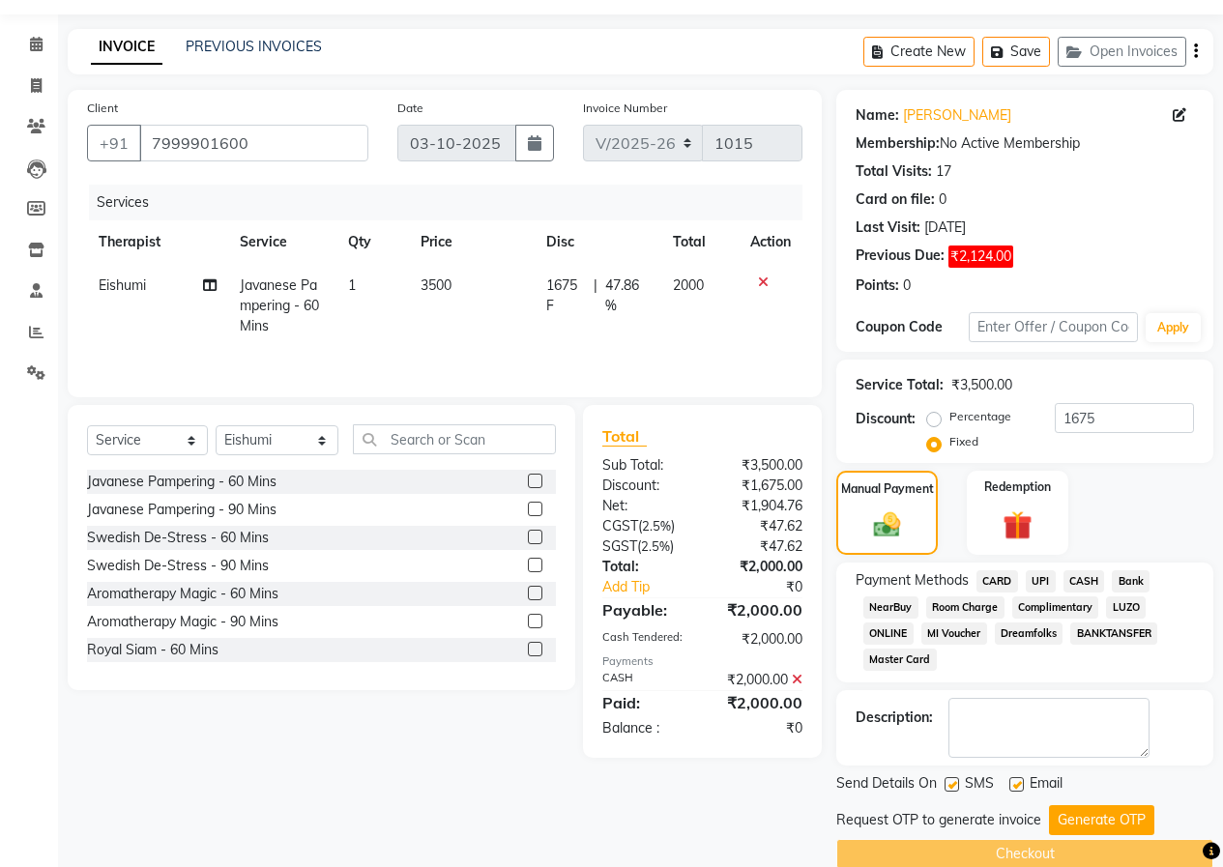
scroll to position [86, 0]
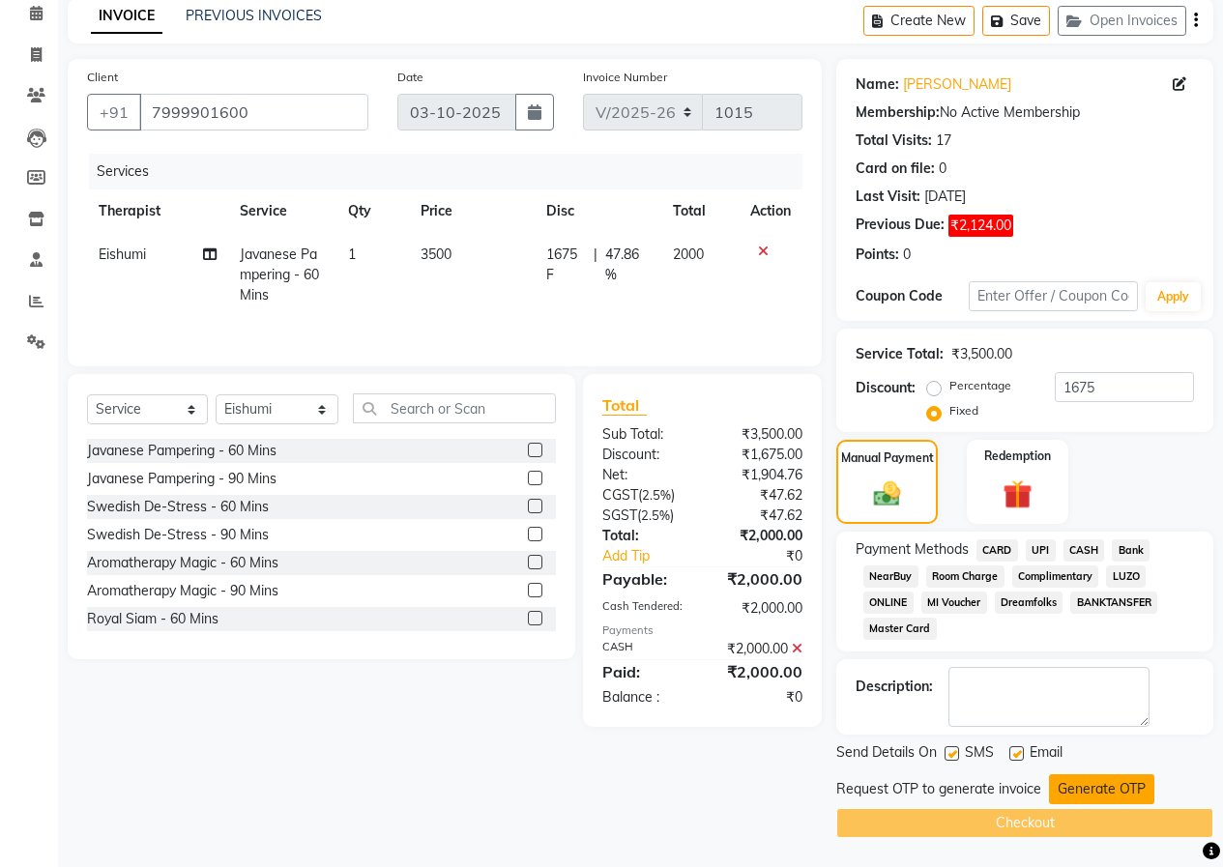
click at [1097, 786] on button "Generate OTP" at bounding box center [1101, 790] width 105 height 30
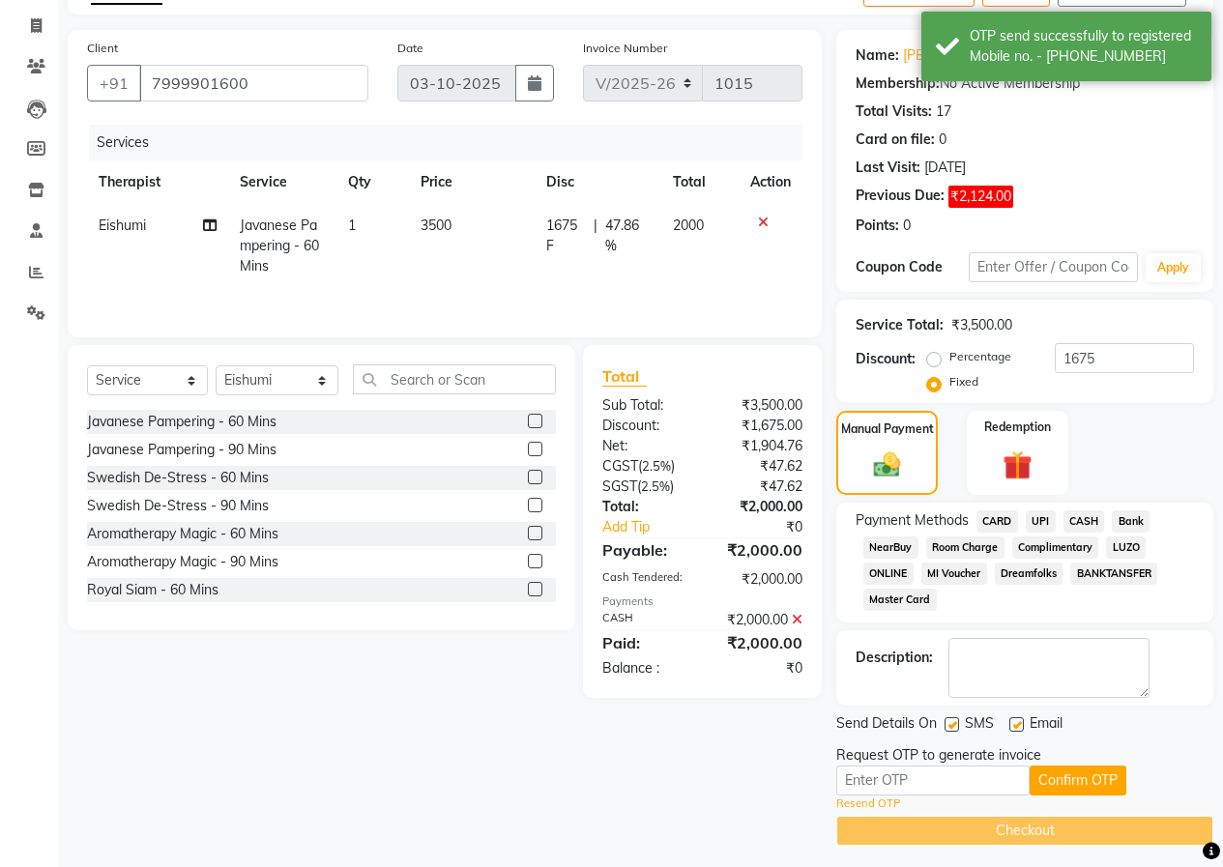
scroll to position [123, 0]
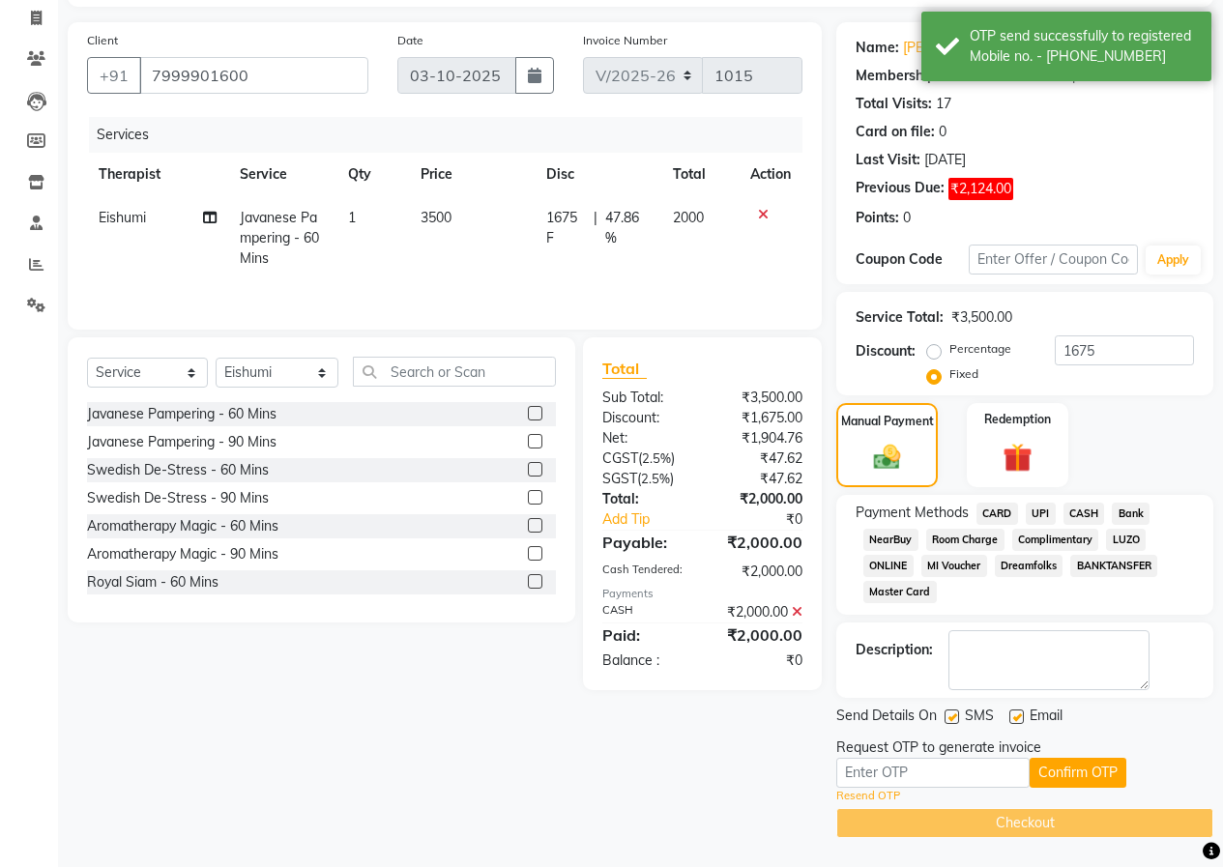
click at [980, 751] on div "Request OTP to generate invoice" at bounding box center [938, 748] width 205 height 20
click at [982, 774] on input "text" at bounding box center [932, 773] width 193 height 30
type input "2150"
click at [1065, 760] on button "Confirm OTP" at bounding box center [1078, 773] width 97 height 30
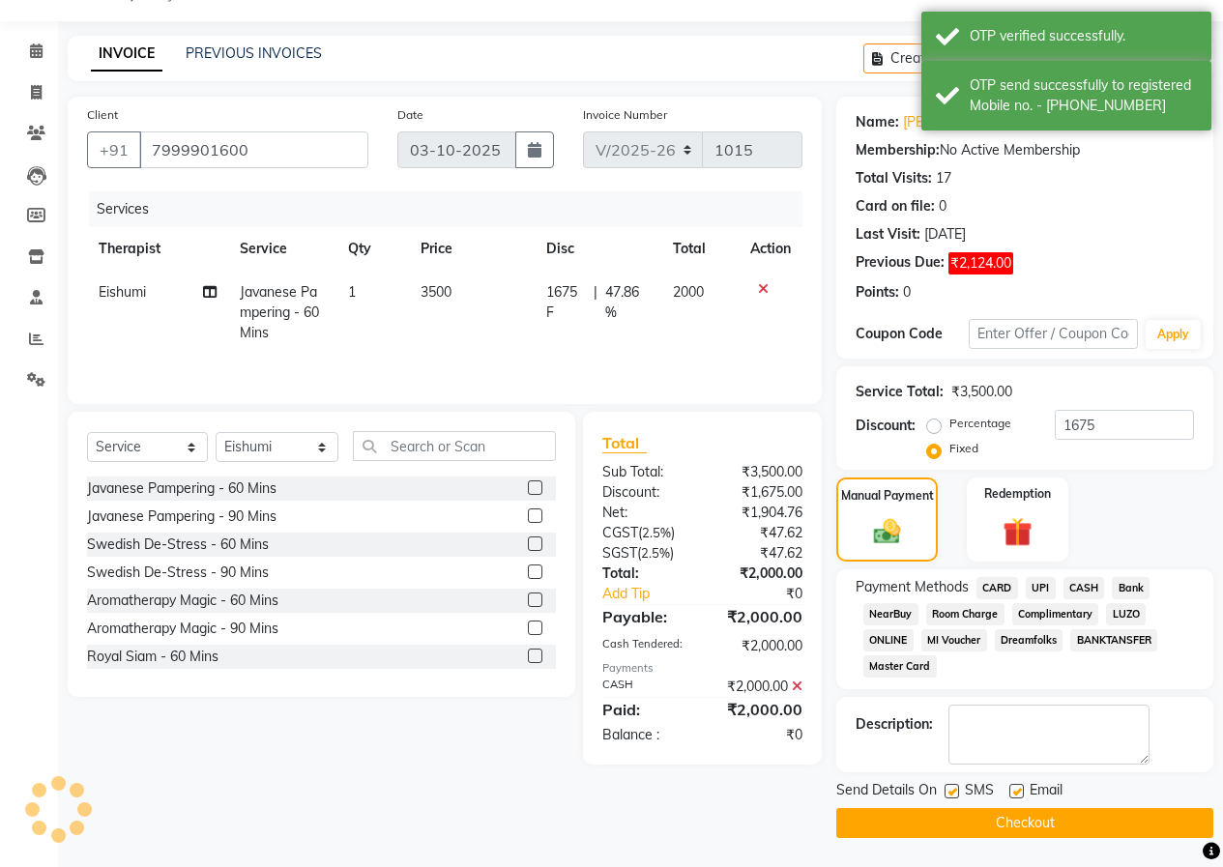
scroll to position [48, 0]
click at [1049, 832] on button "Checkout" at bounding box center [1024, 823] width 377 height 30
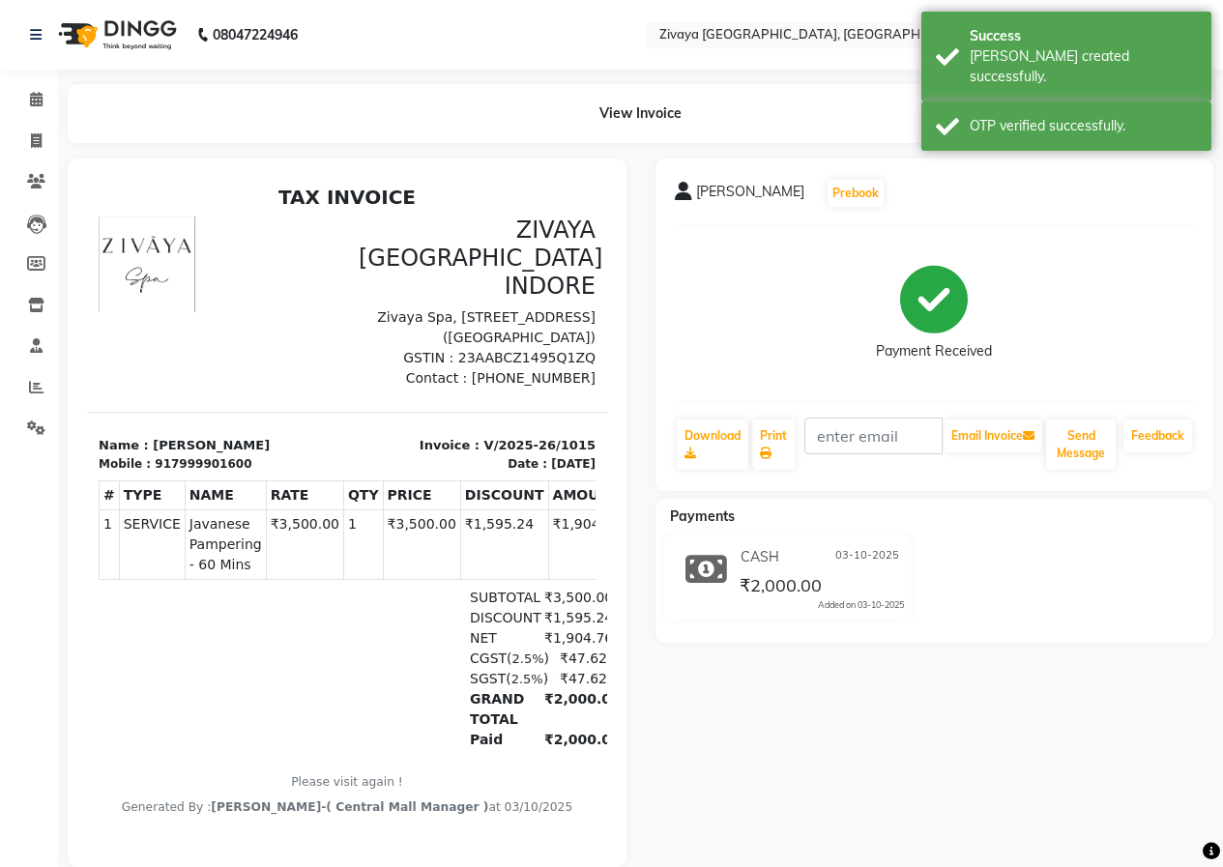
click at [132, 45] on img at bounding box center [115, 35] width 132 height 54
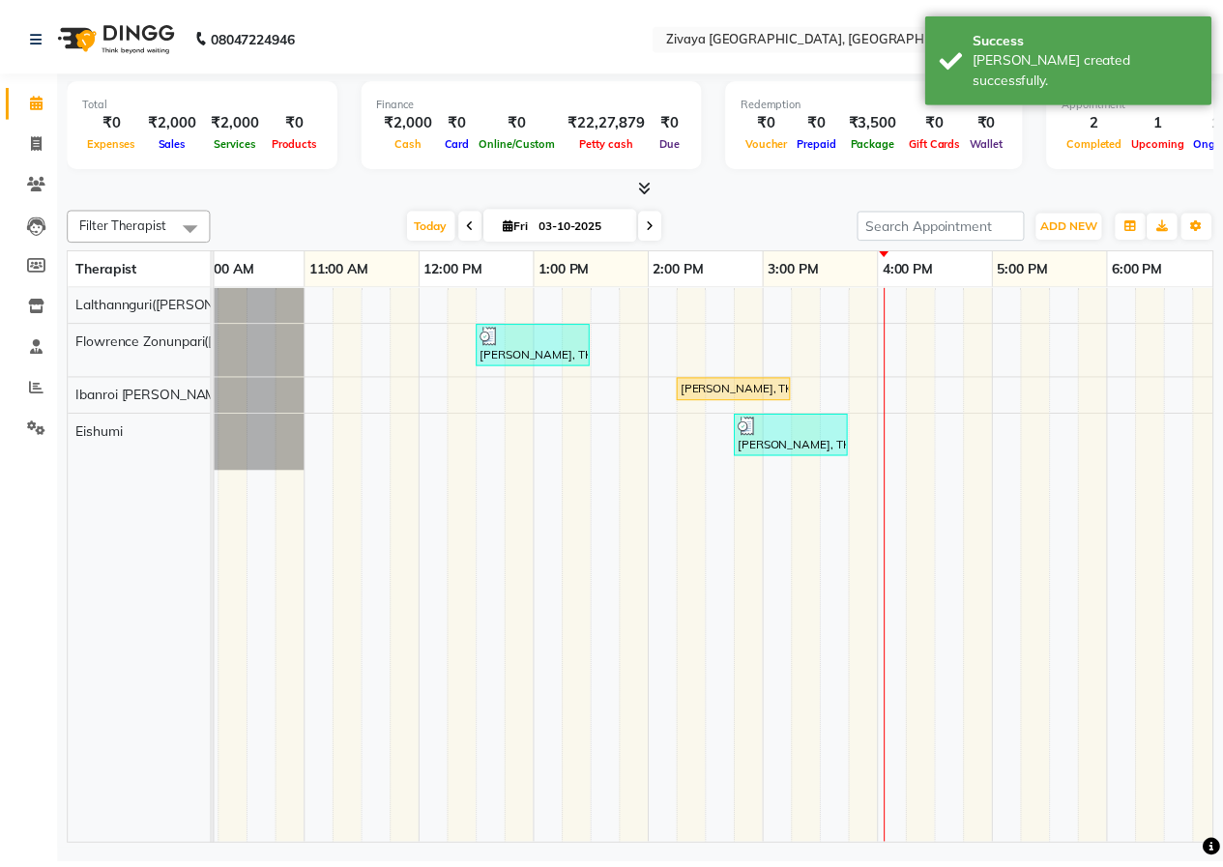
scroll to position [0, 315]
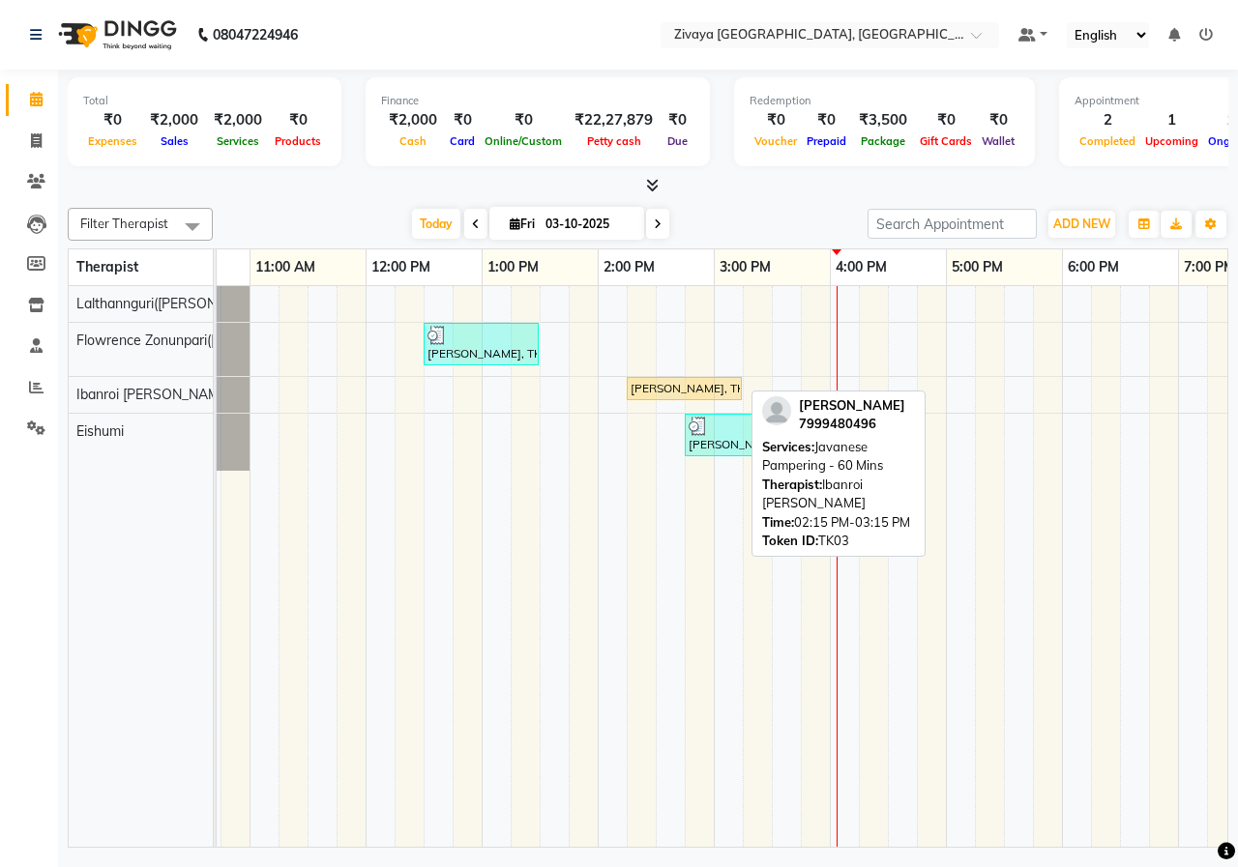
click at [693, 391] on div "[PERSON_NAME], TK03, 02:15 PM-03:15 PM, Javanese Pampering - 60 Mins" at bounding box center [684, 388] width 111 height 17
select select "1"
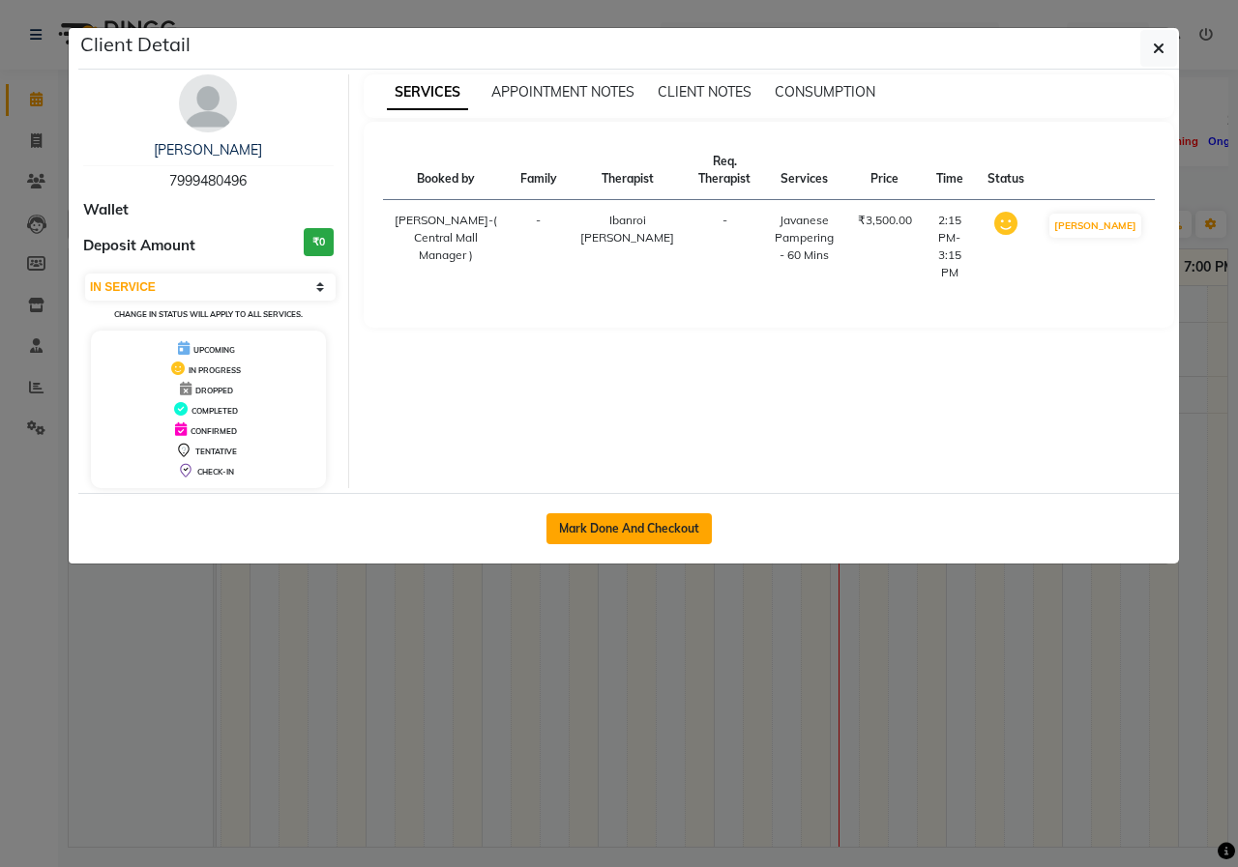
click at [657, 526] on button "Mark Done And Checkout" at bounding box center [628, 528] width 165 height 31
select select "service"
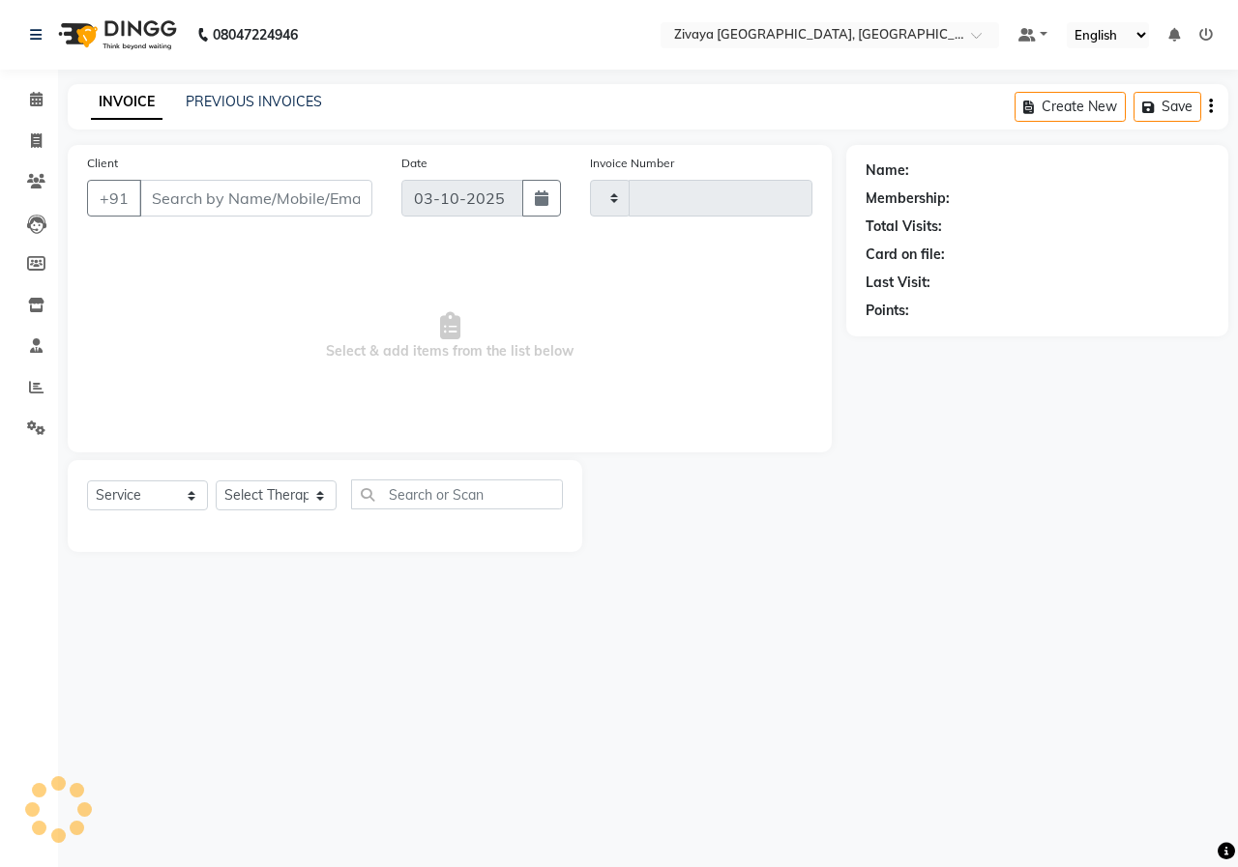
select select "3"
type input "1016"
select select "6509"
type input "7999480496"
select select "61776"
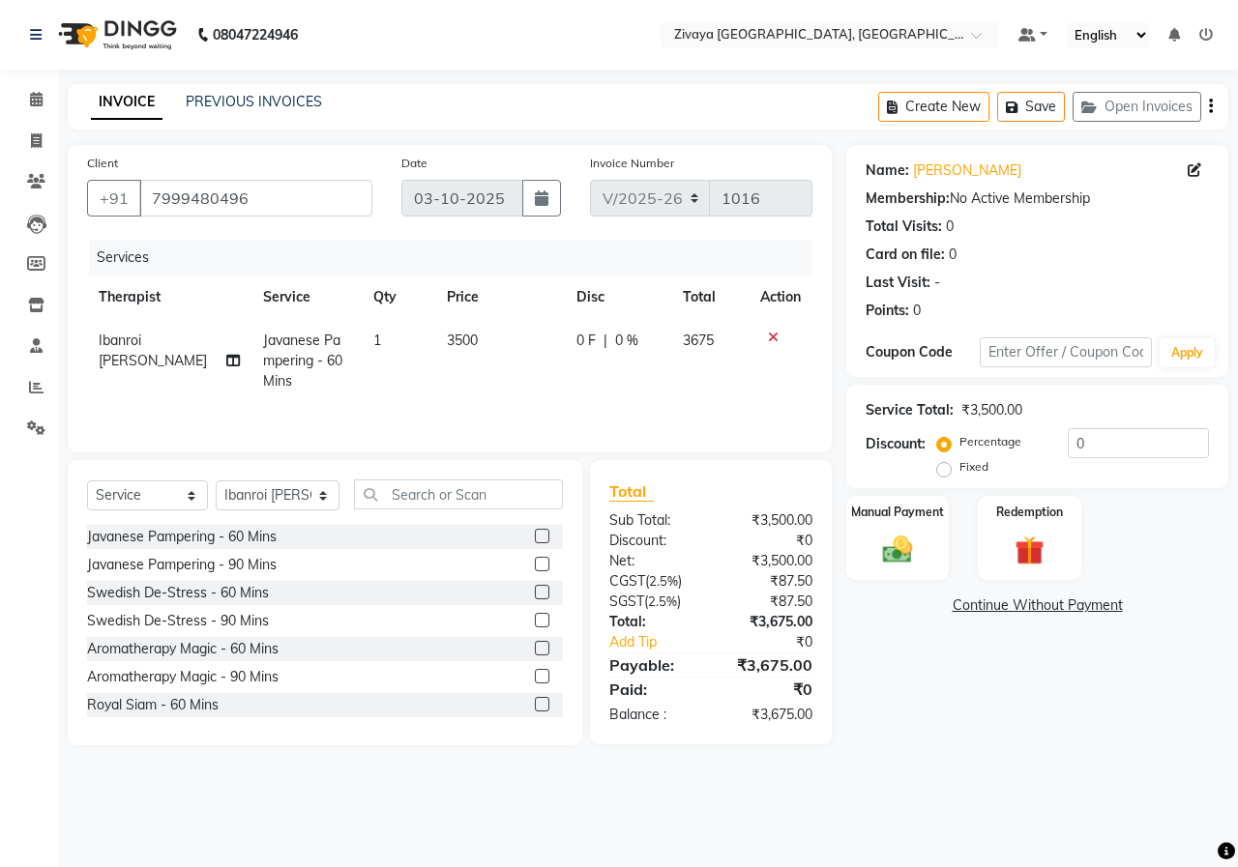
click at [959, 470] on label "Fixed" at bounding box center [973, 466] width 29 height 17
click at [943, 470] on input "Fixed" at bounding box center [948, 467] width 14 height 14
radio input "true"
click at [1124, 443] on input "0" at bounding box center [1138, 443] width 141 height 30
type input "1750"
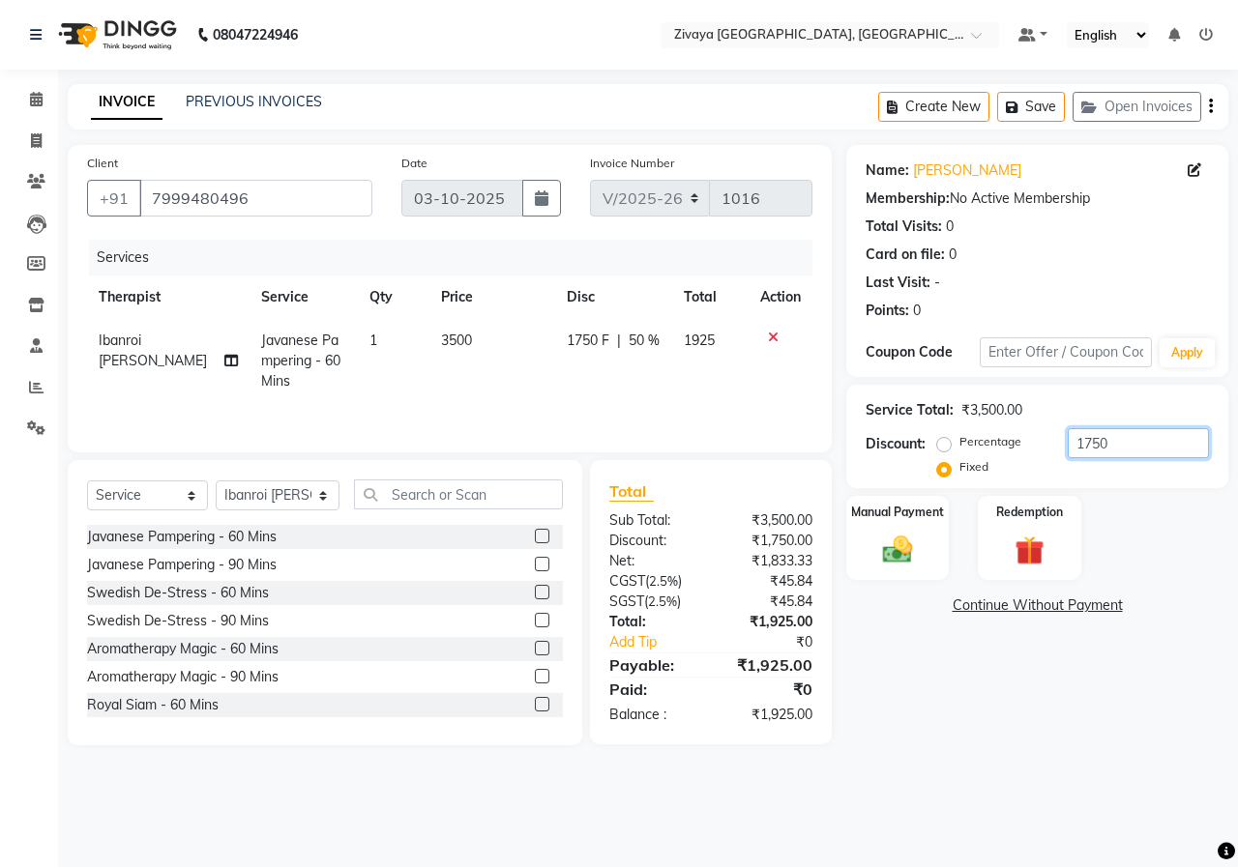
click at [1115, 450] on input "1750" at bounding box center [1138, 443] width 141 height 30
click at [1115, 443] on input "1750" at bounding box center [1138, 443] width 141 height 30
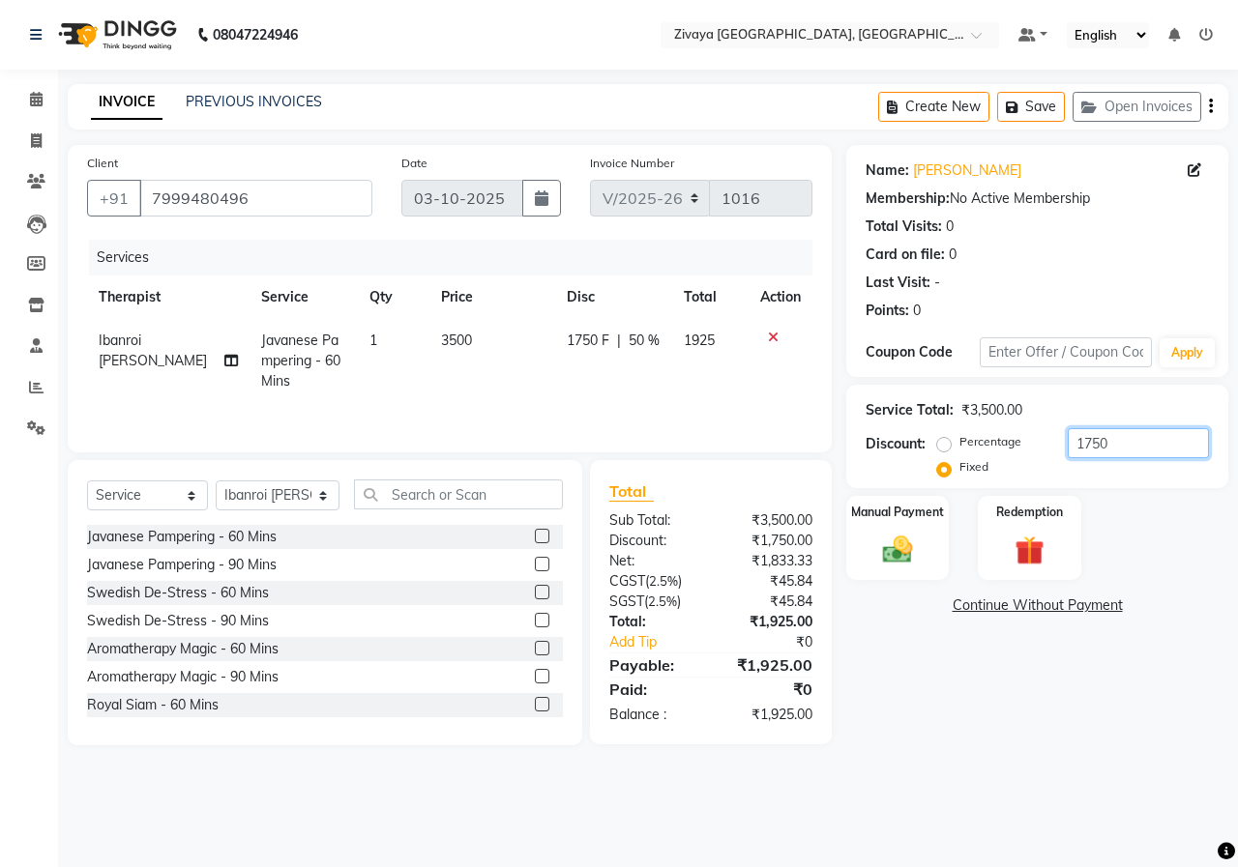
click at [1115, 443] on input "1750" at bounding box center [1138, 443] width 141 height 30
type input "1925"
click at [905, 545] on img at bounding box center [897, 550] width 50 height 36
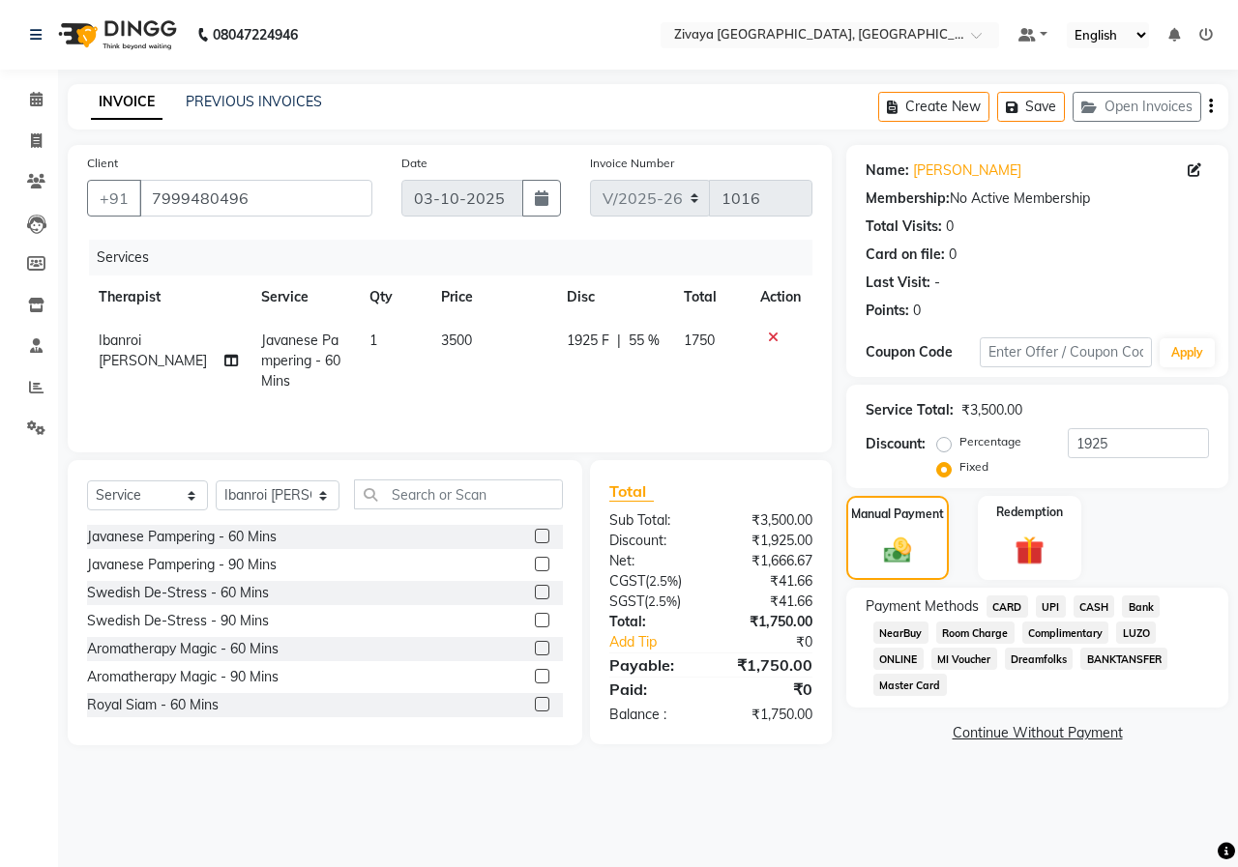
click at [1047, 605] on span "UPI" at bounding box center [1051, 607] width 30 height 22
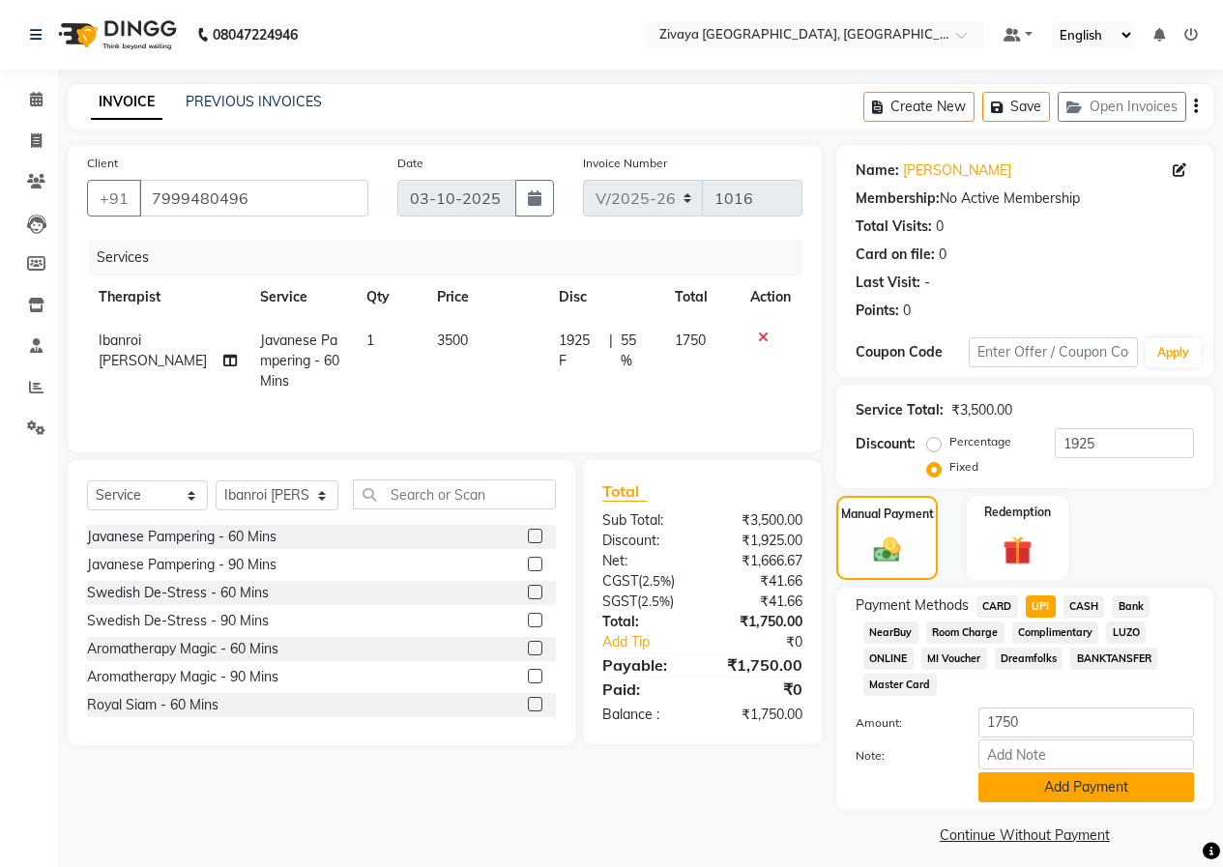
click at [1068, 794] on button "Add Payment" at bounding box center [1087, 788] width 216 height 30
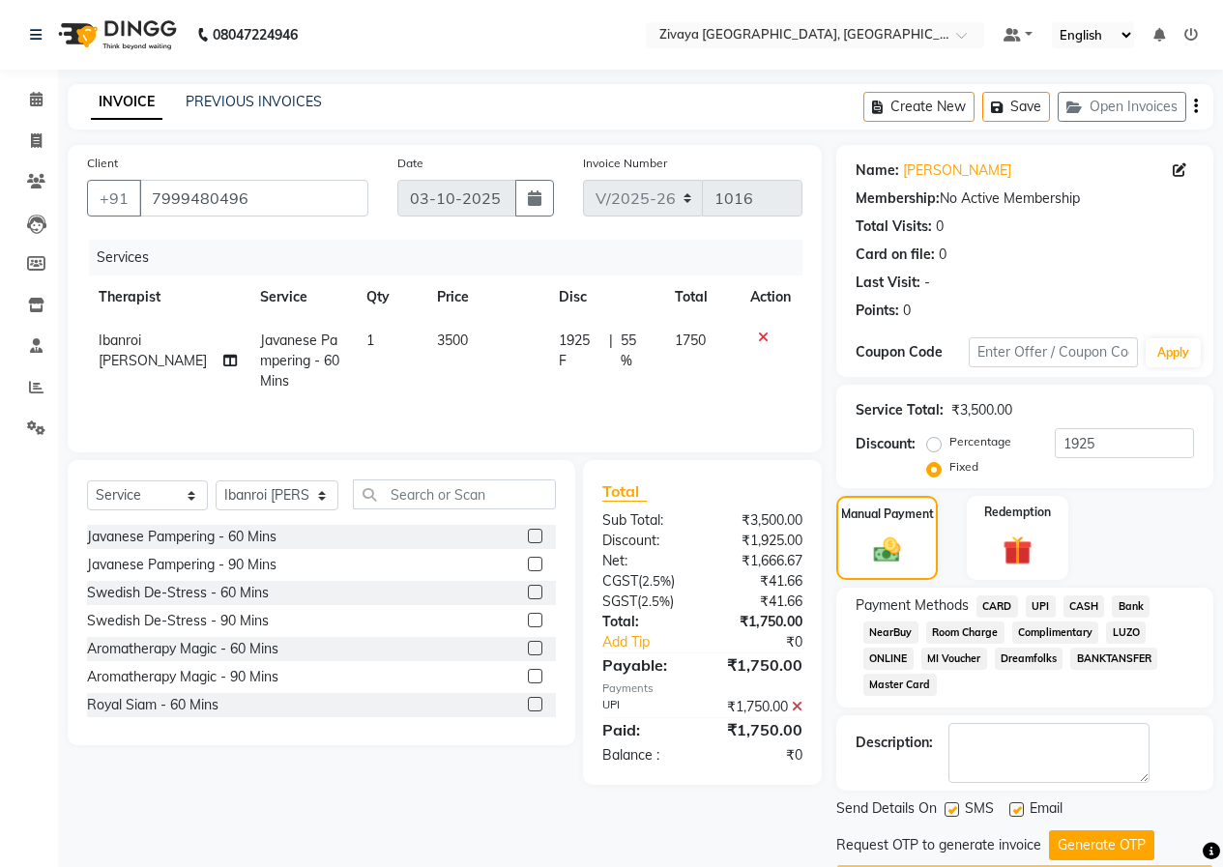
scroll to position [56, 0]
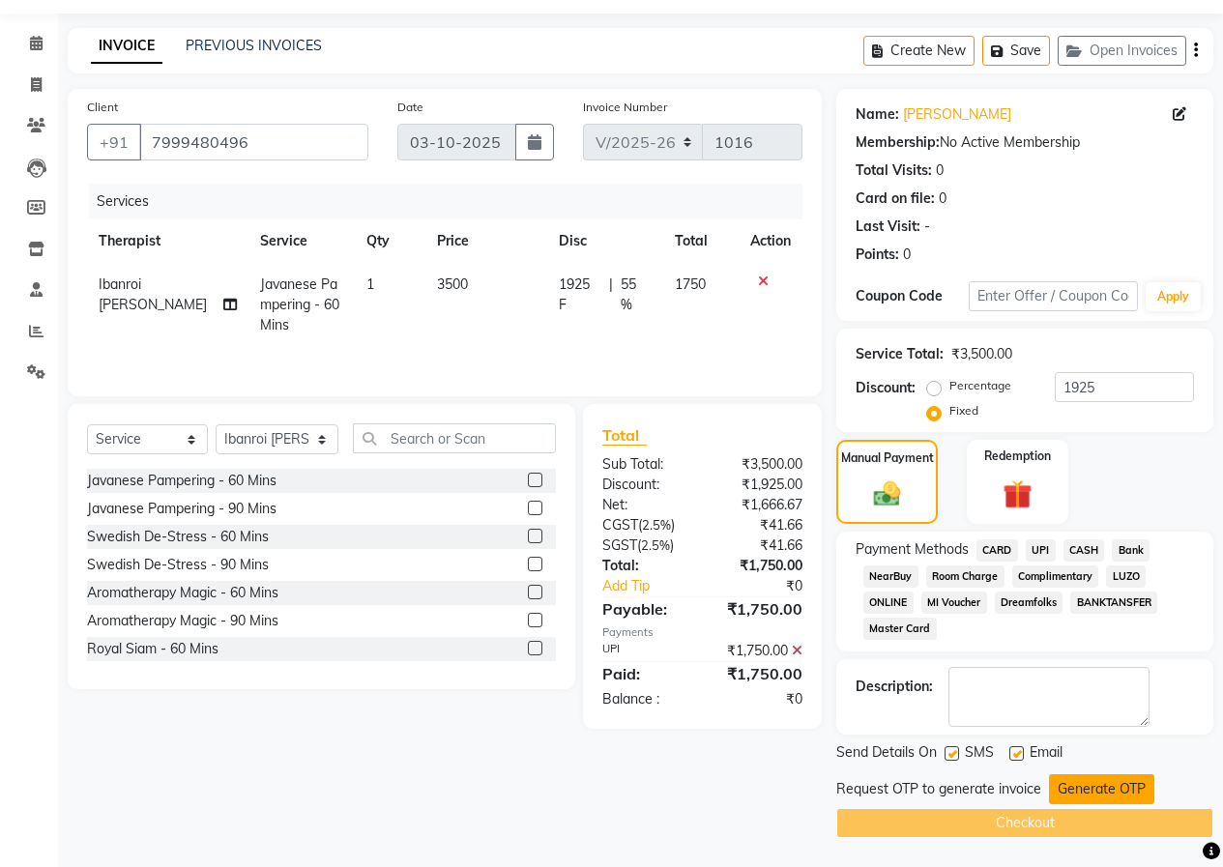
click at [1111, 792] on button "Generate OTP" at bounding box center [1101, 790] width 105 height 30
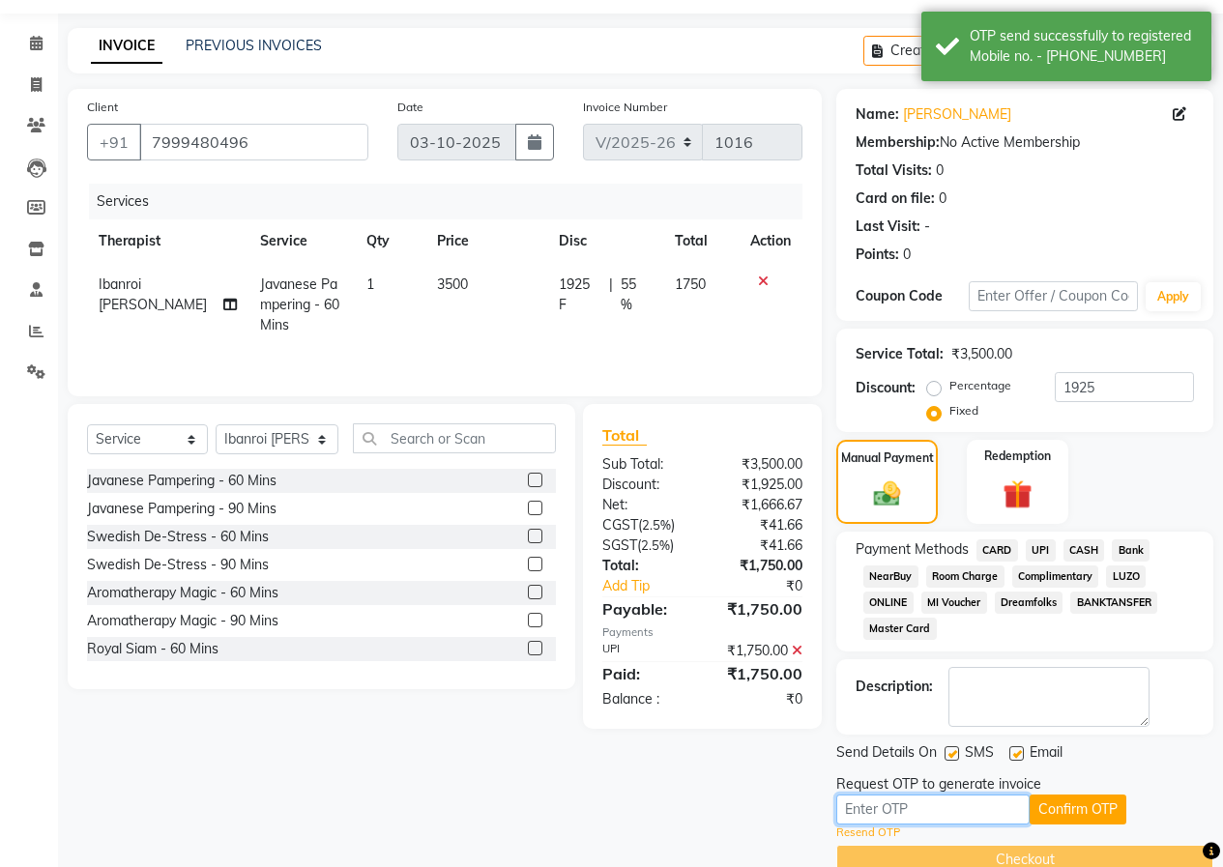
click at [989, 815] on input "text" at bounding box center [932, 810] width 193 height 30
type input "2150"
click at [1049, 821] on button "Confirm OTP" at bounding box center [1078, 810] width 97 height 30
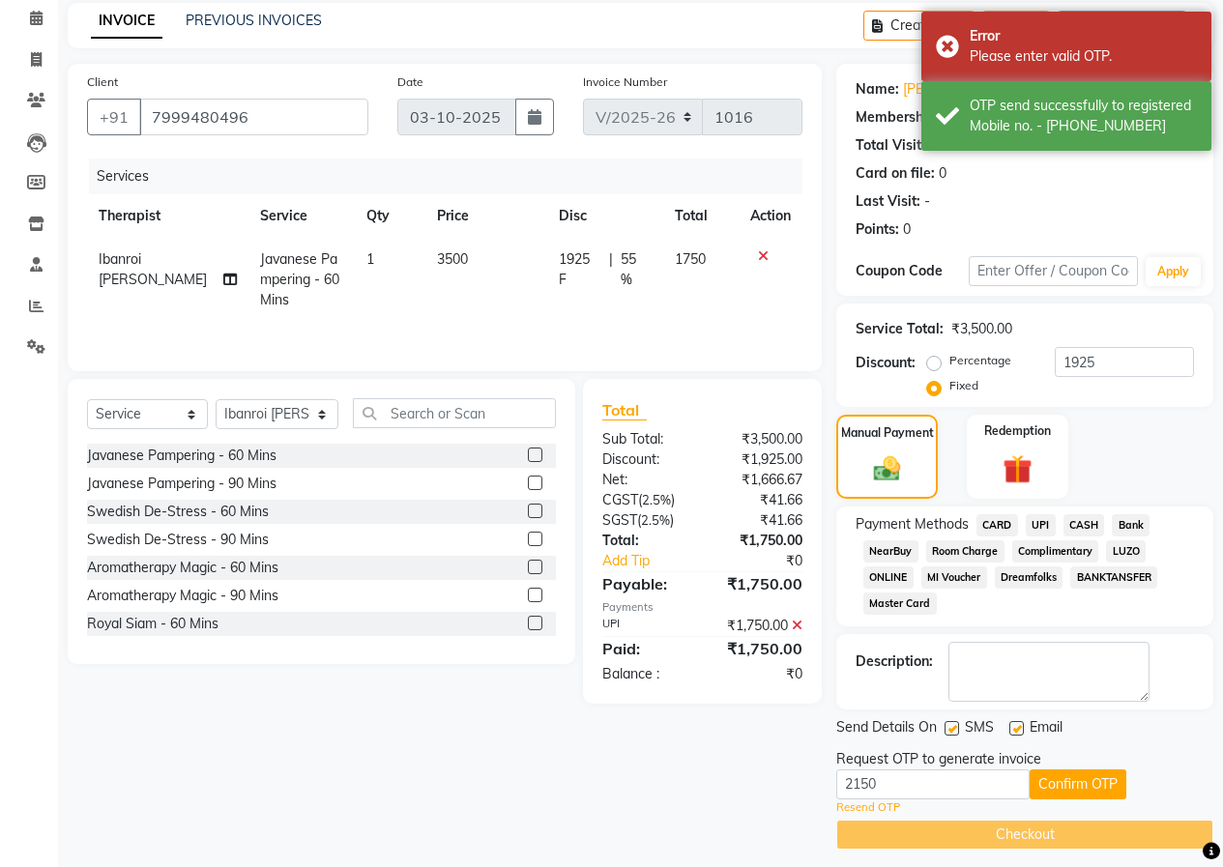
scroll to position [93, 0]
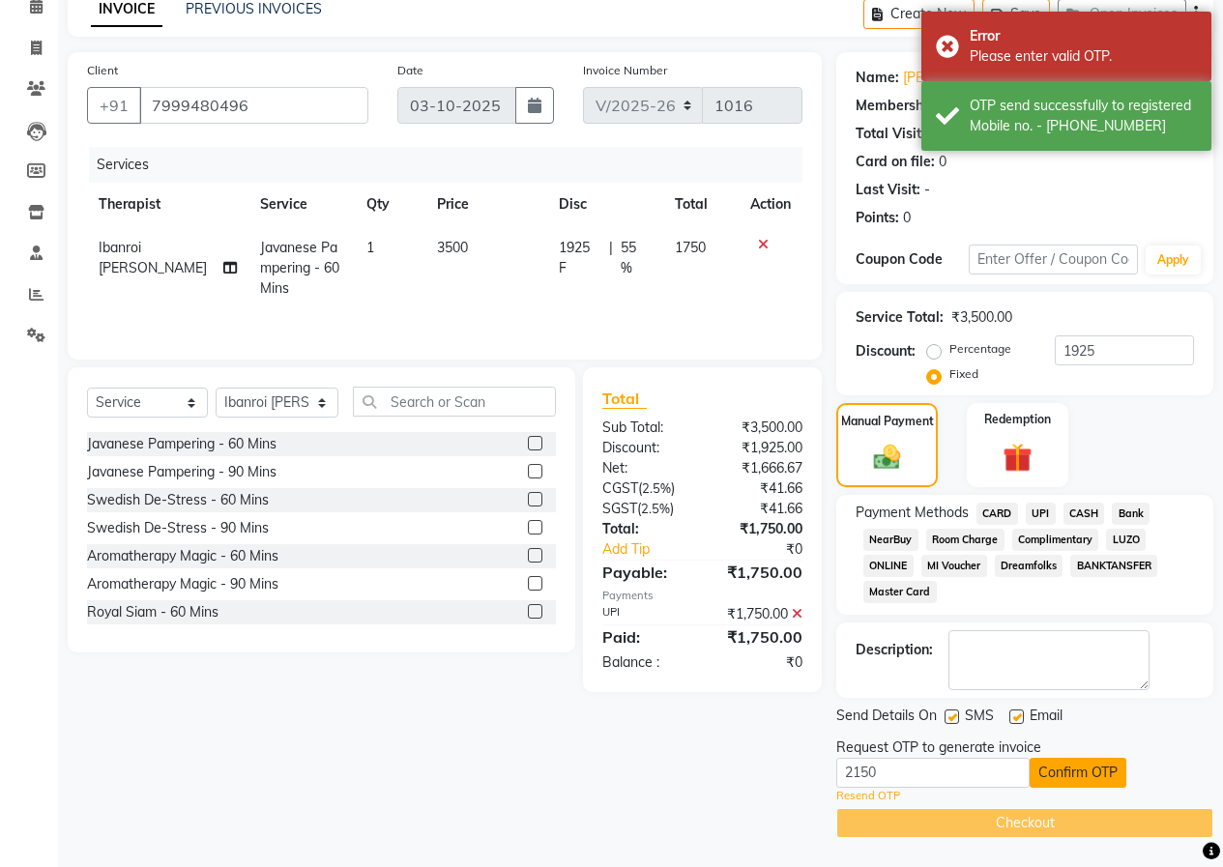
click at [1083, 778] on button "Confirm OTP" at bounding box center [1078, 773] width 97 height 30
click at [972, 785] on input "2150" at bounding box center [932, 773] width 193 height 30
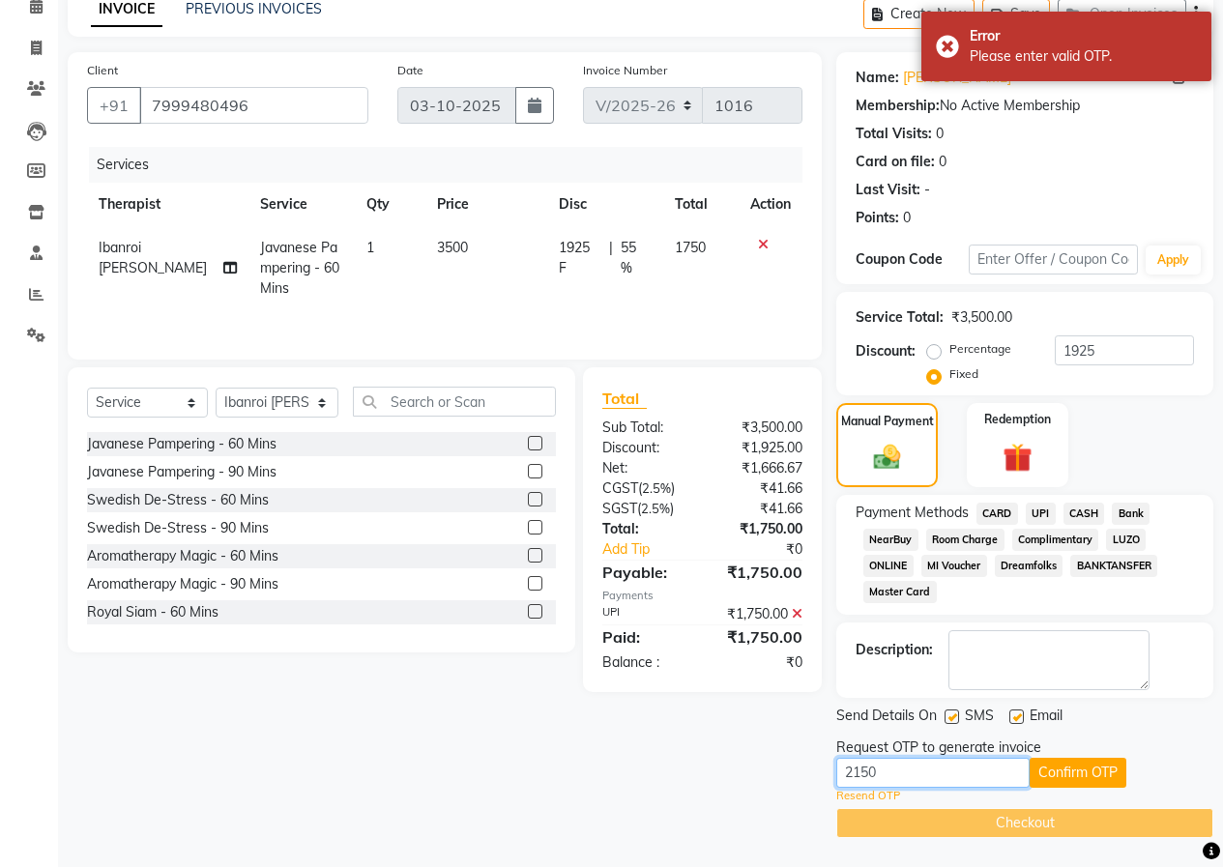
click at [962, 764] on input "2150" at bounding box center [932, 773] width 193 height 30
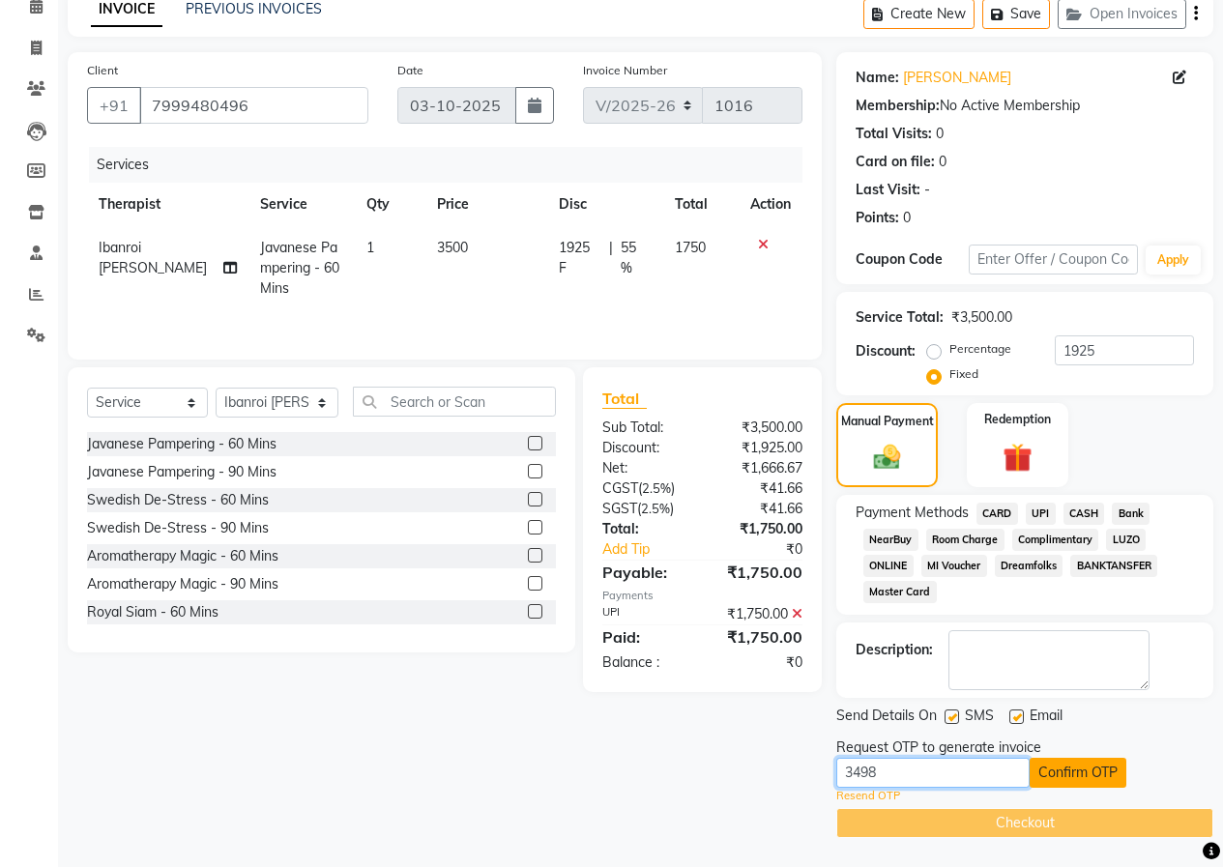
type input "3498"
click at [1112, 771] on button "Confirm OTP" at bounding box center [1078, 773] width 97 height 30
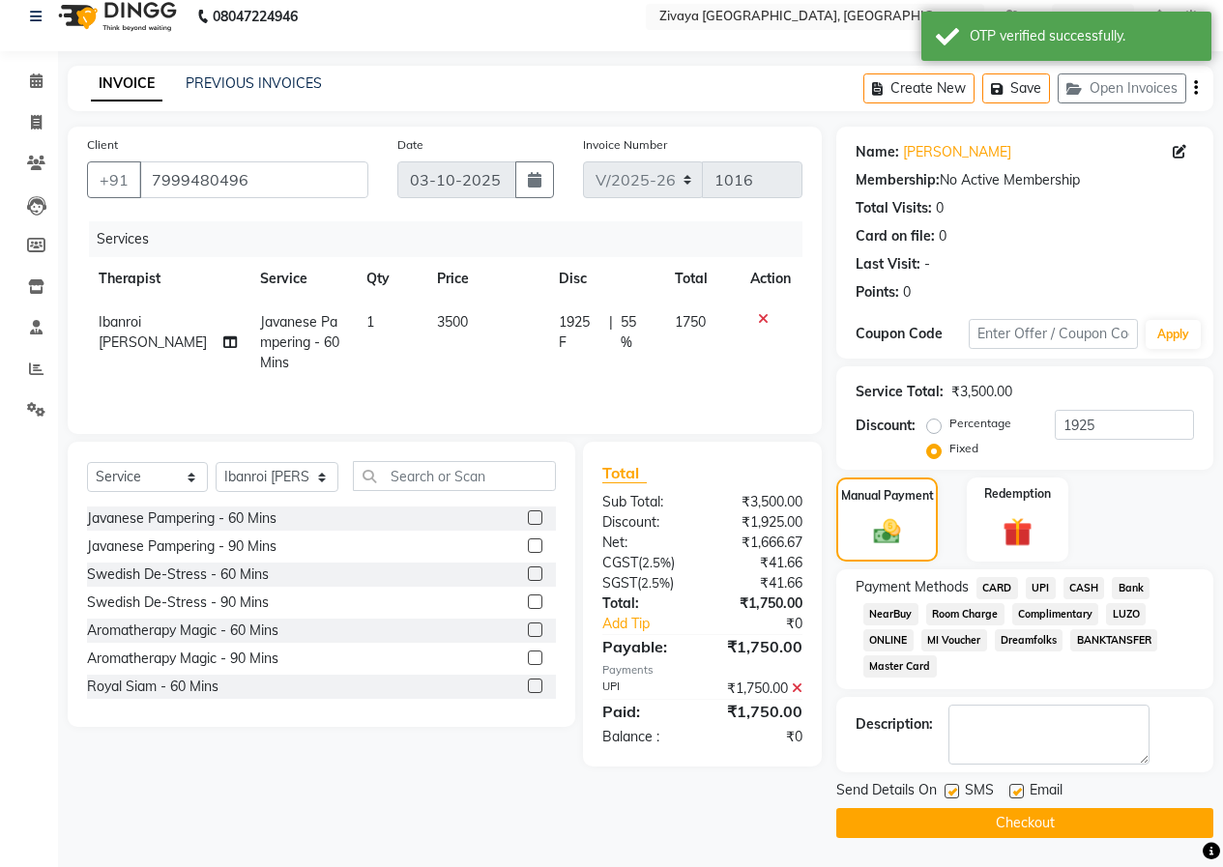
click at [1074, 778] on div "Name: [PERSON_NAME] Membership: No Active Membership Total Visits: 0 Card on fi…" at bounding box center [1032, 483] width 392 height 712
click at [1087, 825] on button "Checkout" at bounding box center [1024, 823] width 377 height 30
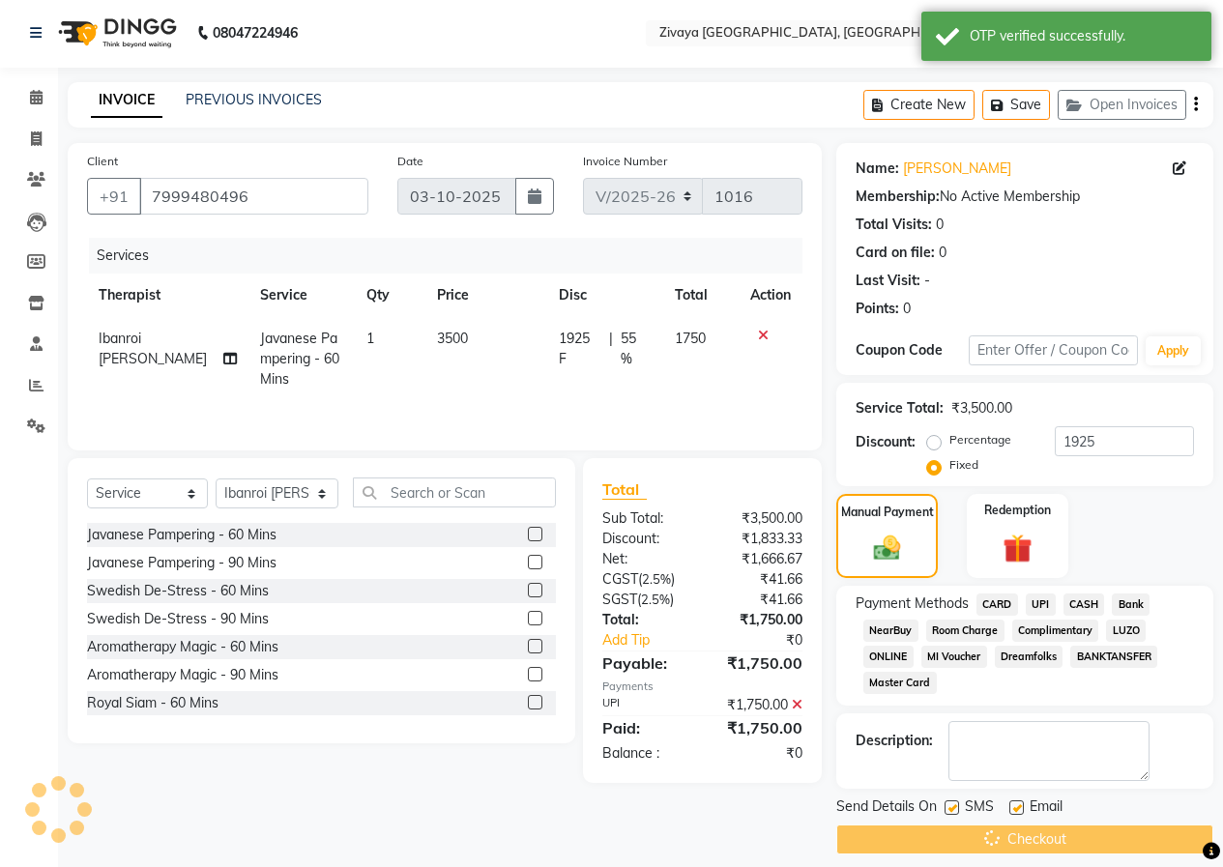
scroll to position [0, 0]
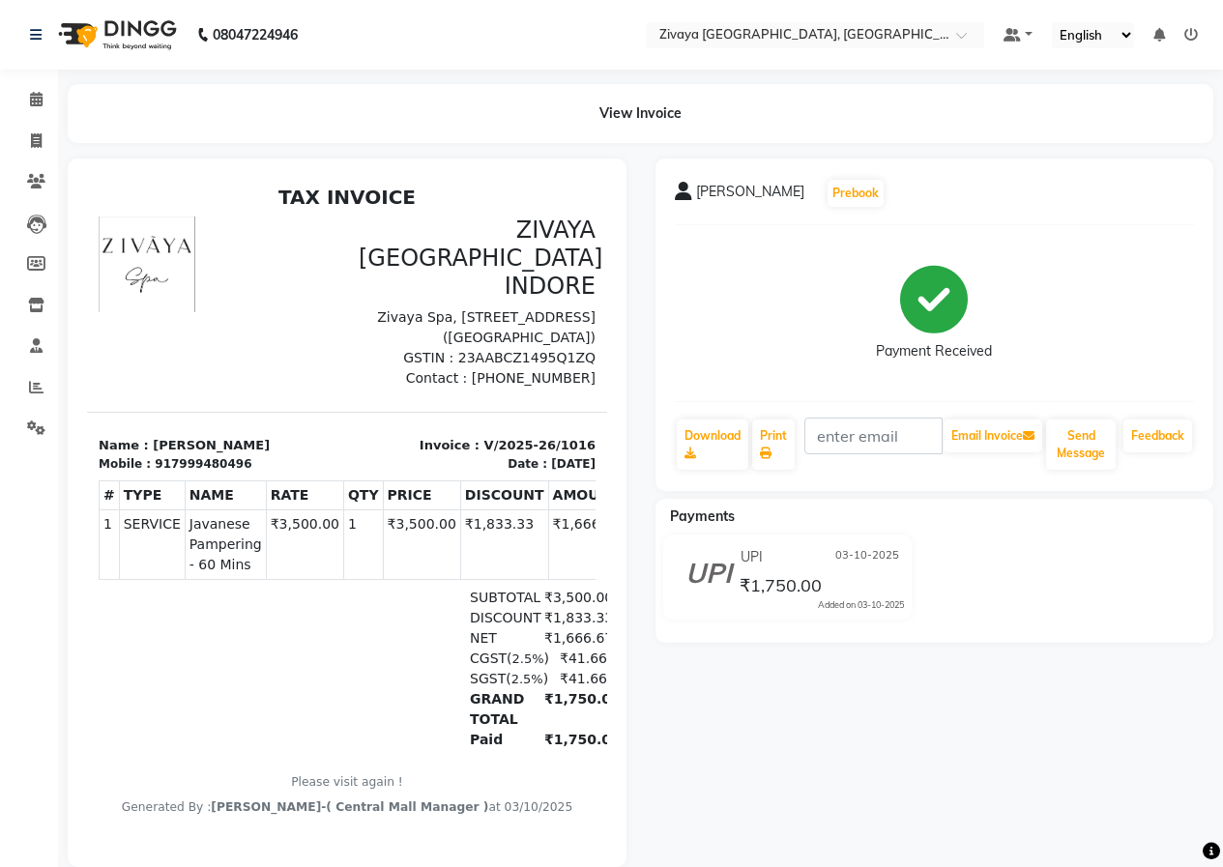
click at [130, 26] on img at bounding box center [115, 35] width 132 height 54
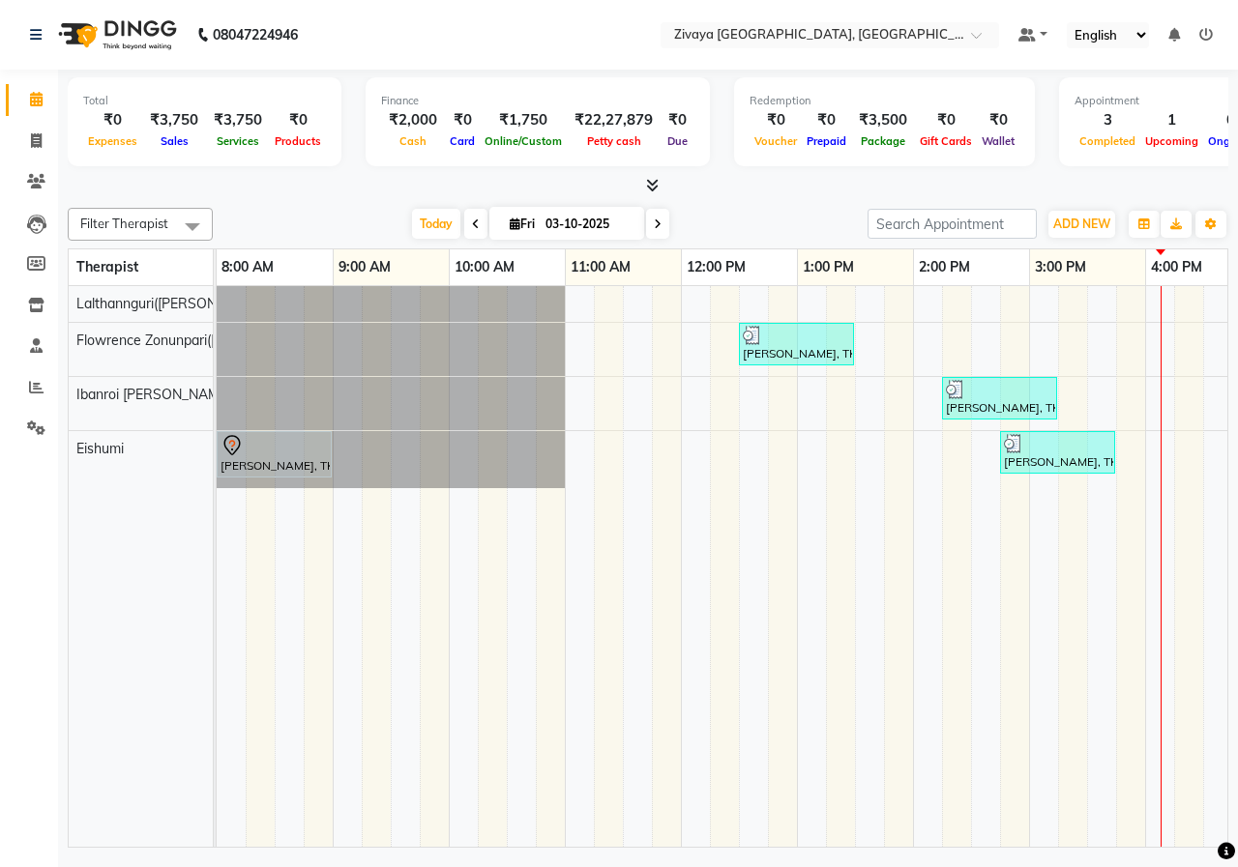
click at [739, 208] on div "Filter Therapist Select All Eishumi Flowrence Zonunpari([PERSON_NAME]) Ibanroi …" at bounding box center [648, 224] width 1160 height 33
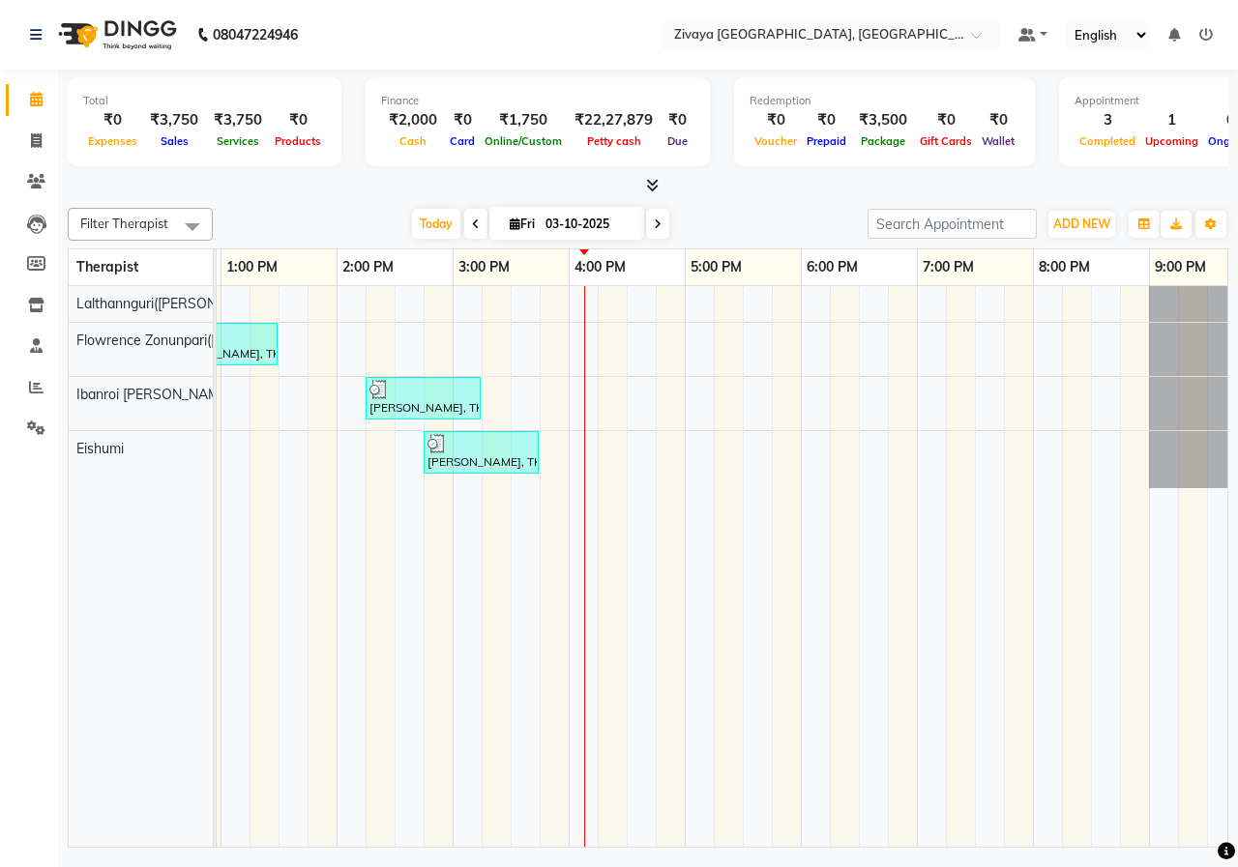
scroll to position [0, 508]
